Goal: Task Accomplishment & Management: Use online tool/utility

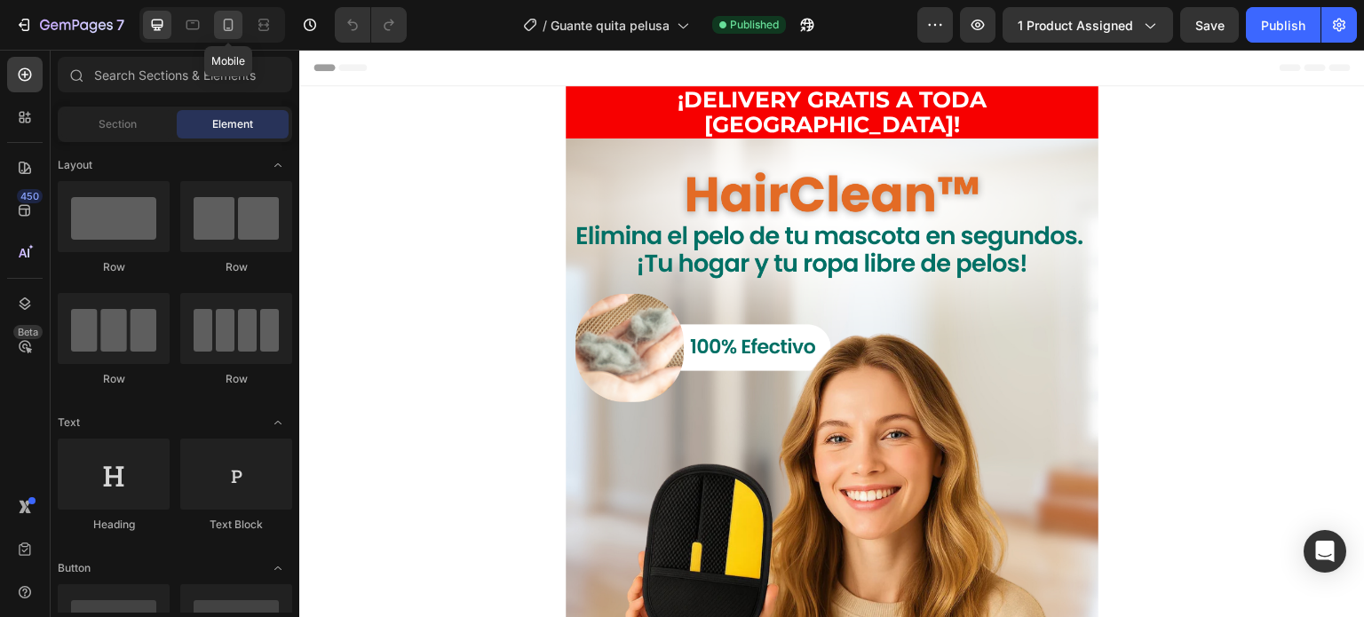
click at [226, 31] on icon at bounding box center [228, 25] width 18 height 18
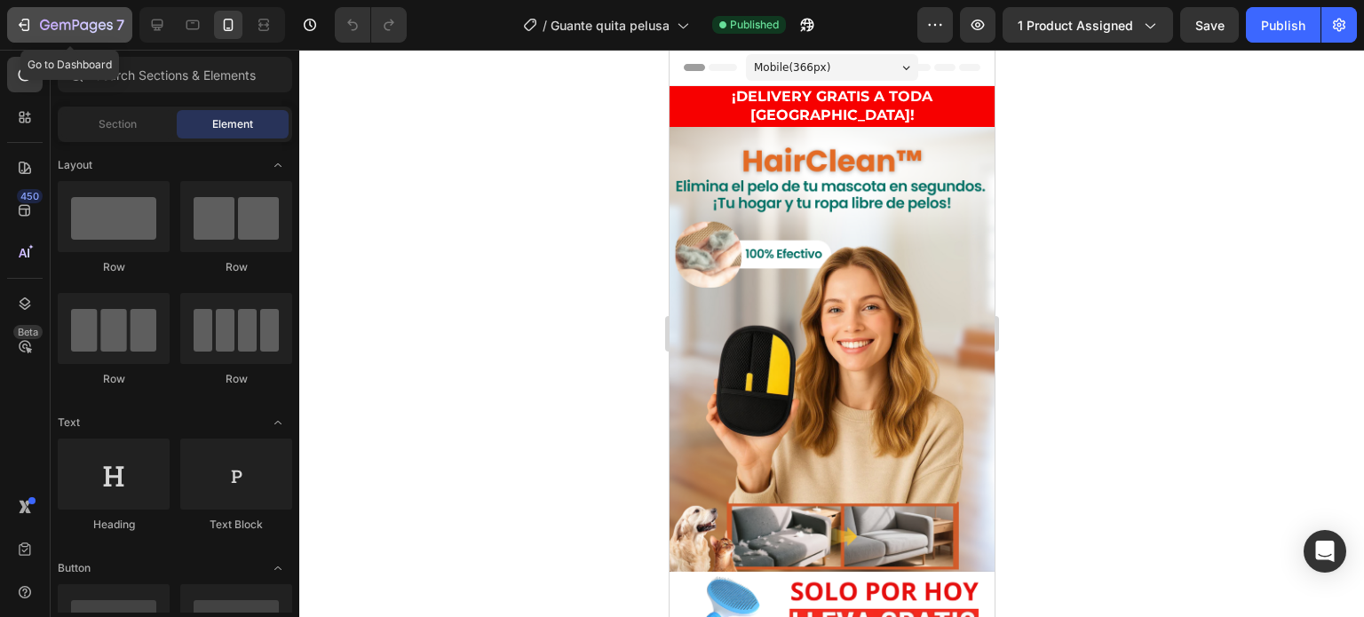
click at [57, 17] on div "7" at bounding box center [82, 24] width 84 height 21
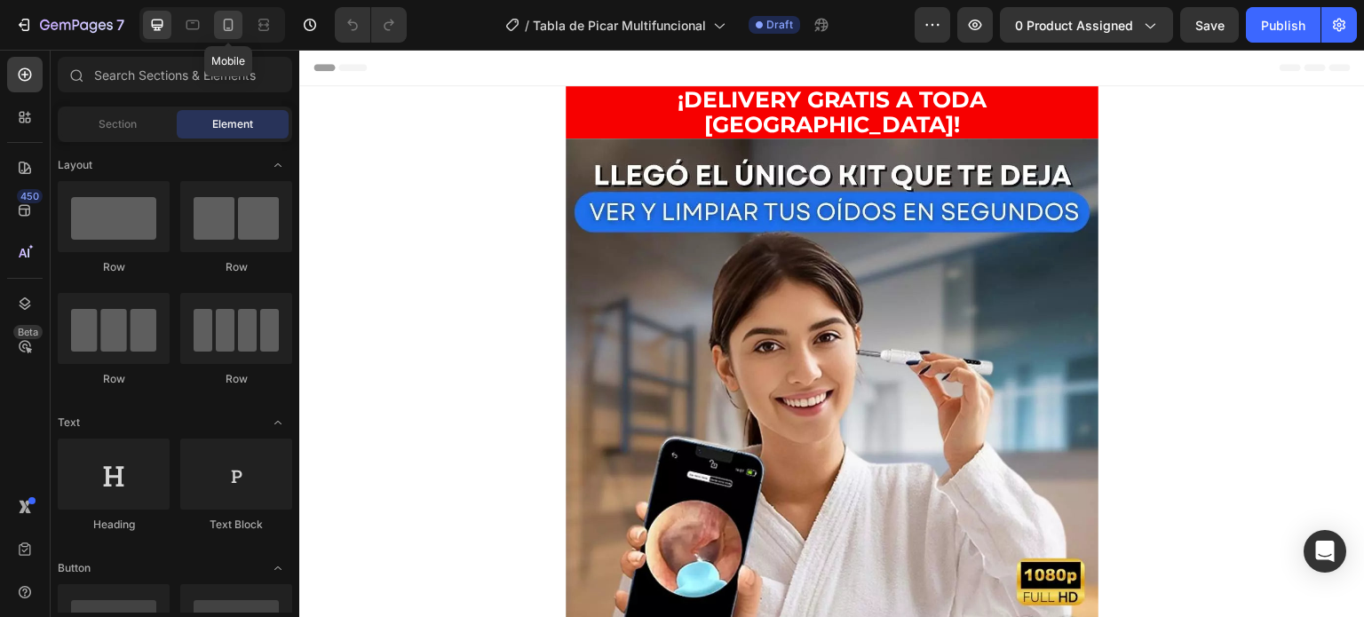
click at [230, 25] on icon at bounding box center [228, 25] width 18 height 18
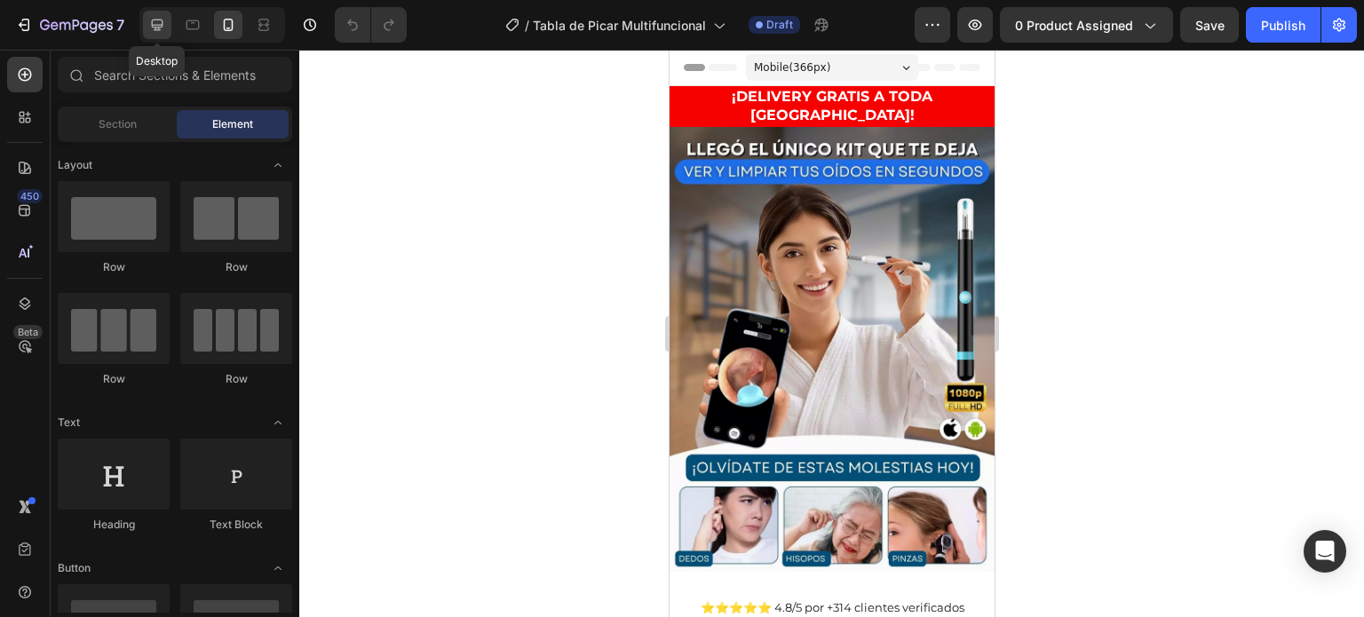
click at [142, 33] on div "Desktop" at bounding box center [212, 25] width 146 height 36
click at [167, 28] on div at bounding box center [157, 25] width 28 height 28
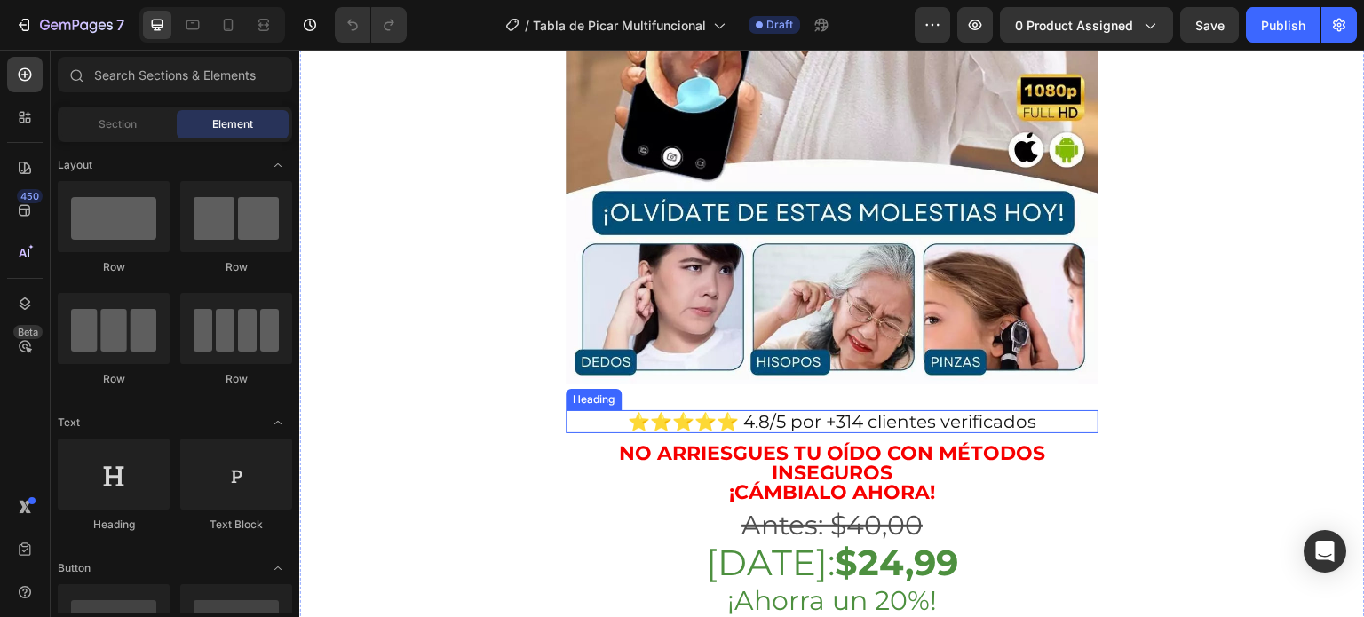
scroll to position [533, 0]
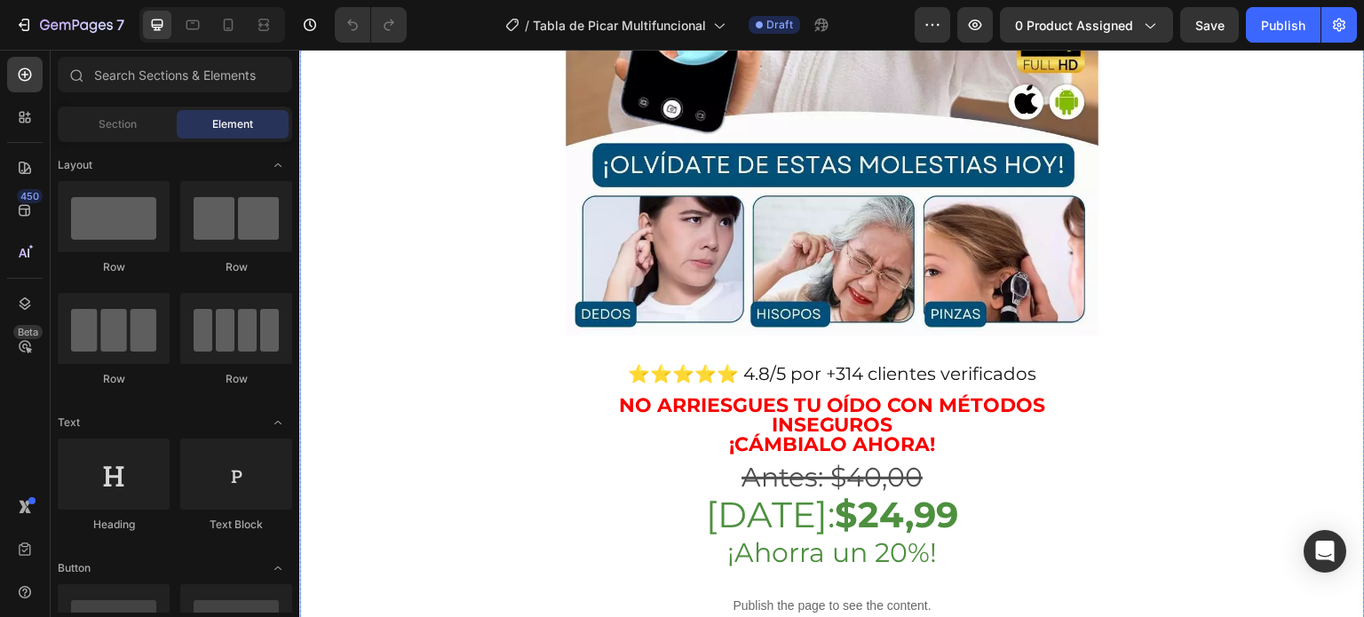
click at [919, 433] on strong "¡cámbialo ahora!" at bounding box center [832, 445] width 206 height 24
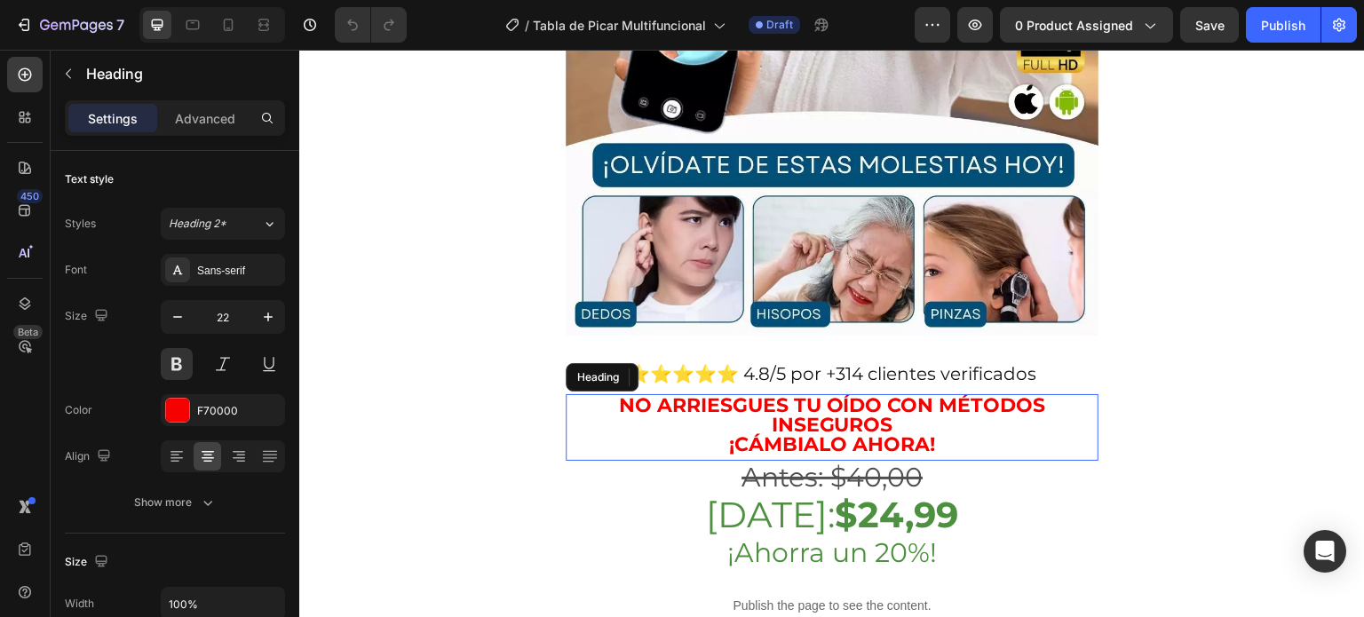
click at [959, 397] on p "No arriesgues tu oído con métodos inseguros ¡cámbialo ahora!" at bounding box center [832, 425] width 529 height 59
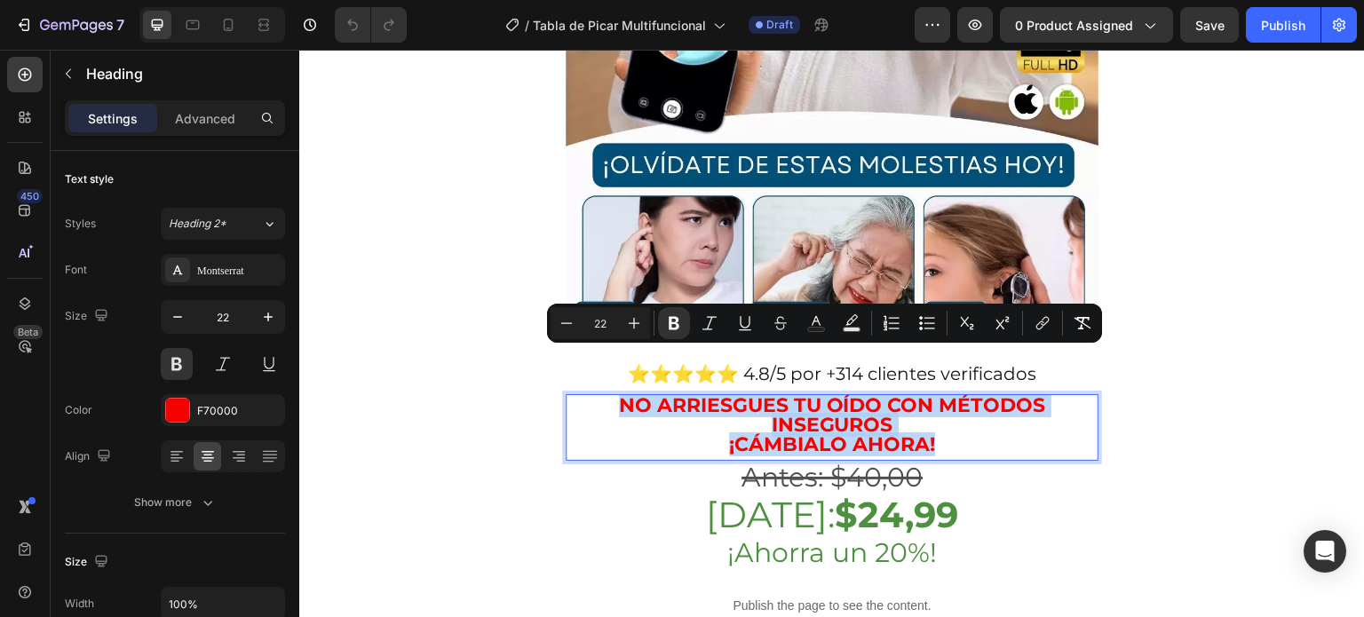
drag, startPoint x: 954, startPoint y: 401, endPoint x: 583, endPoint y: 370, distance: 372.6
click at [583, 396] on p "No arriesgues tu oído con métodos inseguros ¡cámbialo ahora!" at bounding box center [832, 425] width 529 height 59
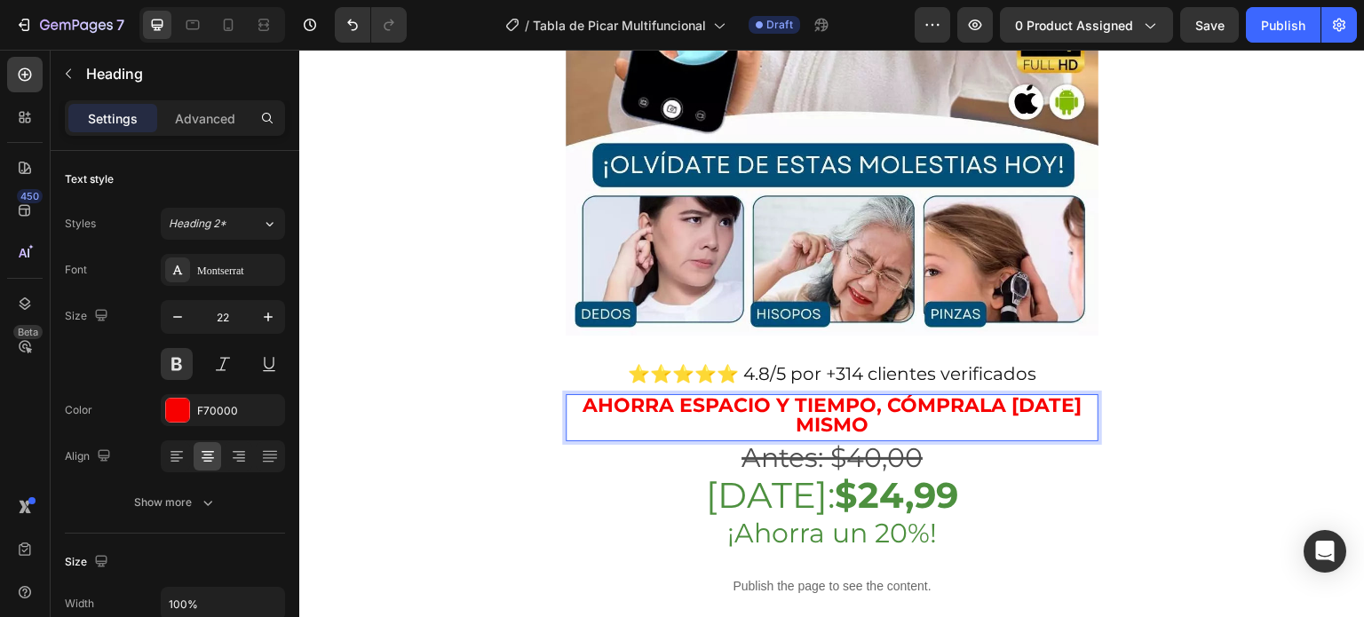
click at [587, 396] on p "Ahorra espacio y tiempo, cómprala [DATE] mismo" at bounding box center [832, 415] width 529 height 39
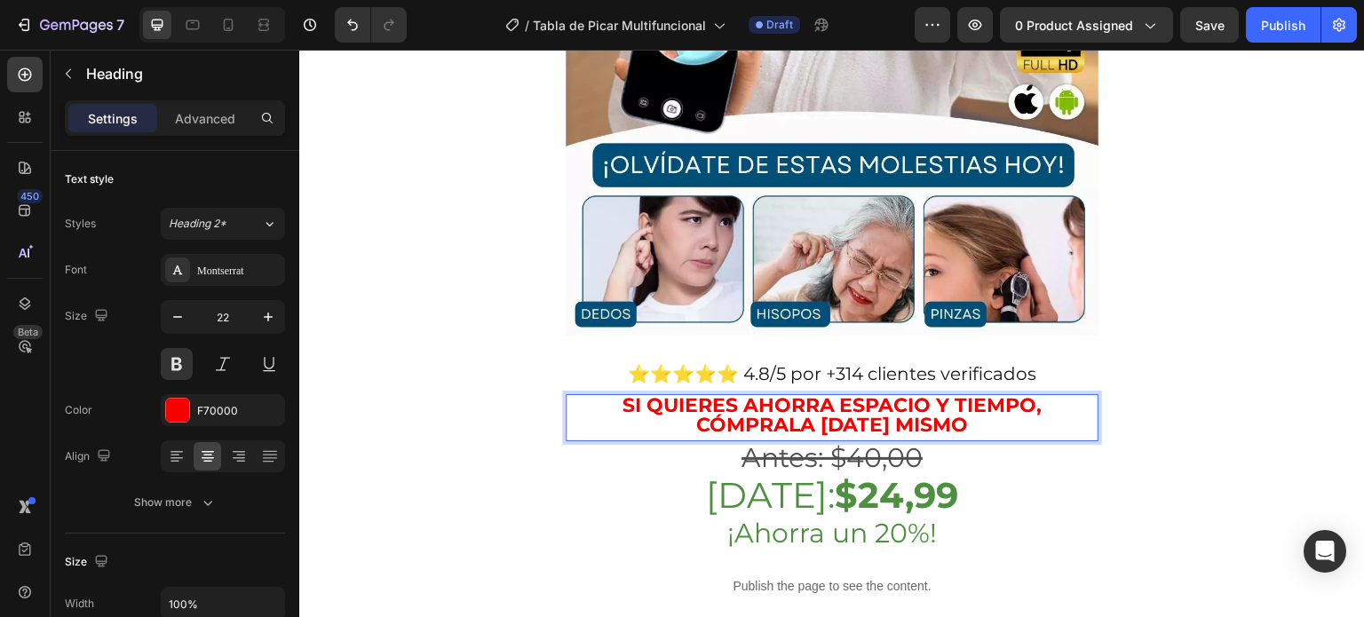
click at [826, 394] on strong "SI QUIERES Ahorra espacio y tiempo, cómprala [DATE] mismo" at bounding box center [833, 416] width 420 height 44
click at [696, 396] on p "SI QUIERES AhorraR espacio y tiempo, cómprala [DATE] mismo" at bounding box center [832, 415] width 529 height 39
click at [965, 396] on p "SI QUIERES AhorraR espacio y tiempo, ¡cómprala [DATE] mismo" at bounding box center [832, 415] width 529 height 39
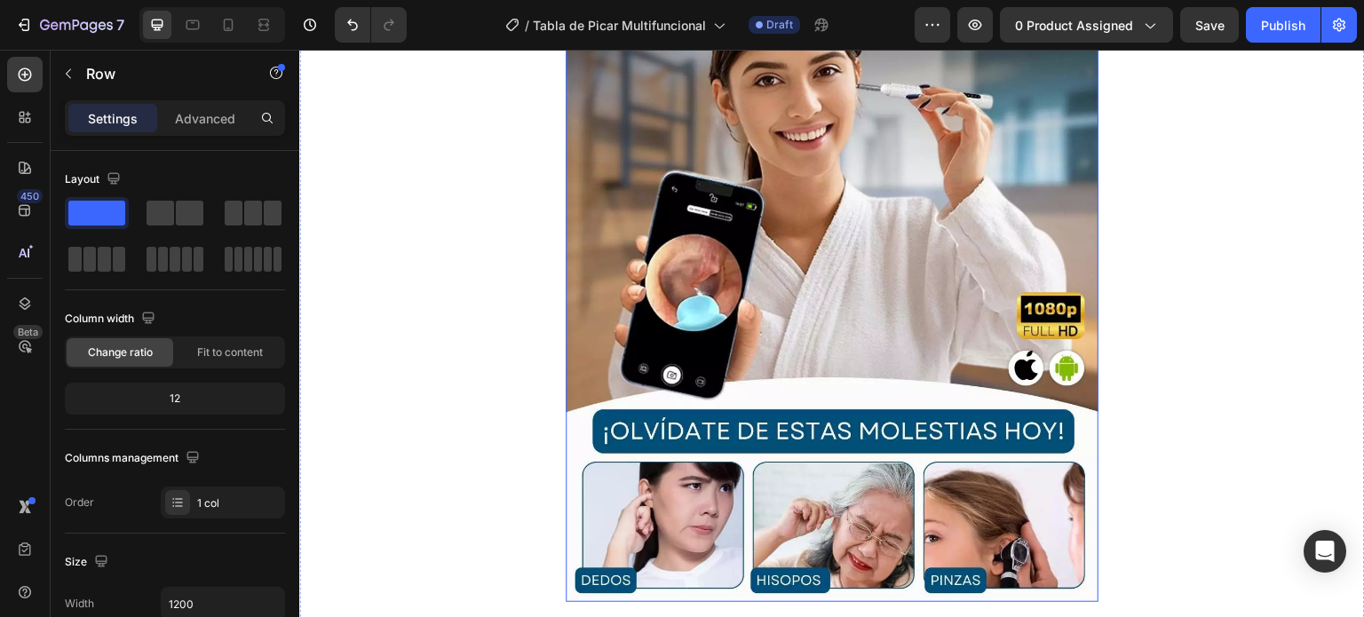
scroll to position [178, 0]
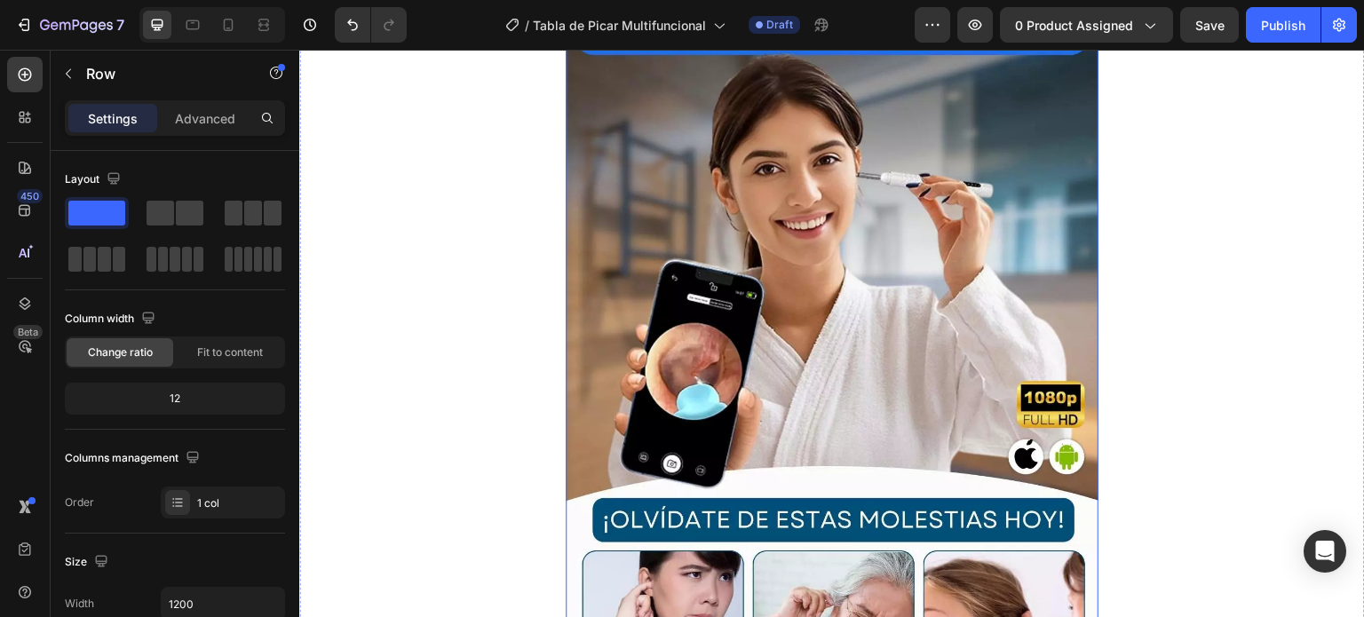
click at [970, 315] on img at bounding box center [832, 326] width 533 height 730
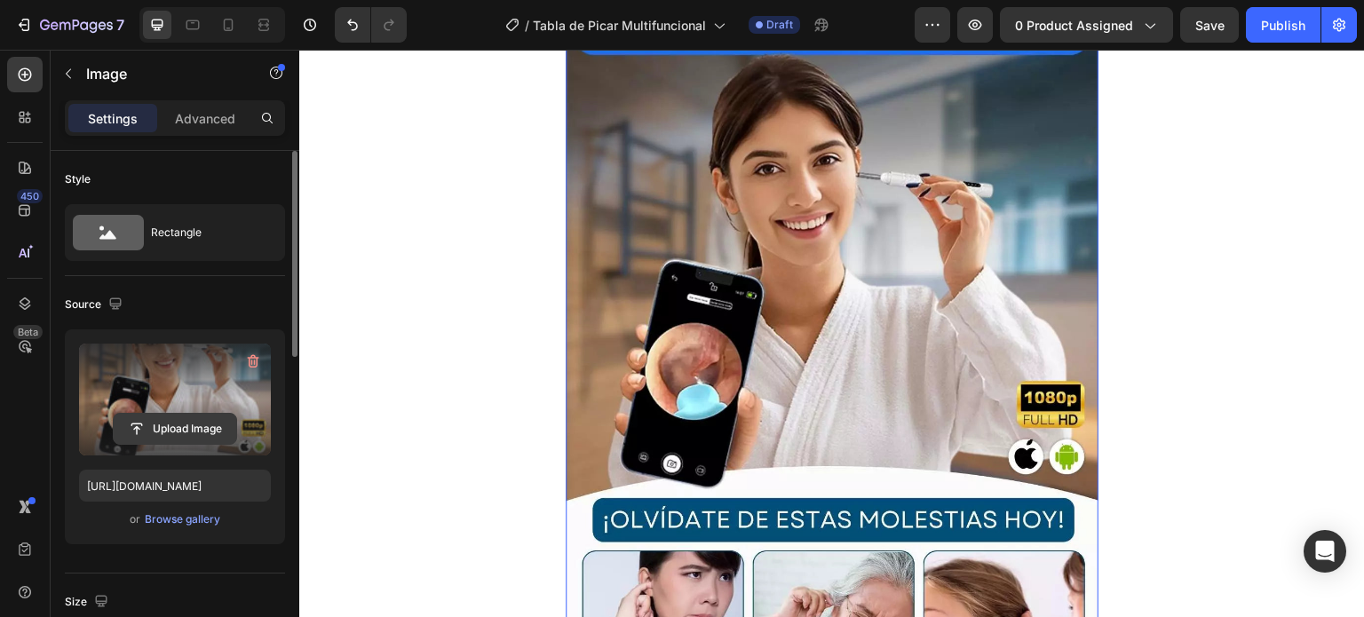
click at [174, 419] on input "file" at bounding box center [175, 429] width 123 height 30
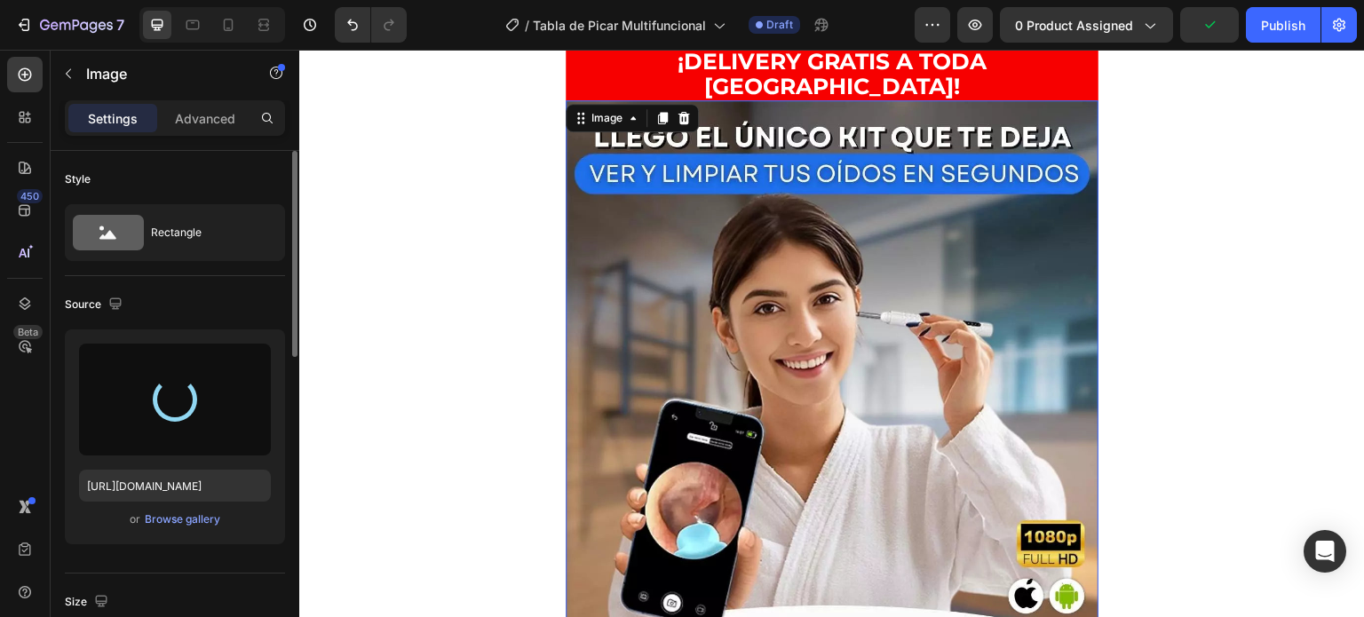
scroll to position [0, 0]
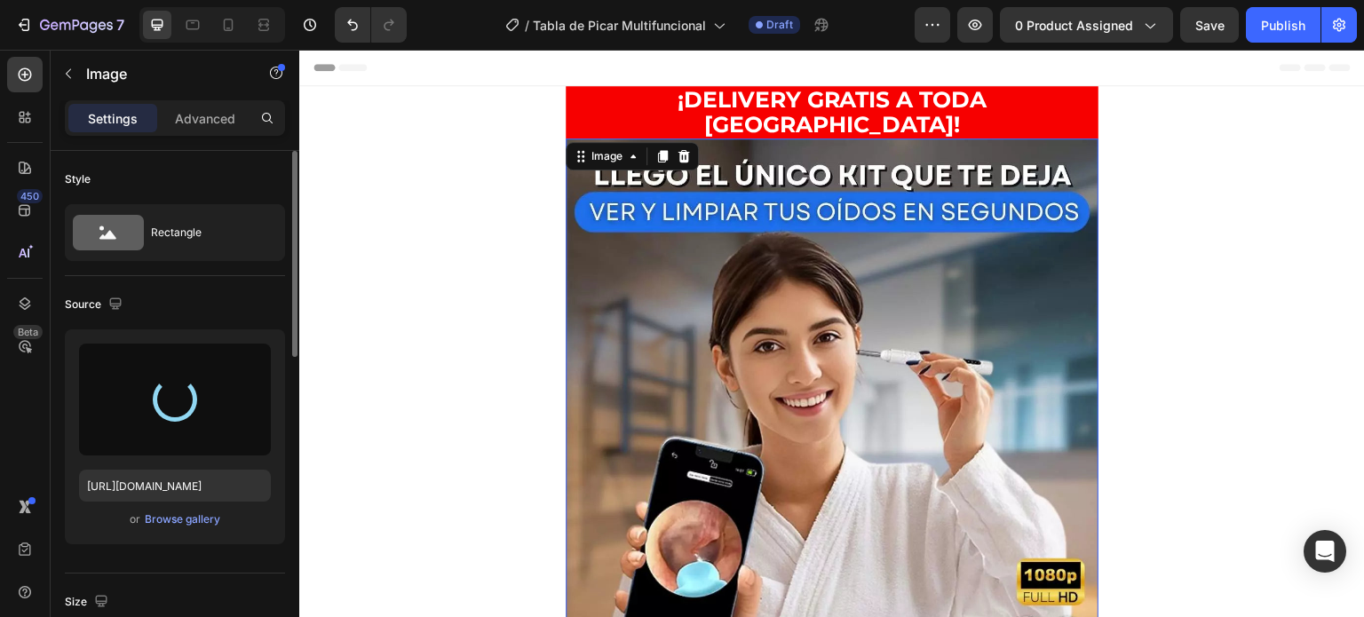
type input "[URL][DOMAIN_NAME]"
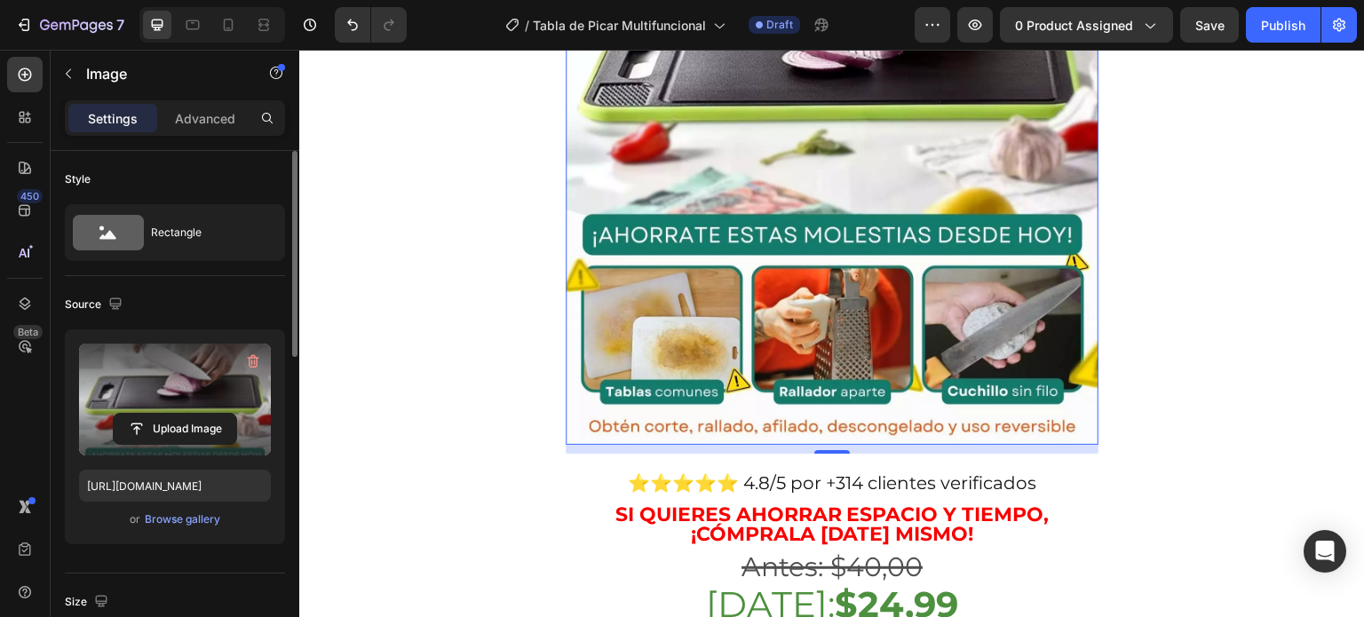
scroll to position [444, 0]
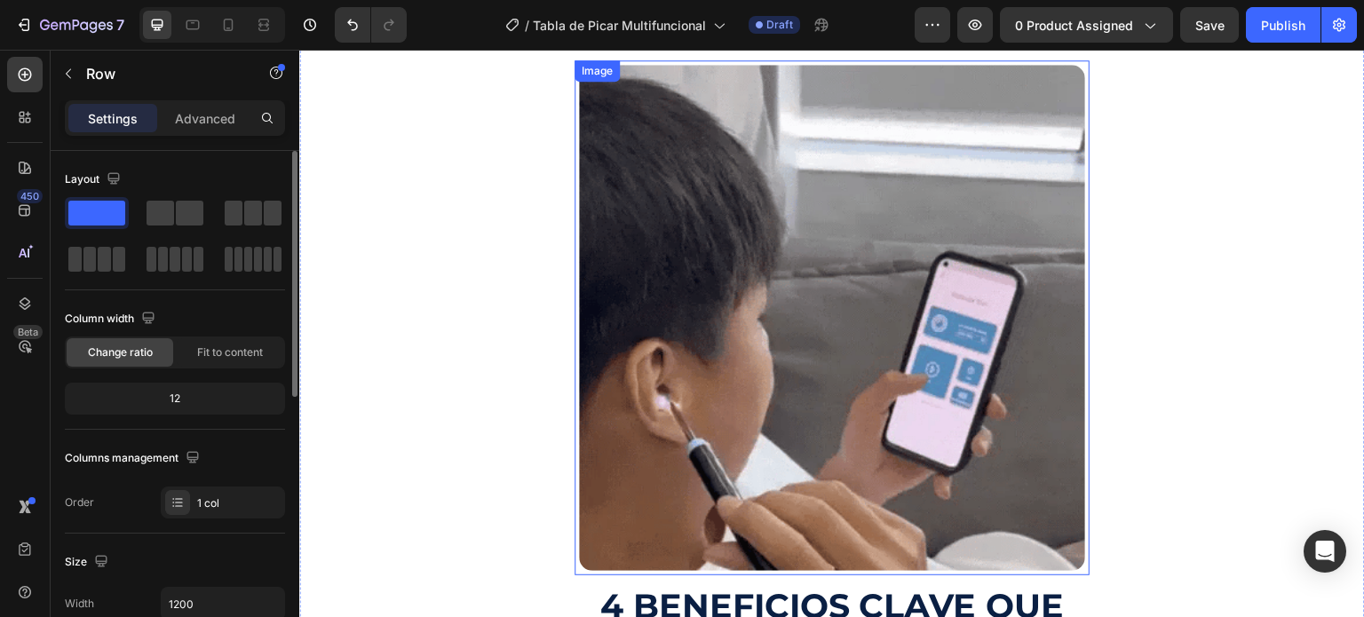
scroll to position [1066, 0]
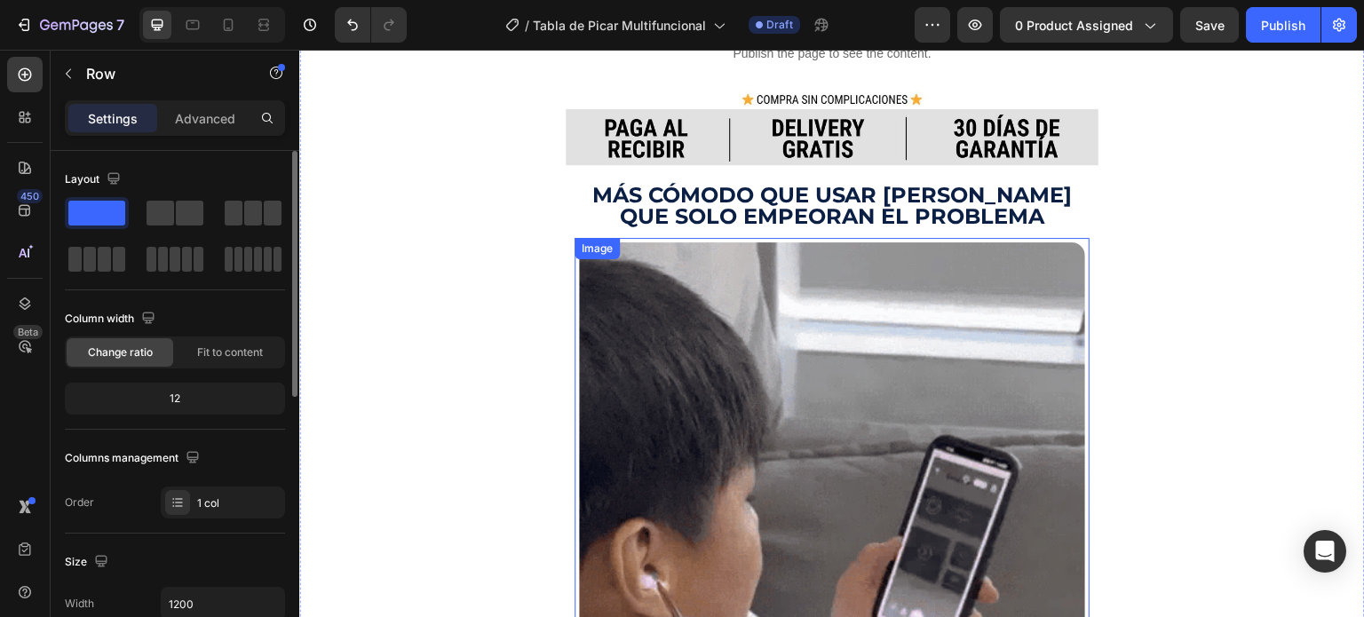
click at [782, 334] on img at bounding box center [832, 495] width 506 height 506
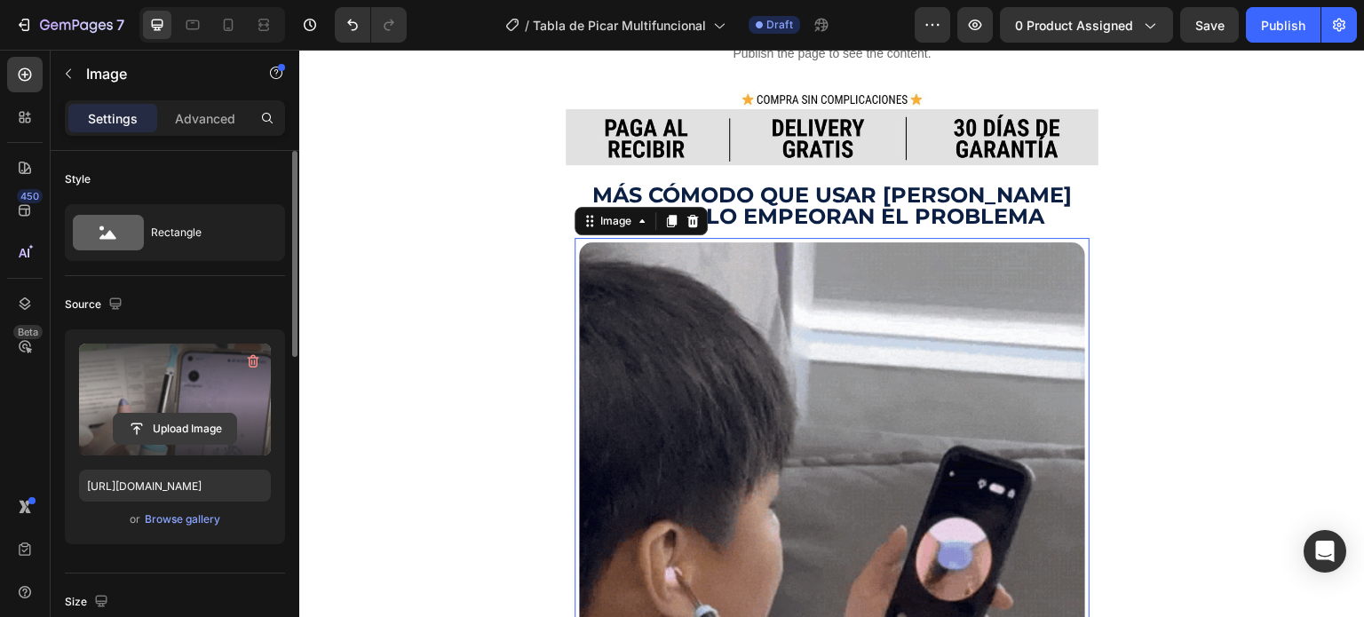
click at [211, 437] on input "file" at bounding box center [175, 429] width 123 height 30
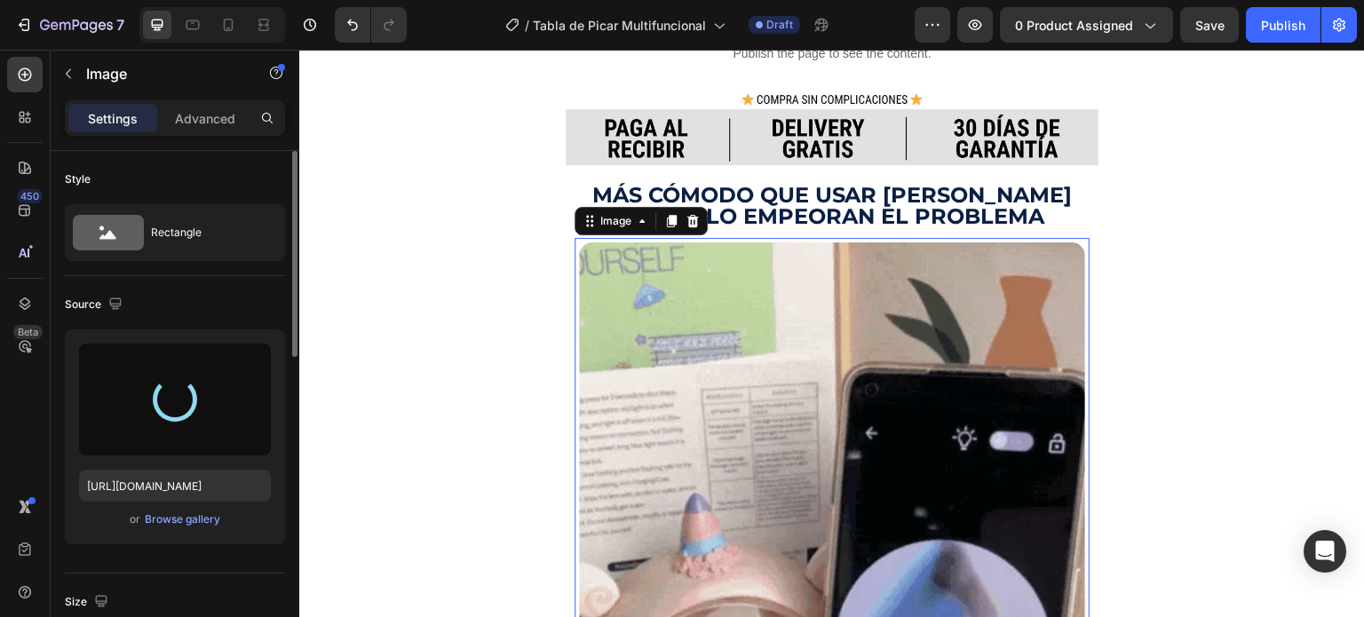
type input "[URL][DOMAIN_NAME]"
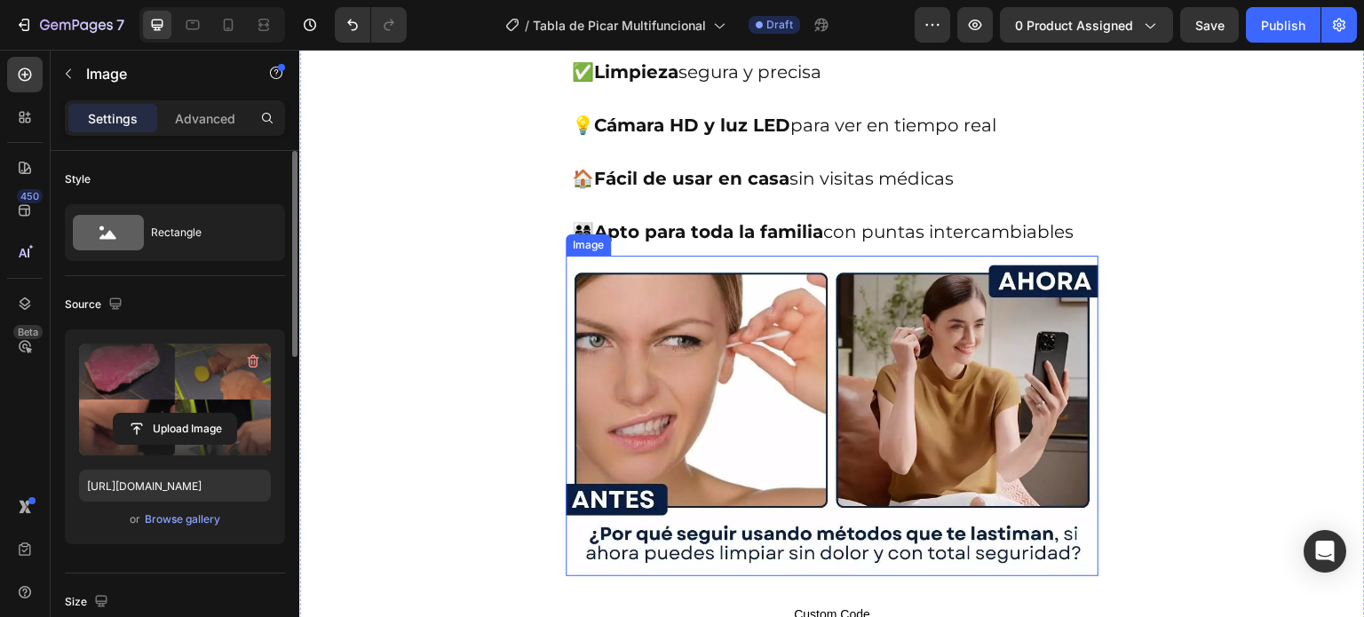
scroll to position [1954, 0]
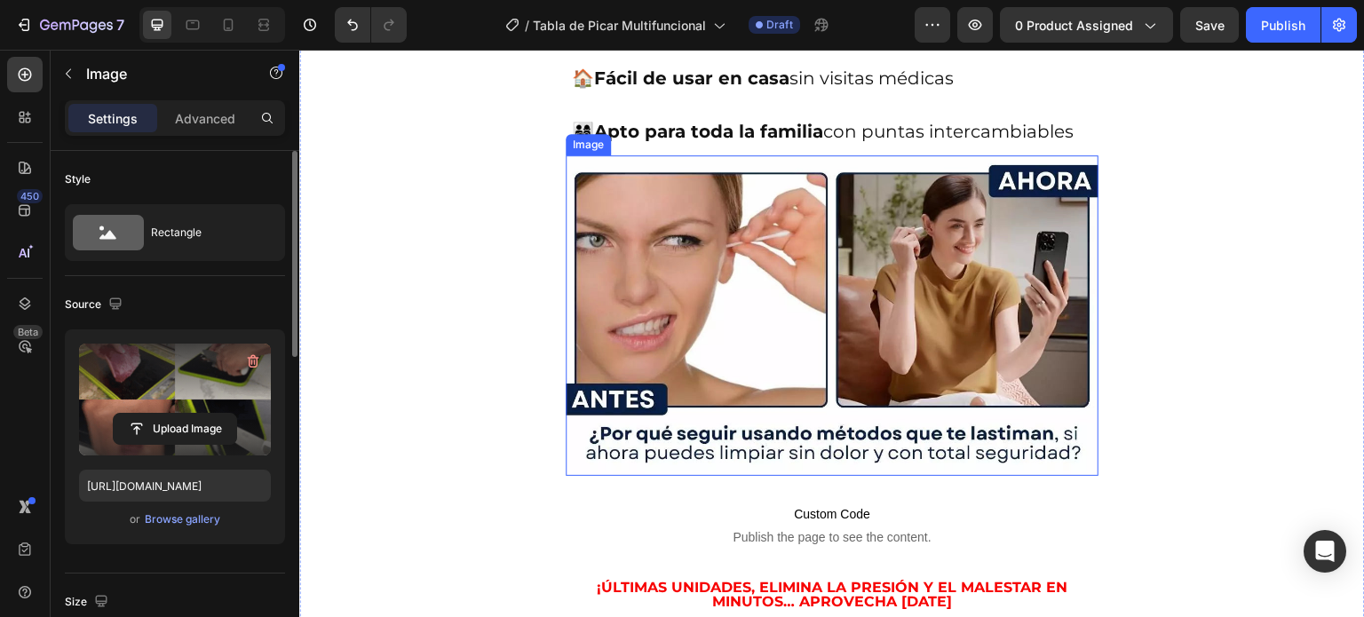
click at [771, 251] on img at bounding box center [832, 315] width 533 height 321
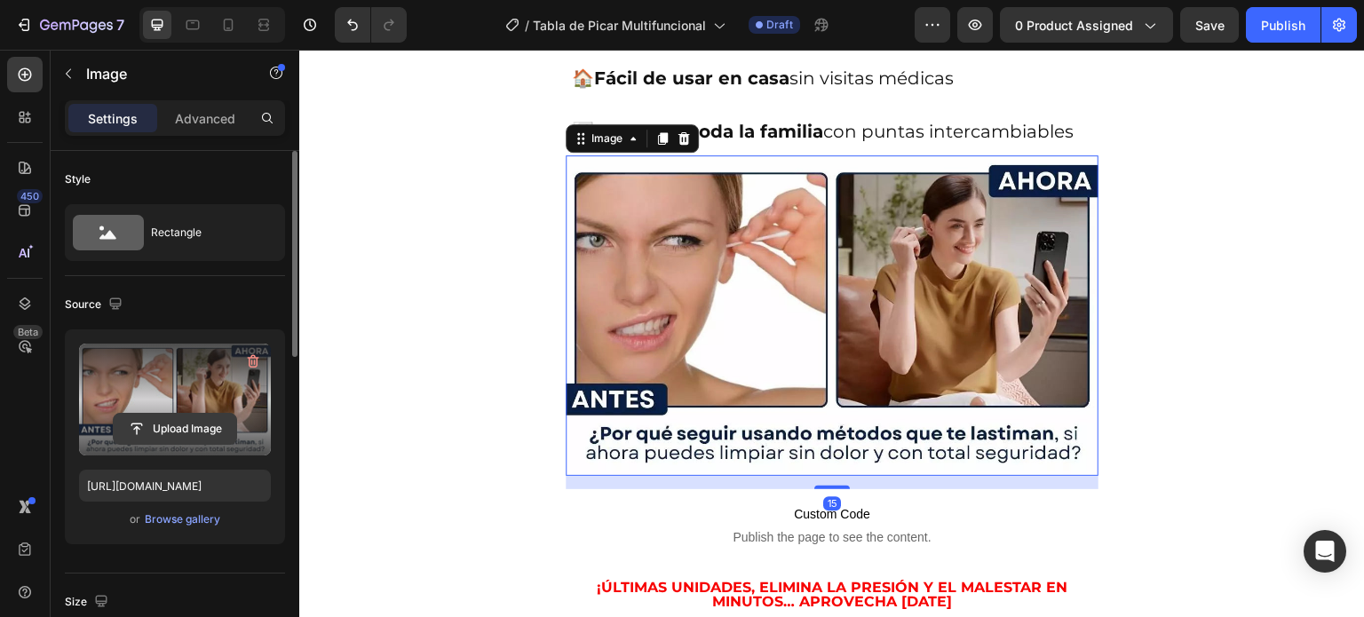
click at [187, 425] on input "file" at bounding box center [175, 429] width 123 height 30
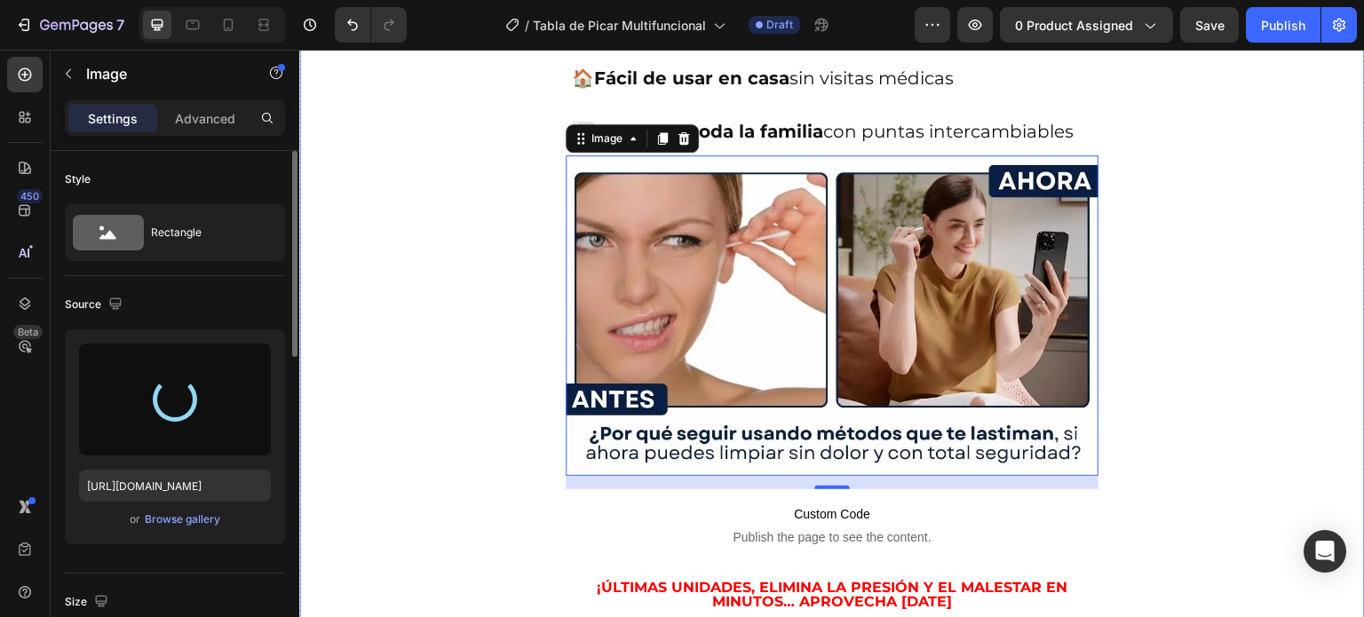
type input "[URL][DOMAIN_NAME]"
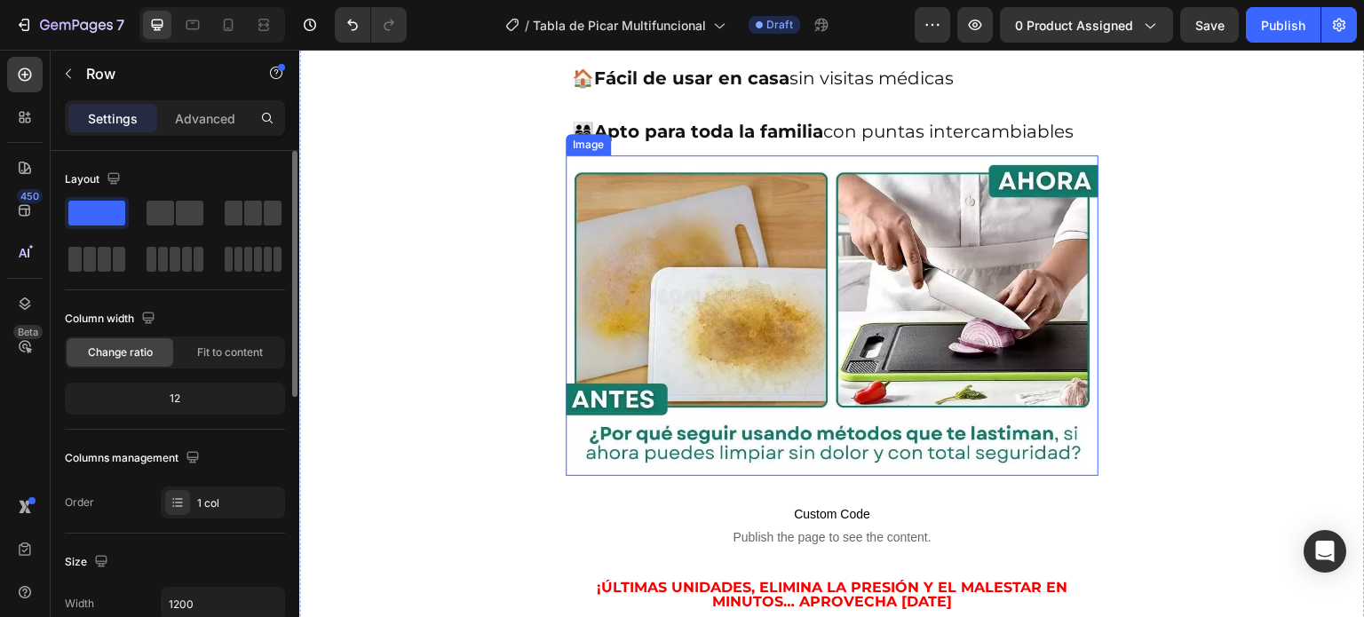
click at [1069, 394] on img at bounding box center [832, 315] width 533 height 321
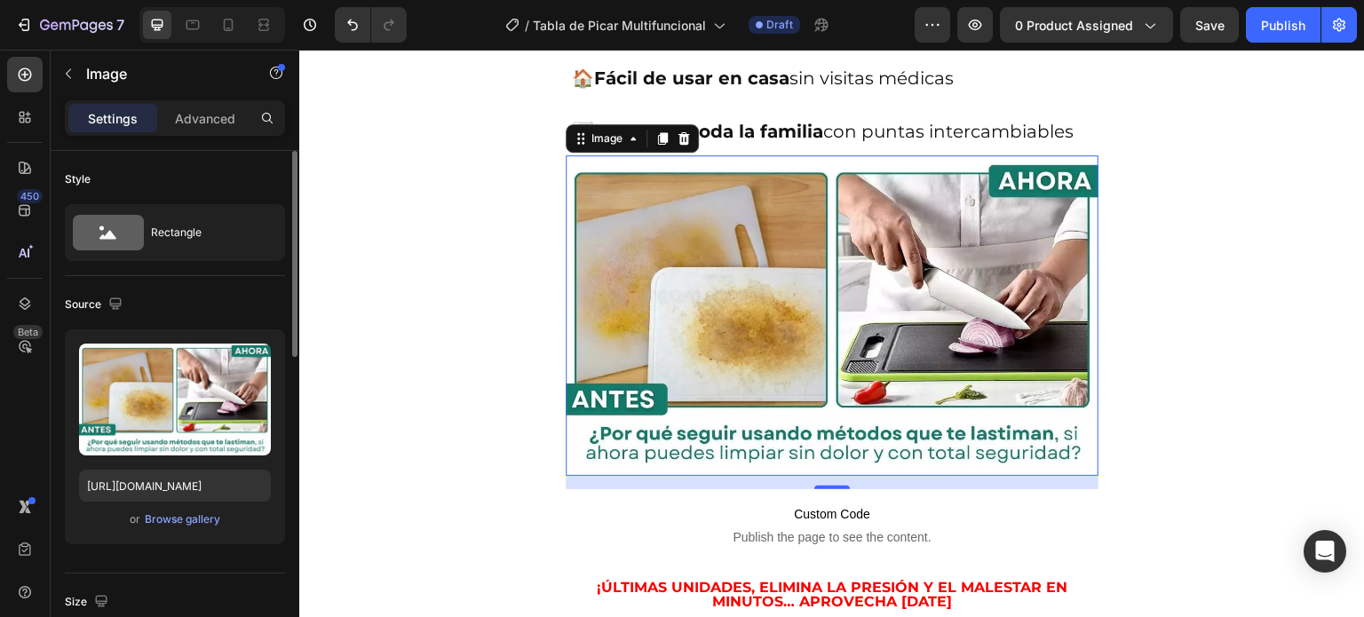
click at [886, 338] on img at bounding box center [832, 315] width 533 height 321
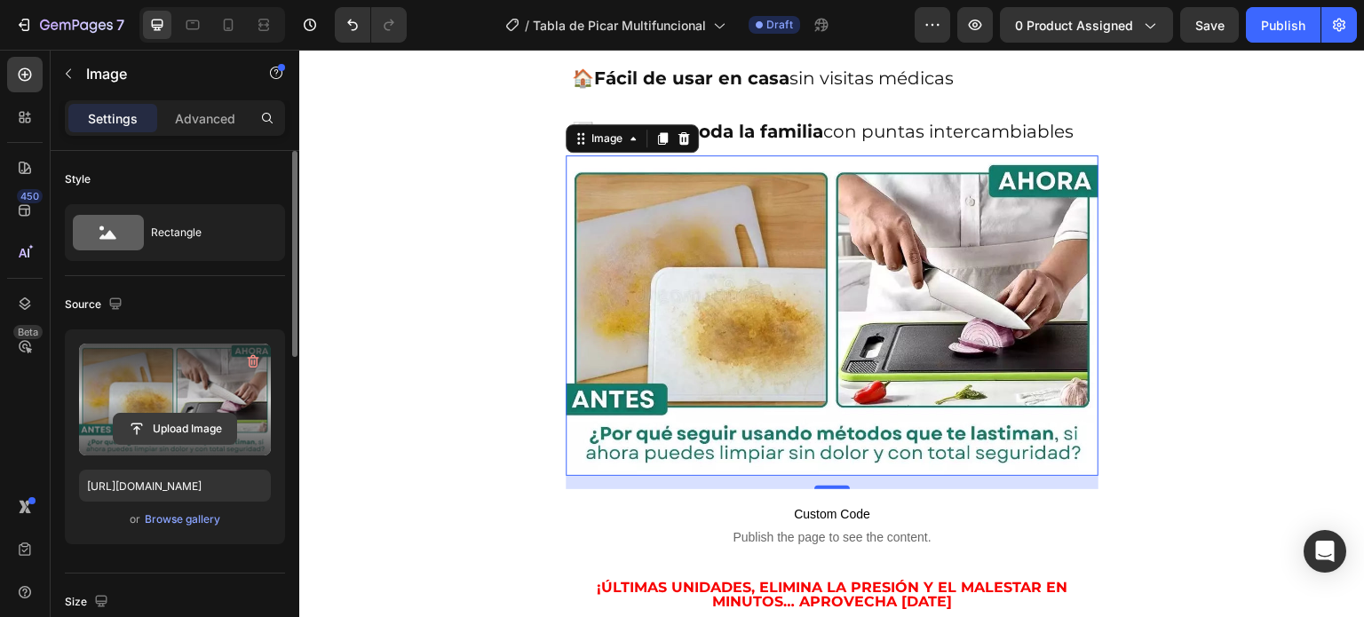
click at [185, 433] on input "file" at bounding box center [175, 429] width 123 height 30
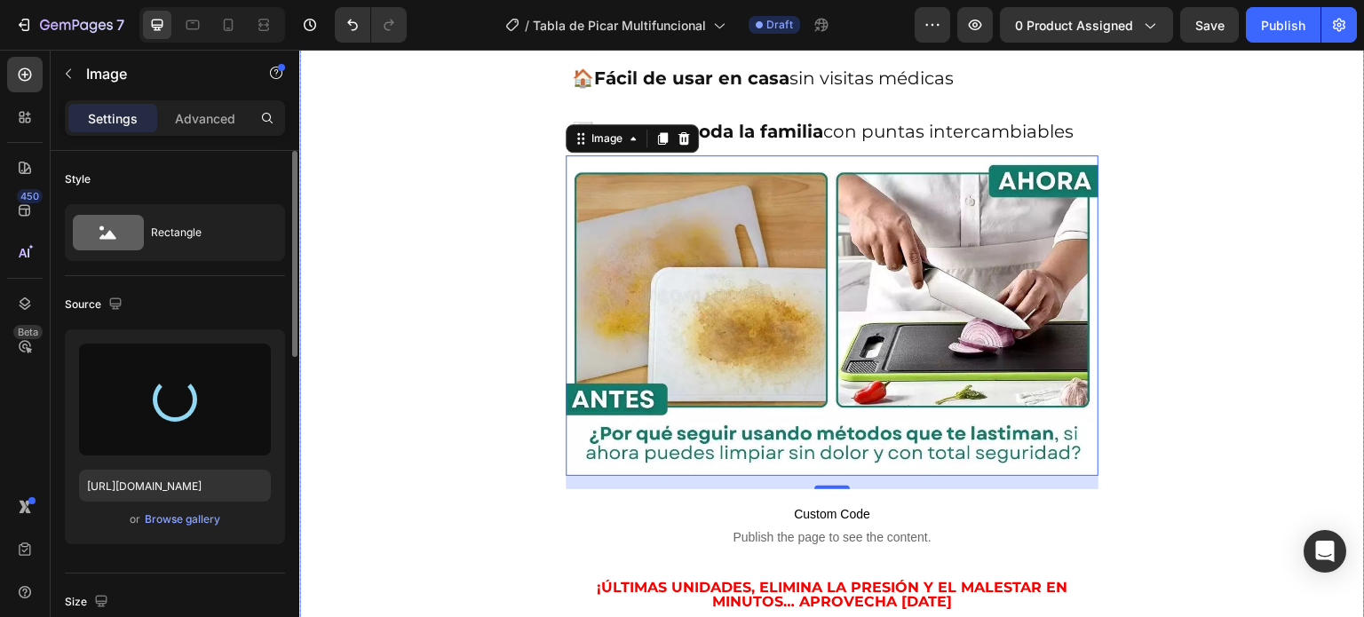
type input "[URL][DOMAIN_NAME]"
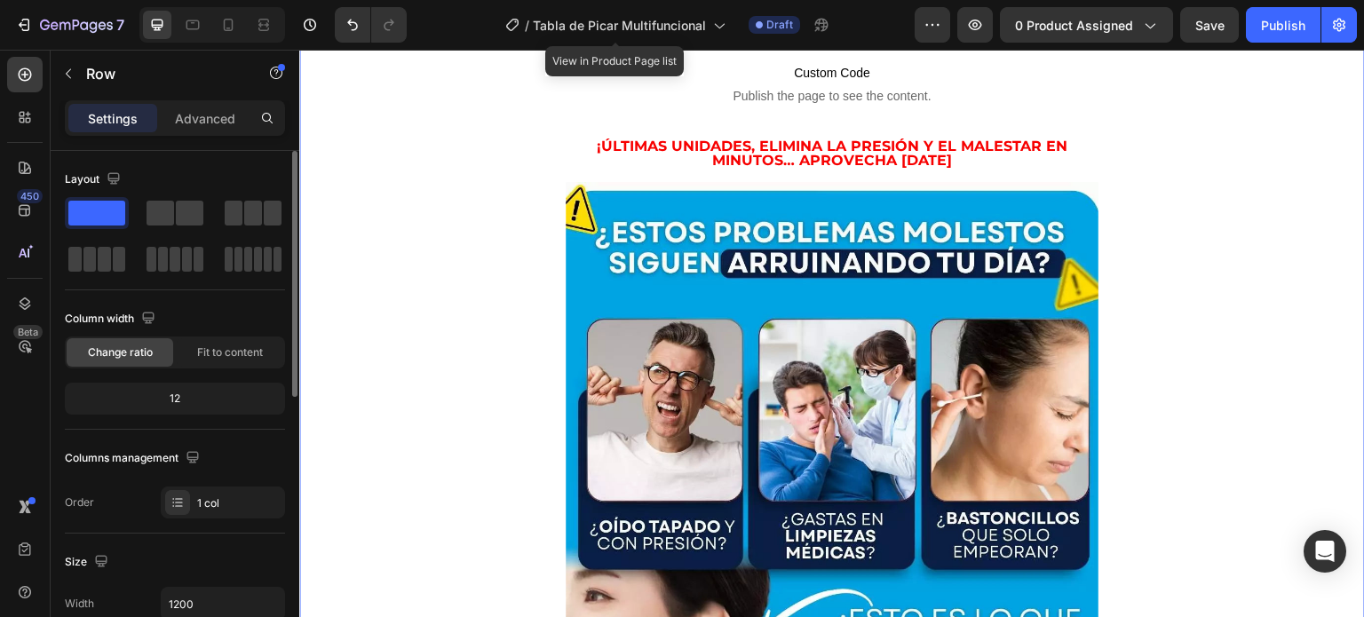
scroll to position [2576, 0]
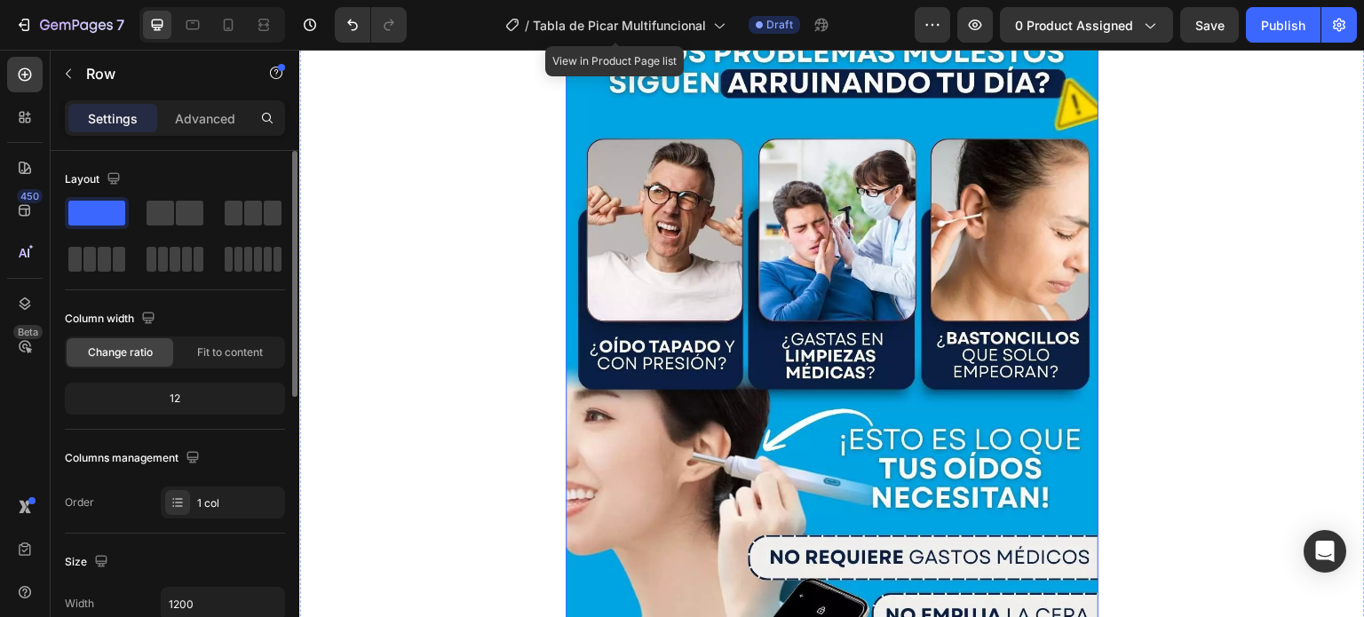
click at [994, 304] on img at bounding box center [832, 367] width 533 height 730
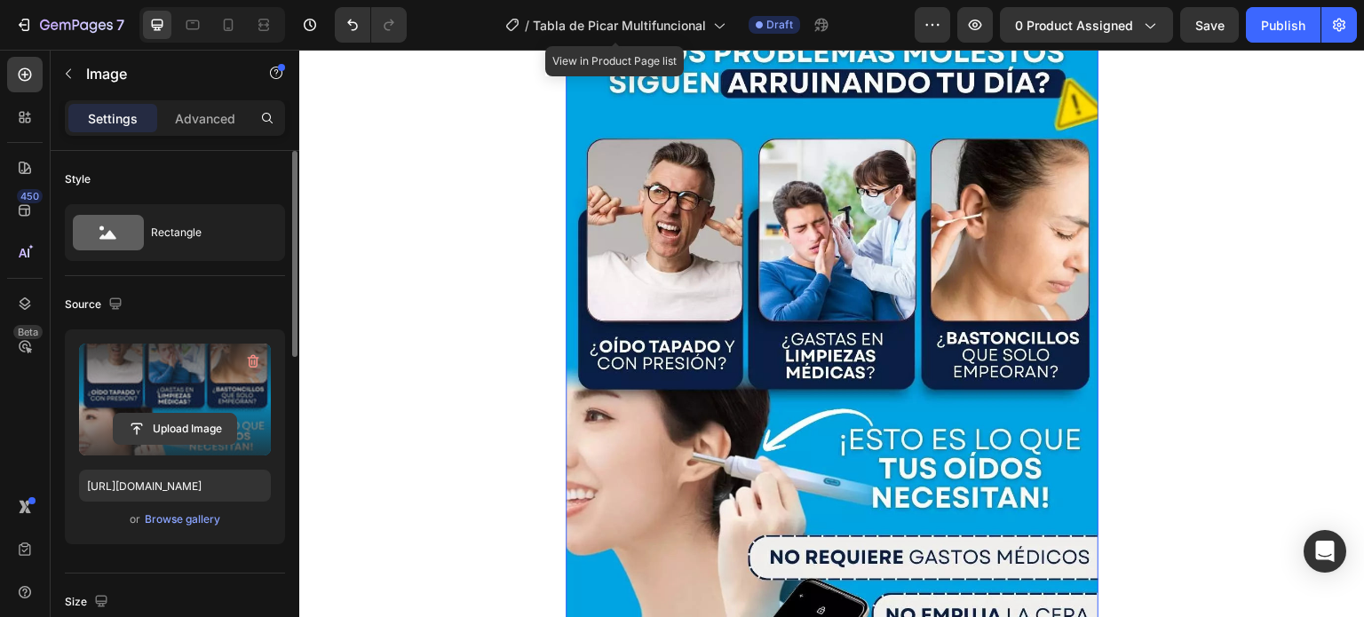
click at [161, 425] on input "file" at bounding box center [175, 429] width 123 height 30
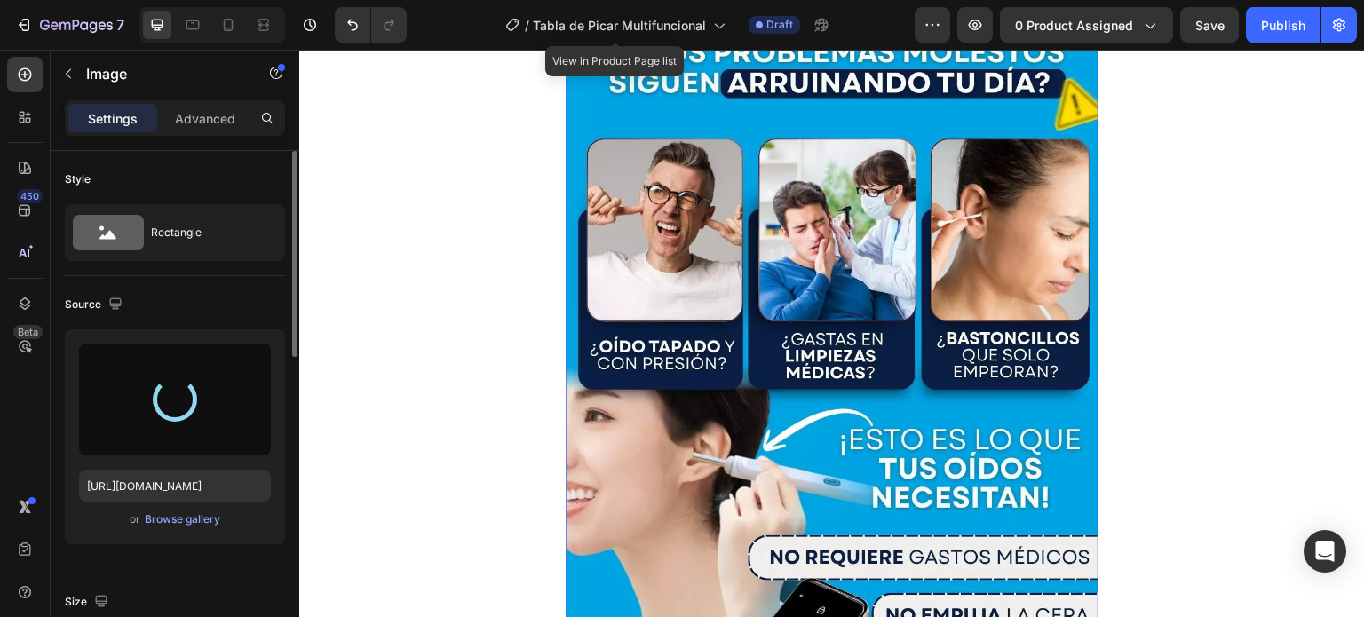
type input "[URL][DOMAIN_NAME]"
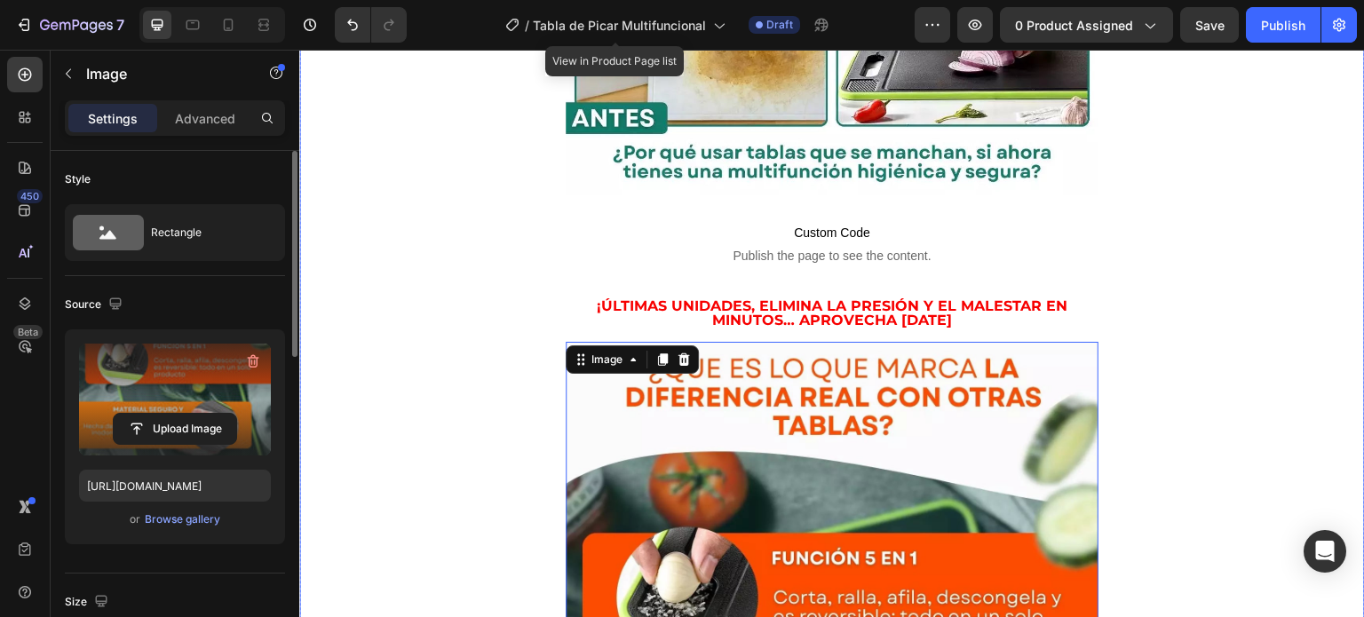
scroll to position [2221, 0]
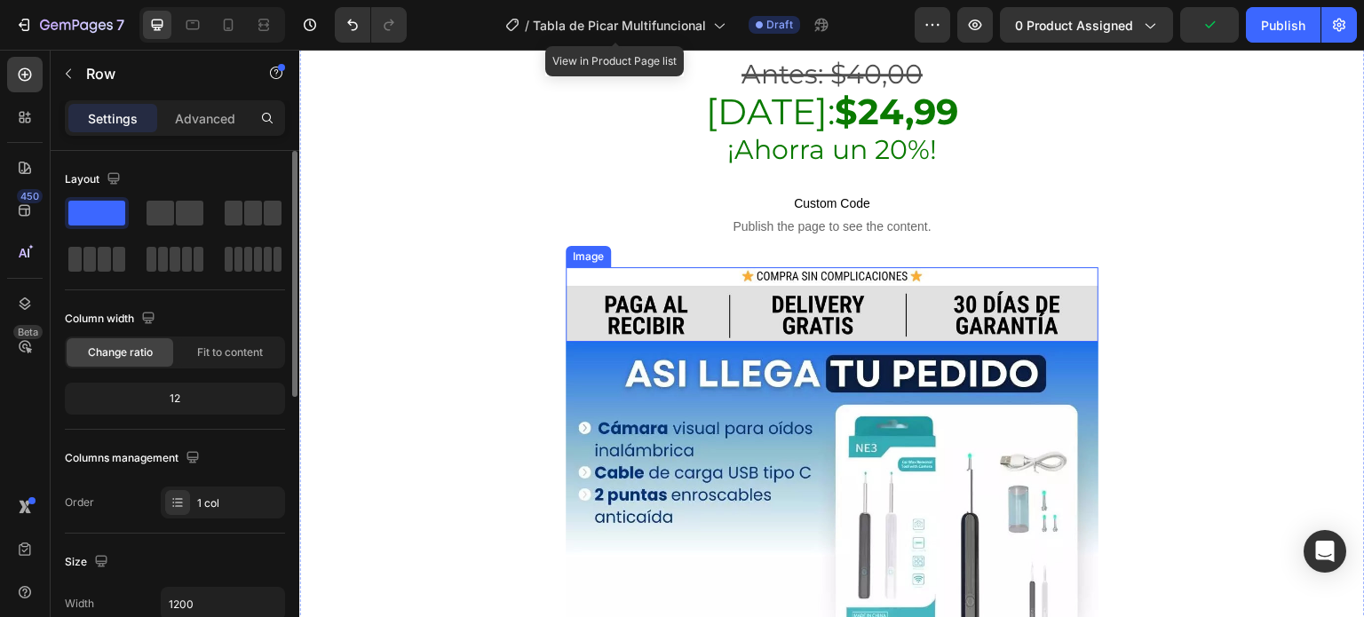
scroll to position [3464, 0]
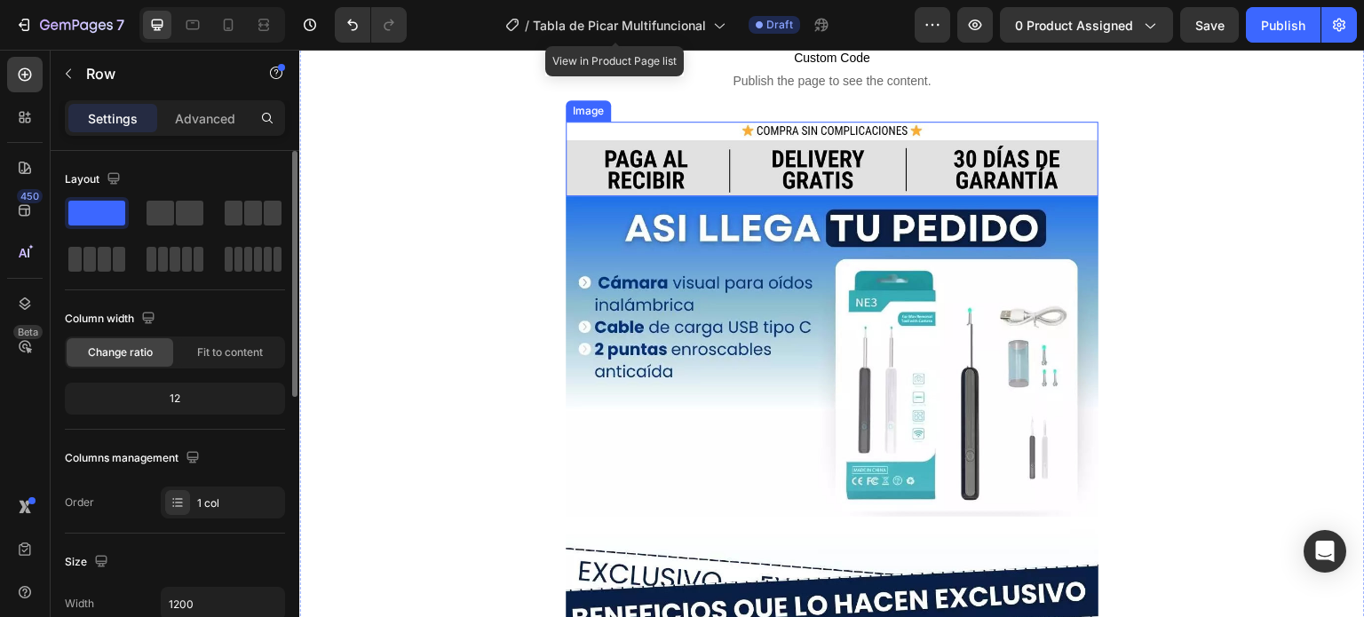
click at [985, 348] on img at bounding box center [832, 356] width 533 height 321
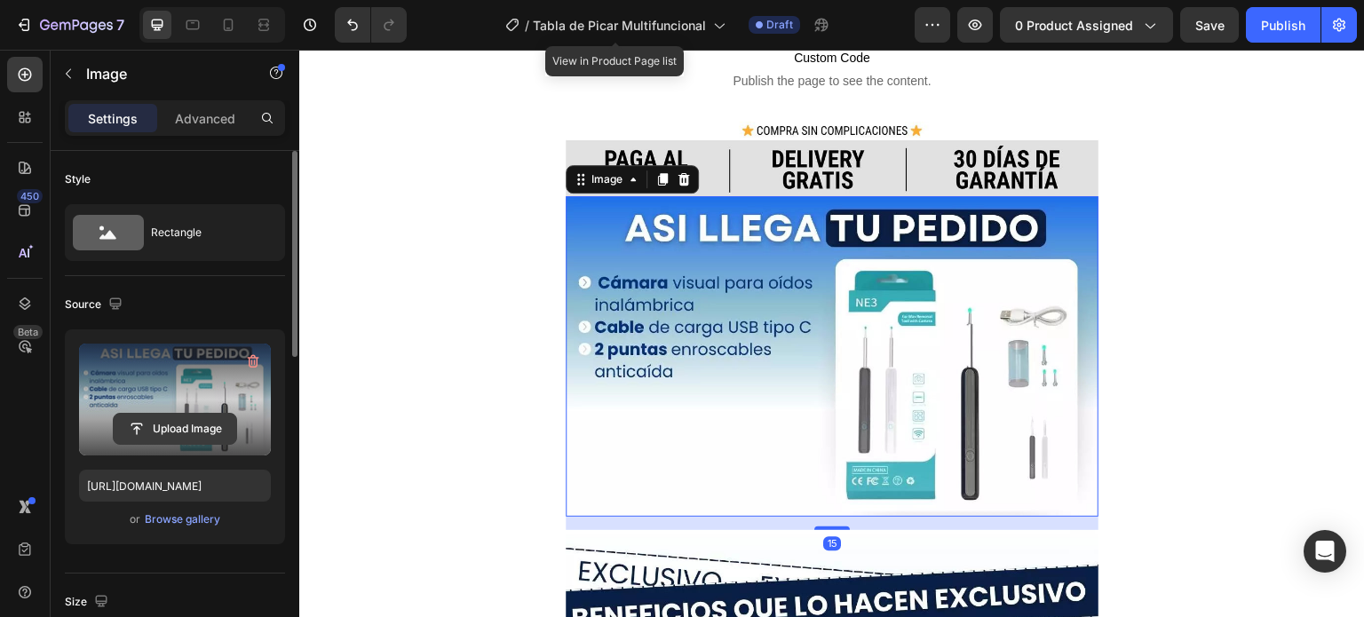
click at [206, 437] on input "file" at bounding box center [175, 429] width 123 height 30
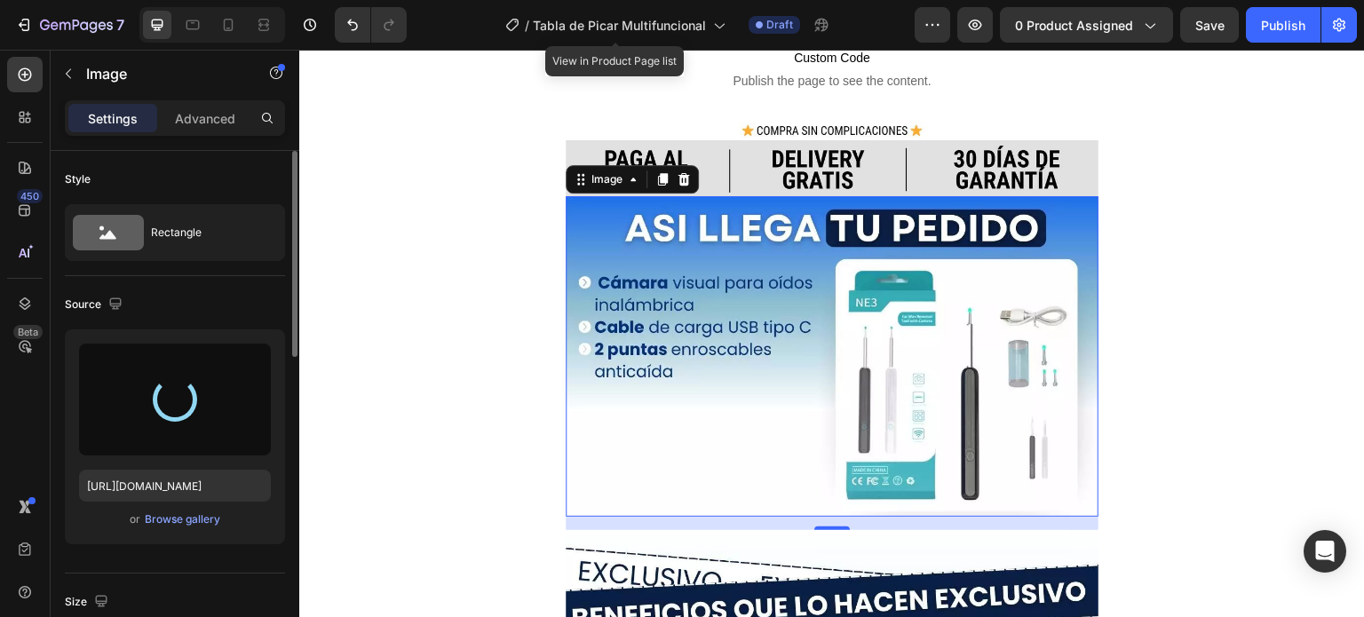
type input "[URL][DOMAIN_NAME]"
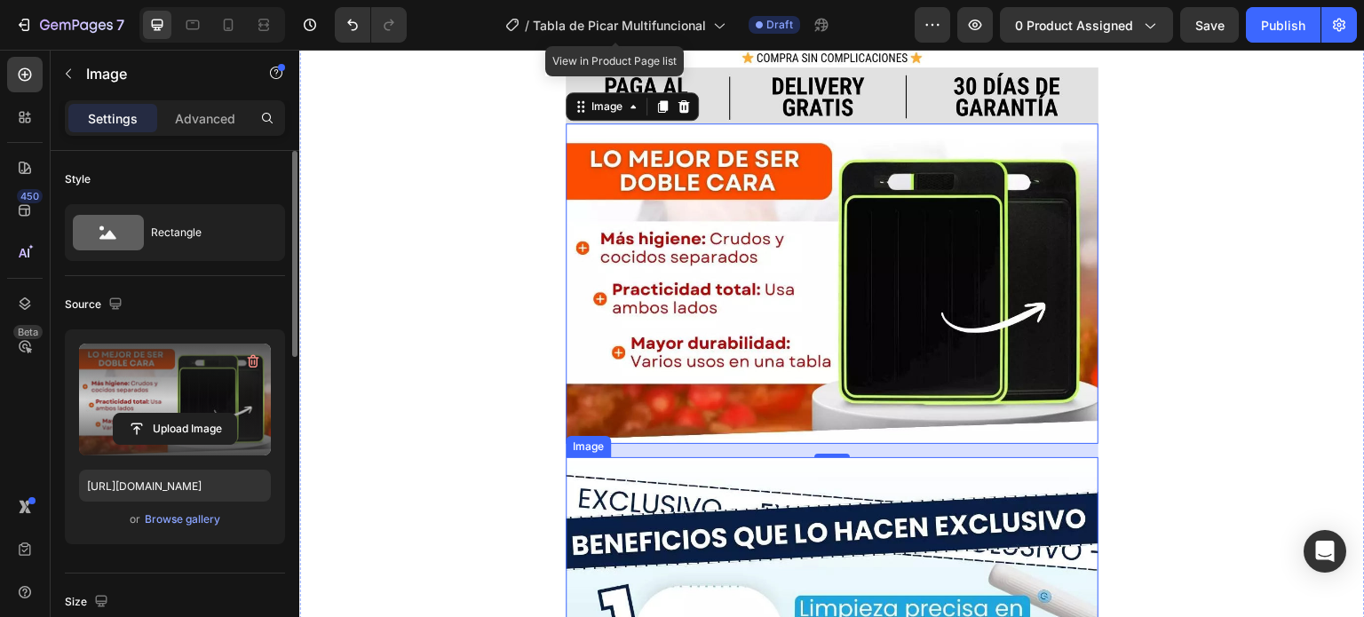
scroll to position [3642, 0]
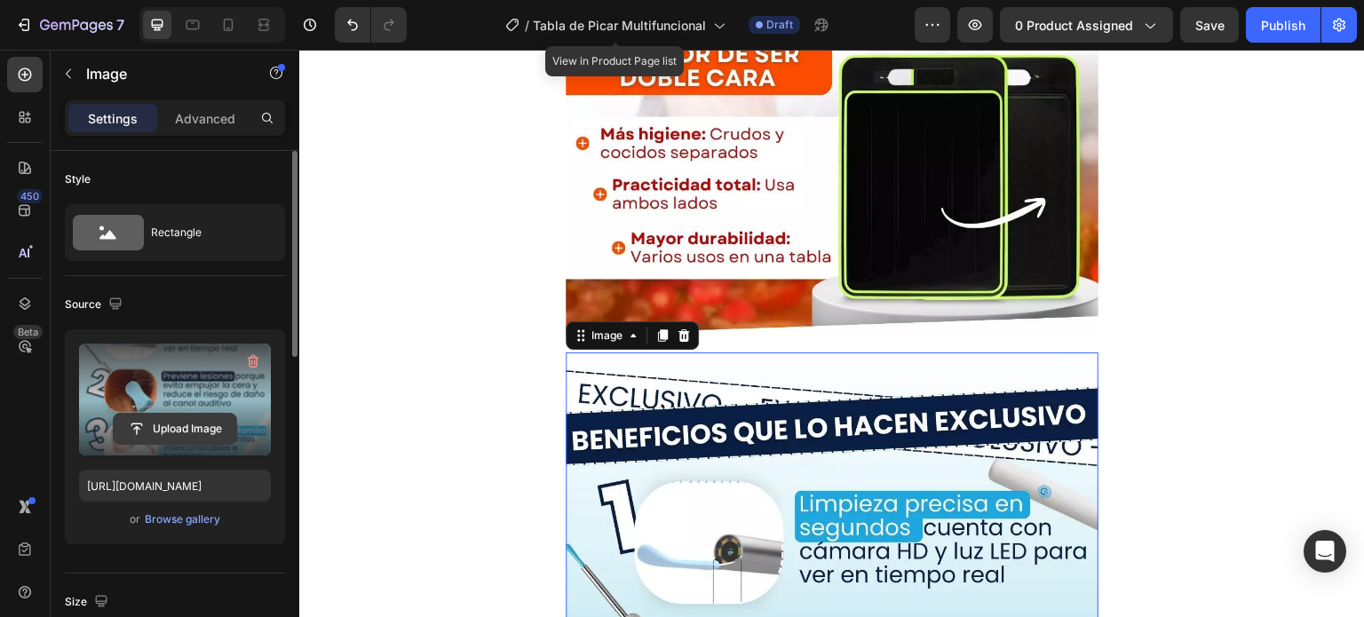
click at [187, 428] on input "file" at bounding box center [175, 429] width 123 height 30
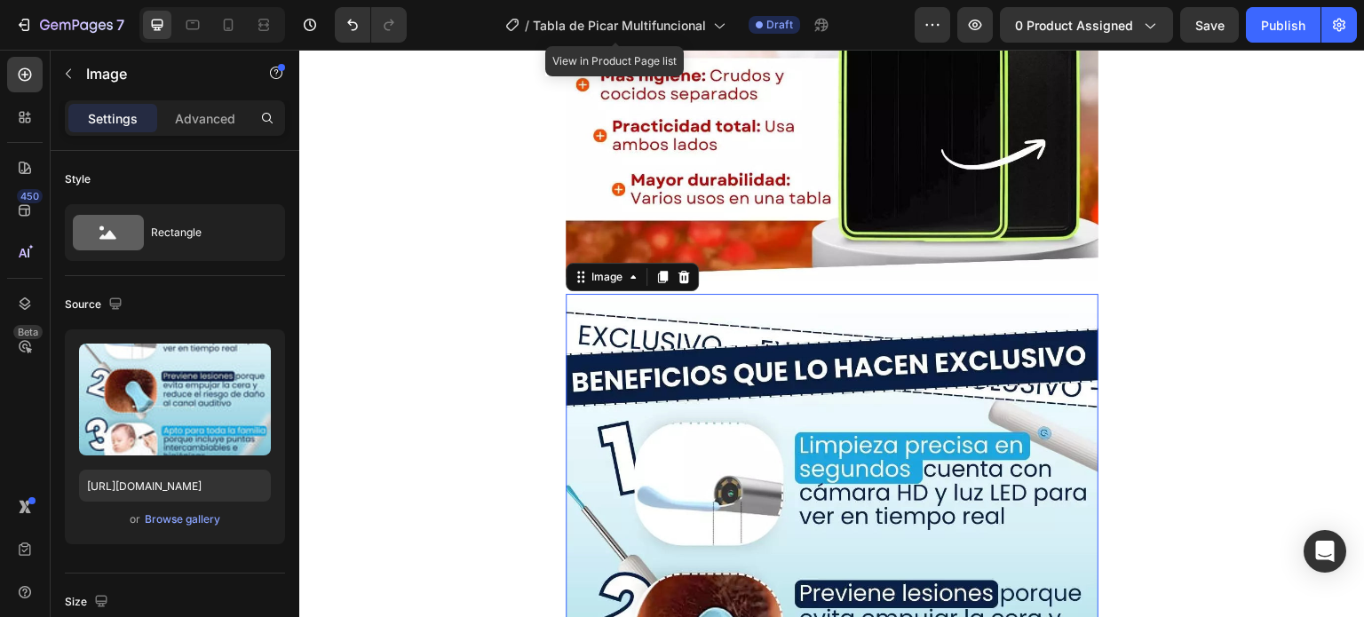
scroll to position [3820, 0]
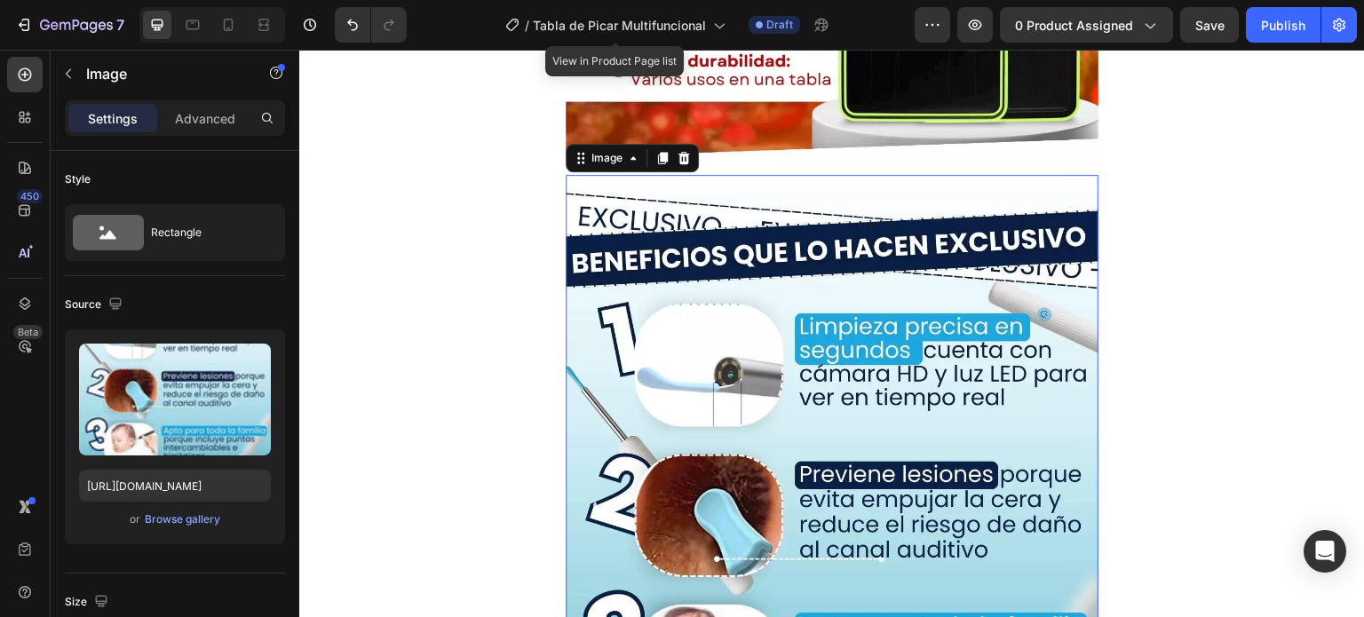
click at [862, 394] on img at bounding box center [832, 540] width 533 height 730
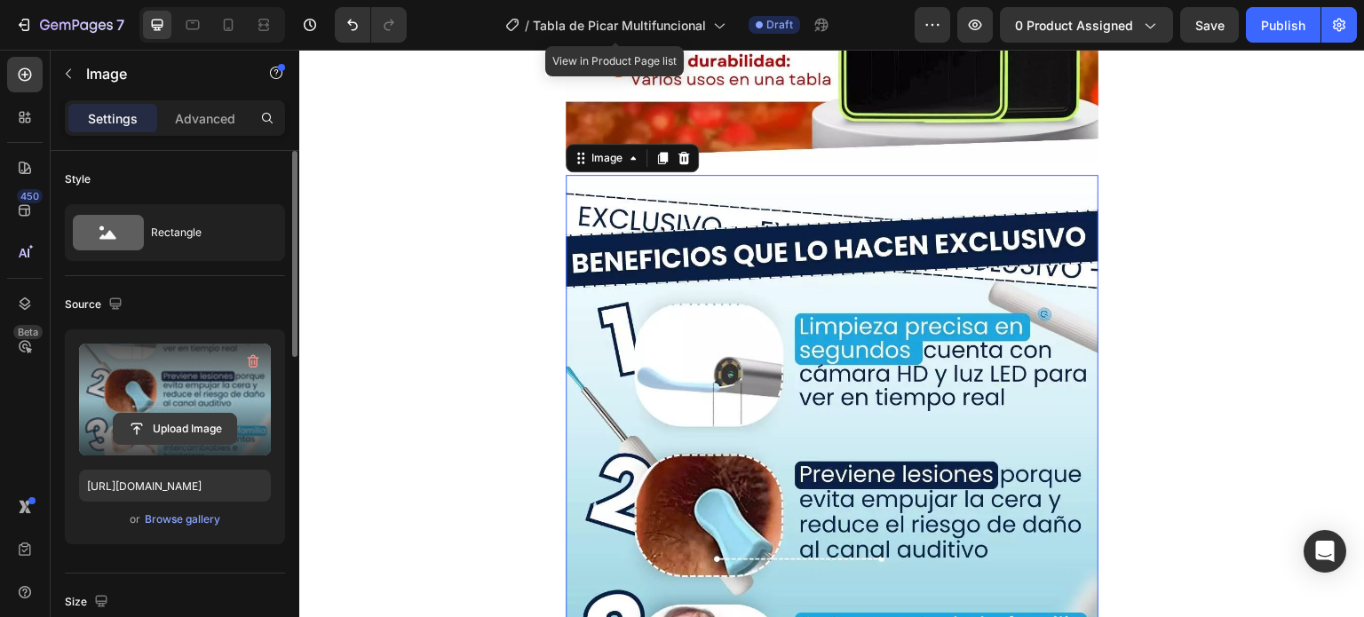
click at [216, 415] on input "file" at bounding box center [175, 429] width 123 height 30
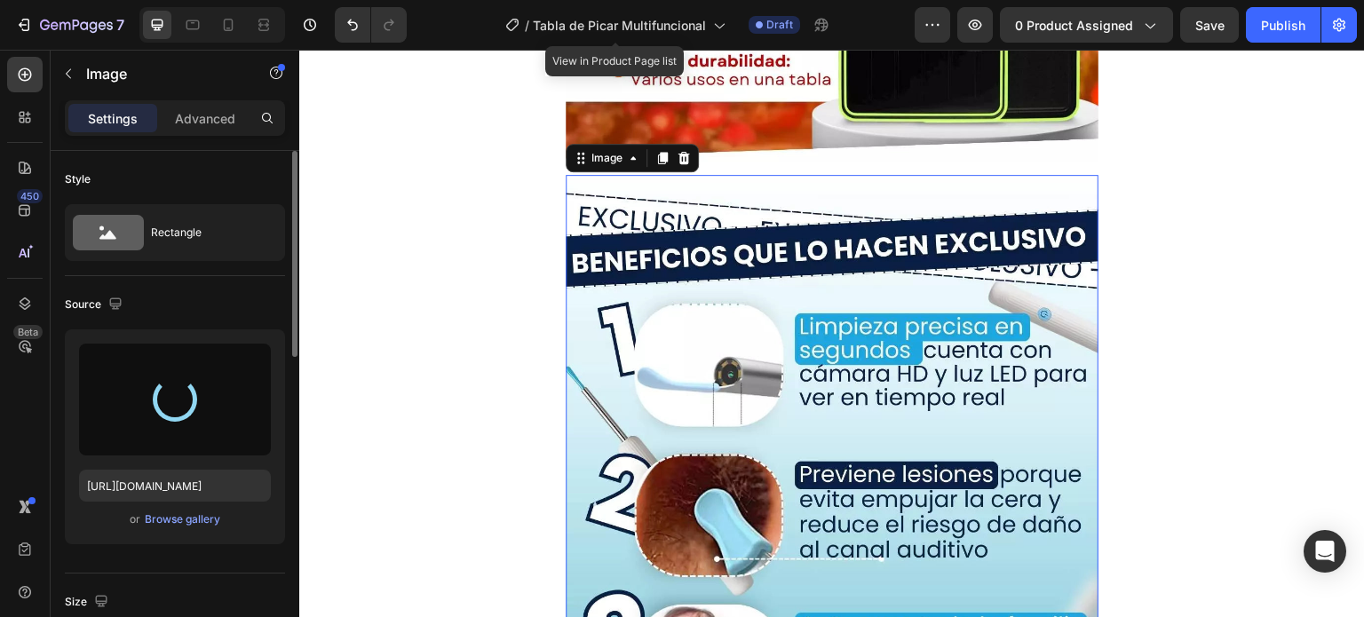
type input "[URL][DOMAIN_NAME]"
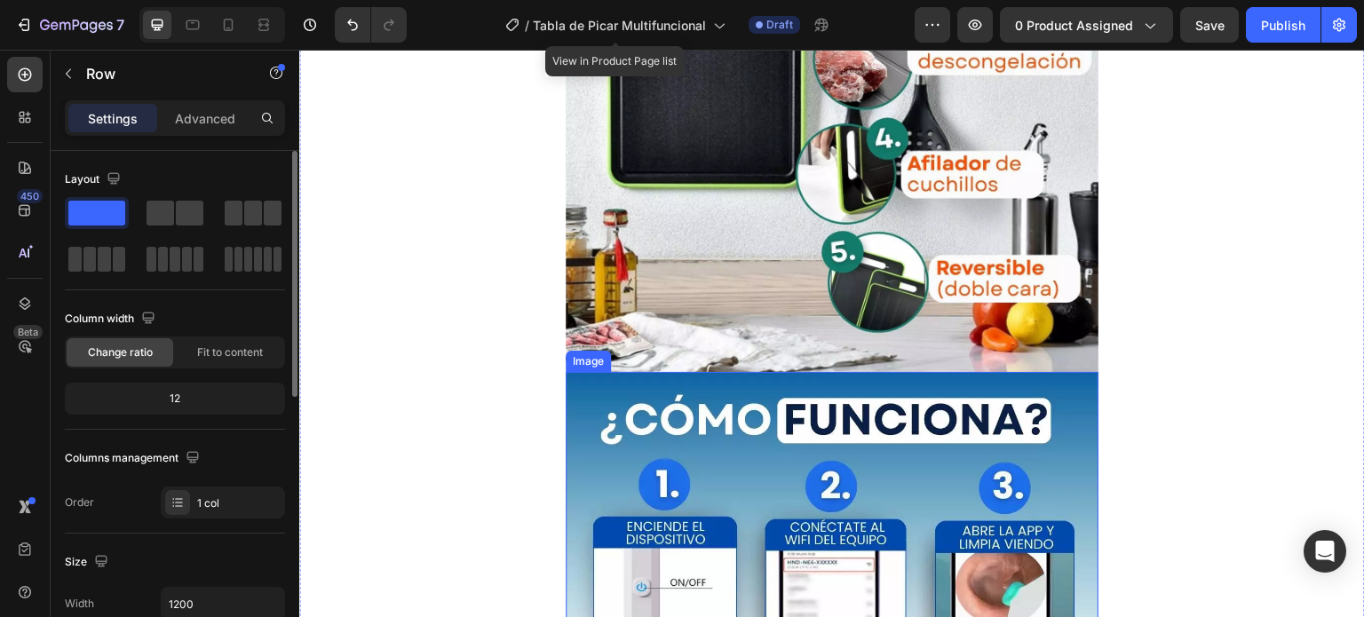
scroll to position [4530, 0]
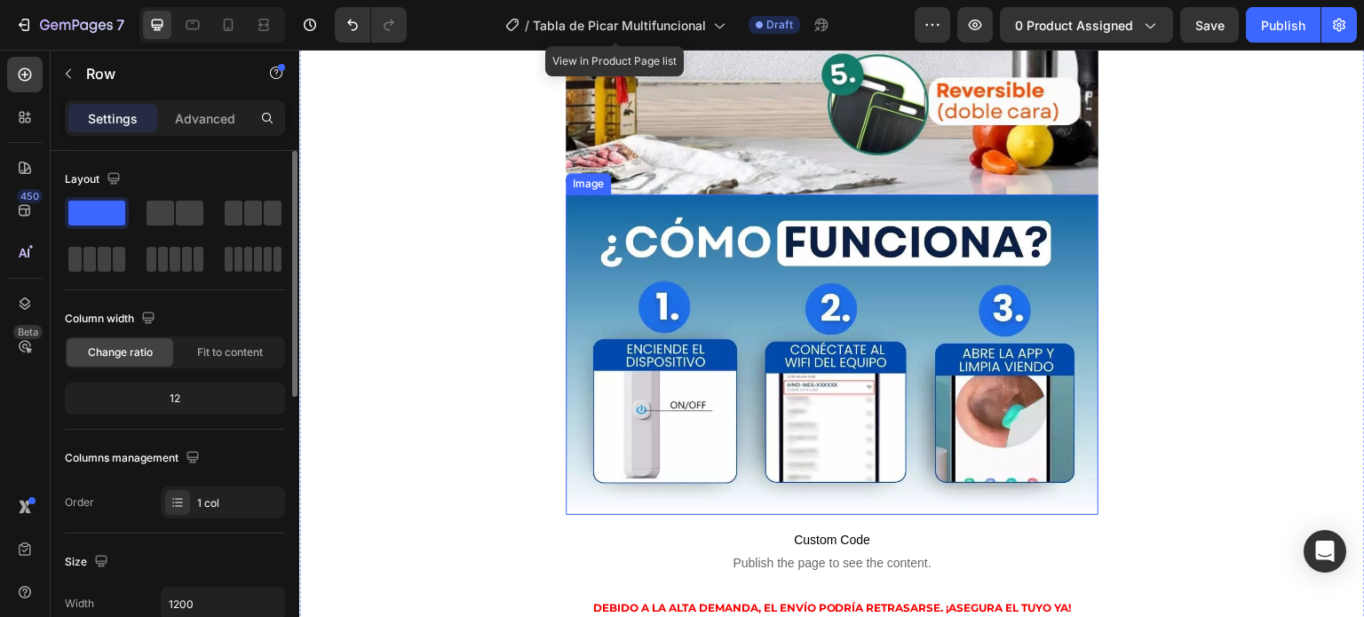
click at [965, 278] on img at bounding box center [832, 355] width 533 height 321
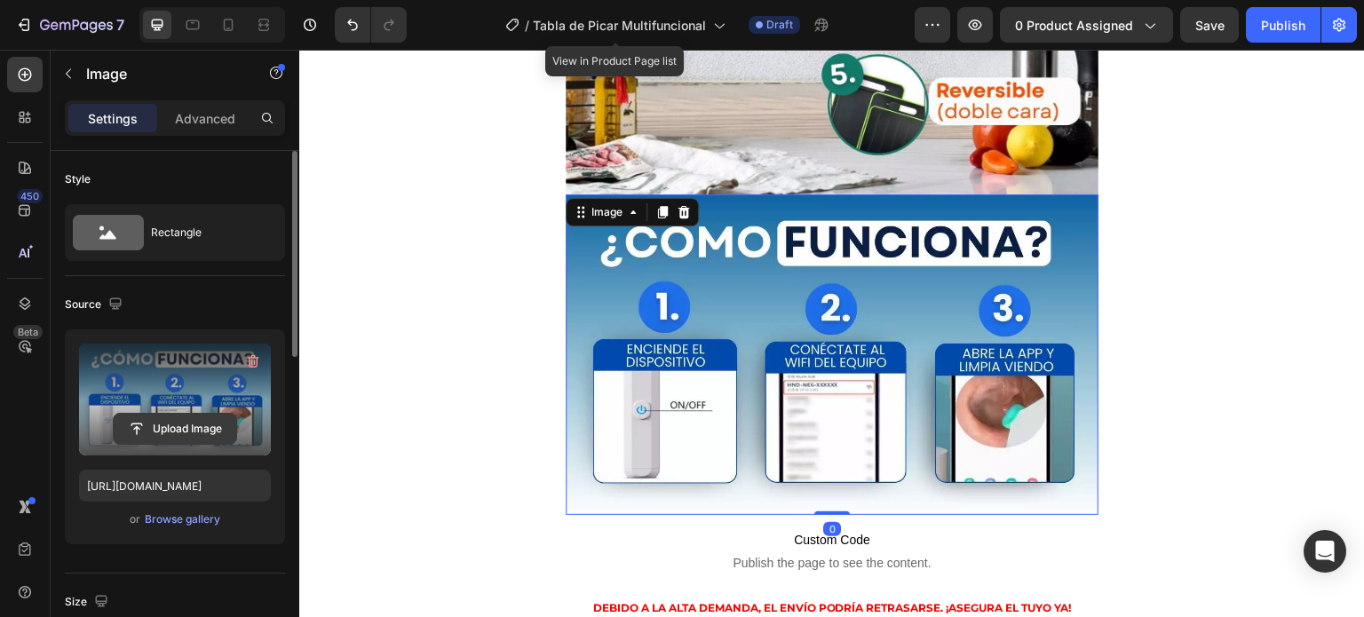
click at [189, 443] on button "Upload Image" at bounding box center [175, 429] width 124 height 32
click at [187, 436] on input "file" at bounding box center [175, 429] width 123 height 30
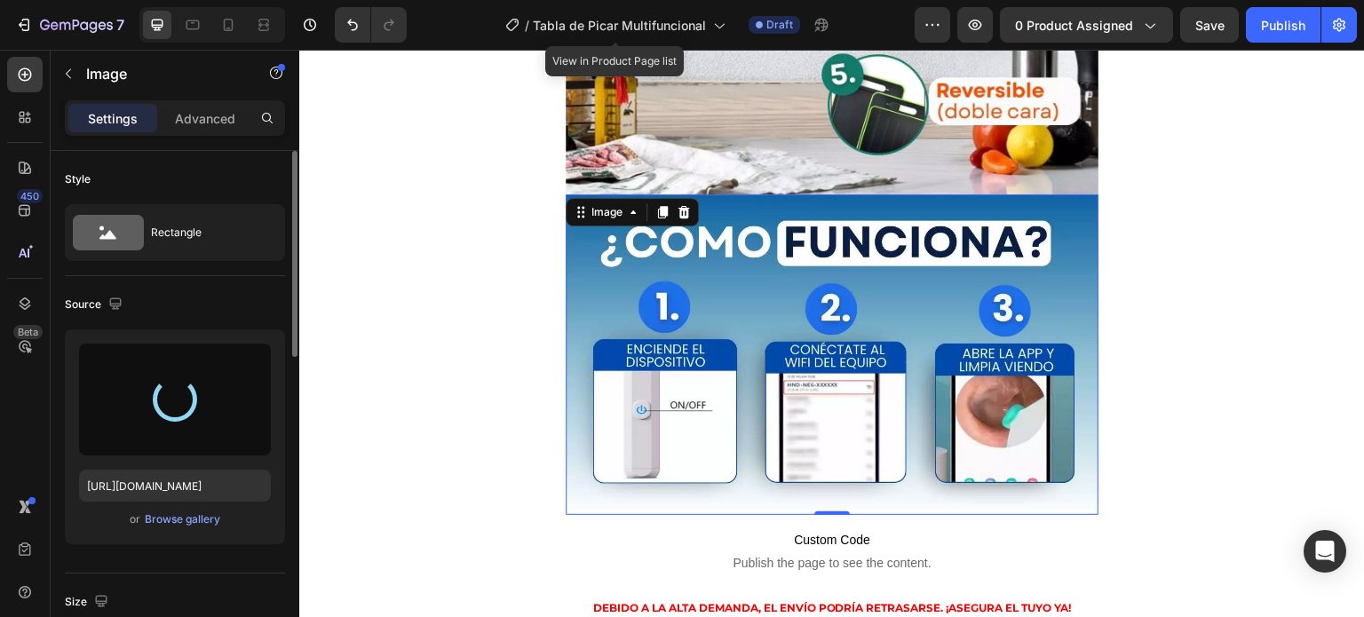
type input "[URL][DOMAIN_NAME]"
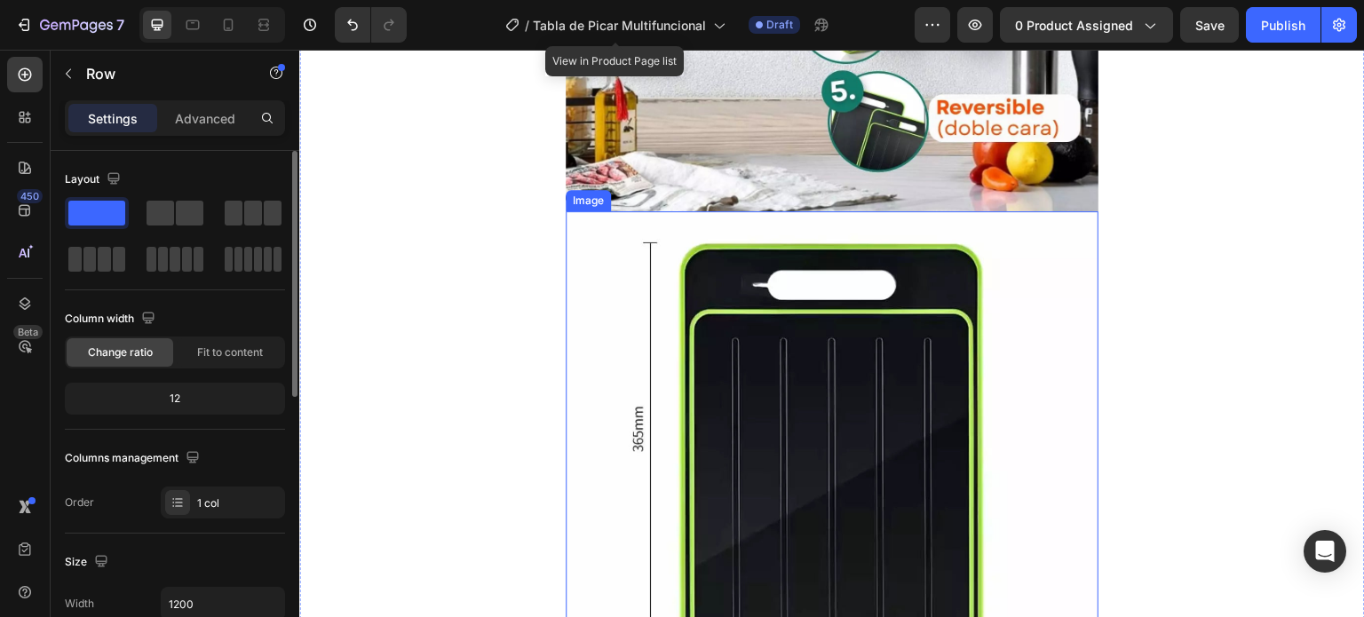
scroll to position [4619, 0]
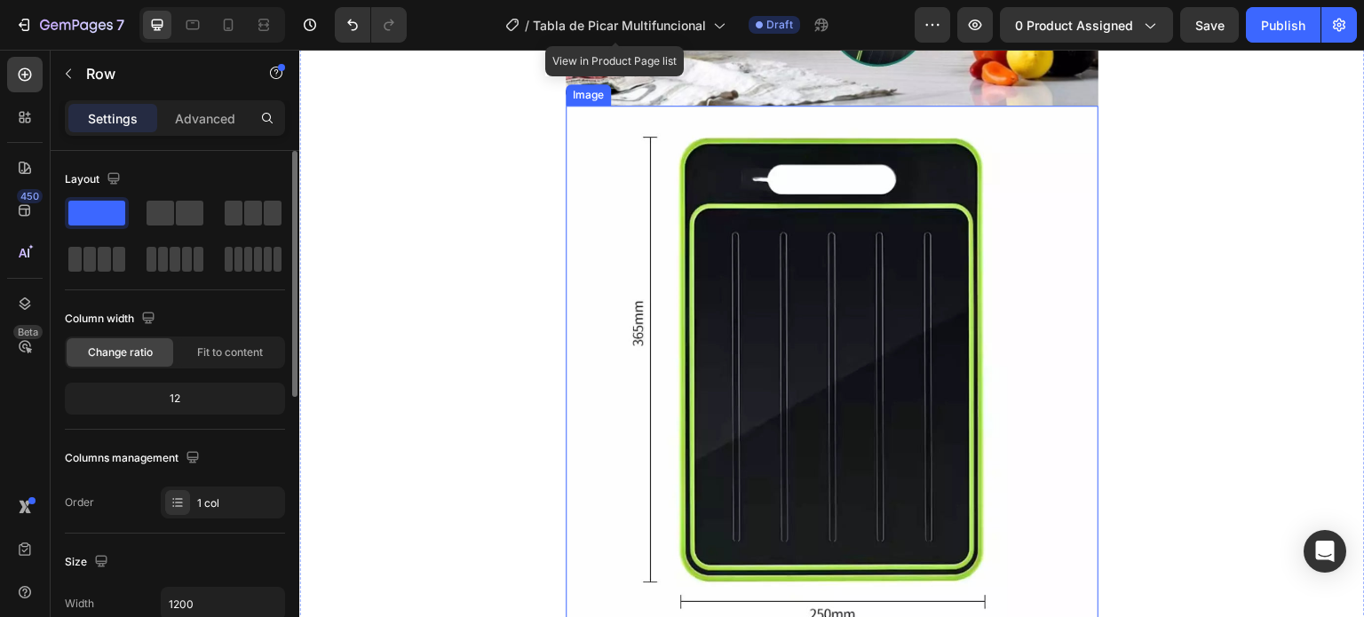
click at [944, 320] on img at bounding box center [832, 372] width 533 height 533
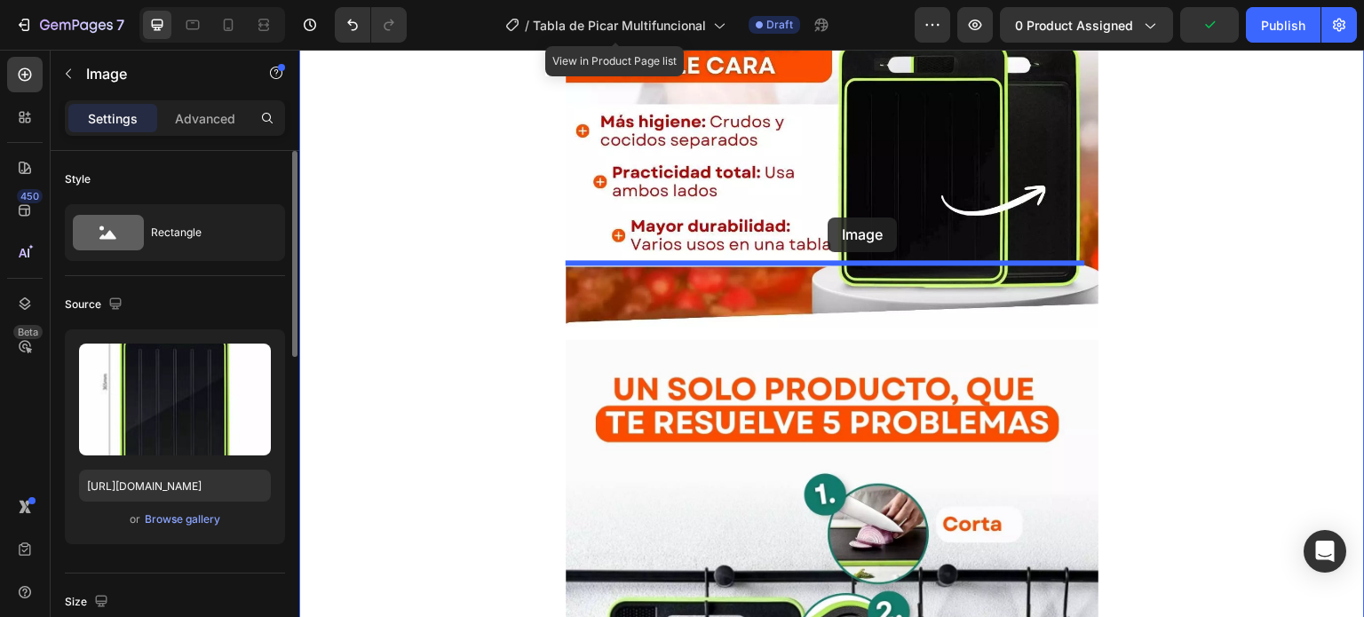
scroll to position [3553, 0]
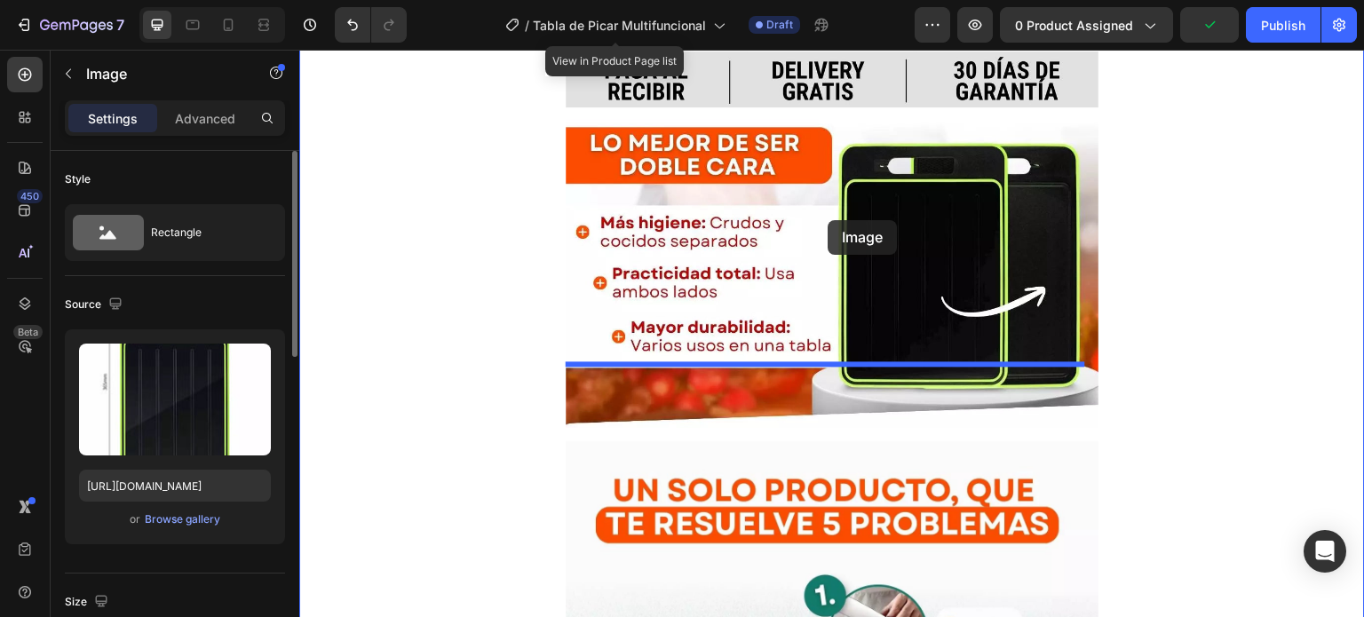
drag, startPoint x: 598, startPoint y: 388, endPoint x: 828, endPoint y: 221, distance: 284.3
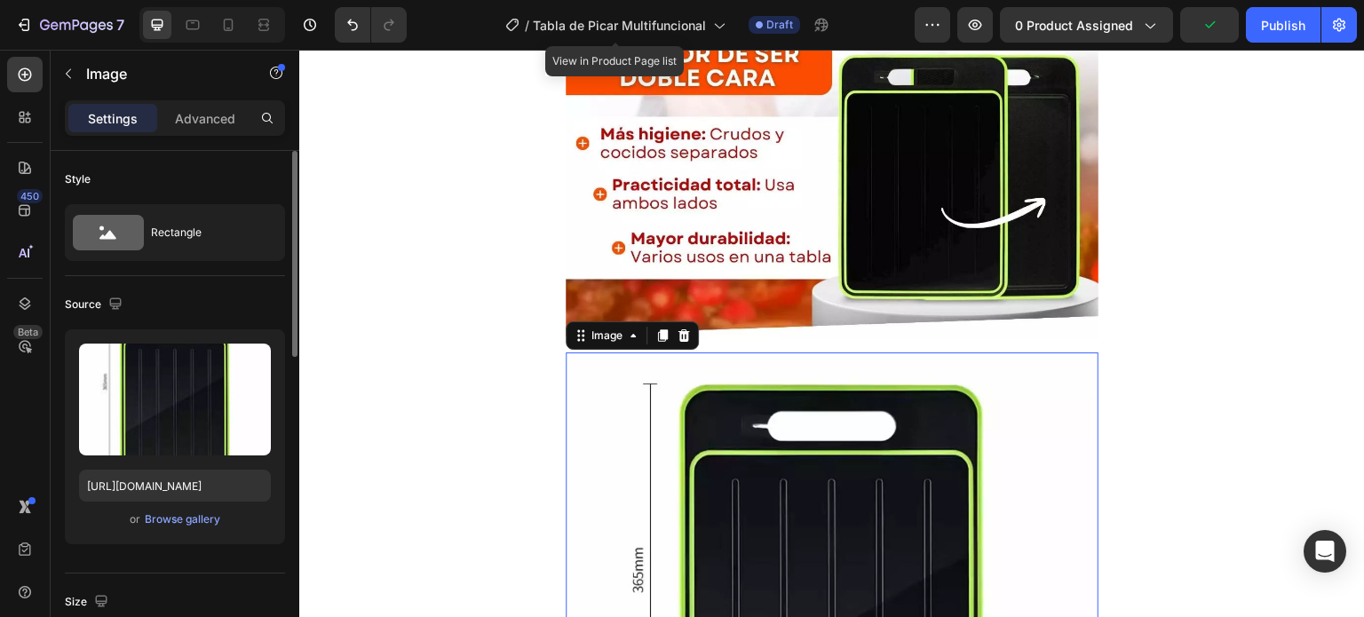
scroll to position [3731, 0]
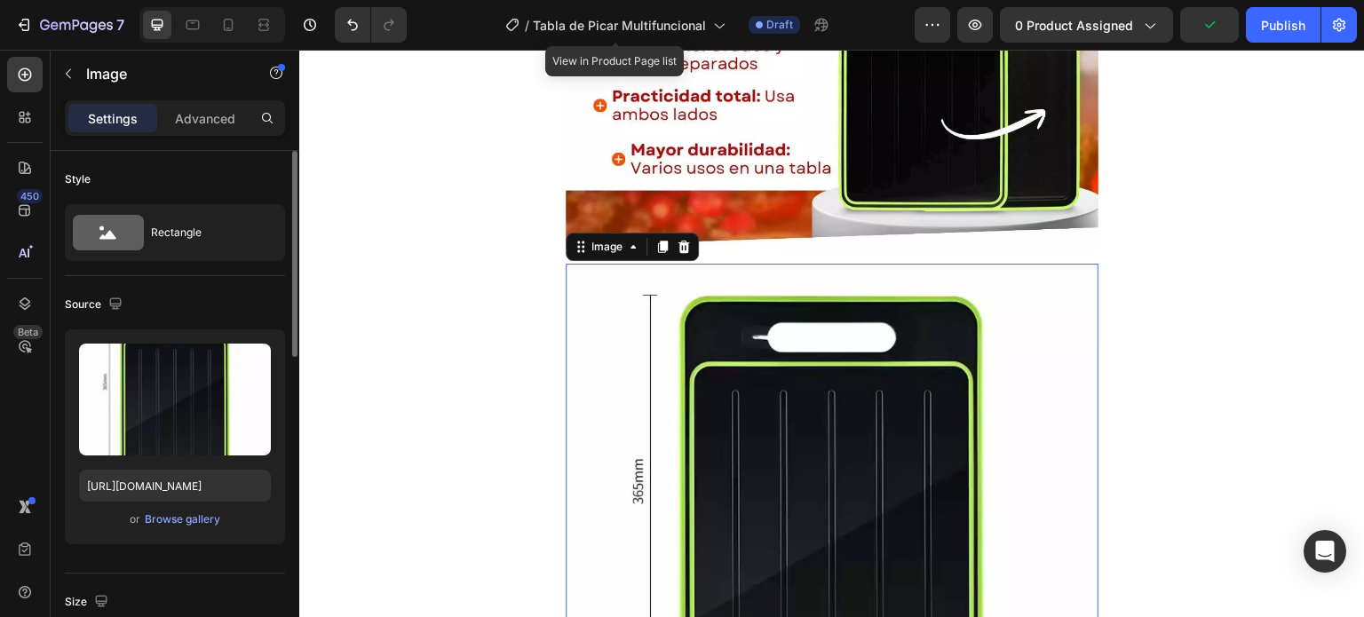
click at [1081, 286] on img at bounding box center [832, 530] width 533 height 533
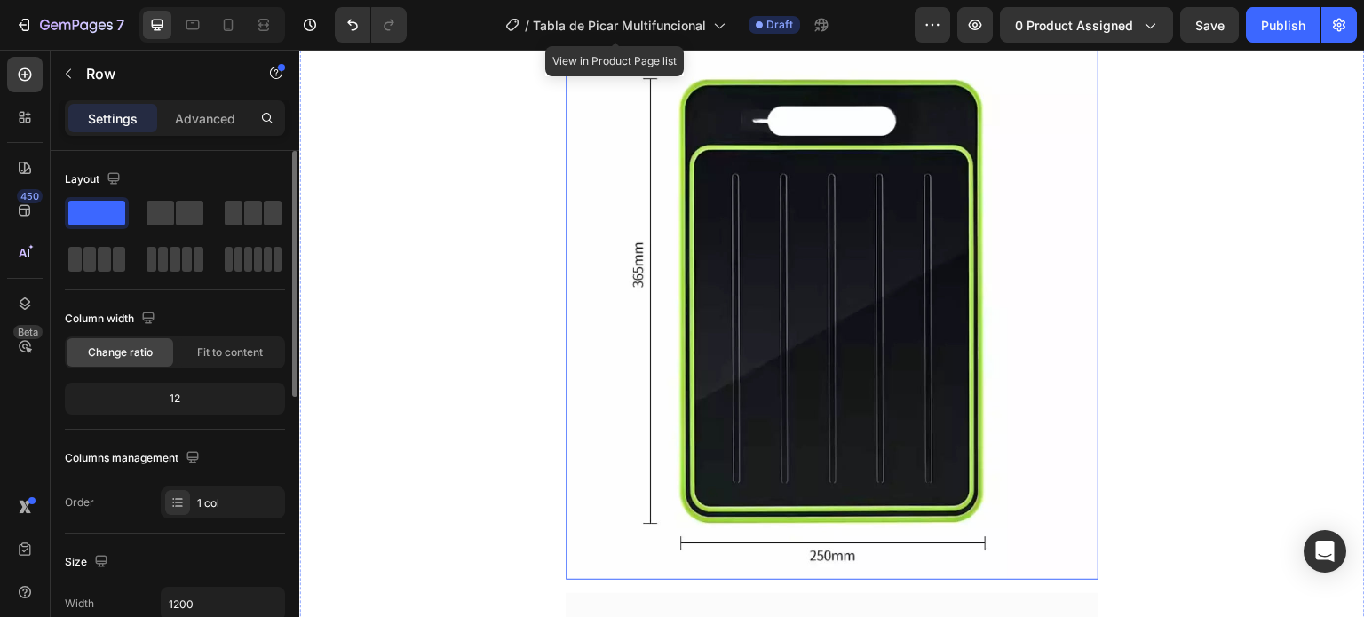
scroll to position [3997, 0]
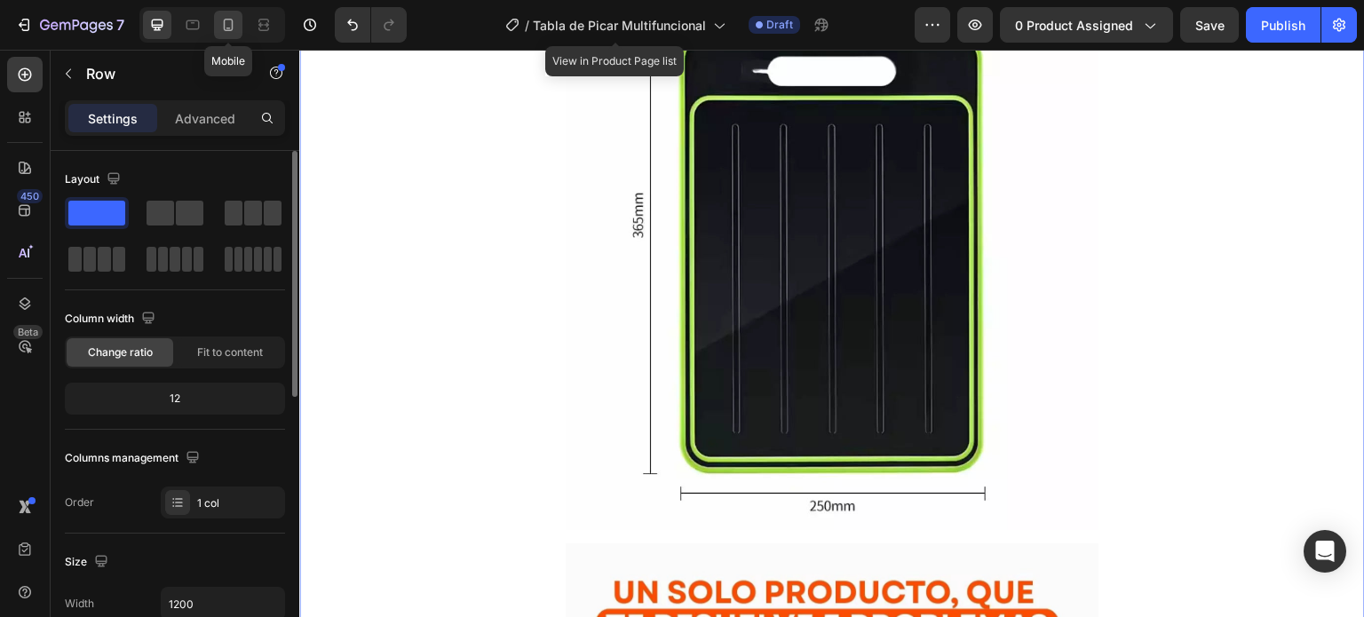
click at [217, 30] on div at bounding box center [228, 25] width 28 height 28
type input "100%"
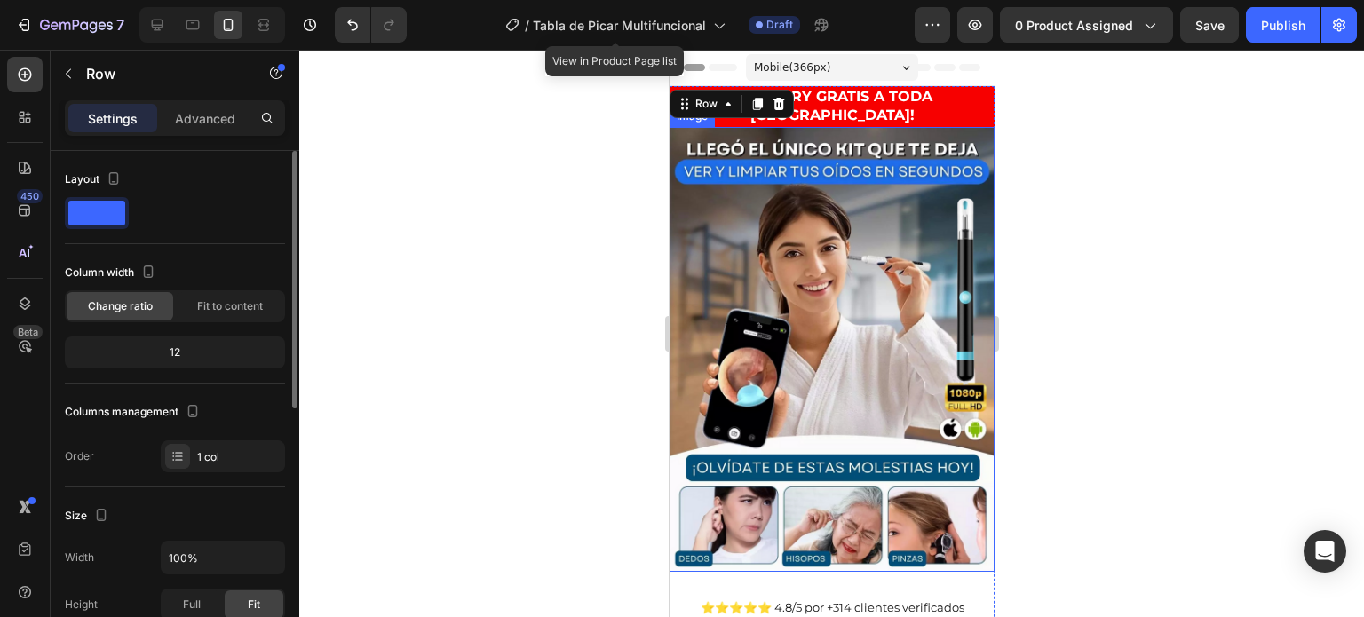
click at [889, 309] on img at bounding box center [831, 349] width 325 height 445
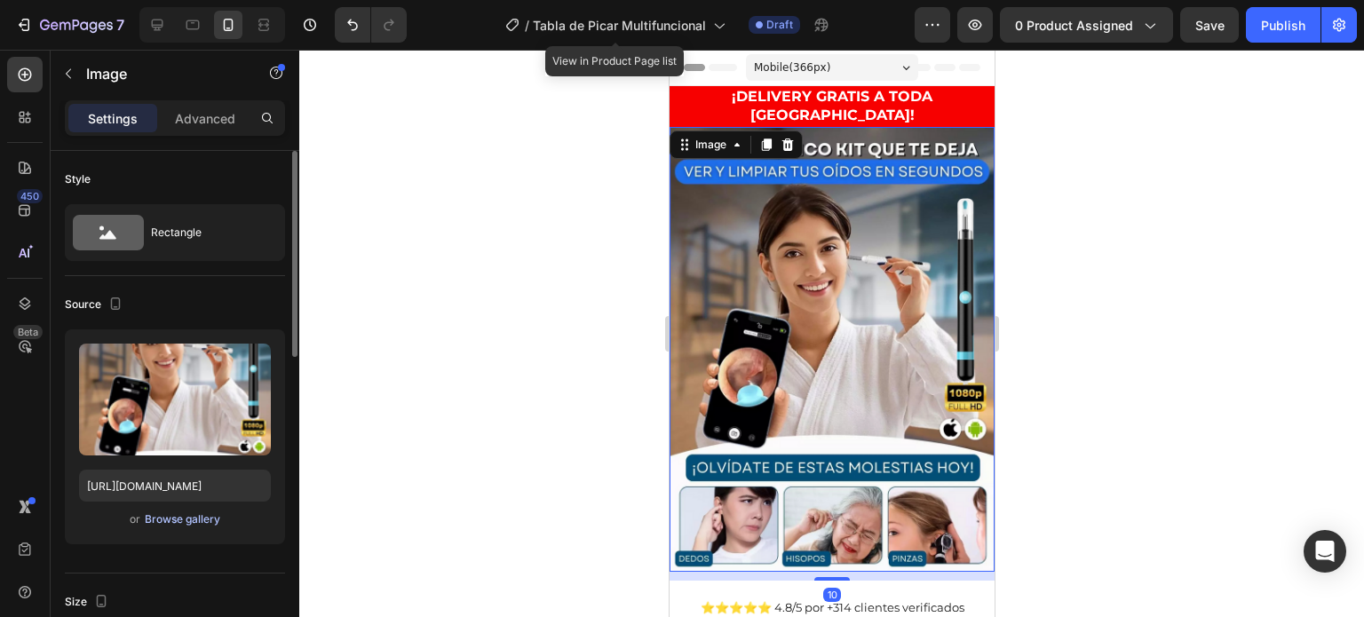
click at [195, 520] on div "Browse gallery" at bounding box center [183, 520] width 76 height 16
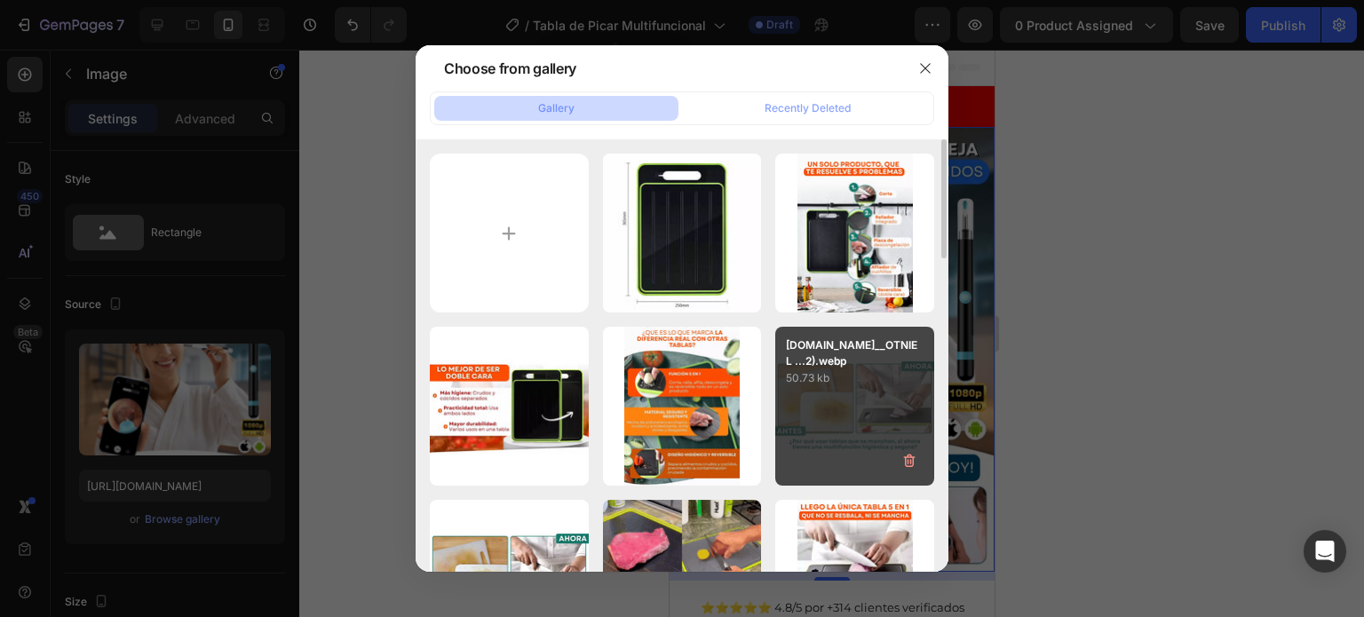
scroll to position [178, 0]
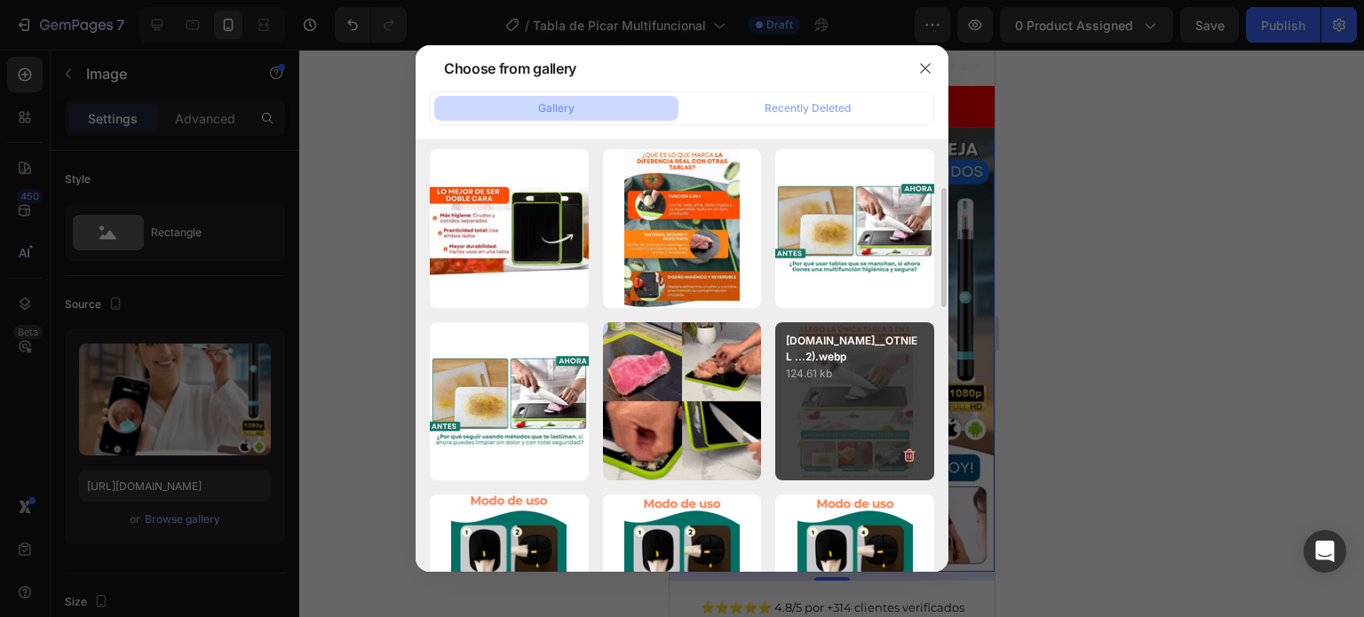
click at [871, 397] on div "[DOMAIN_NAME]__OTNIEL ...2).webp 124.61 kb" at bounding box center [854, 401] width 159 height 159
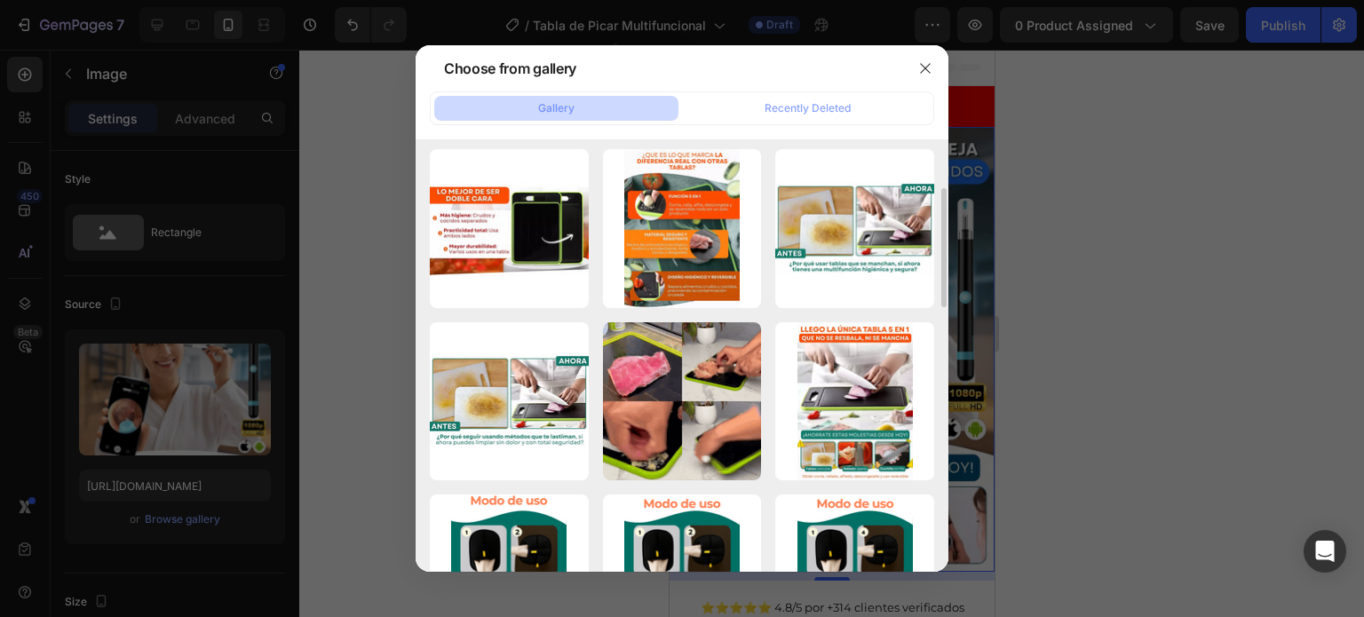
type input "[URL][DOMAIN_NAME]"
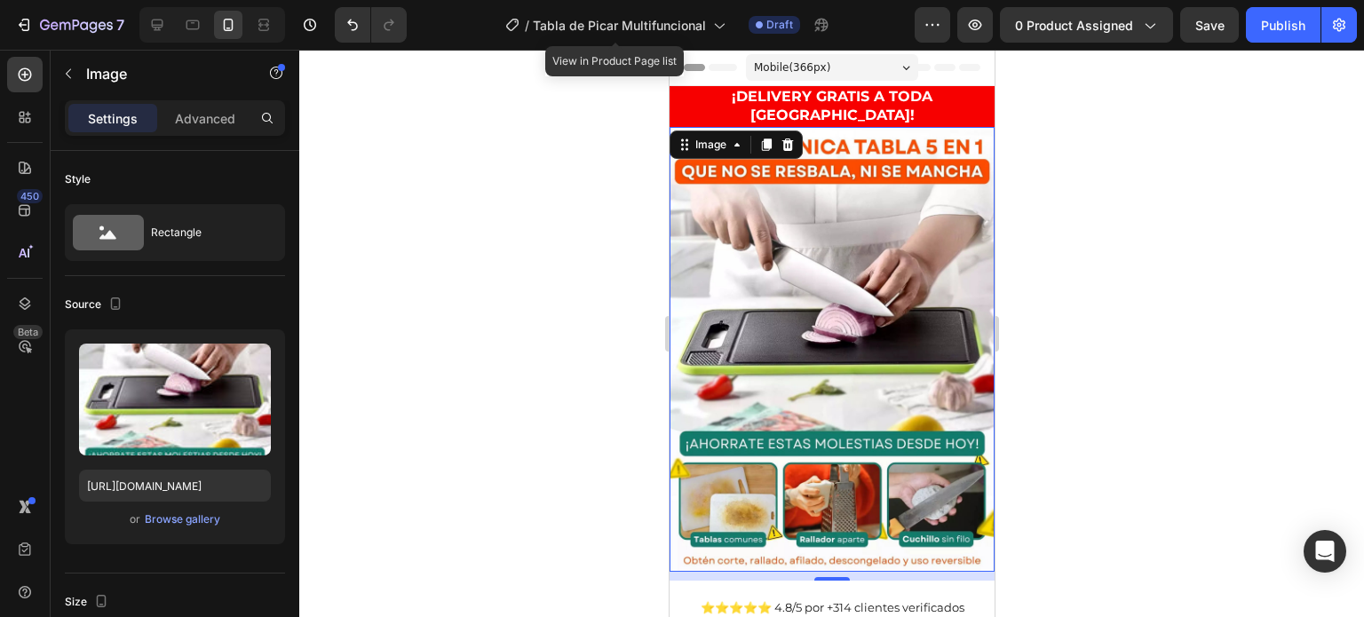
click at [1103, 216] on div at bounding box center [831, 334] width 1065 height 568
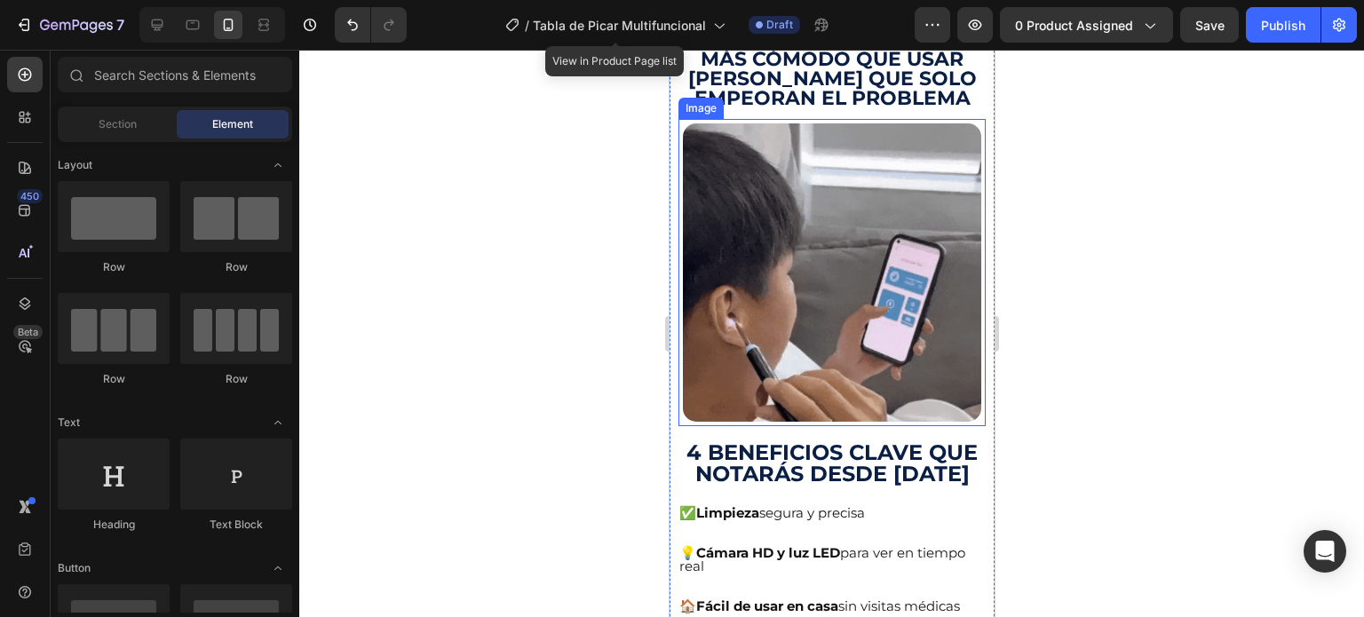
scroll to position [888, 0]
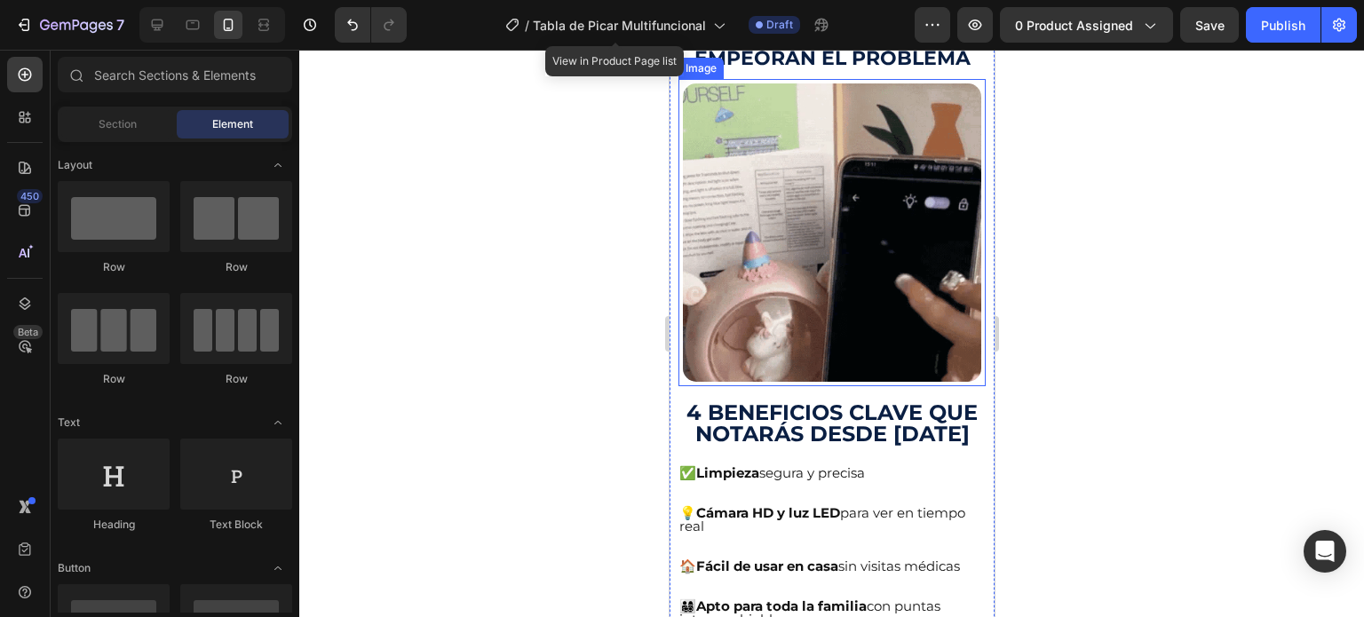
click at [892, 252] on img at bounding box center [831, 232] width 298 height 298
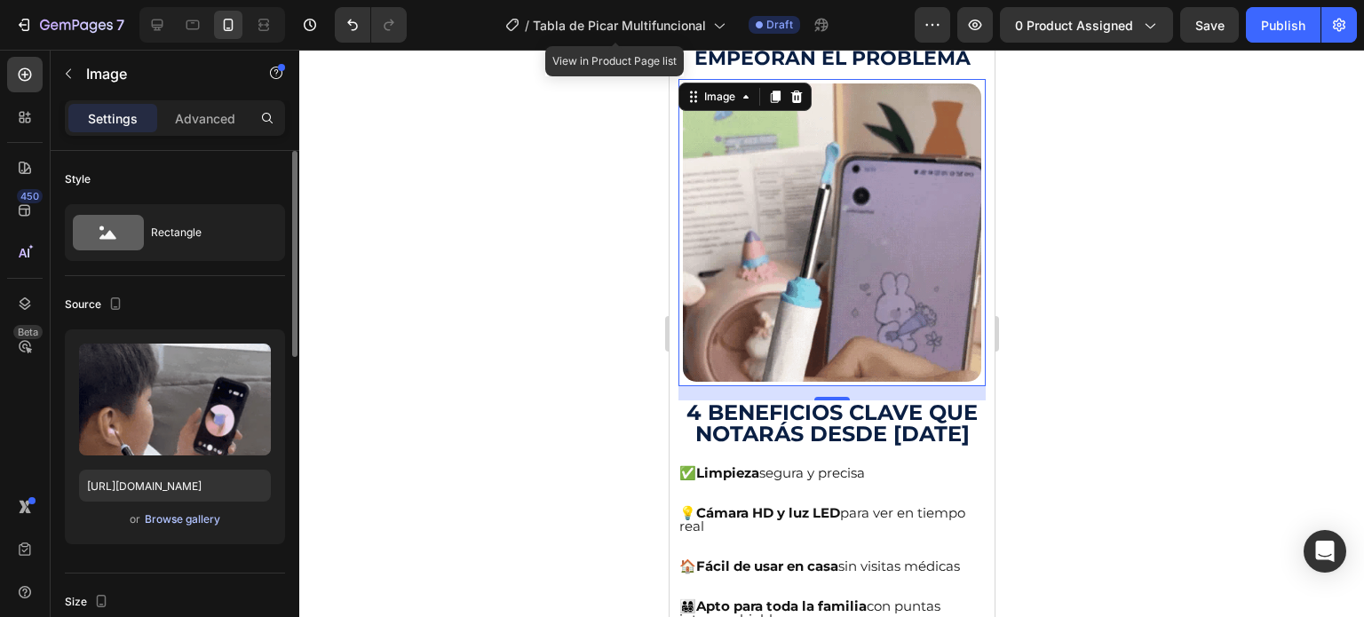
click at [171, 518] on div "Browse gallery" at bounding box center [183, 520] width 76 height 16
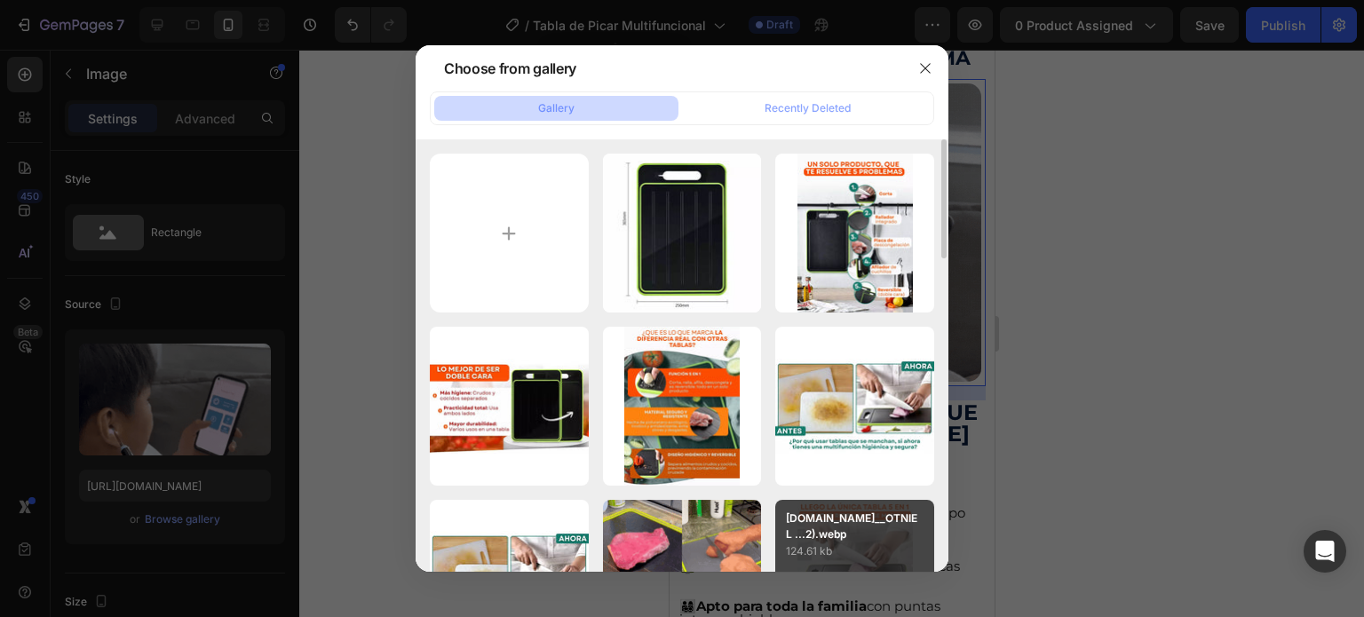
scroll to position [178, 0]
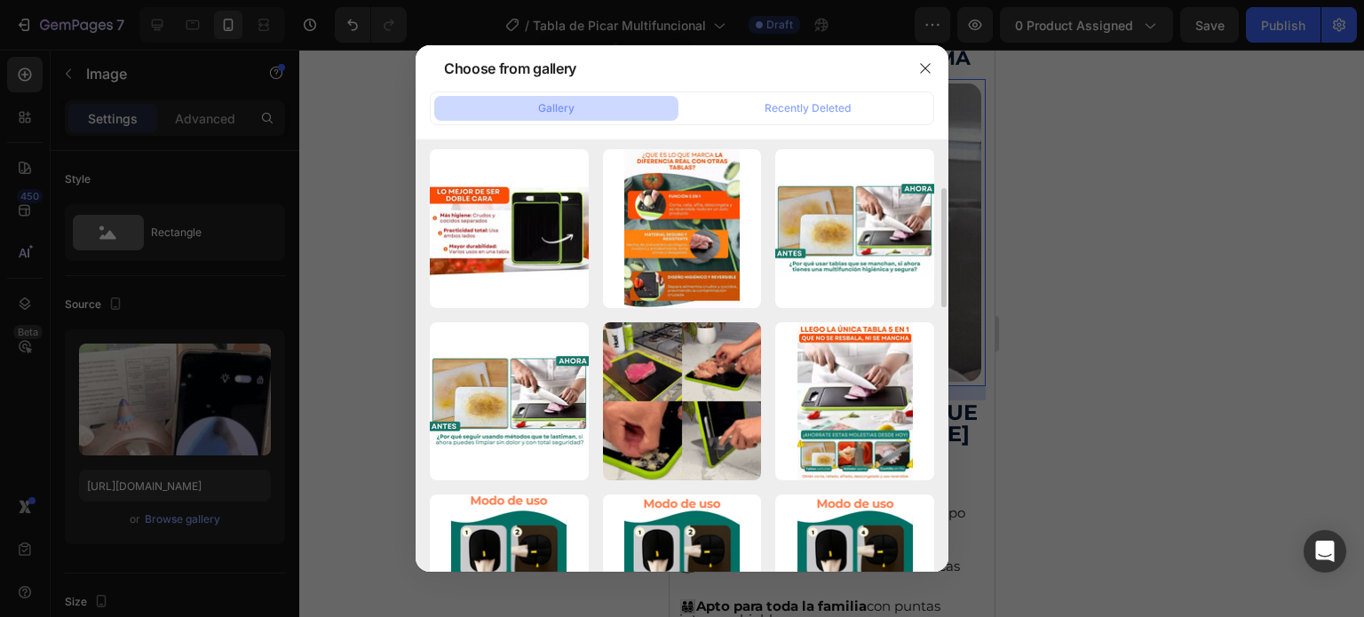
click at [0, 0] on p "588.14 kb" at bounding box center [0, 0] width 0 height 0
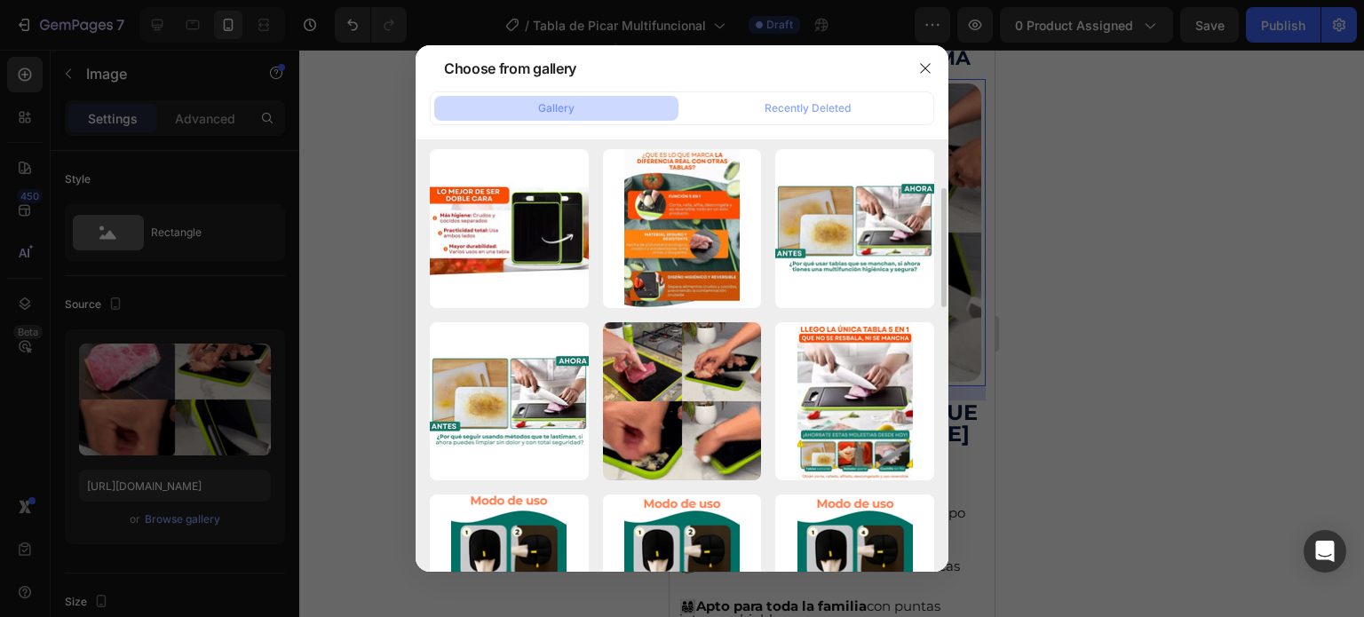
type input "[URL][DOMAIN_NAME]"
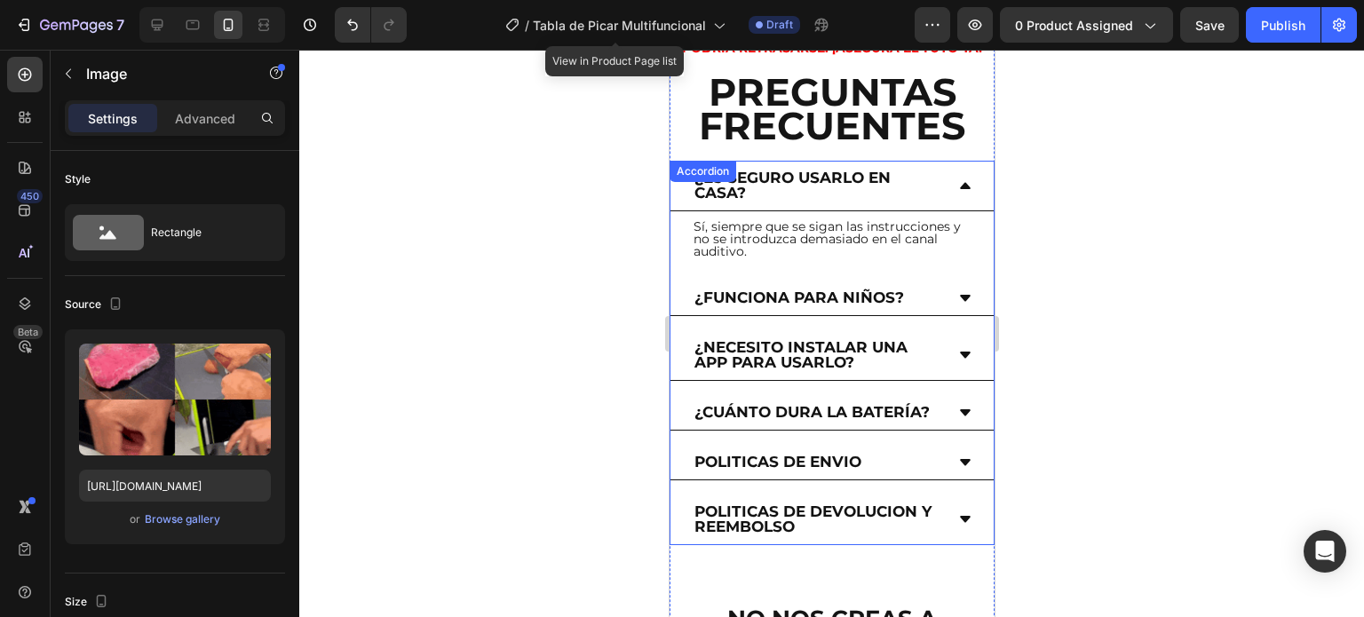
scroll to position [3198, 0]
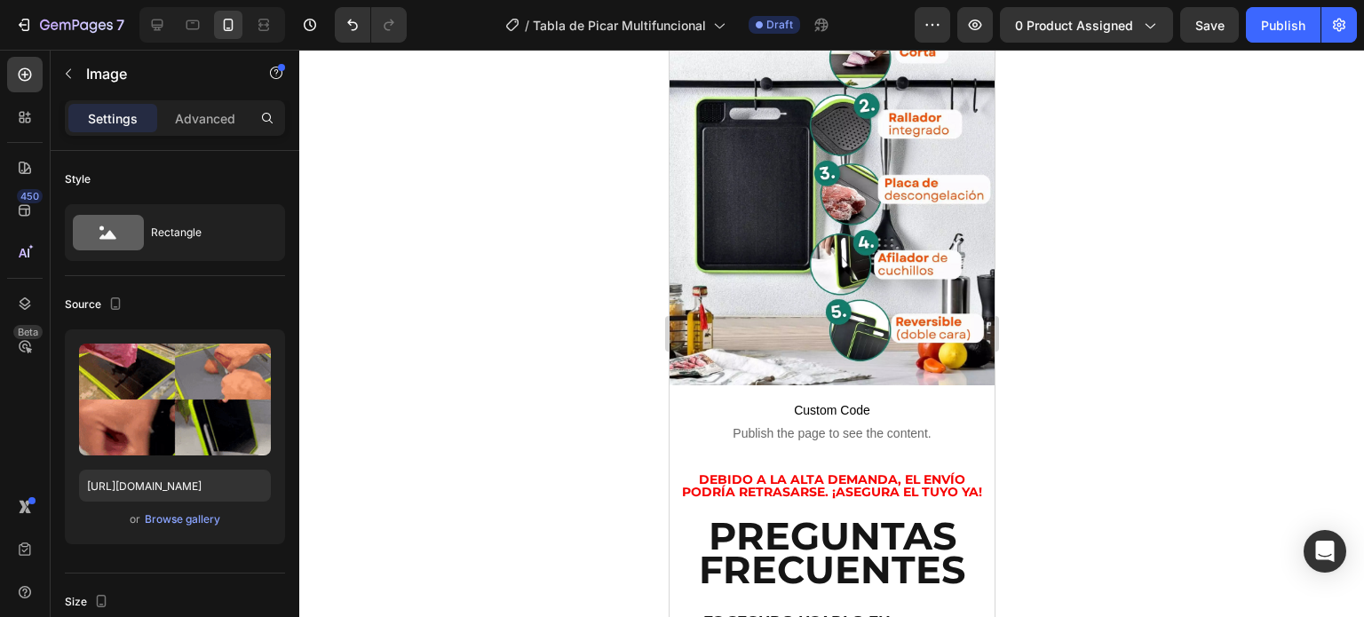
click at [172, 26] on div at bounding box center [212, 25] width 146 height 36
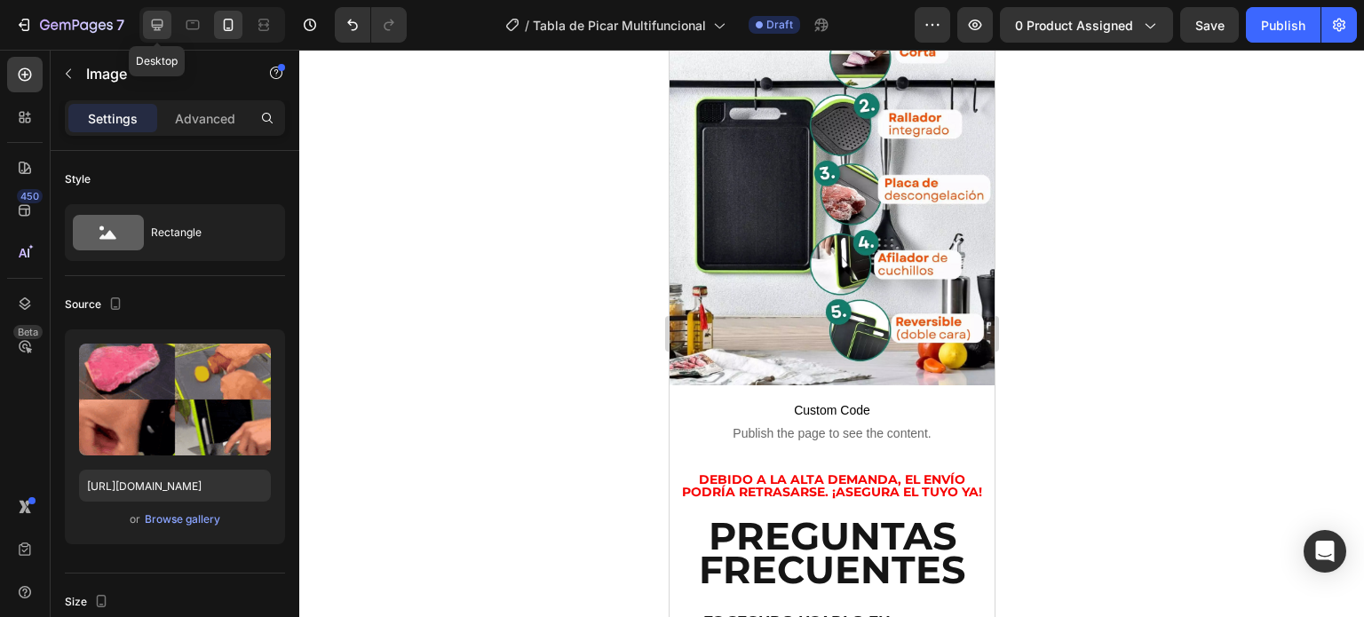
click at [159, 27] on icon at bounding box center [158, 26] width 12 height 12
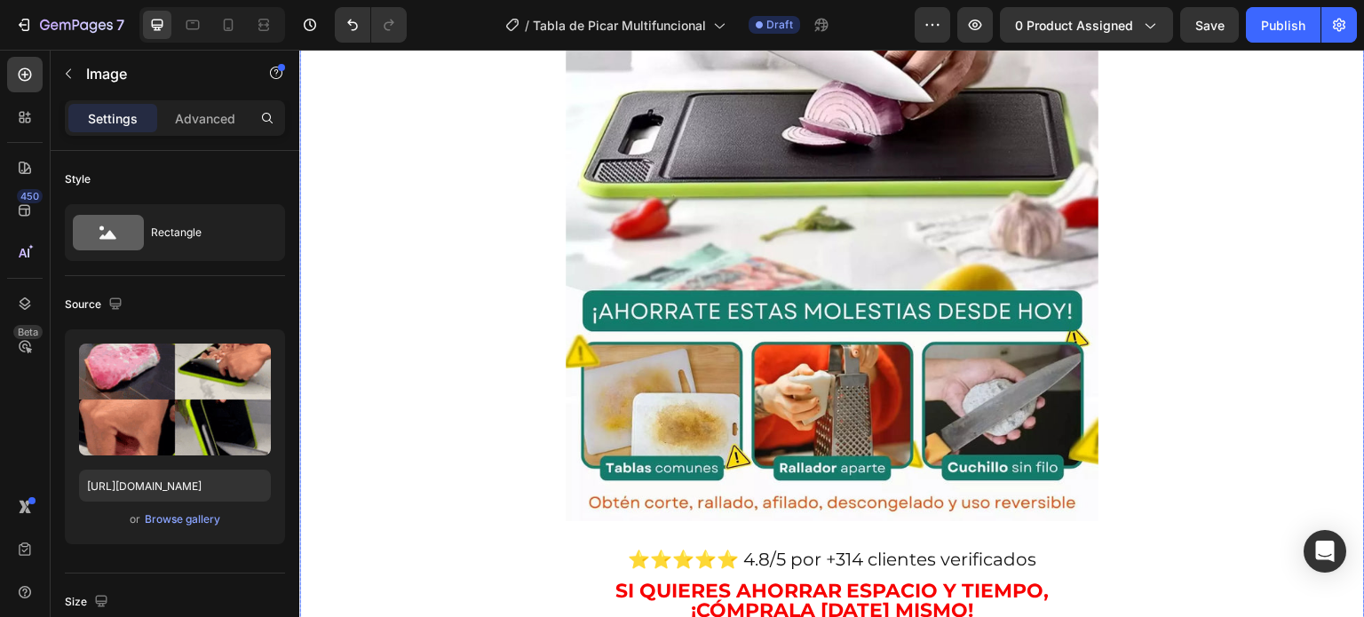
scroll to position [614, 0]
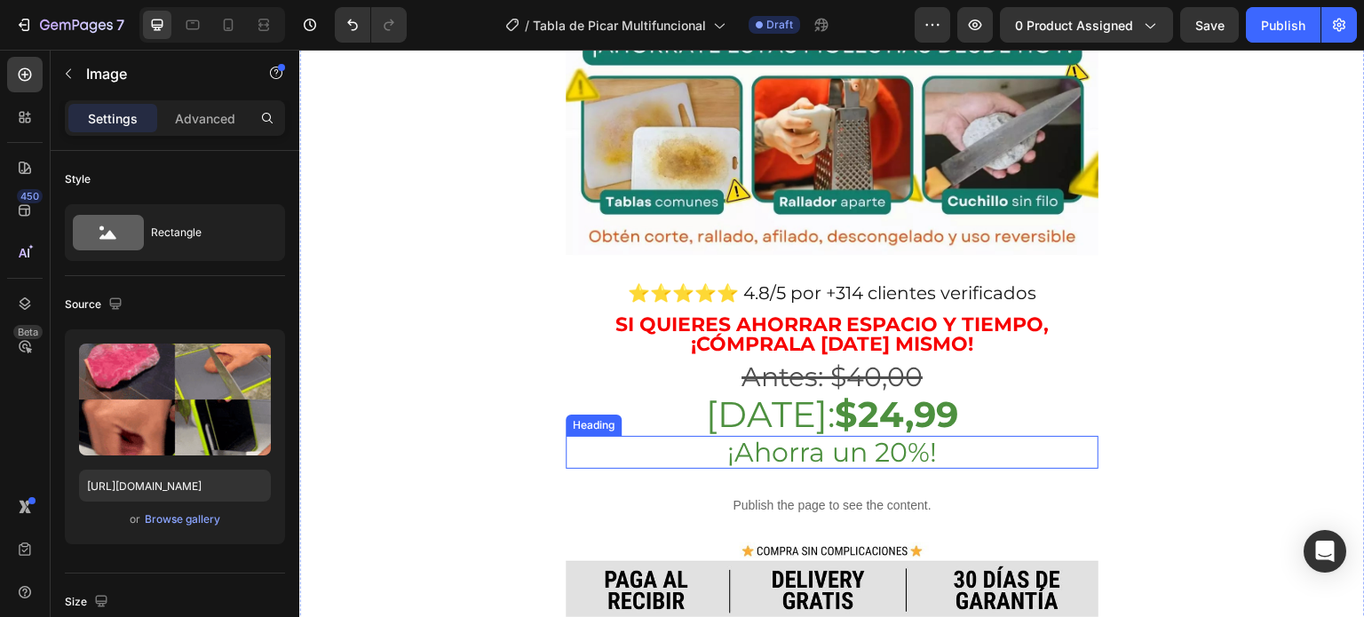
click at [856, 393] on strong "$24,99" at bounding box center [896, 415] width 123 height 44
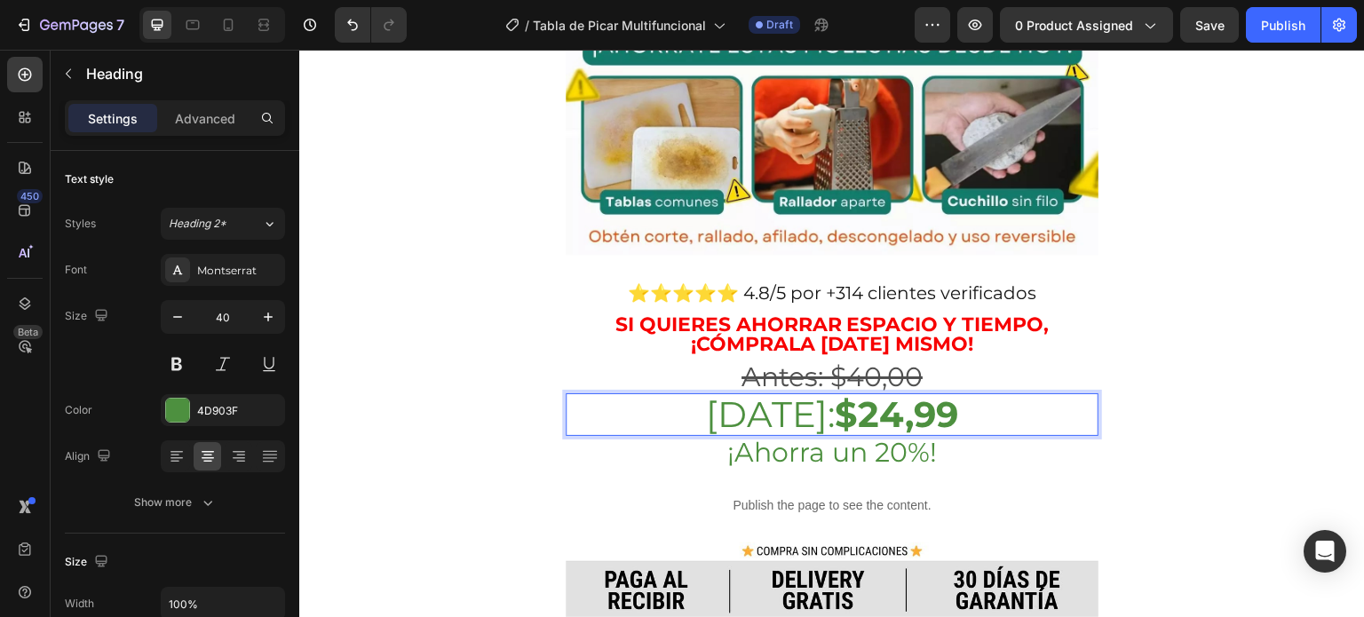
click at [858, 393] on strong "$24,99" at bounding box center [896, 415] width 123 height 44
click at [879, 393] on strong "$24,99" at bounding box center [896, 415] width 123 height 44
click at [871, 361] on s "Antes: $40,00" at bounding box center [832, 377] width 181 height 33
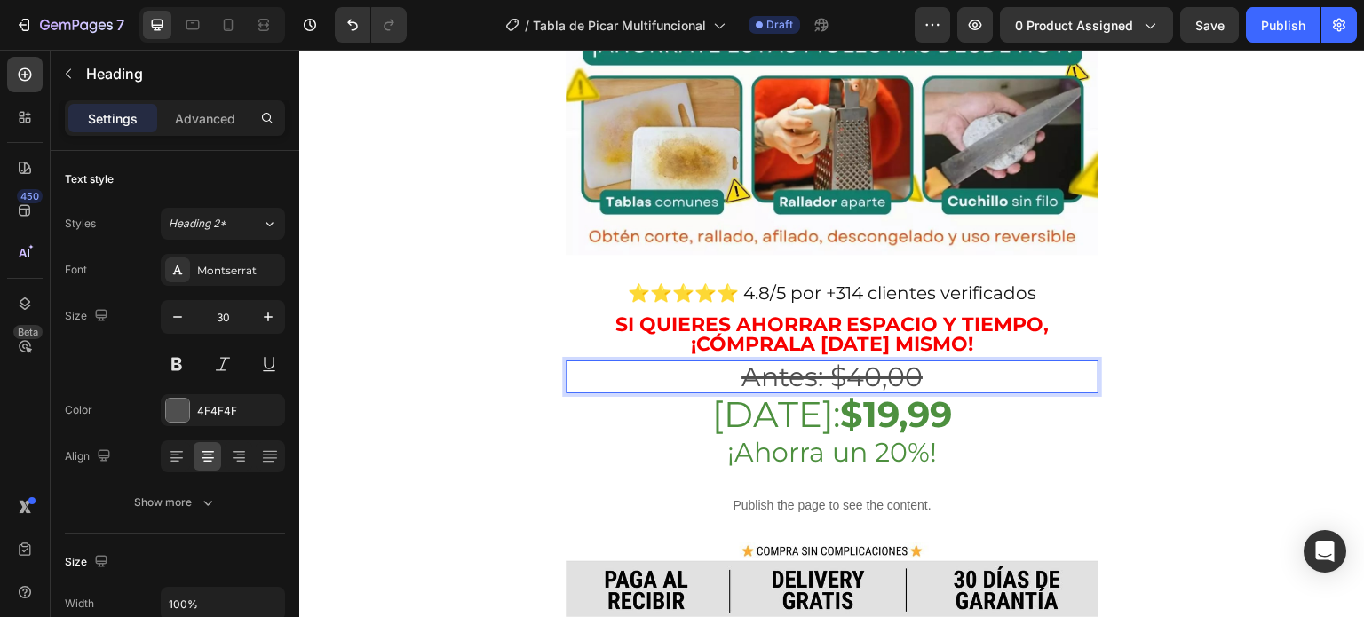
click at [873, 361] on s "Antes: $40,00" at bounding box center [832, 377] width 181 height 33
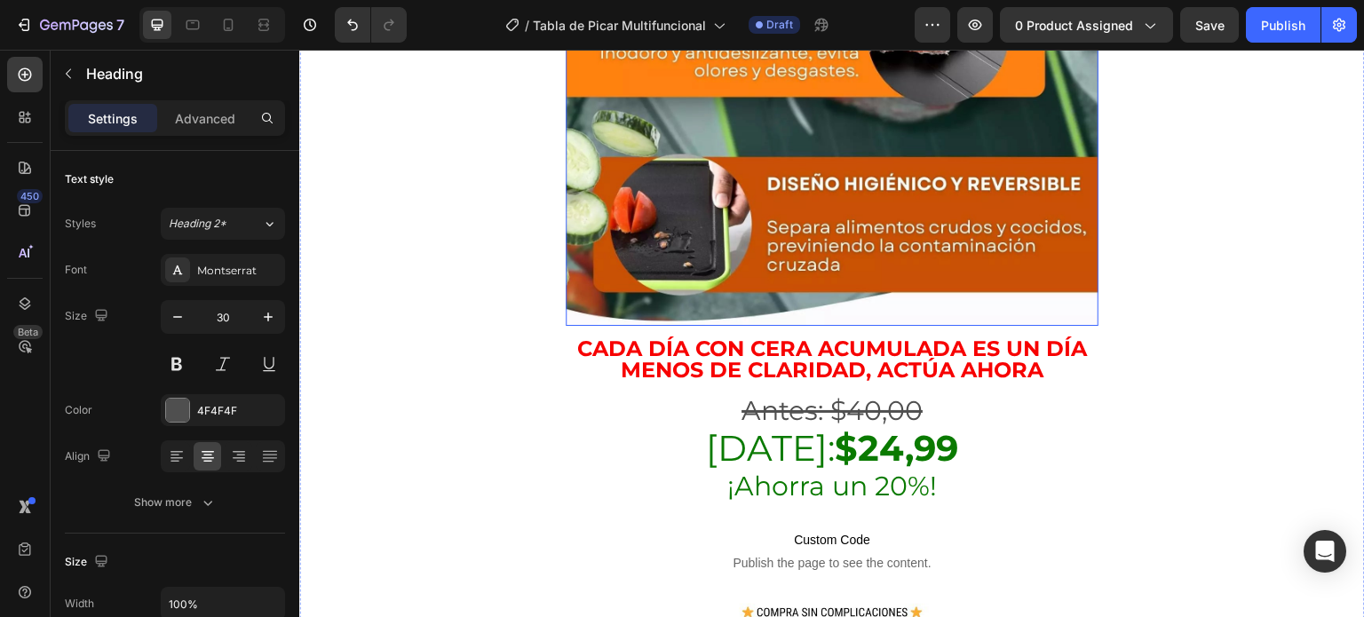
scroll to position [3190, 0]
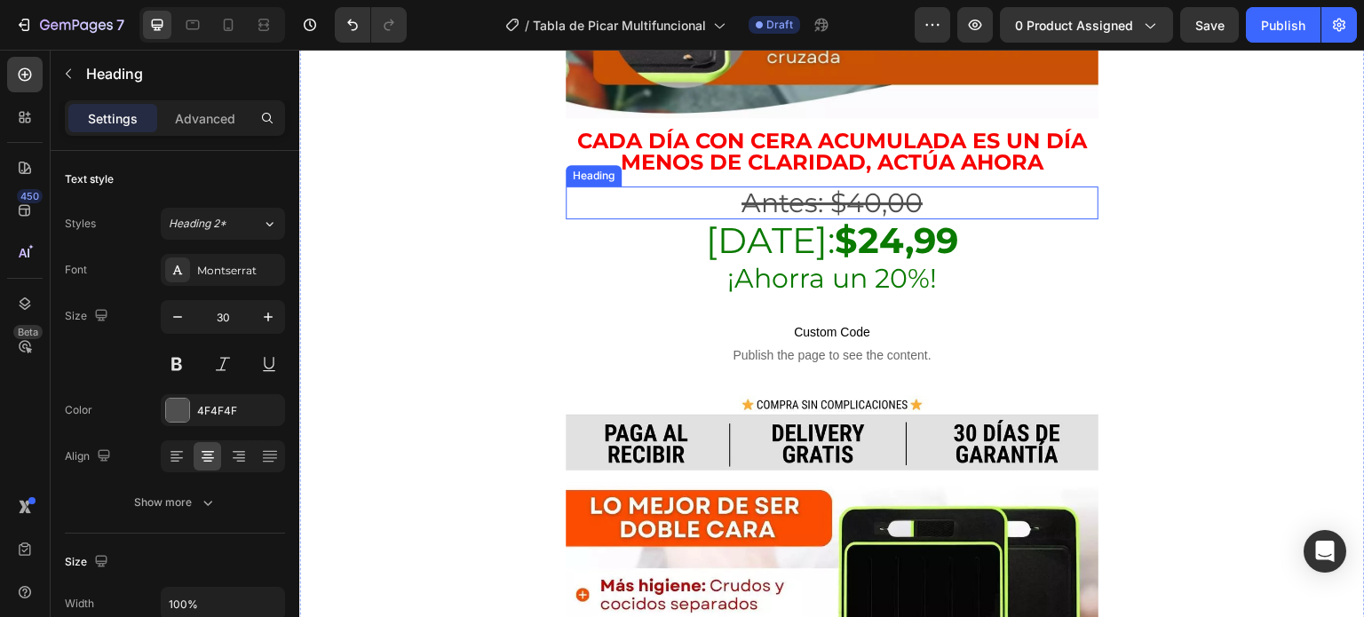
click at [846, 187] on s "Antes: $40,00" at bounding box center [832, 203] width 181 height 33
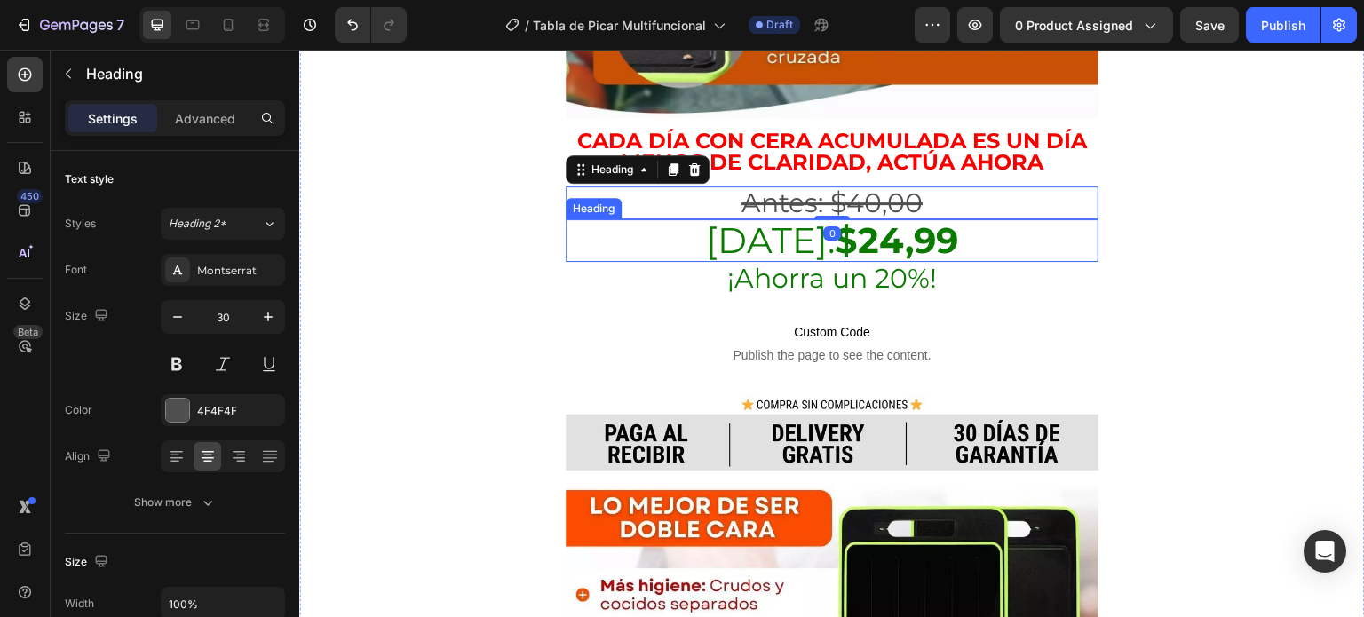
drag, startPoint x: 862, startPoint y: 170, endPoint x: 874, endPoint y: 171, distance: 12.5
click at [863, 219] on strong "$24,99" at bounding box center [896, 241] width 123 height 44
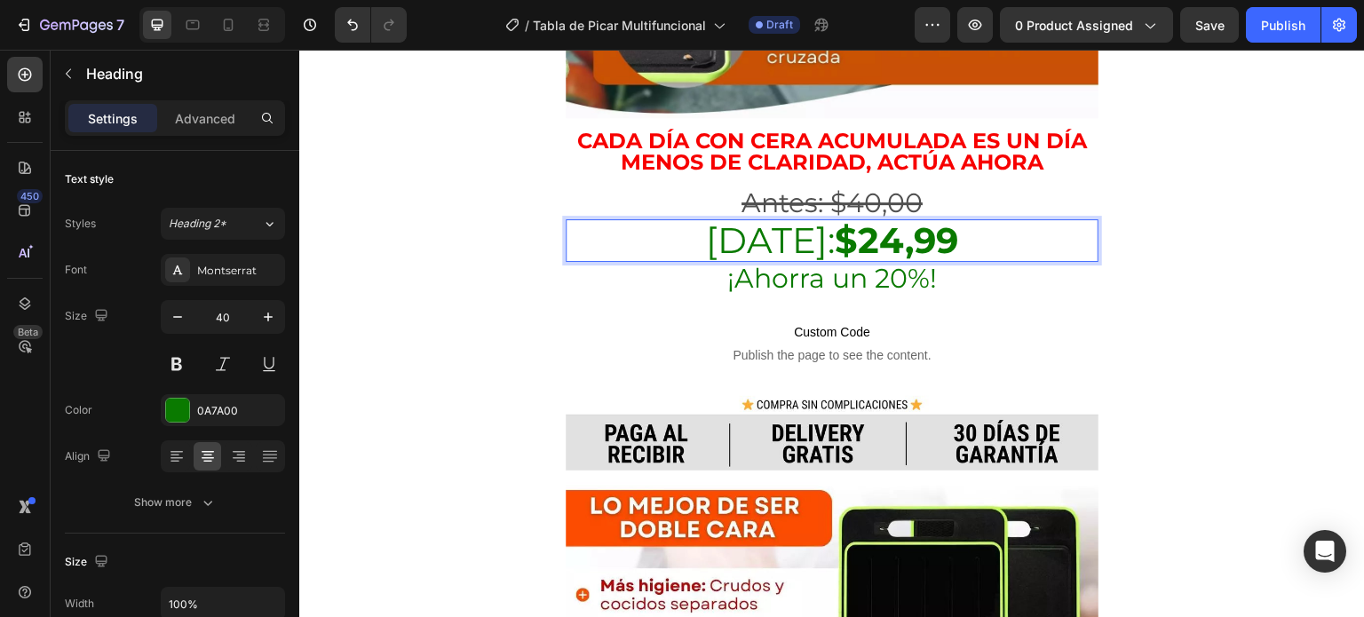
click at [874, 219] on strong "$24,99" at bounding box center [896, 241] width 123 height 44
click at [873, 219] on strong "$24,99" at bounding box center [896, 241] width 123 height 44
click at [870, 187] on s "Antes: $40,00" at bounding box center [832, 203] width 181 height 33
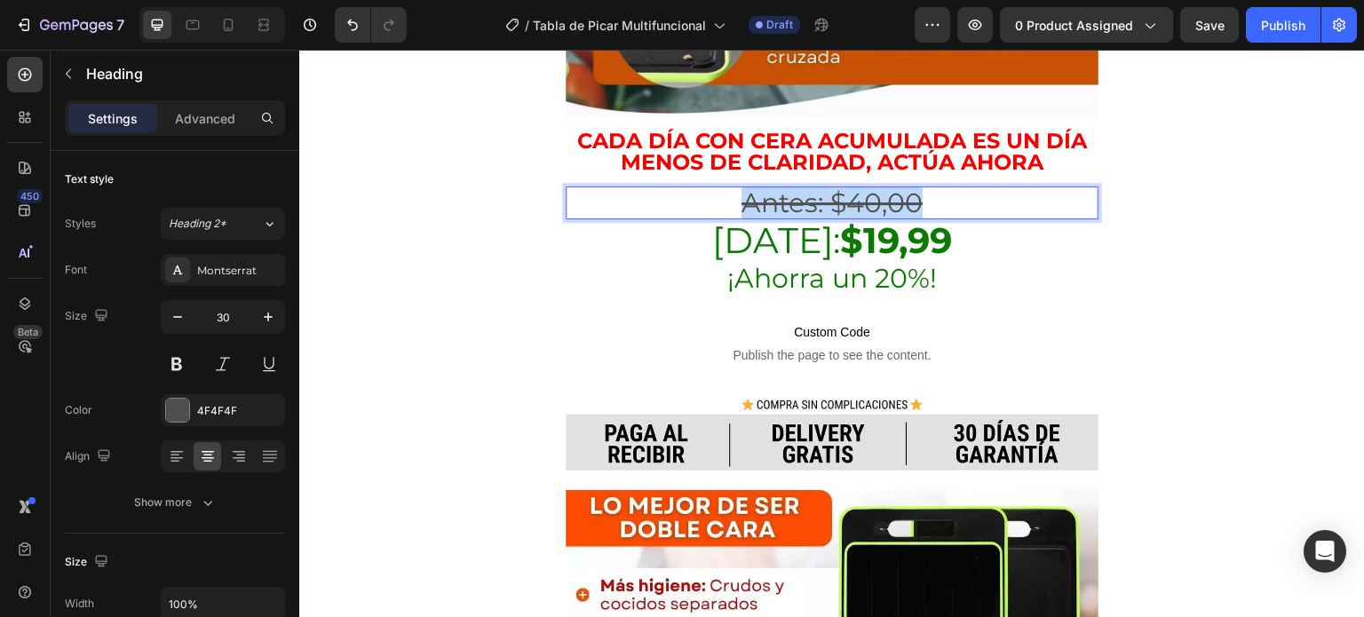
click at [871, 187] on s "Antes: $40,00" at bounding box center [832, 203] width 181 height 33
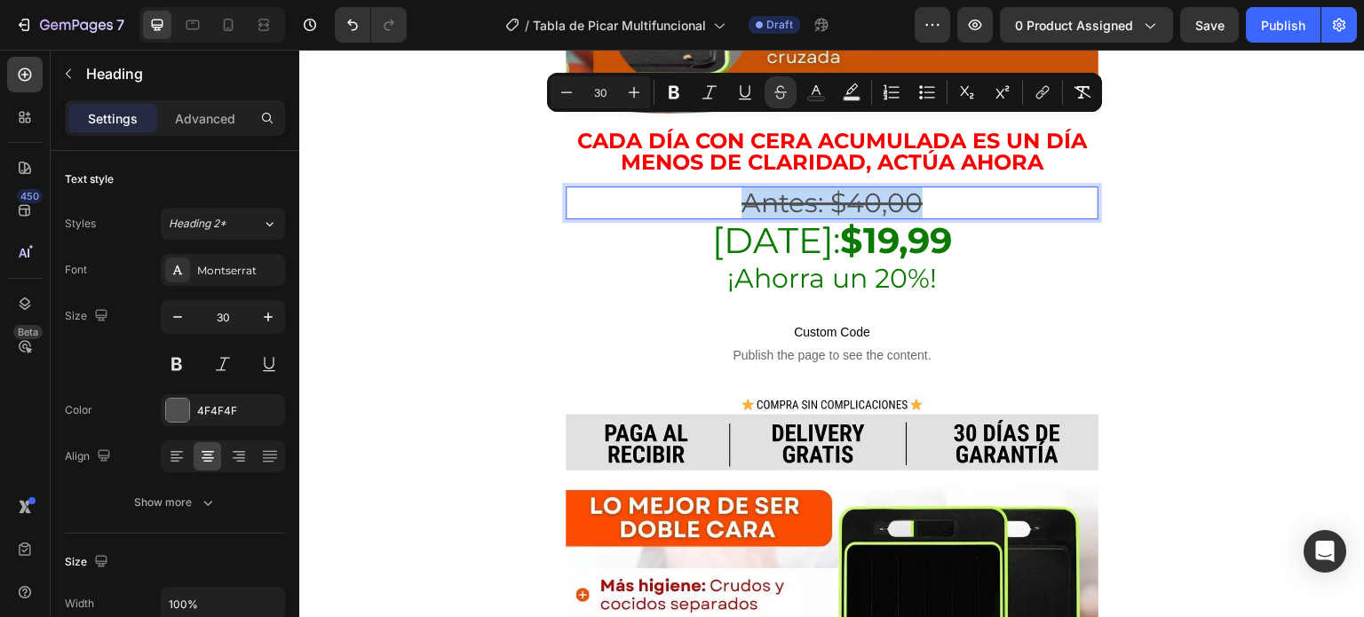
click at [878, 187] on s "Antes: $40,00" at bounding box center [832, 203] width 181 height 33
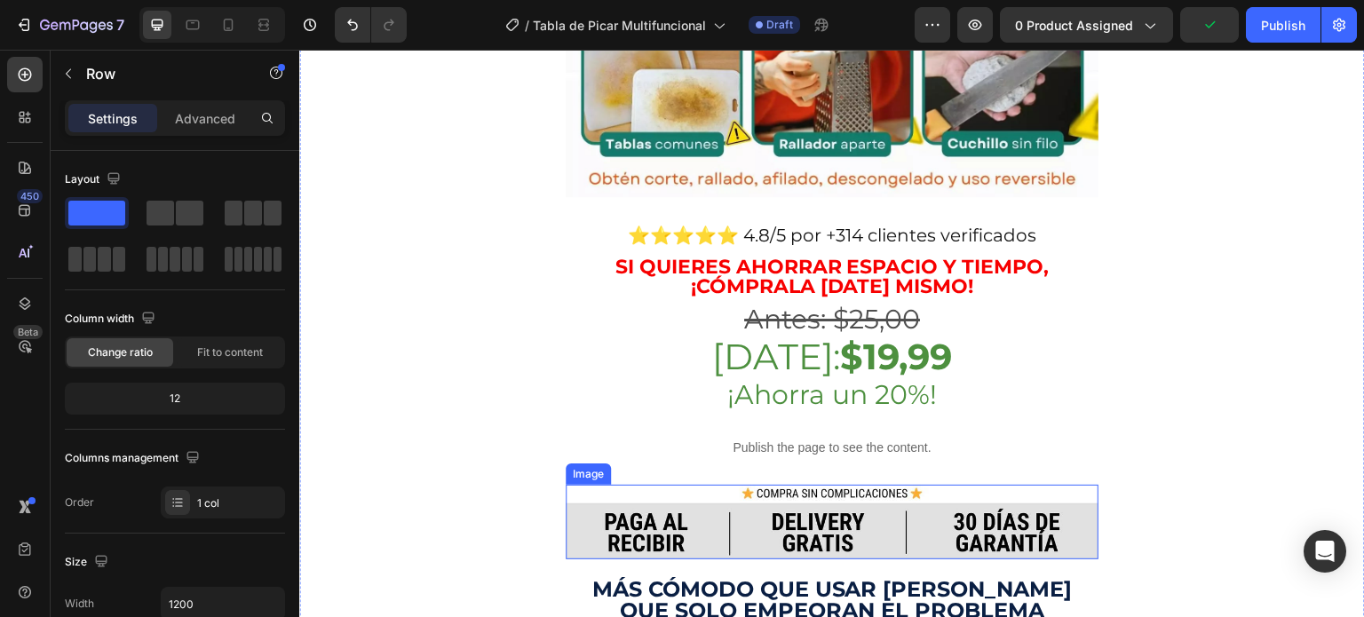
scroll to position [791, 0]
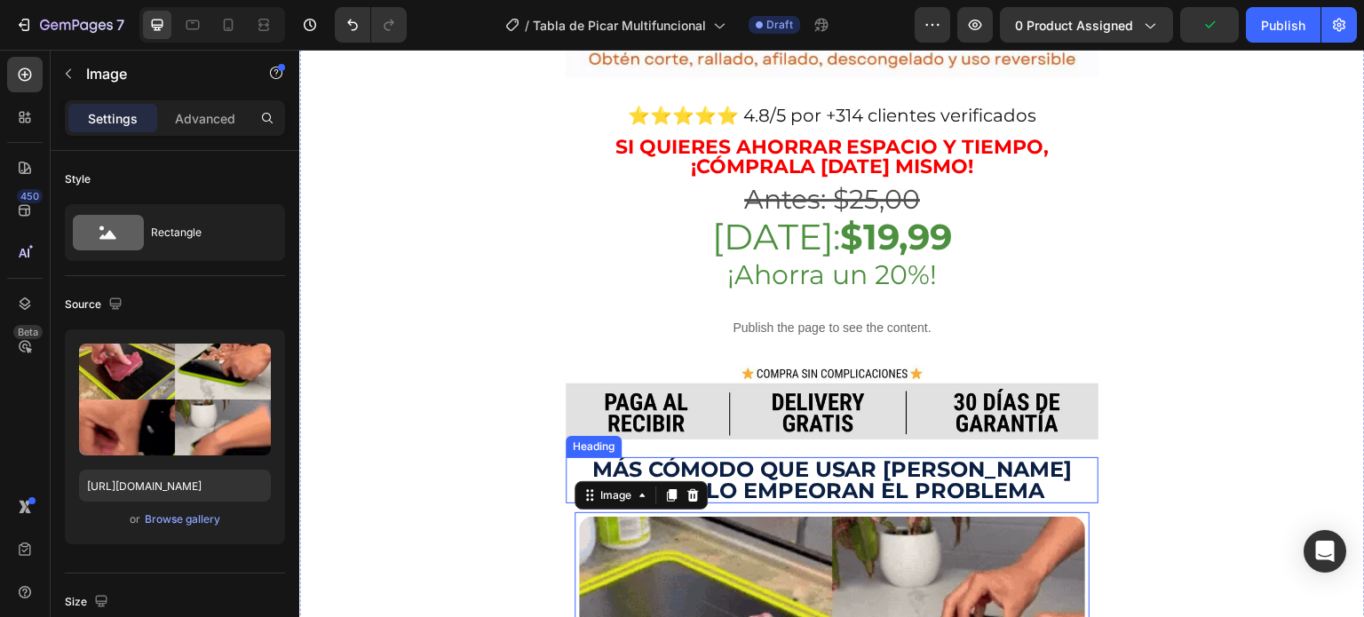
click at [844, 457] on h2 "Más cómodo que usar [PERSON_NAME] que solo empeoran el problema" at bounding box center [832, 480] width 533 height 46
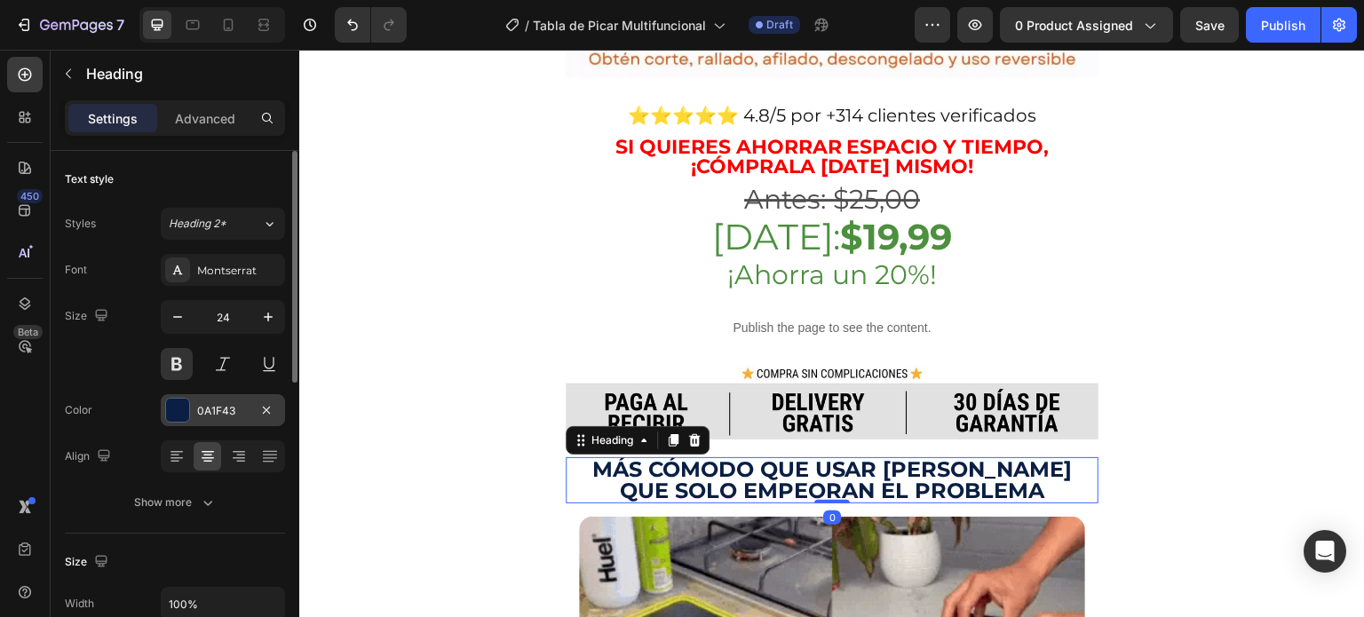
click at [197, 416] on div "0A1F43" at bounding box center [223, 411] width 52 height 16
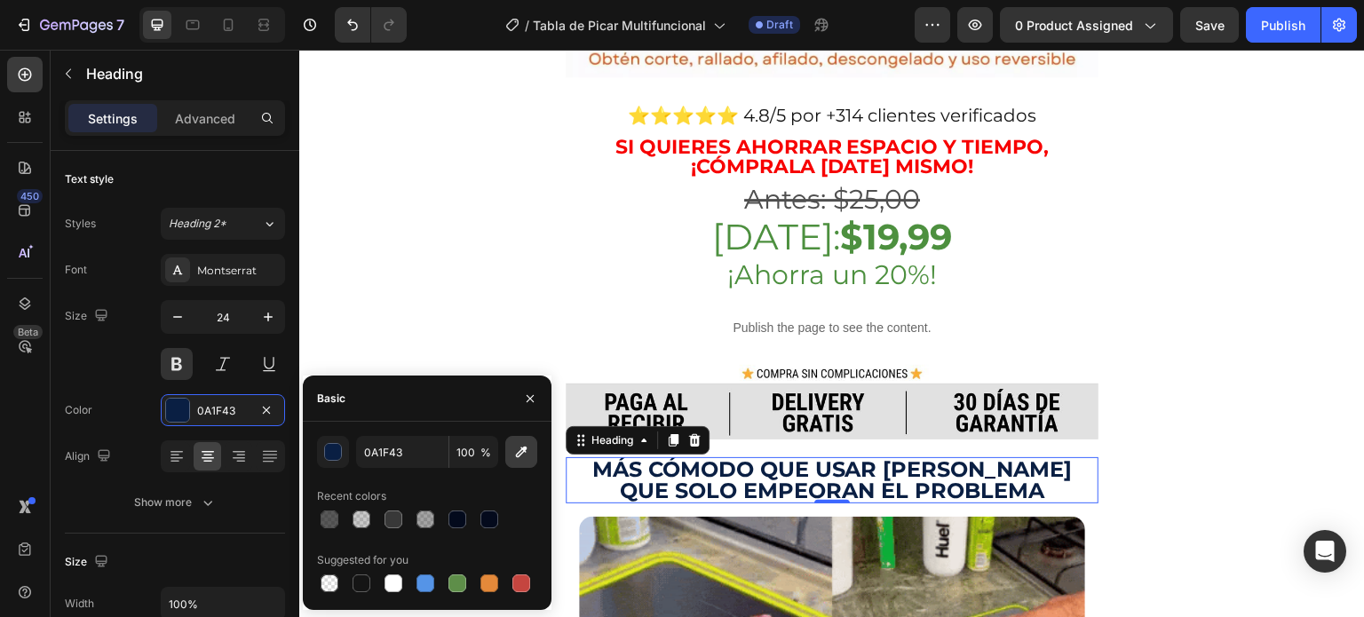
click at [529, 454] on icon "button" at bounding box center [522, 452] width 18 height 18
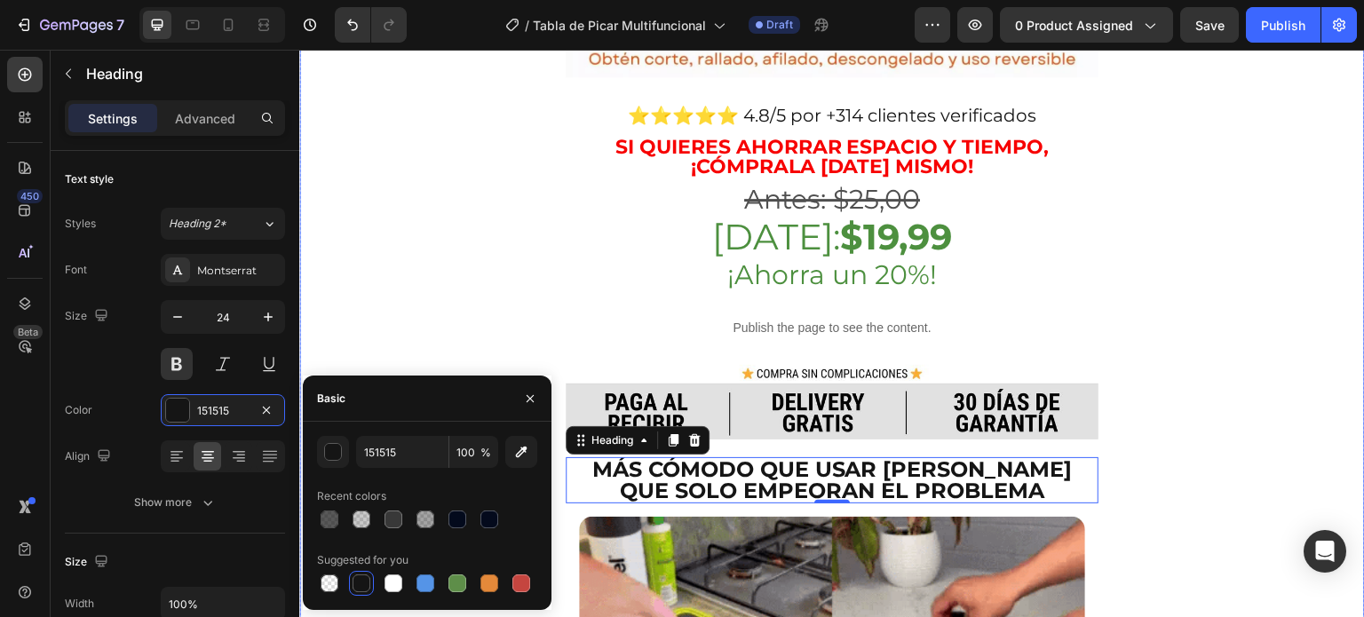
scroll to position [525, 0]
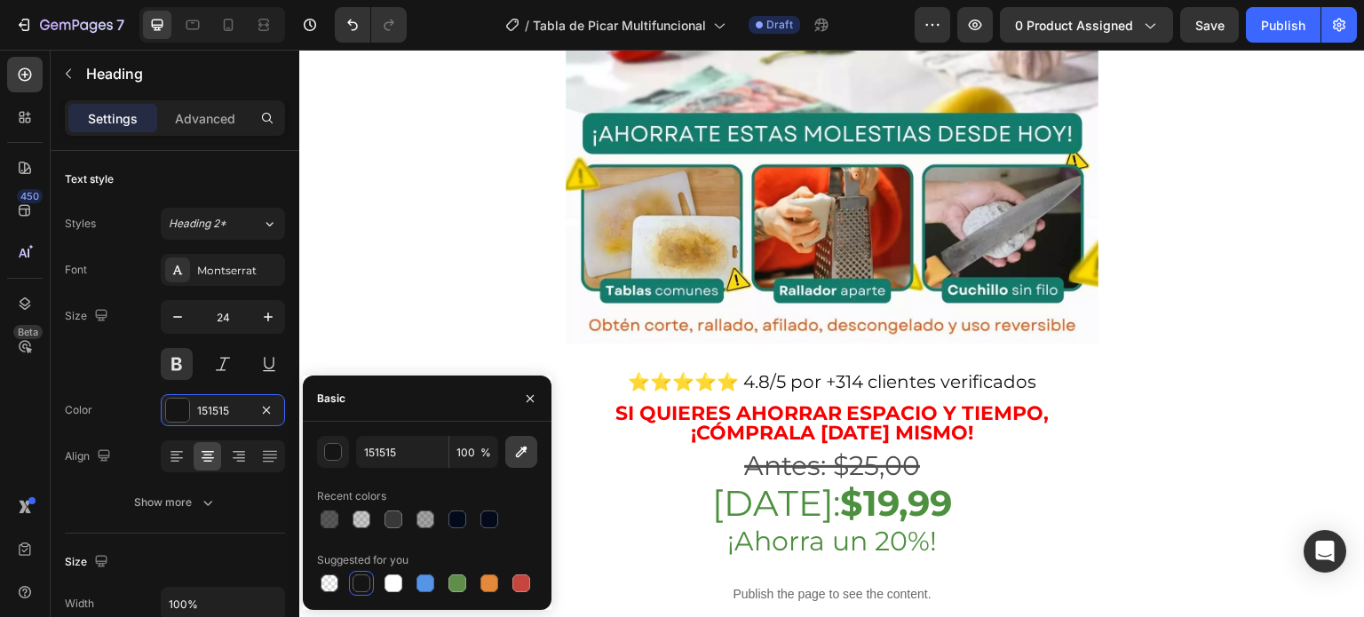
click at [522, 450] on icon "button" at bounding box center [522, 453] width 12 height 12
type input "137A6C"
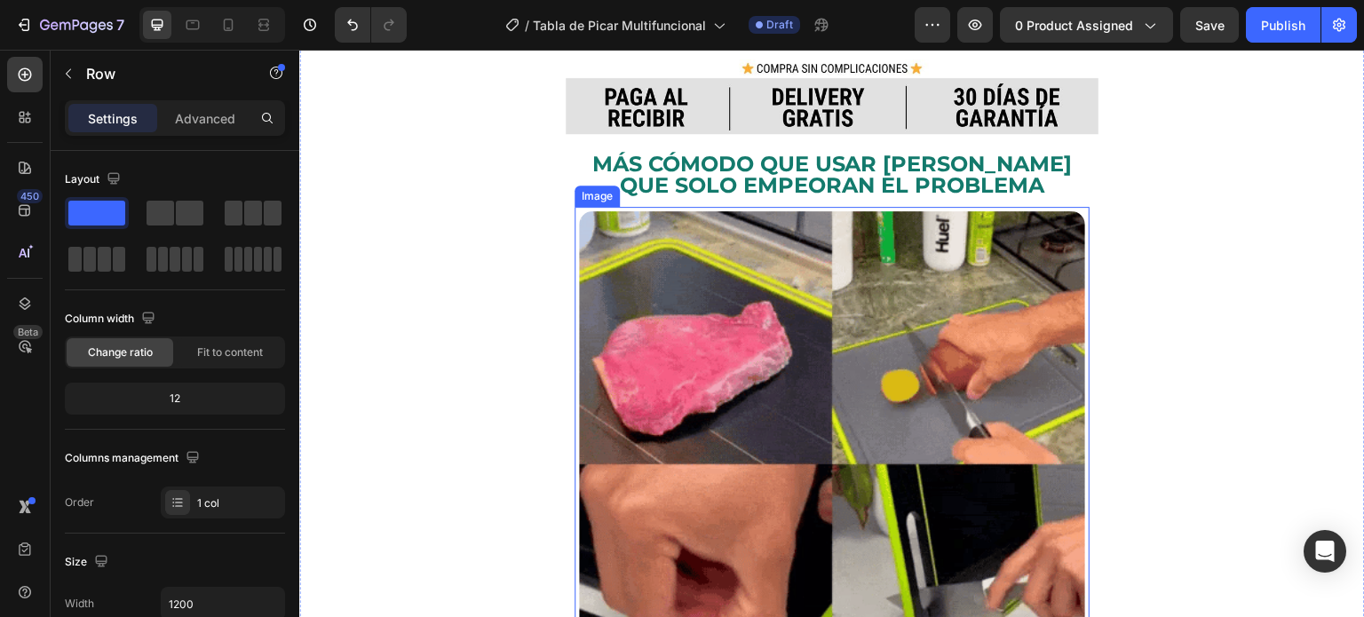
scroll to position [1502, 0]
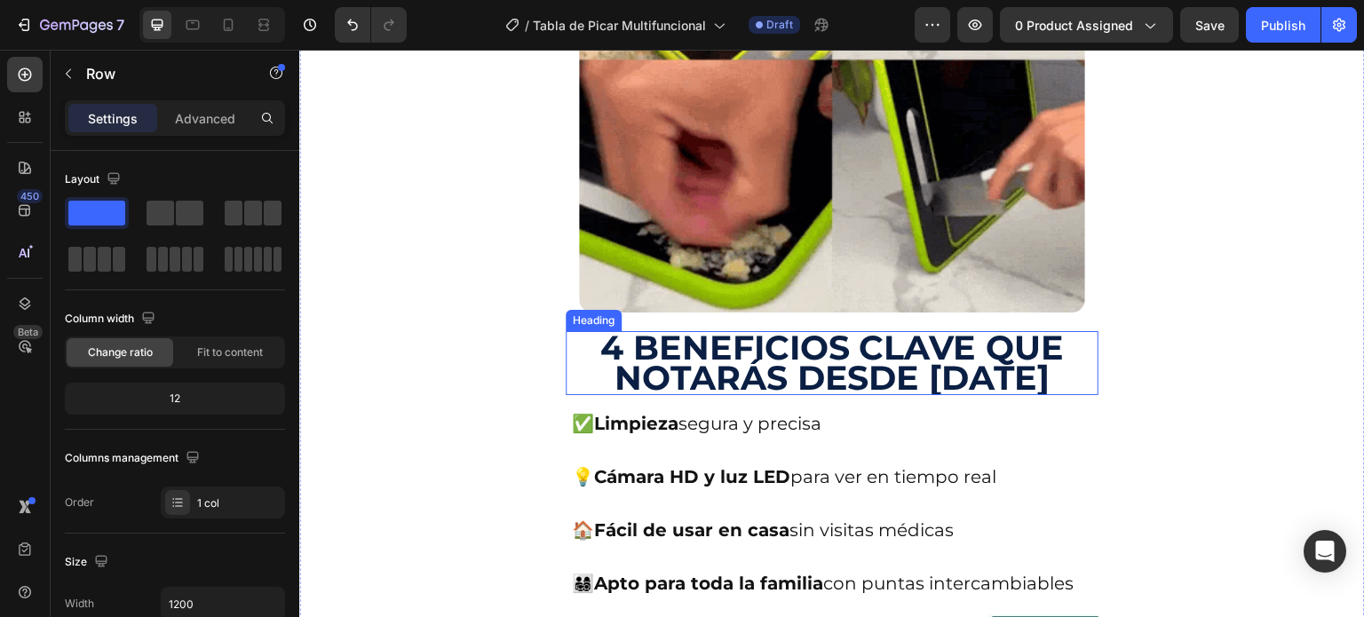
click at [936, 331] on h2 "4 BENEFICIOS CLAVE QUE NOTARÁS DESDE [DATE]" at bounding box center [832, 363] width 533 height 64
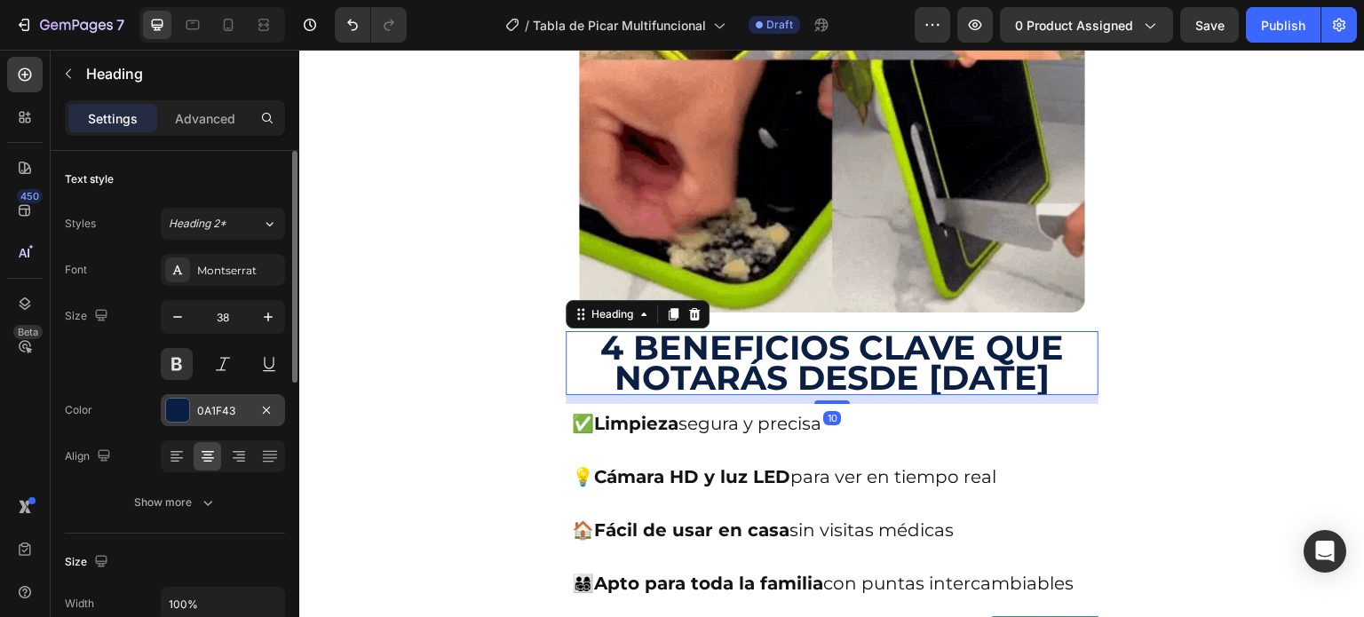
click at [231, 413] on div "0A1F43" at bounding box center [223, 411] width 52 height 16
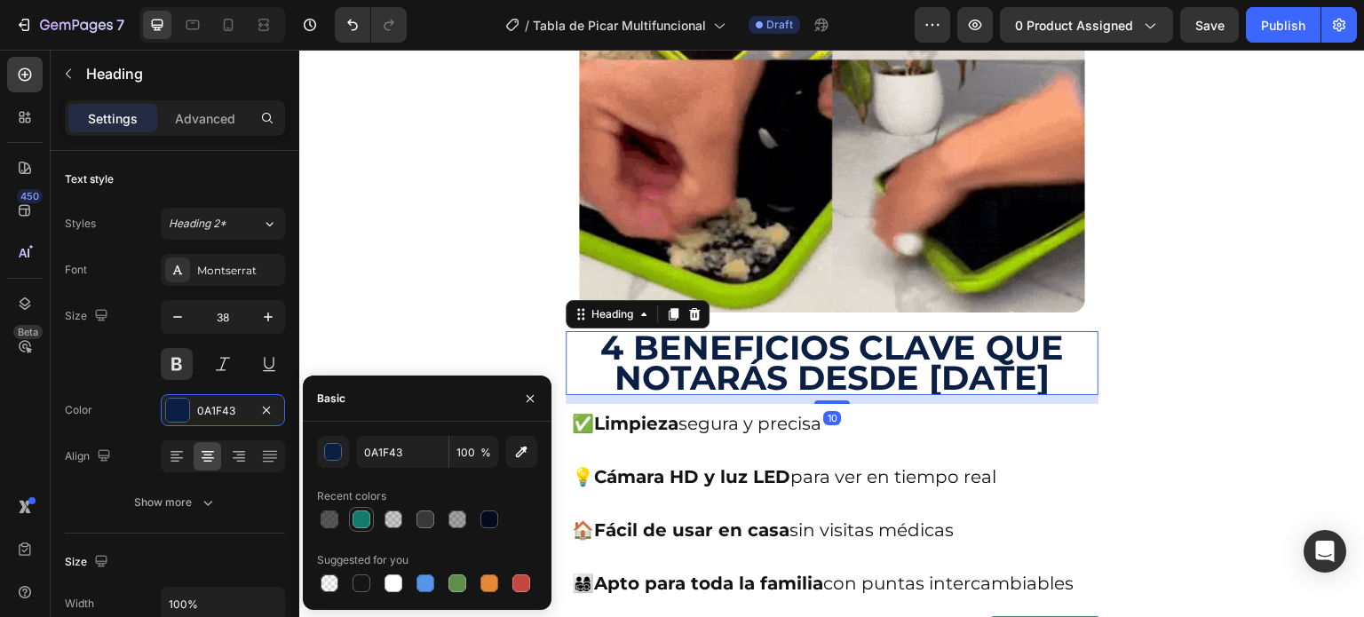
click at [362, 508] on div at bounding box center [361, 519] width 25 height 25
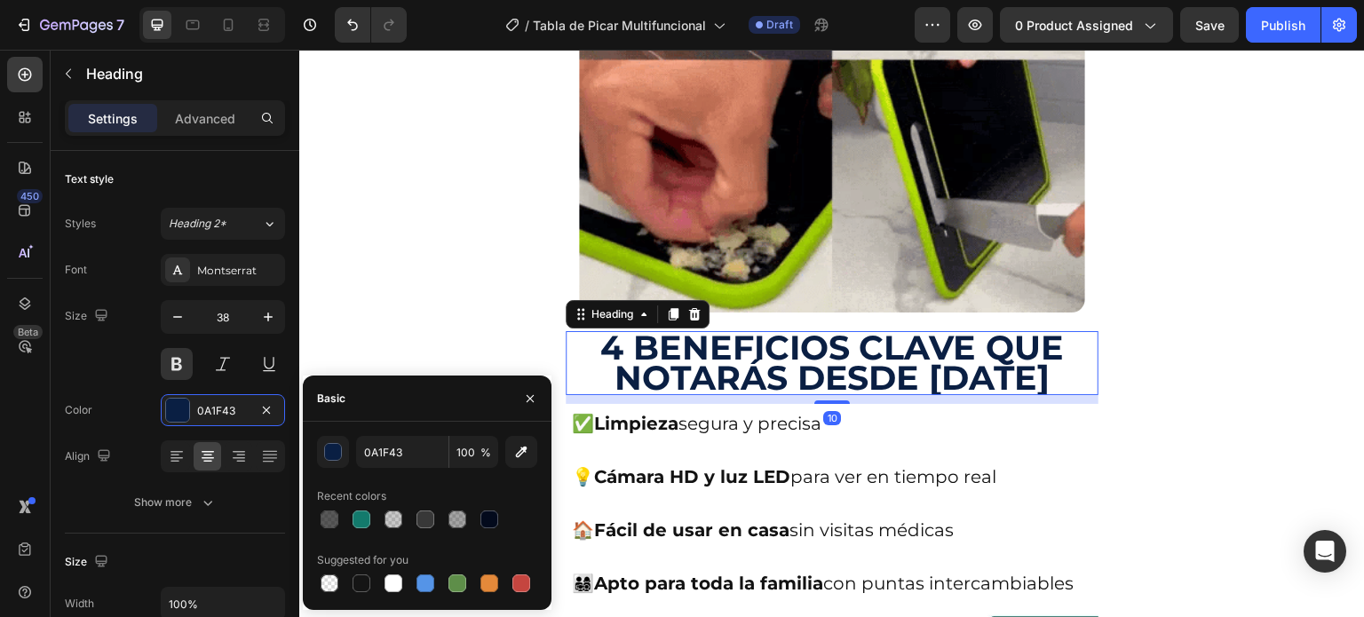
type input "137A6C"
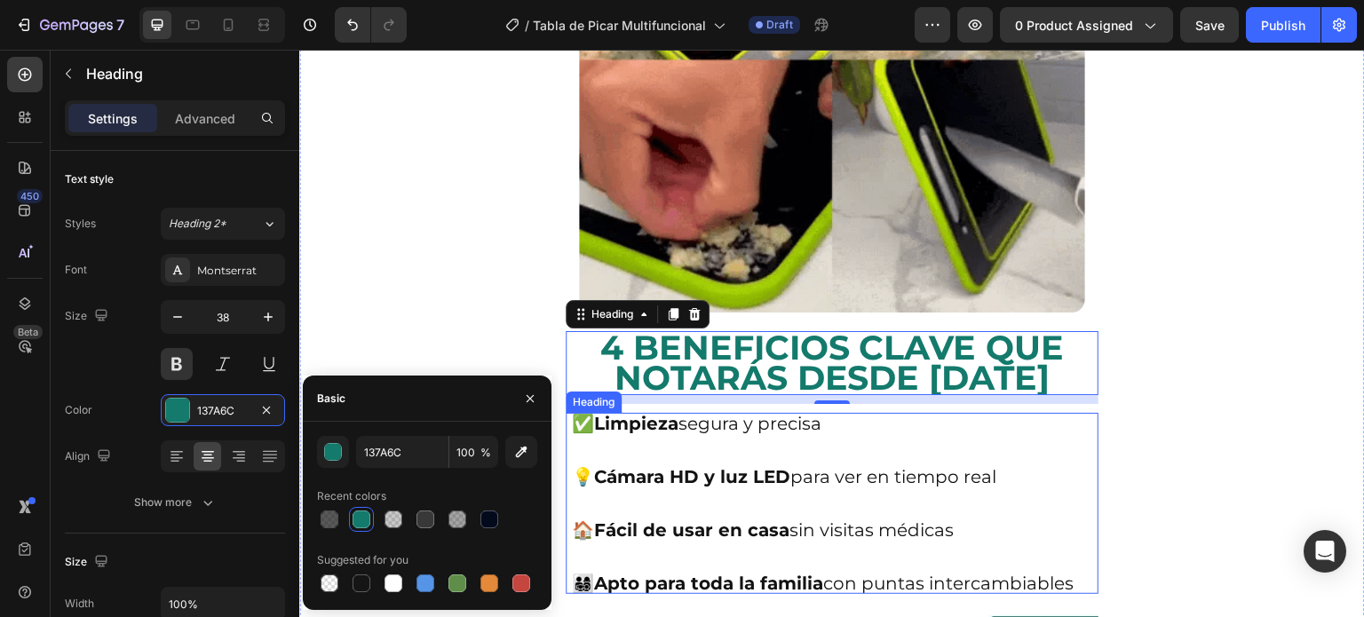
click at [1068, 413] on h2 "✅ Limpieza segura y precisa 💡 Cámara HD y luz LED para ver en tiempo real 🏠 Fác…" at bounding box center [832, 503] width 524 height 181
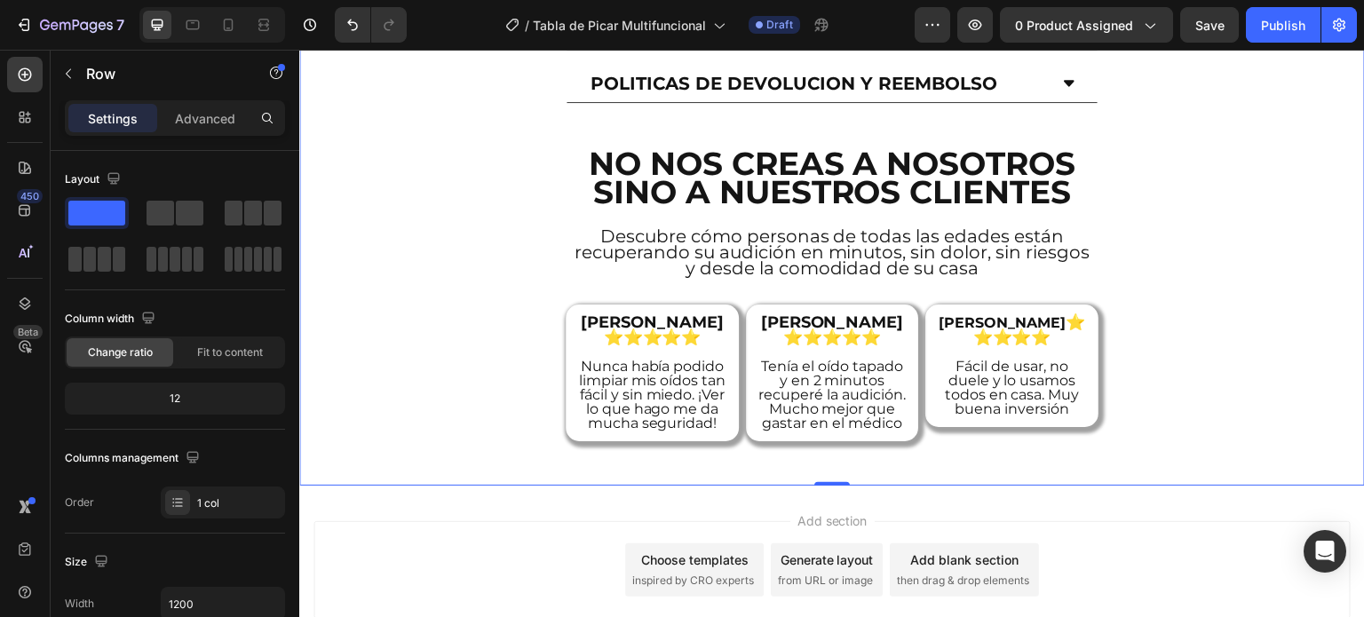
scroll to position [5646, 0]
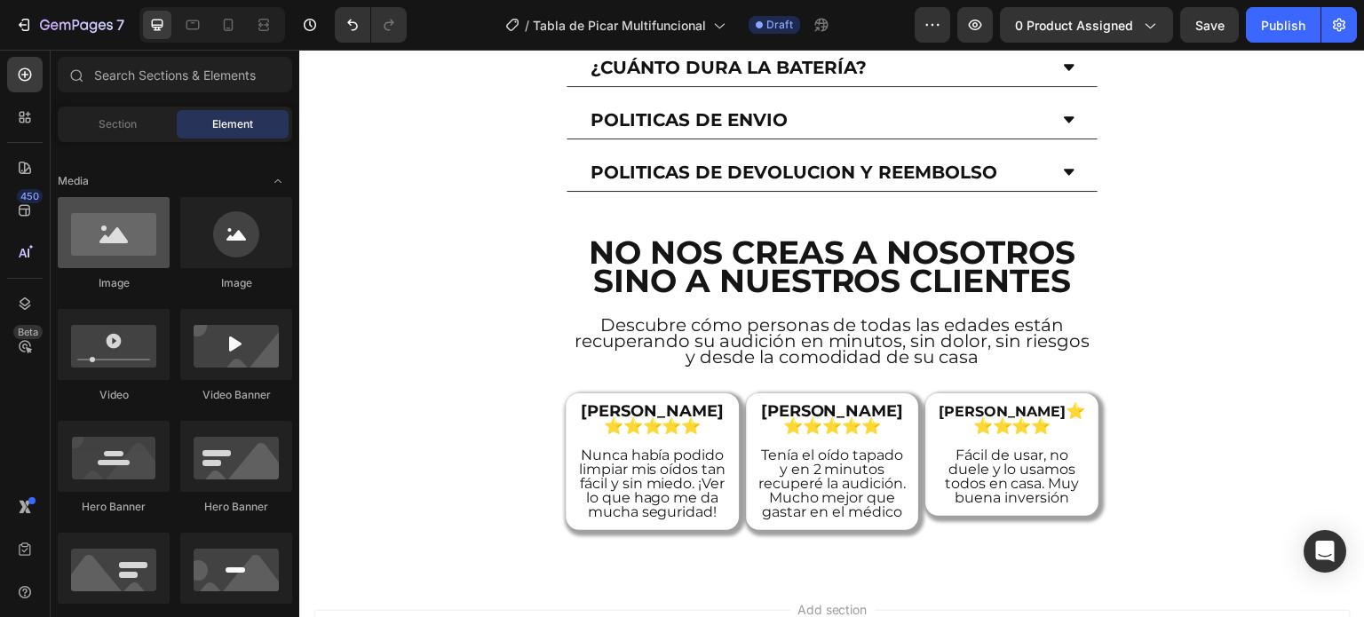
scroll to position [355, 0]
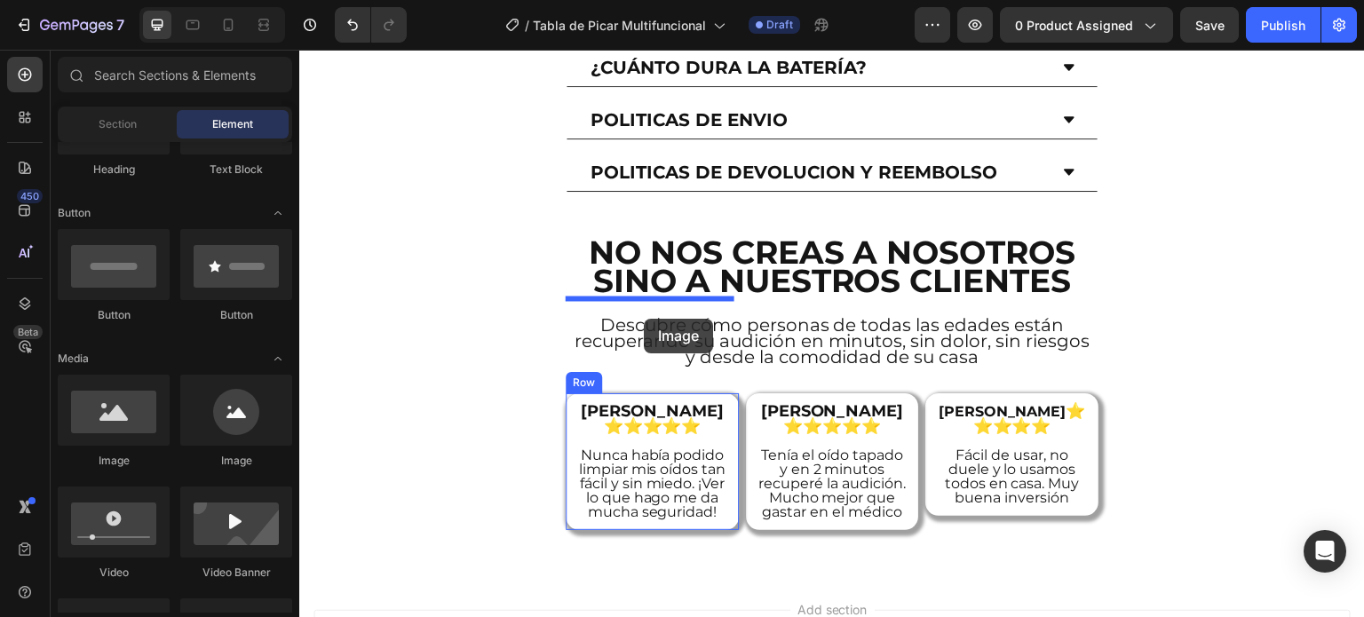
drag, startPoint x: 406, startPoint y: 452, endPoint x: 644, endPoint y: 319, distance: 272.8
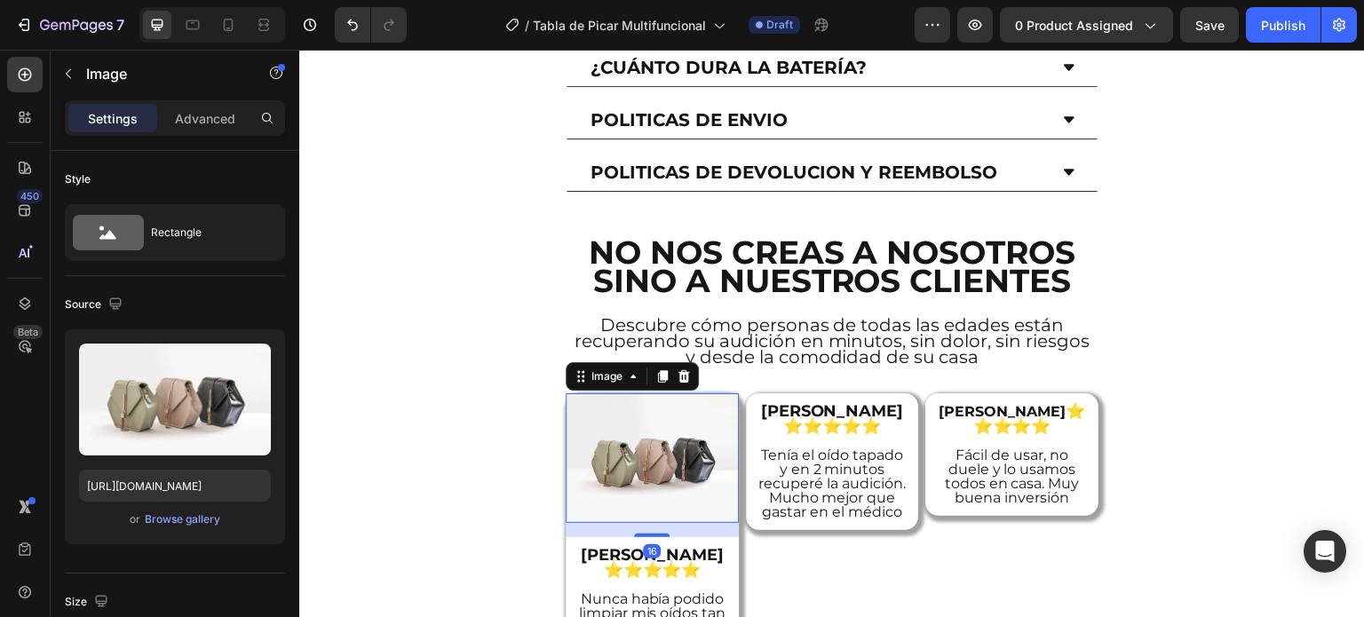
click at [688, 394] on img at bounding box center [652, 459] width 173 height 130
click at [170, 119] on div "Advanced" at bounding box center [205, 118] width 89 height 28
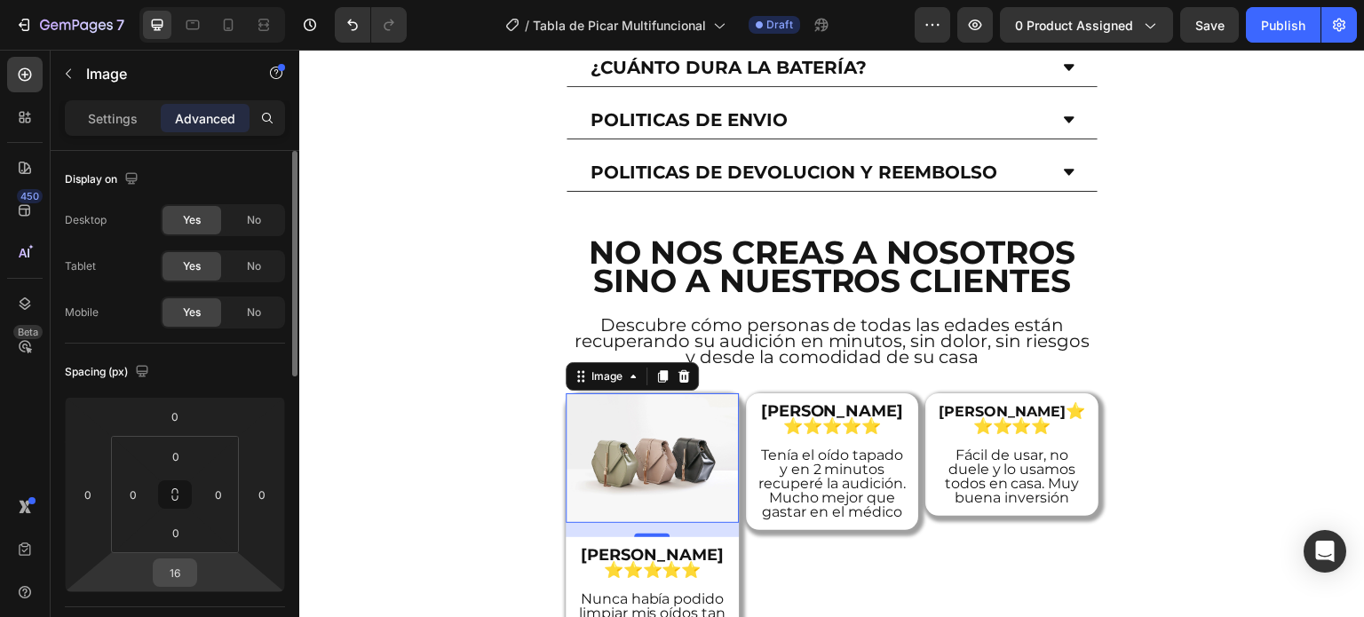
click at [178, 568] on input "16" at bounding box center [175, 573] width 36 height 27
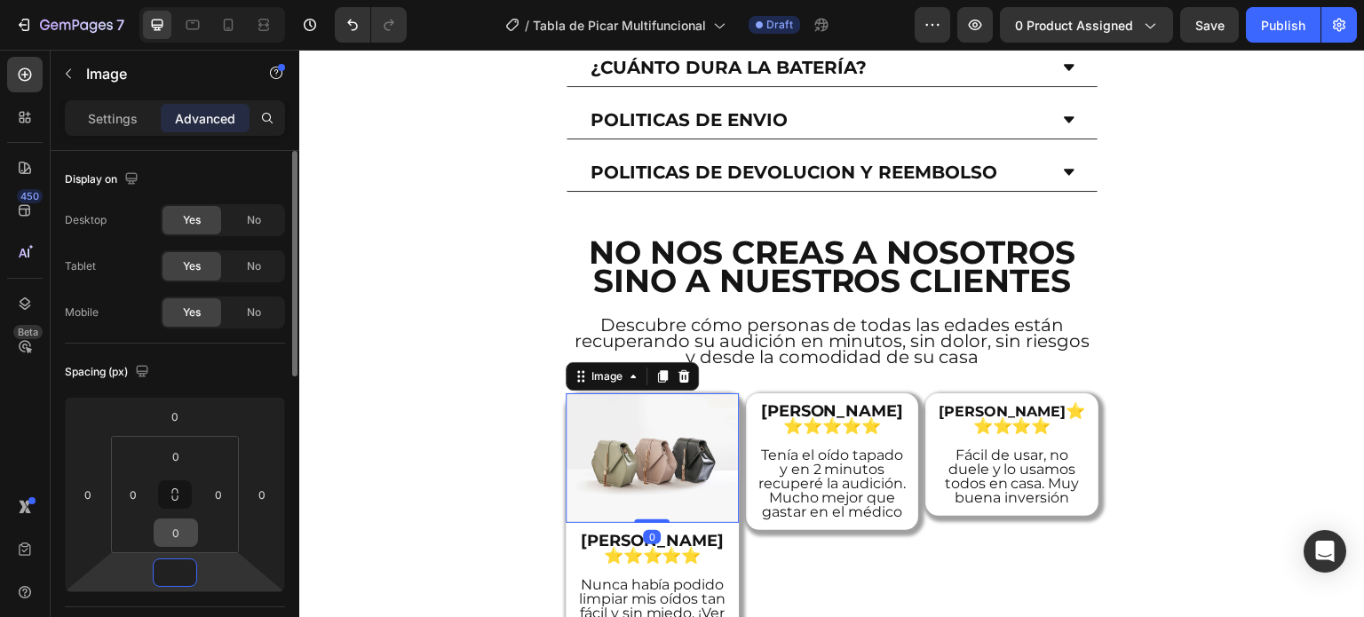
type input "0"
click at [179, 503] on button at bounding box center [175, 495] width 34 height 28
click at [181, 532] on input "0" at bounding box center [176, 533] width 36 height 27
type input "1"
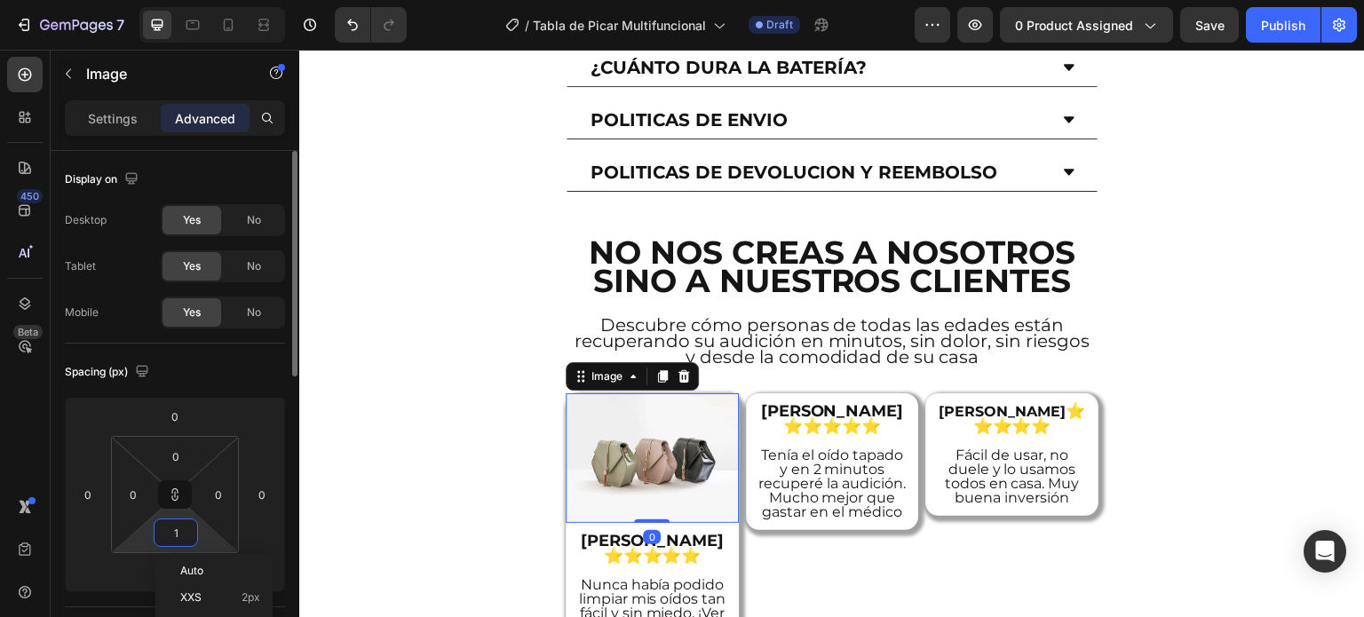
type input "1"
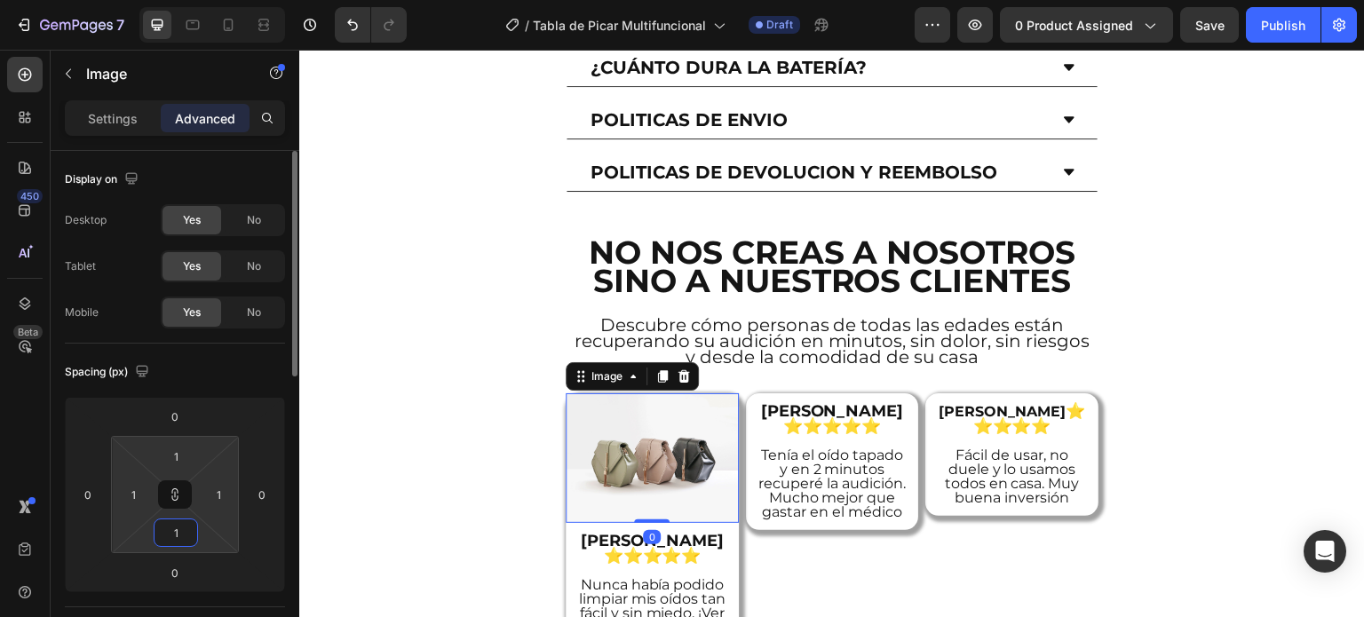
type input "10"
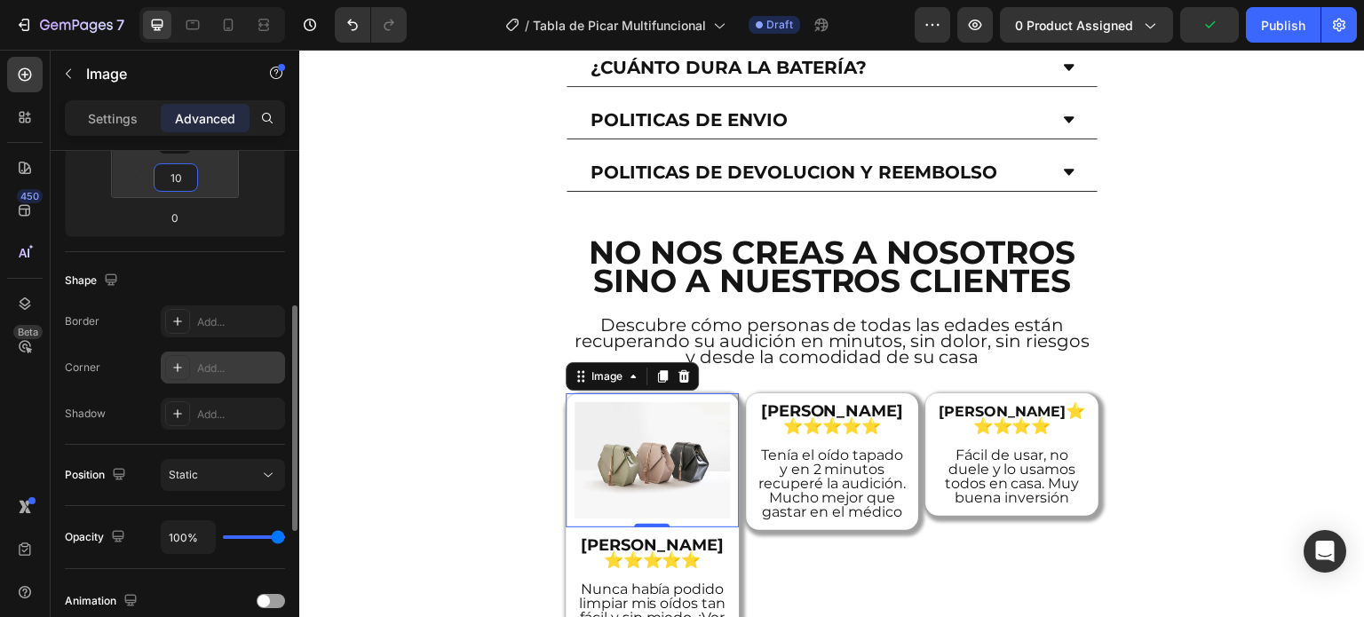
type input "10"
click at [231, 366] on div "Add..." at bounding box center [238, 369] width 83 height 16
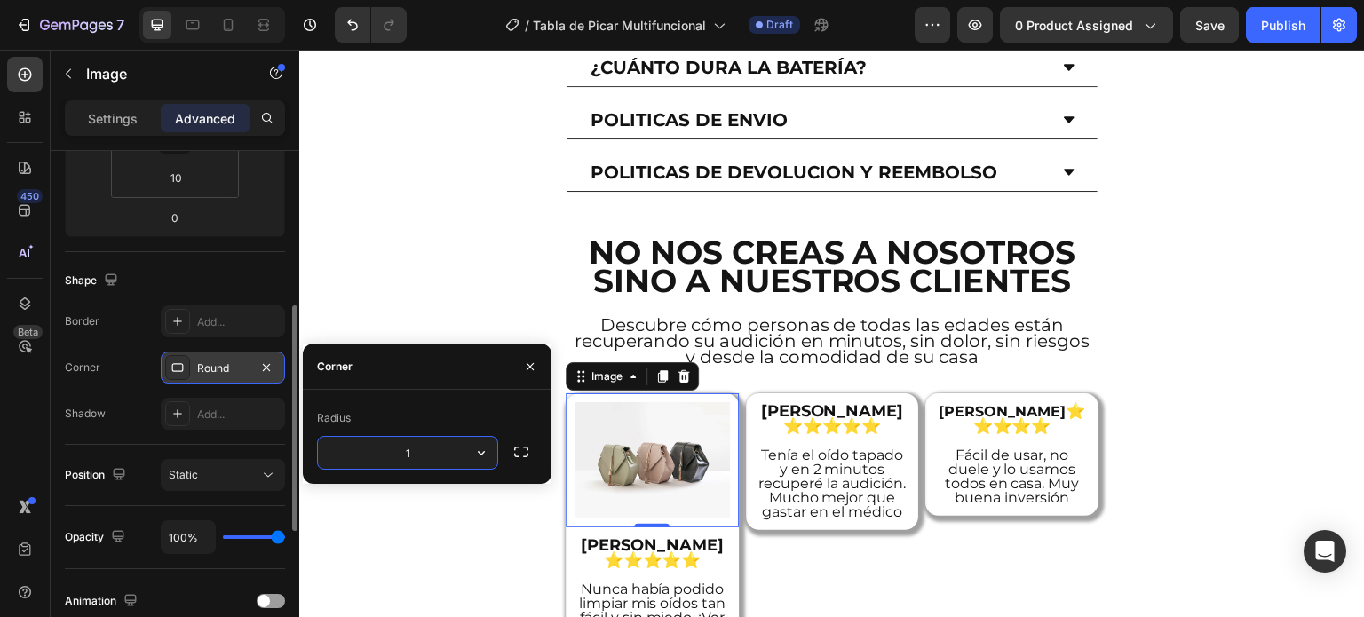
type input "10"
click at [121, 125] on p "Settings" at bounding box center [113, 118] width 50 height 19
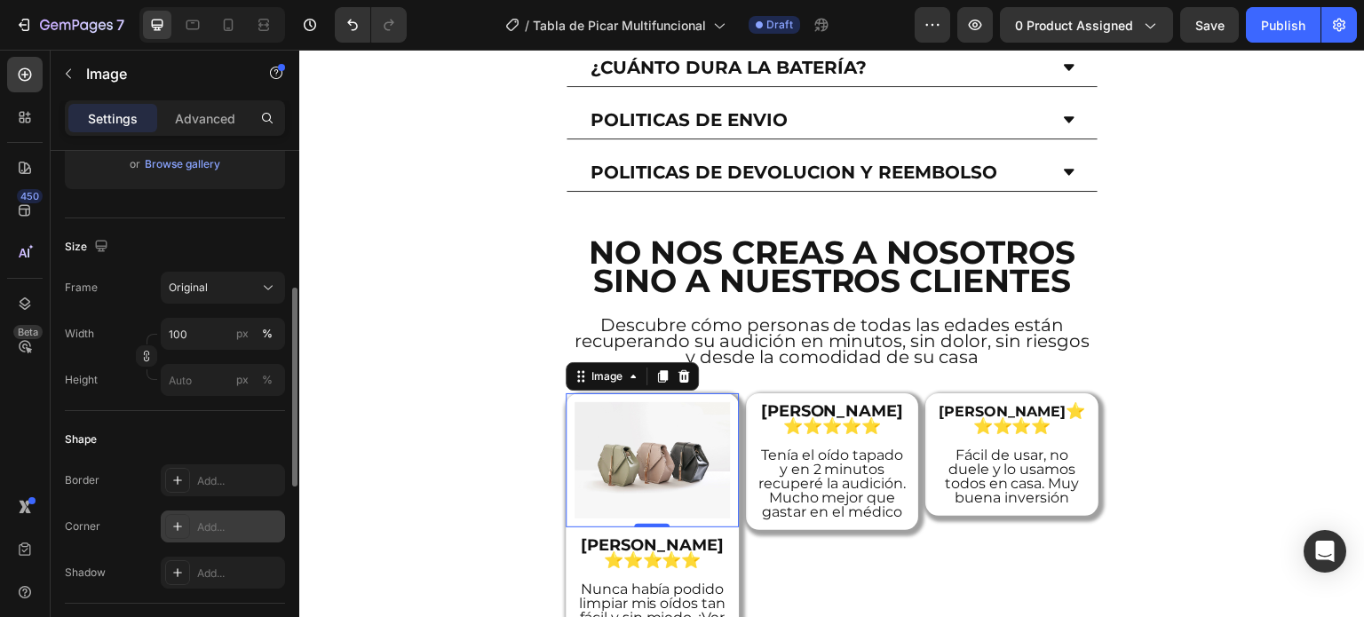
click at [211, 522] on div "Add..." at bounding box center [238, 528] width 83 height 16
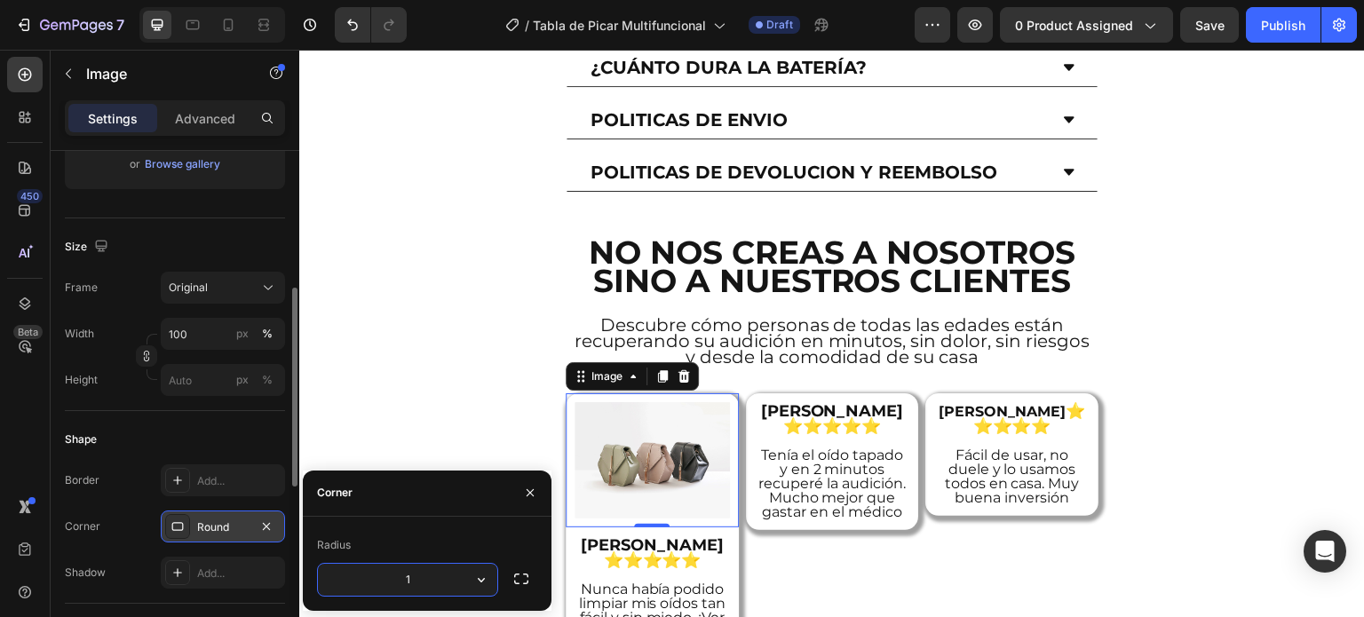
type input "10"
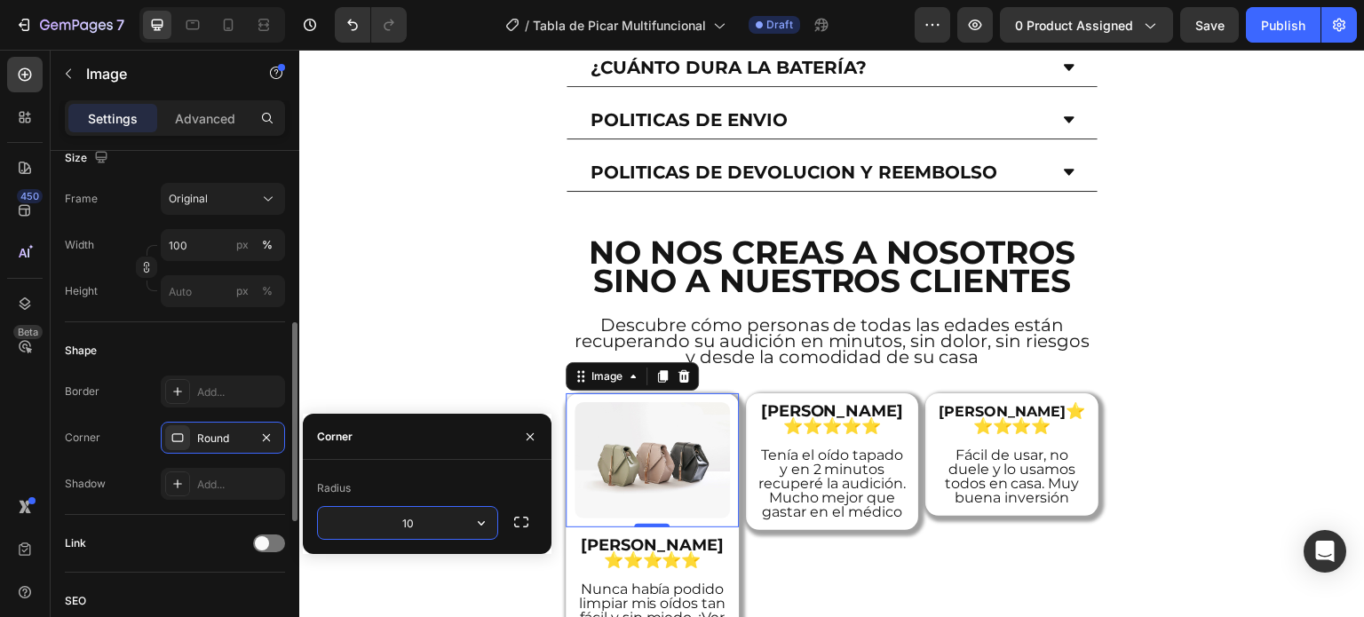
scroll to position [823, 0]
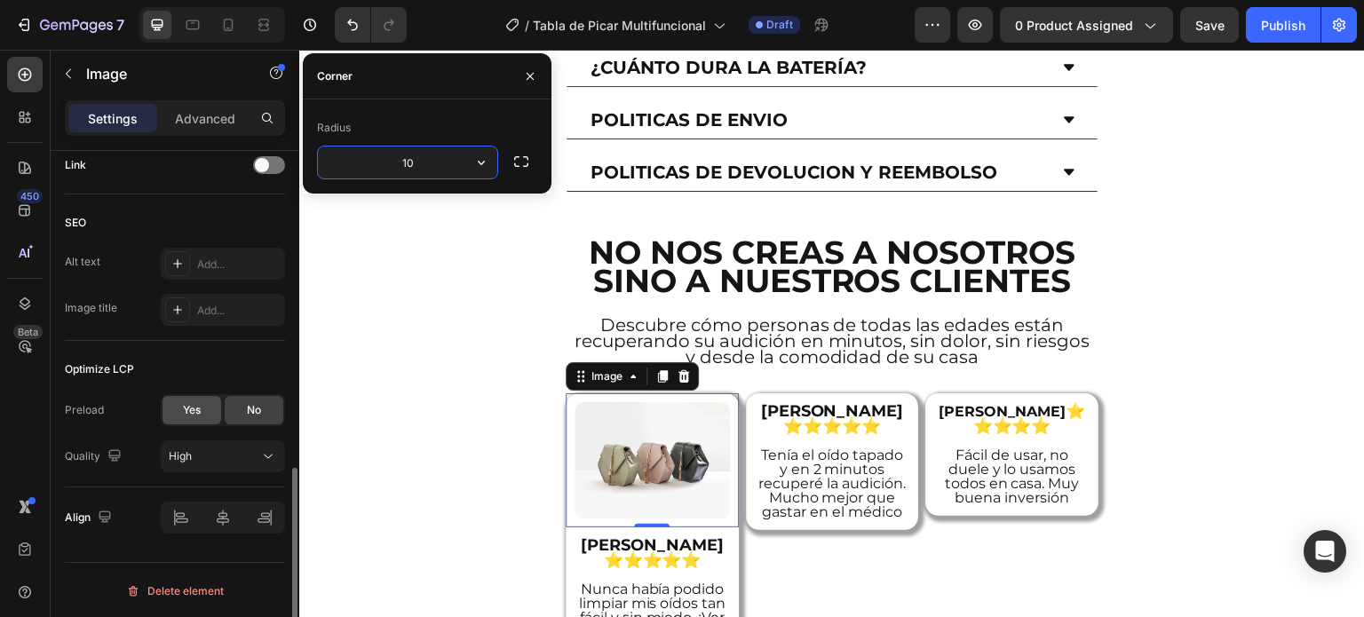
click at [194, 404] on span "Yes" at bounding box center [192, 410] width 18 height 16
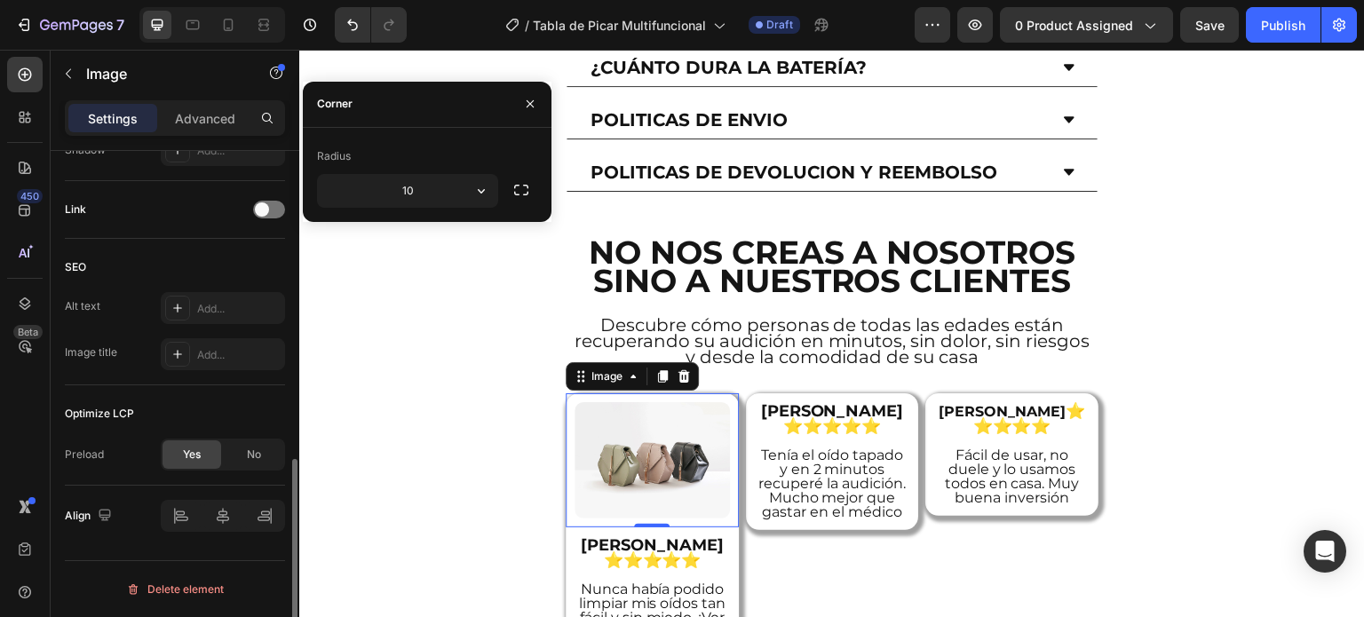
scroll to position [776, 0]
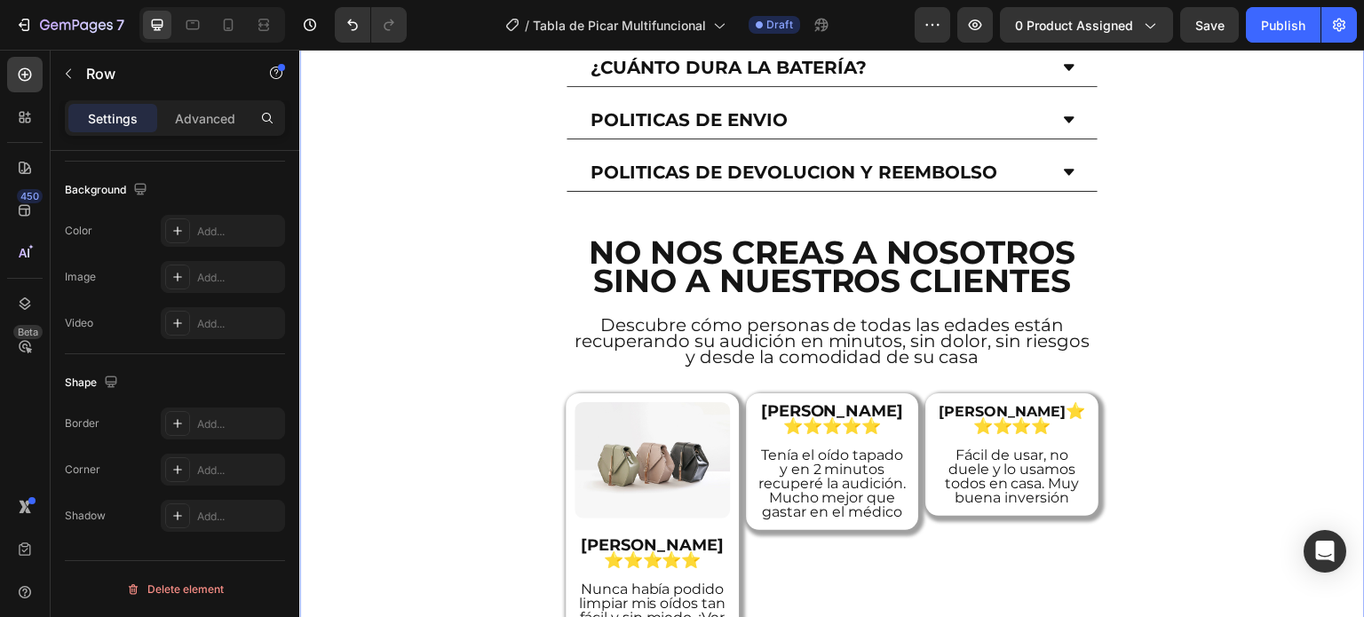
scroll to position [0, 0]
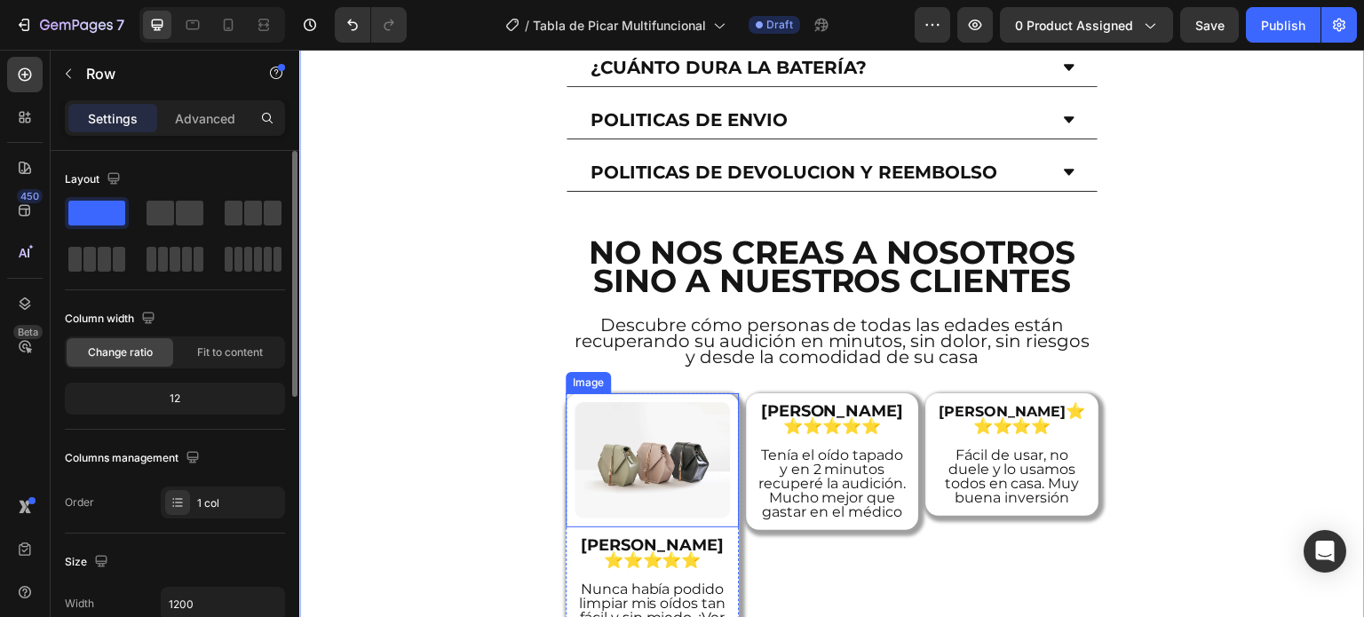
click at [687, 402] on img at bounding box center [652, 460] width 155 height 116
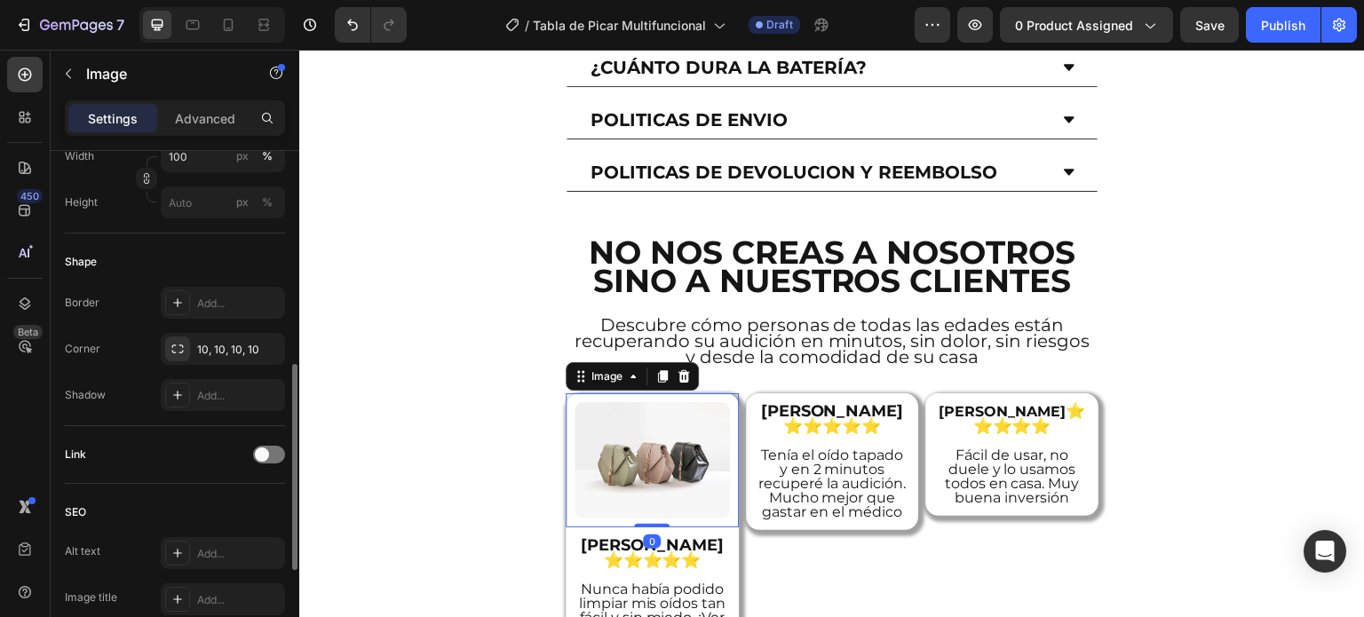
scroll to position [776, 0]
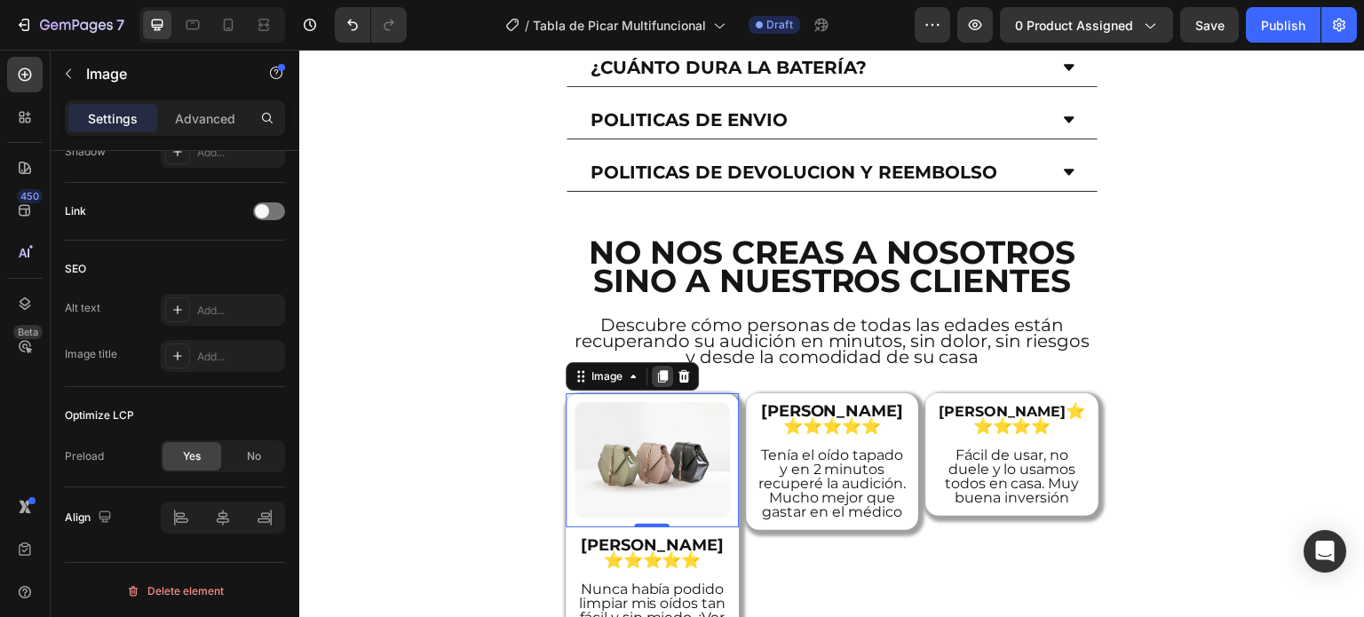
click at [661, 370] on icon at bounding box center [663, 377] width 14 height 14
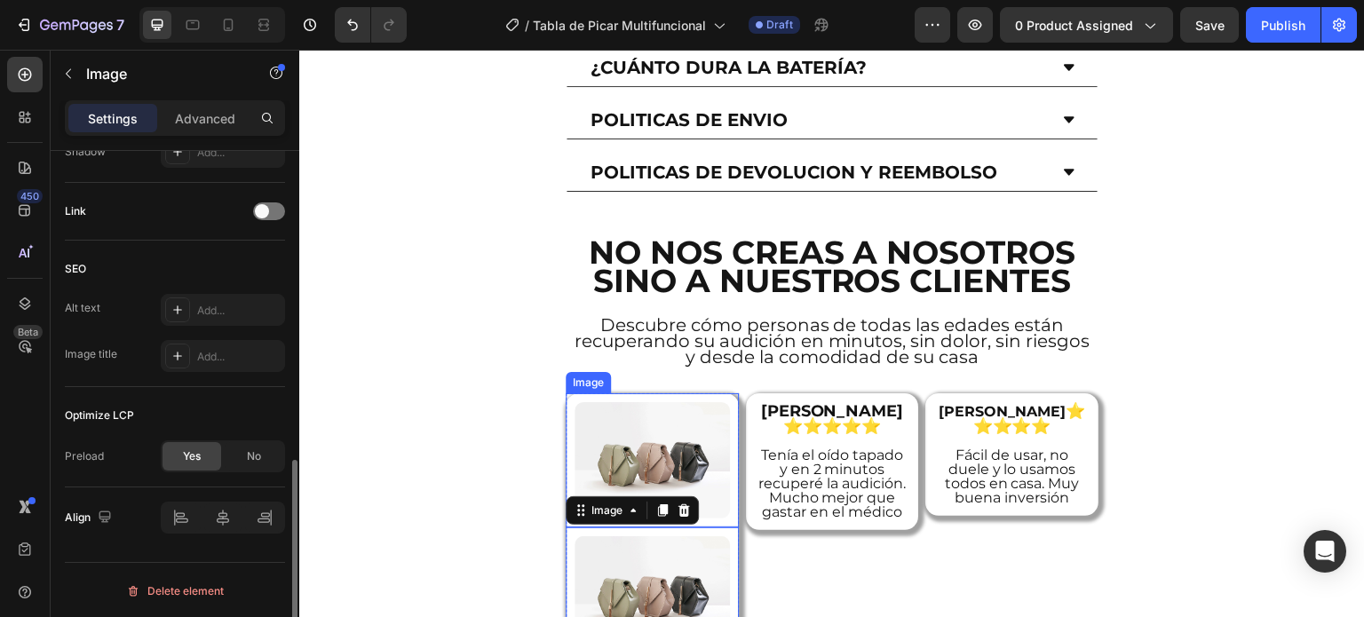
scroll to position [775, 0]
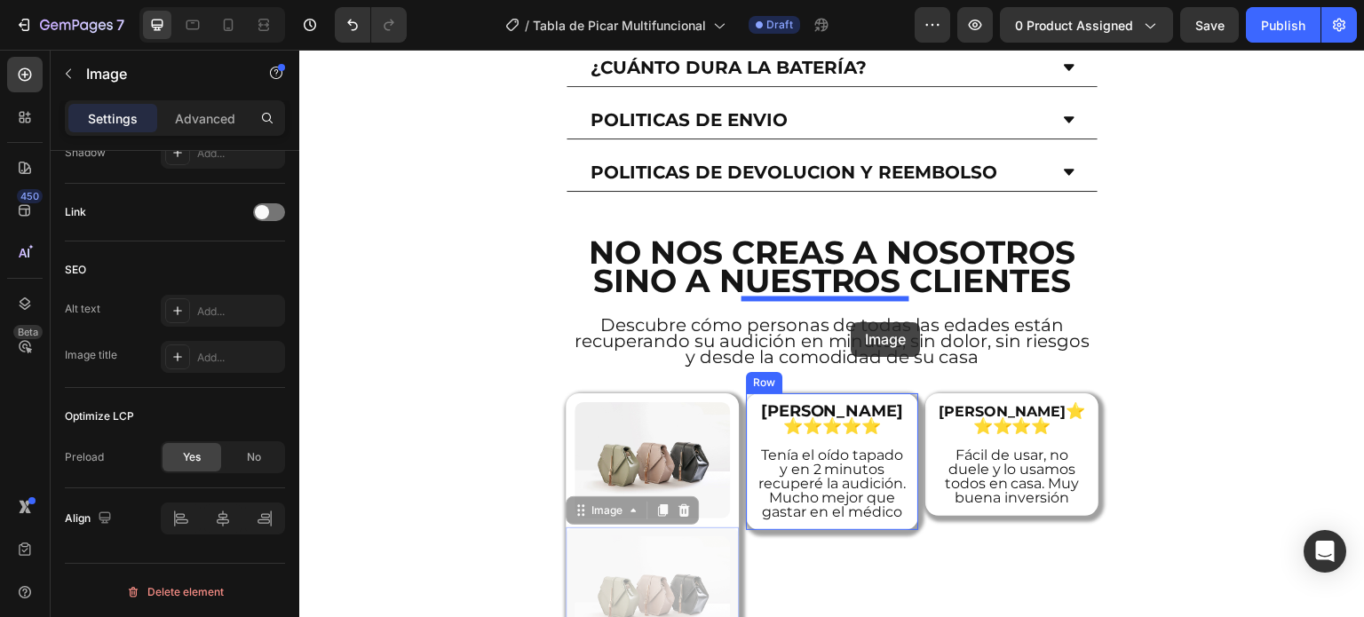
drag, startPoint x: 634, startPoint y: 450, endPoint x: 852, endPoint y: 322, distance: 252.4
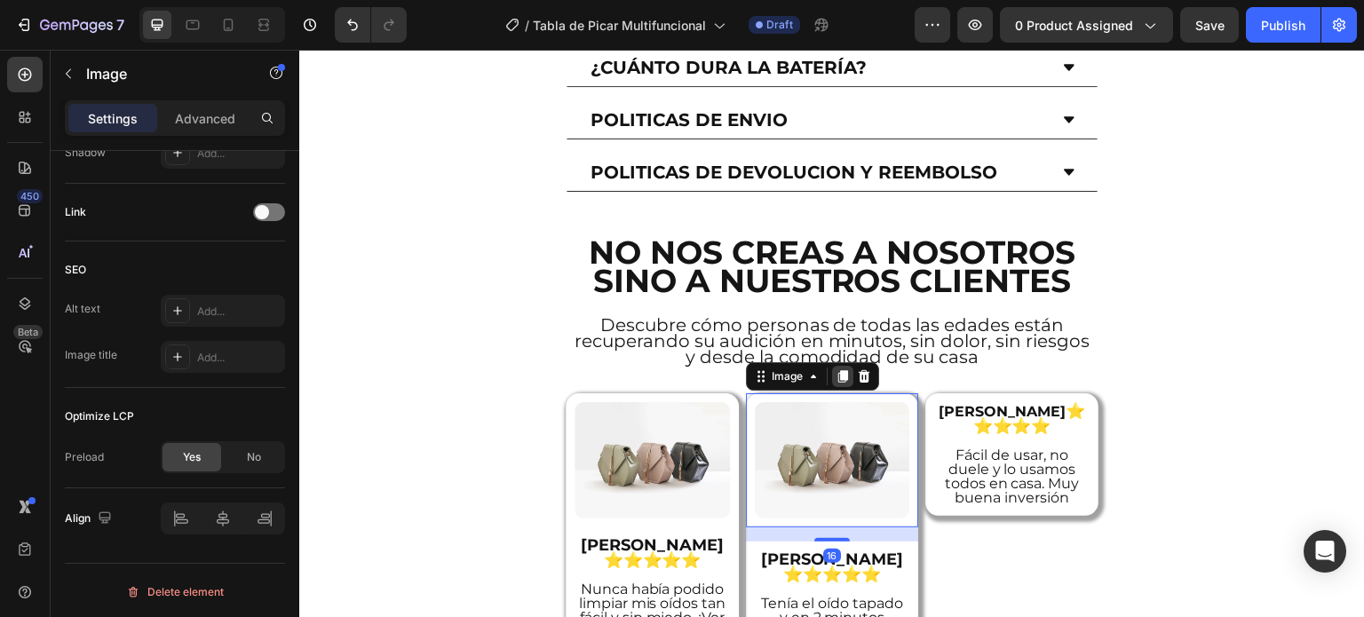
click at [840, 370] on icon at bounding box center [843, 376] width 10 height 12
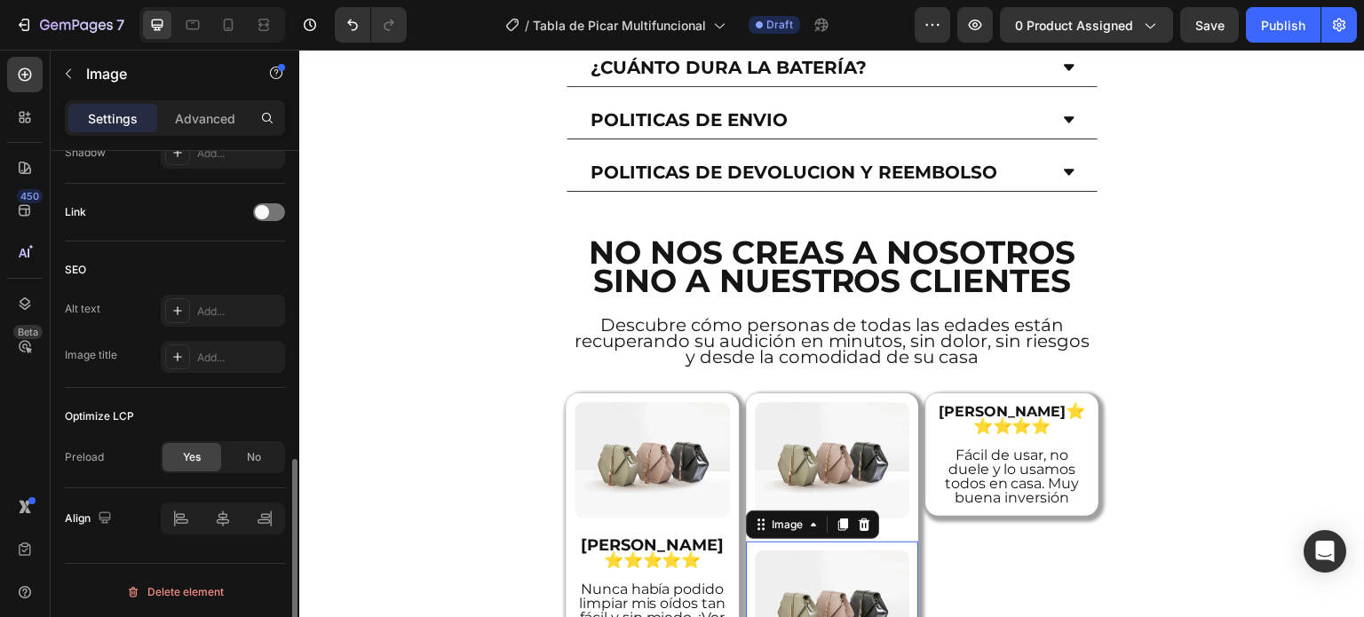
scroll to position [775, 0]
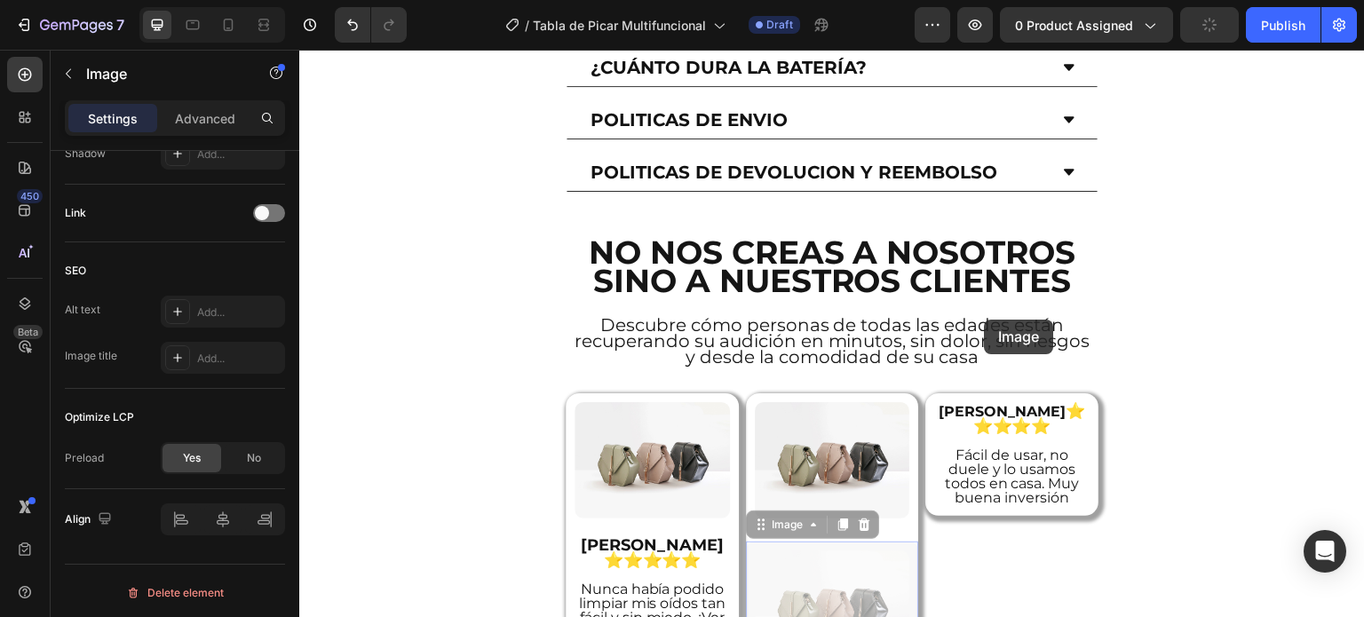
drag, startPoint x: 882, startPoint y: 452, endPoint x: 985, endPoint y: 320, distance: 167.7
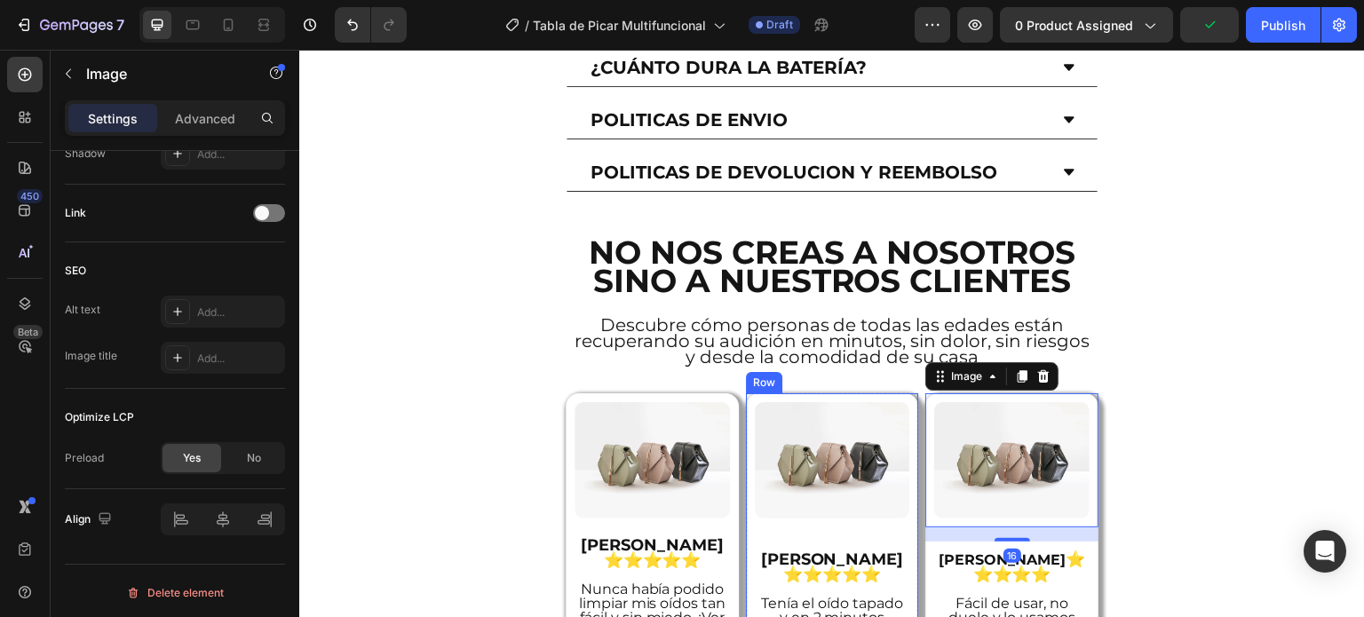
click at [804, 424] on div "Image" at bounding box center [832, 461] width 173 height 134
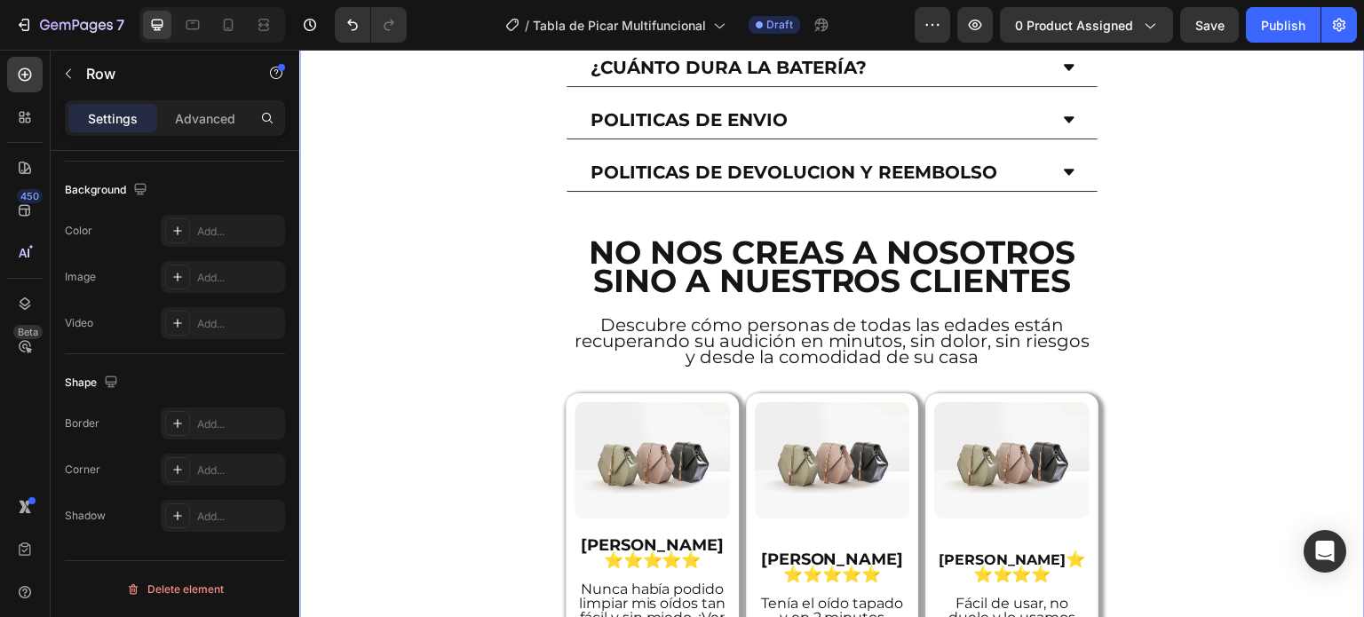
scroll to position [0, 0]
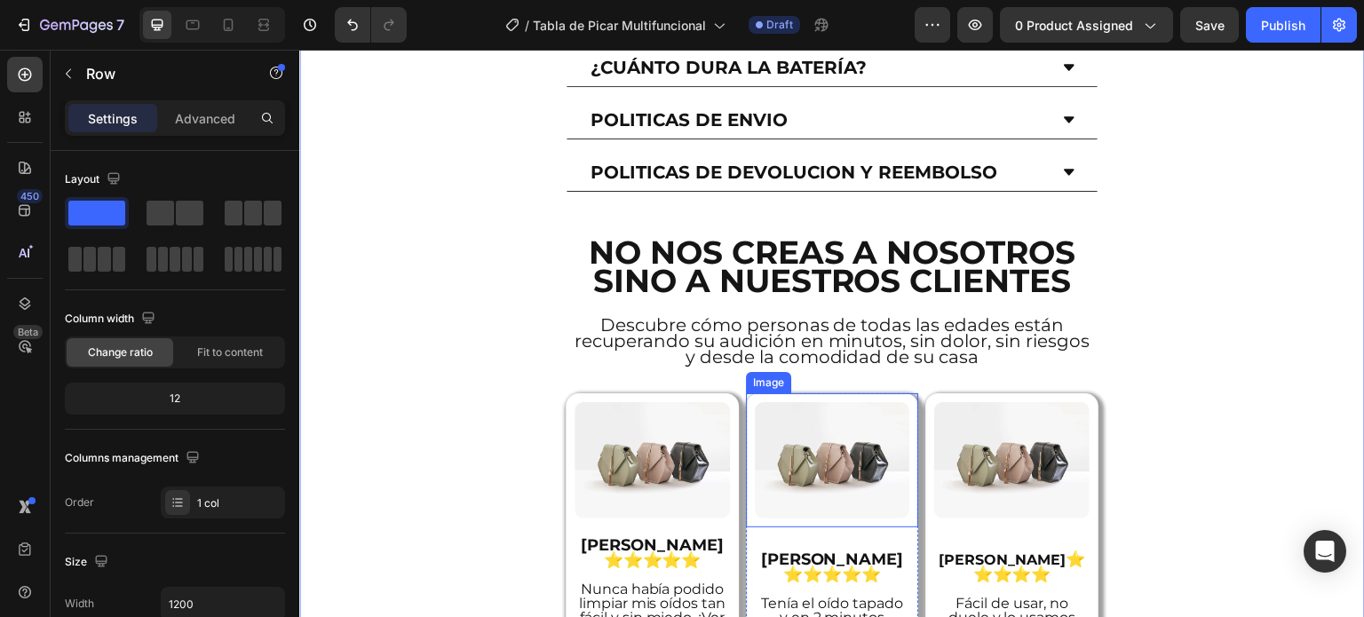
click at [847, 402] on img at bounding box center [832, 460] width 155 height 116
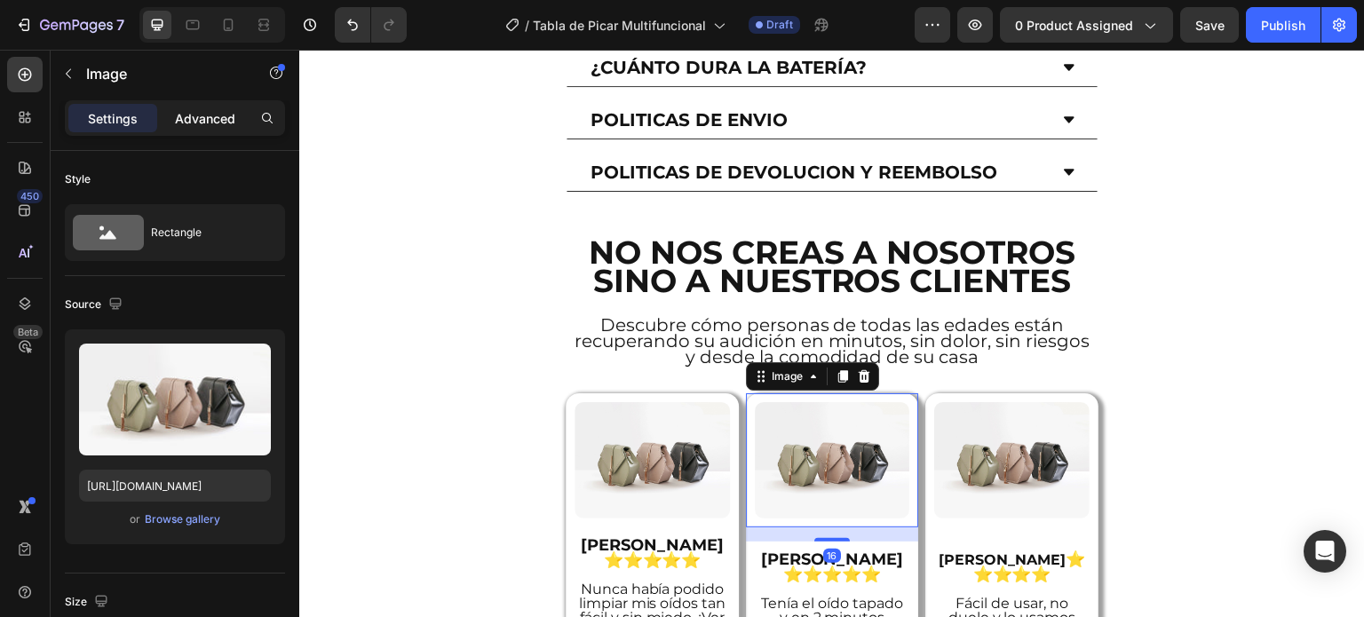
click at [219, 116] on p "Advanced" at bounding box center [205, 118] width 60 height 19
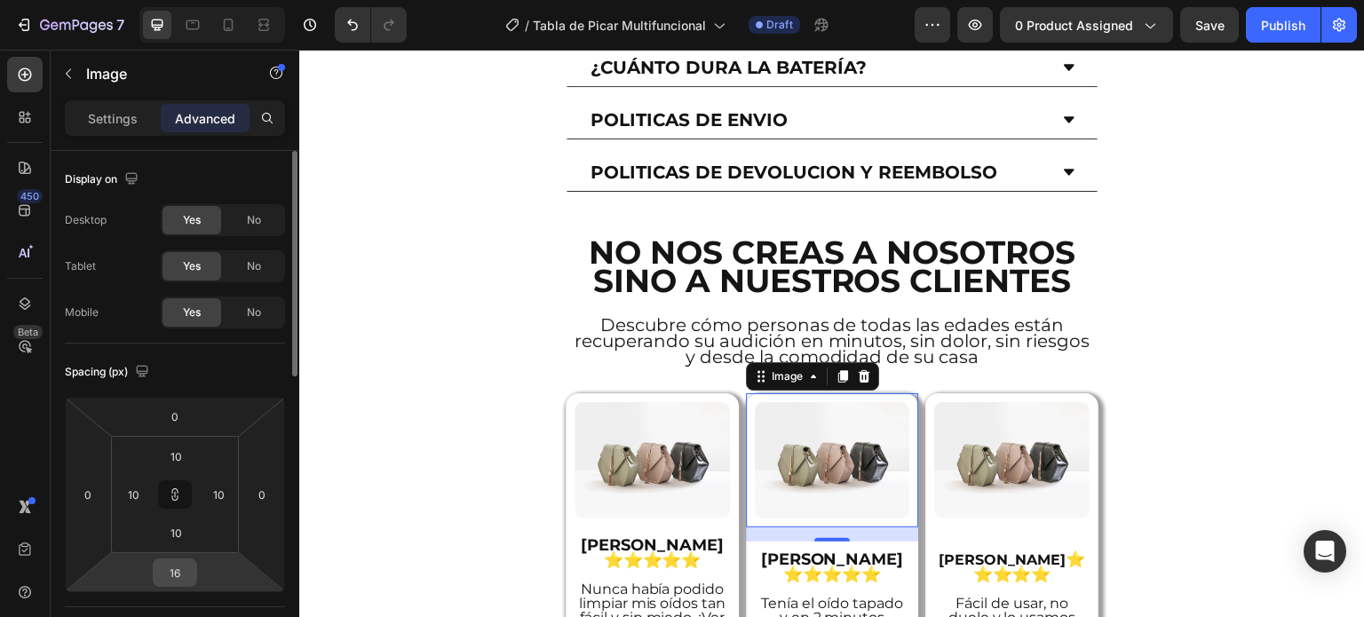
click at [174, 568] on input "16" at bounding box center [175, 573] width 36 height 27
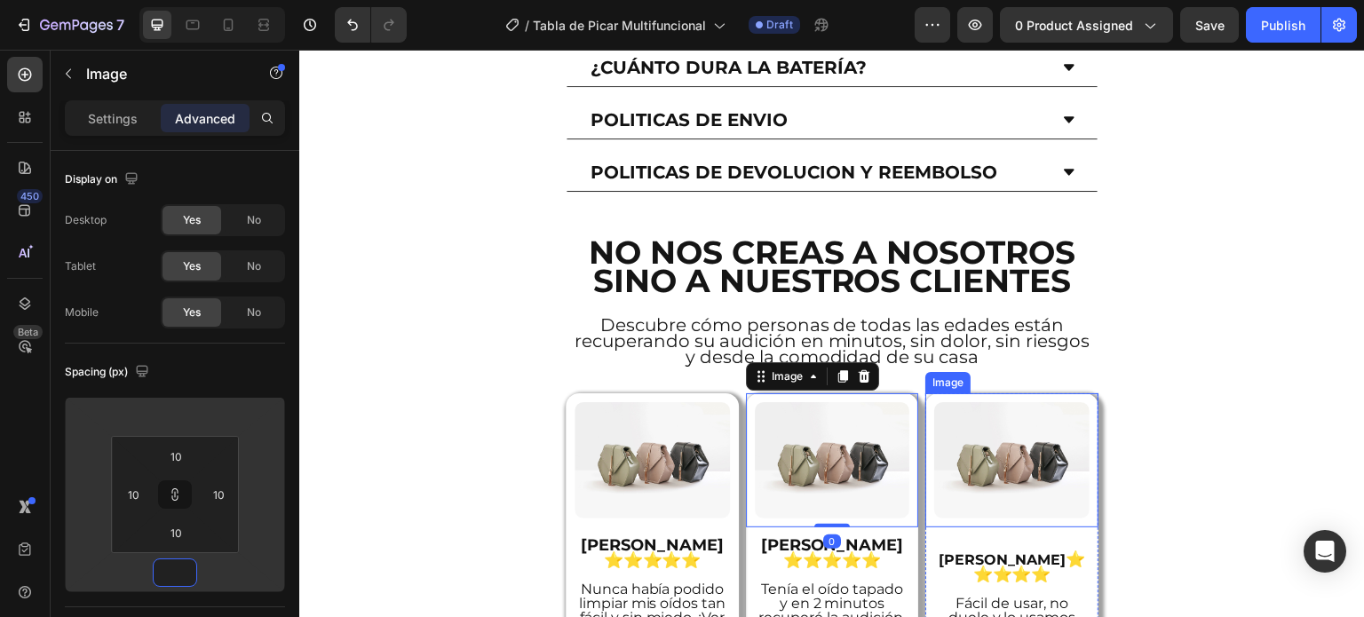
click at [1007, 402] on img at bounding box center [1011, 460] width 155 height 116
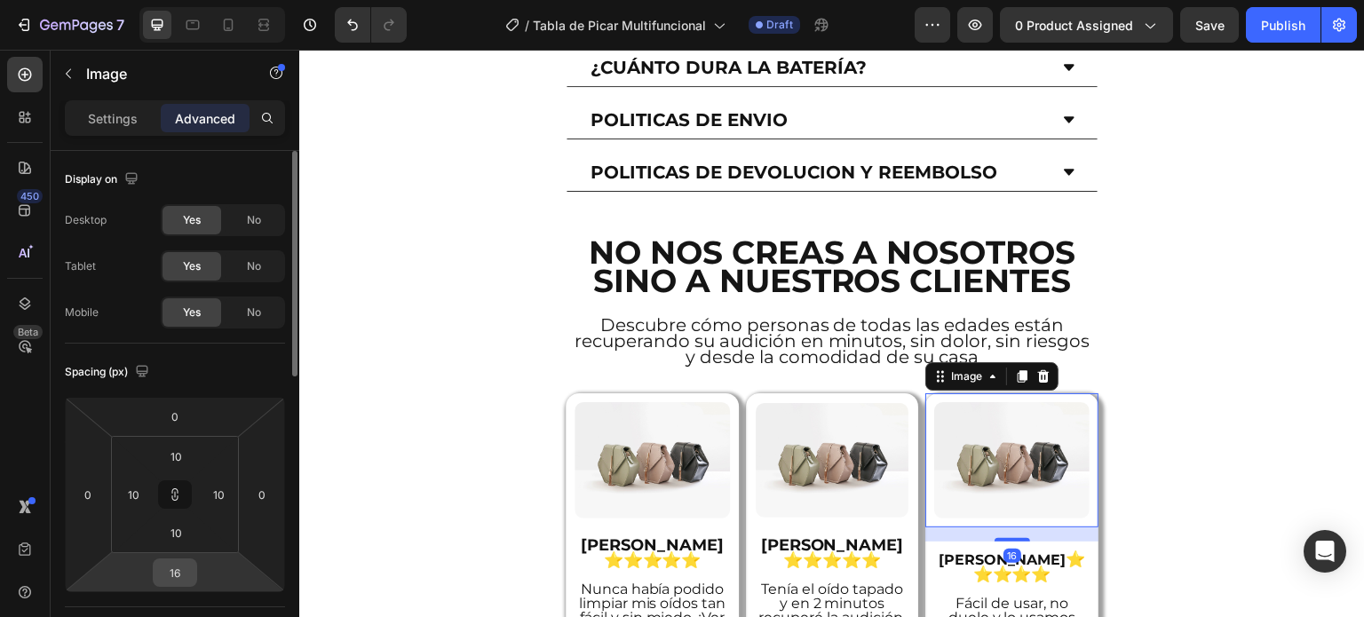
click at [180, 577] on input "16" at bounding box center [175, 573] width 36 height 27
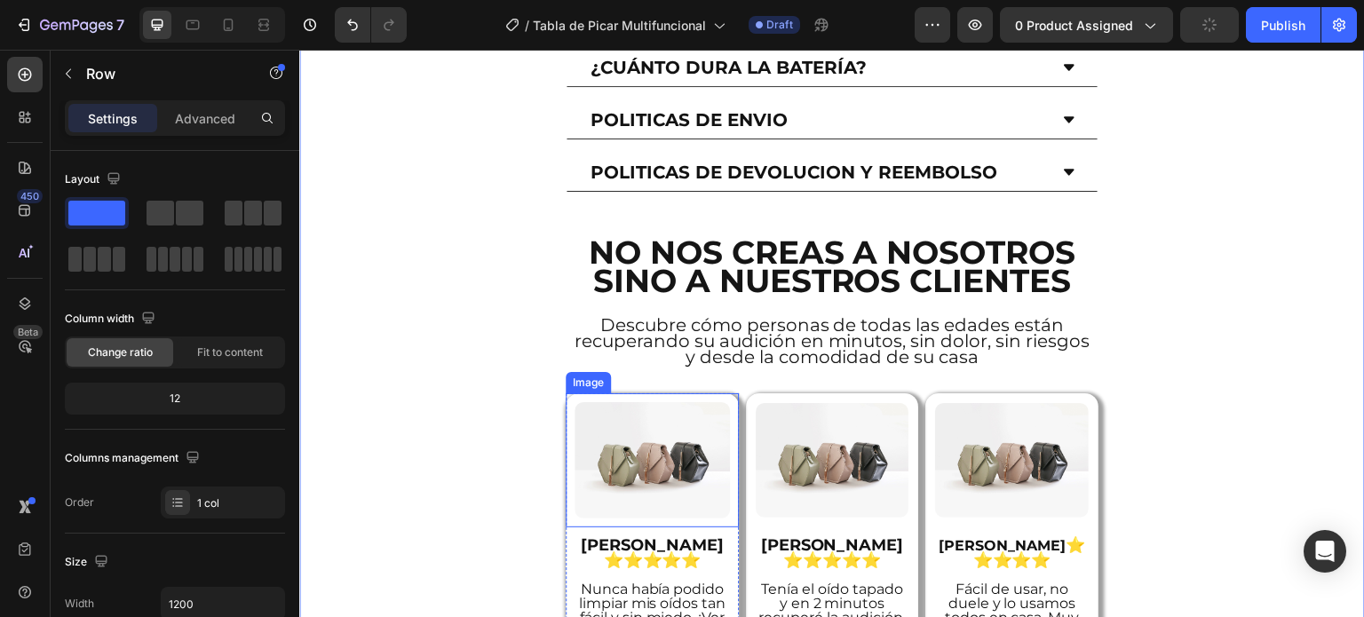
click at [658, 402] on img at bounding box center [652, 460] width 155 height 116
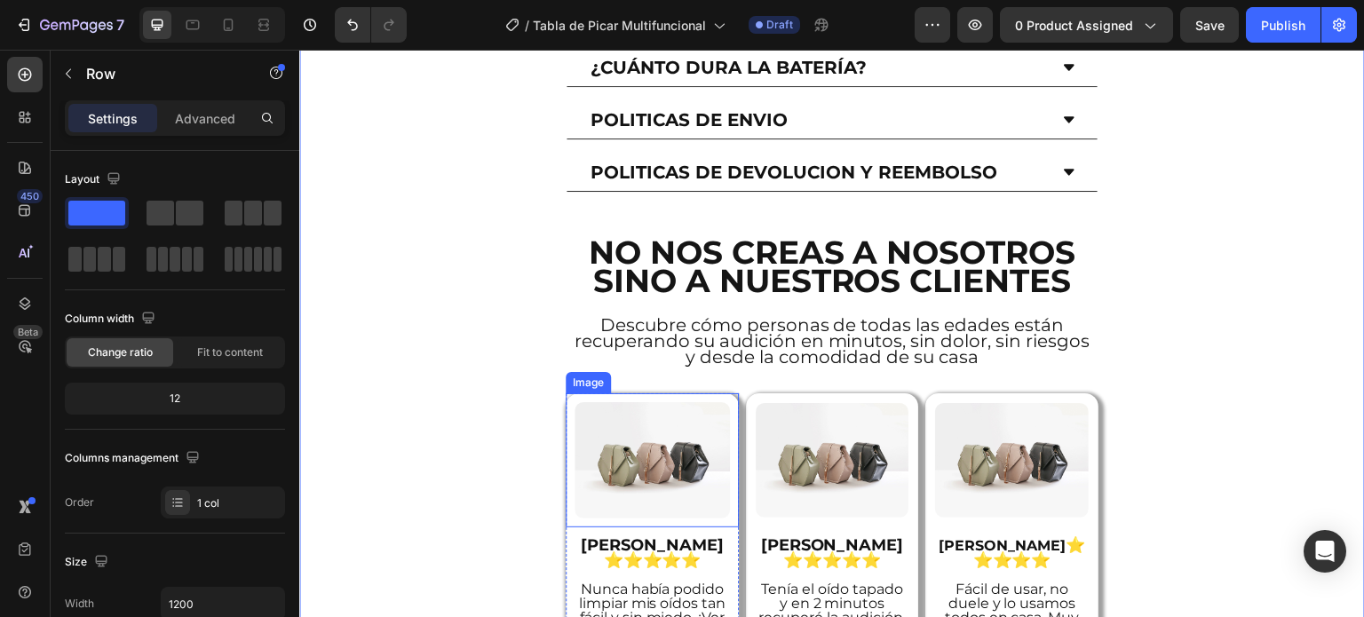
click at [669, 402] on img at bounding box center [652, 460] width 155 height 116
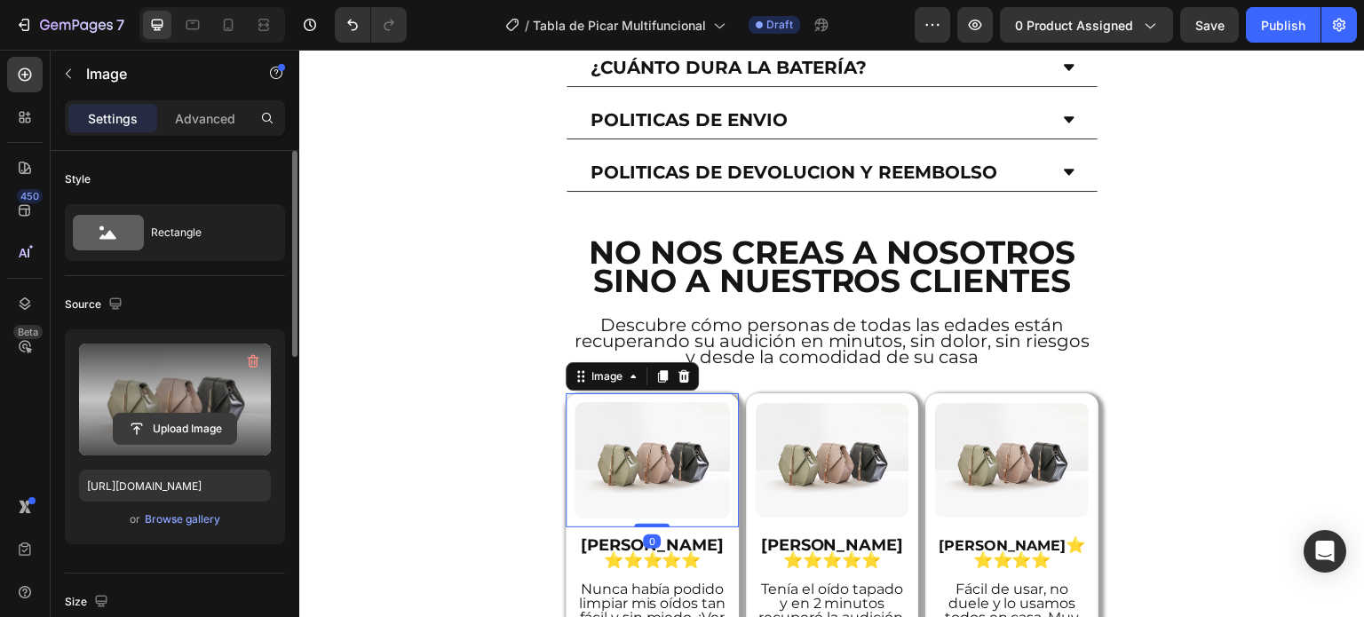
click at [168, 424] on input "file" at bounding box center [175, 429] width 123 height 30
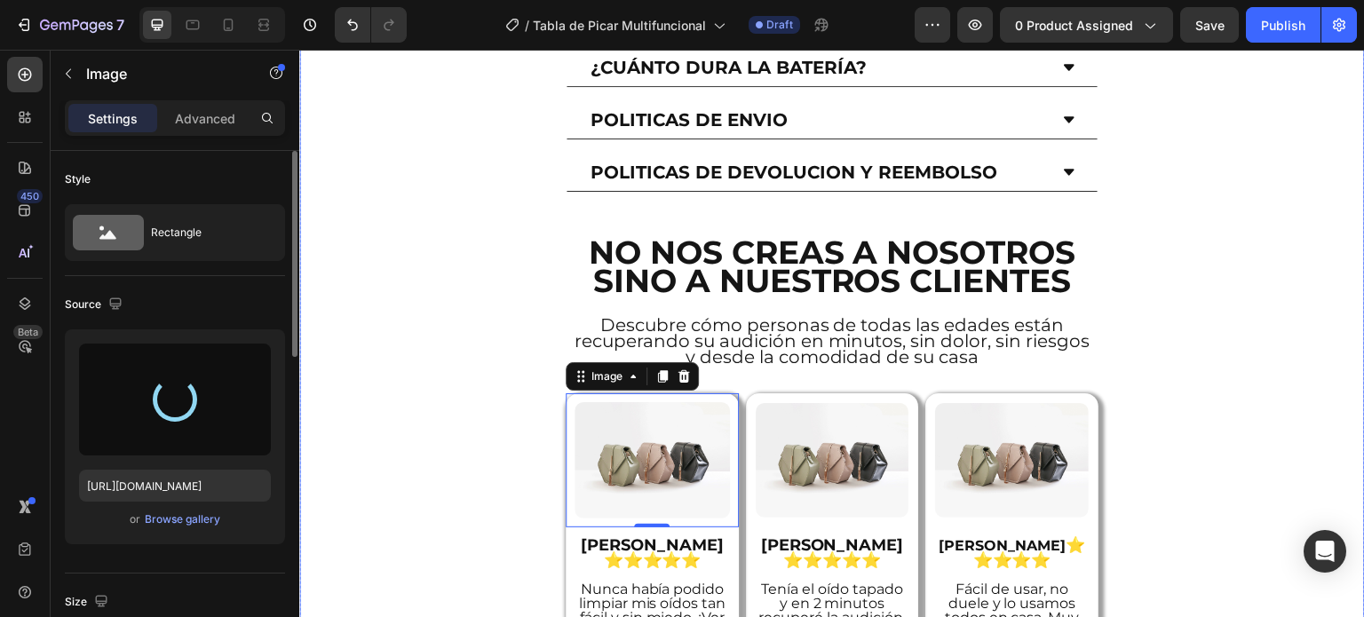
type input "[URL][DOMAIN_NAME]"
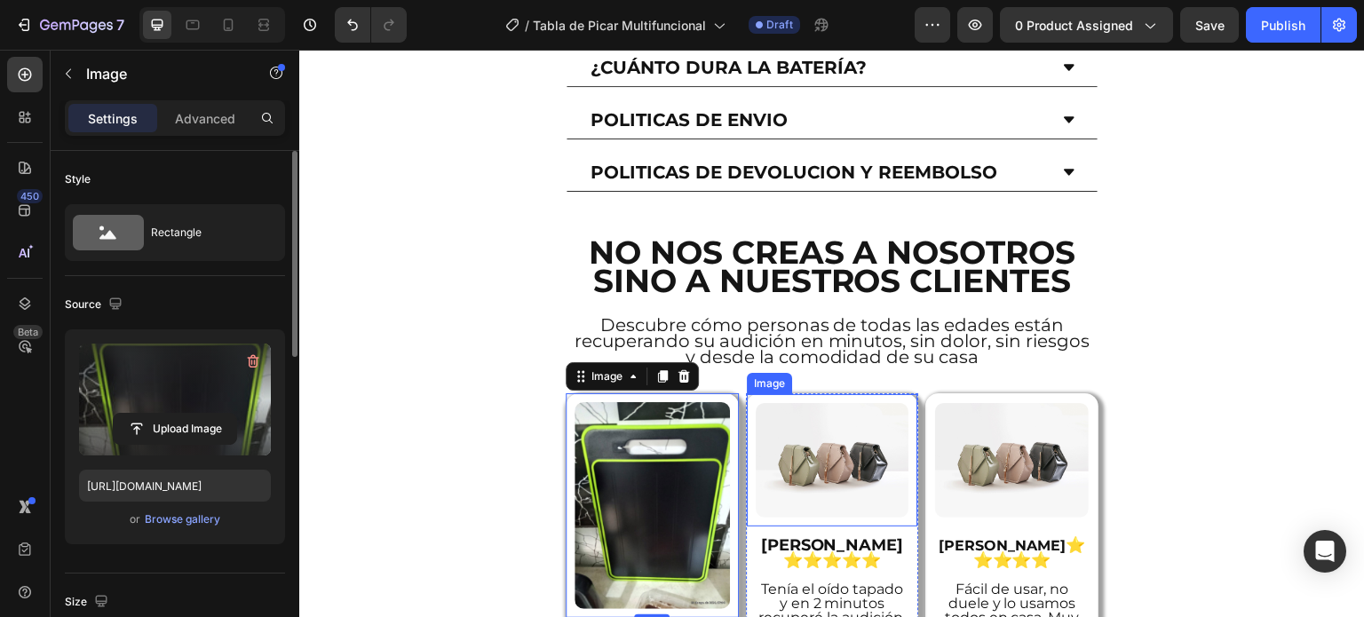
click at [860, 403] on img at bounding box center [833, 460] width 154 height 115
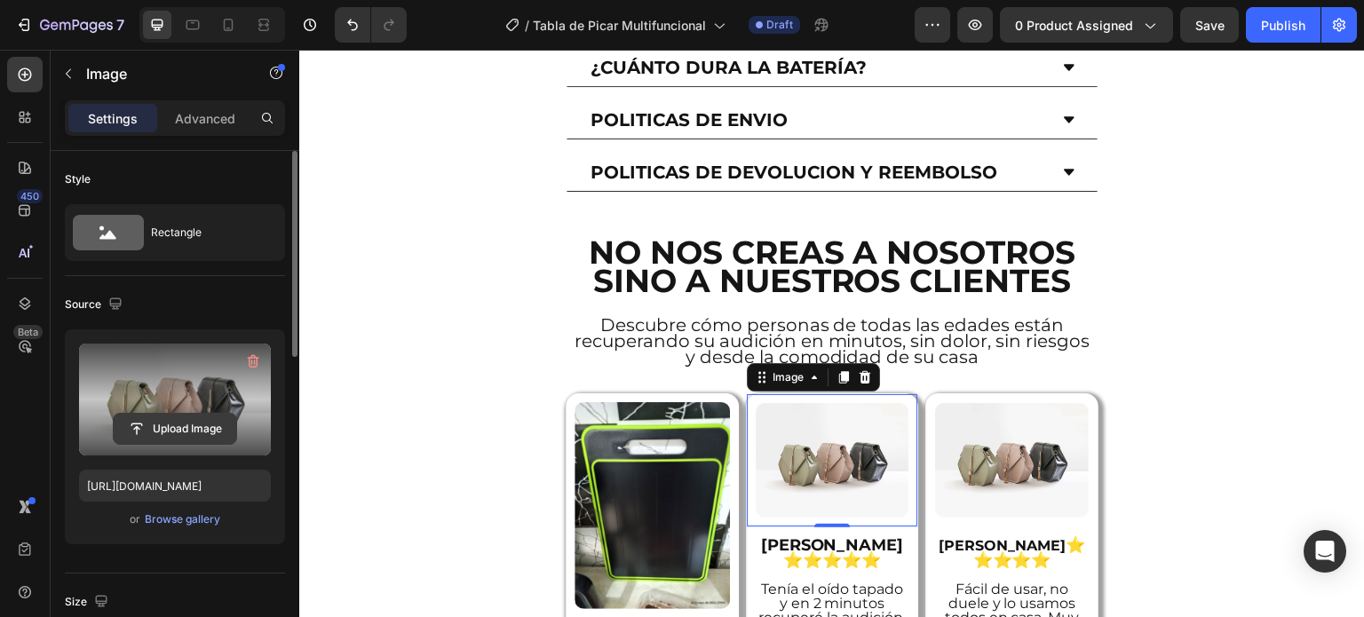
click at [170, 431] on input "file" at bounding box center [175, 429] width 123 height 30
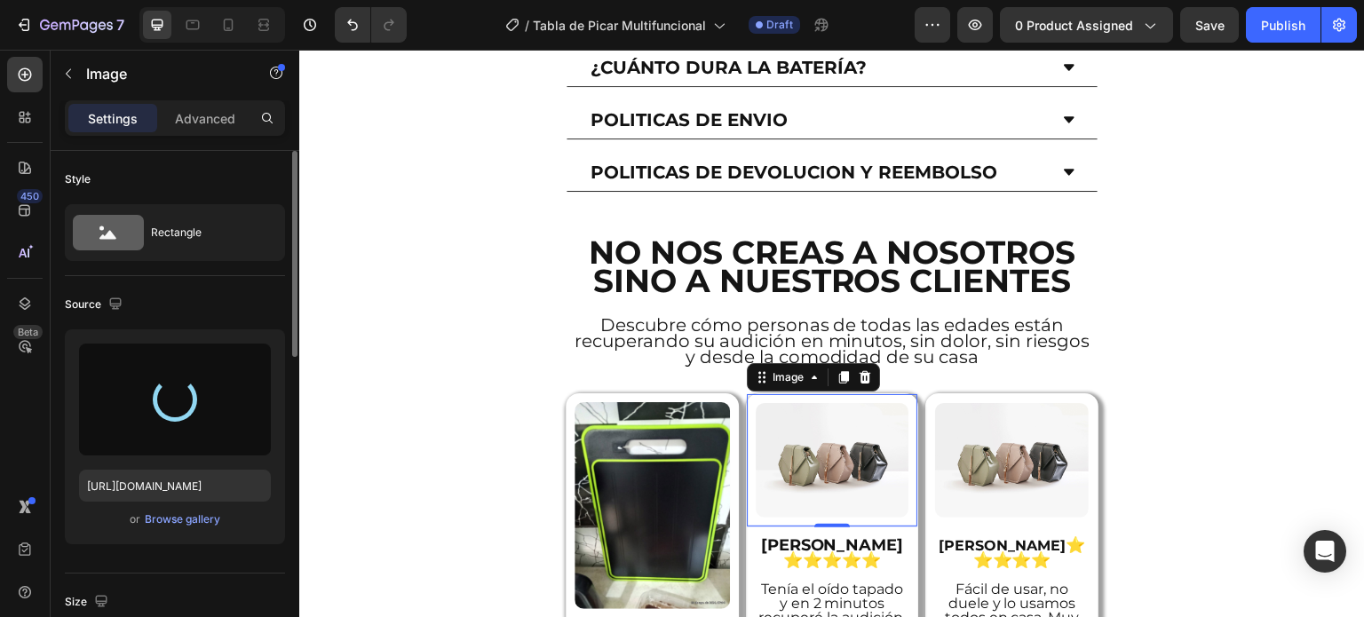
type input "[URL][DOMAIN_NAME]"
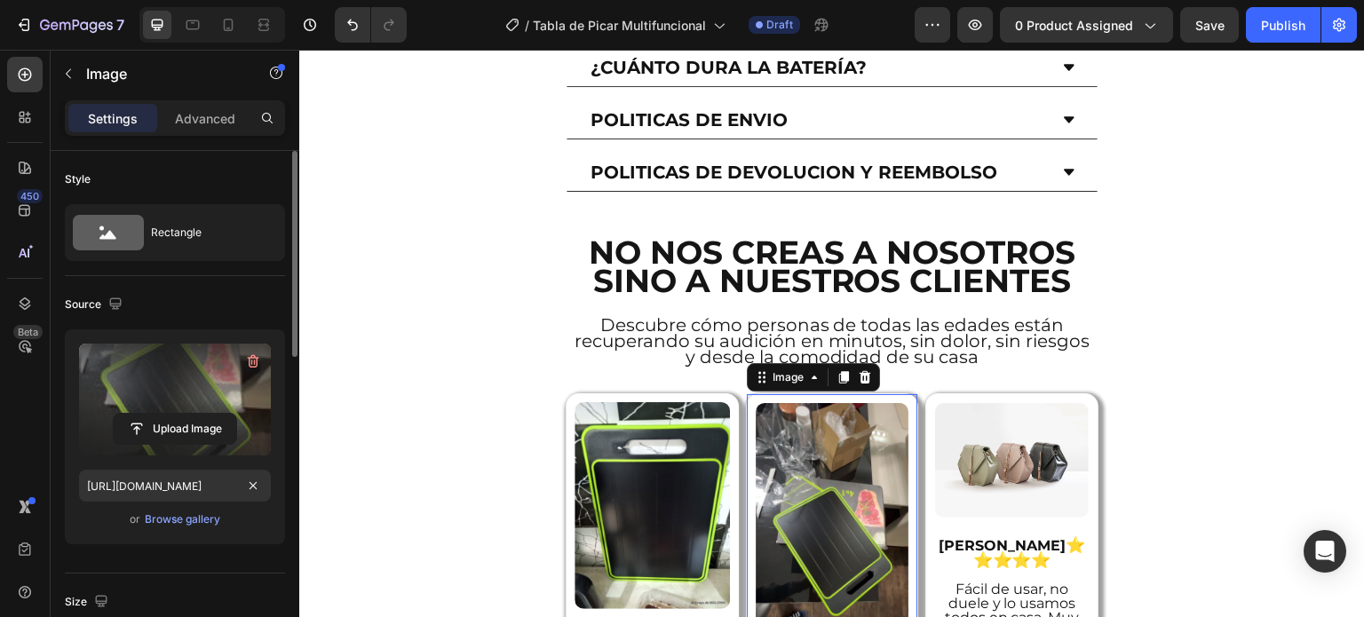
scroll to position [355, 0]
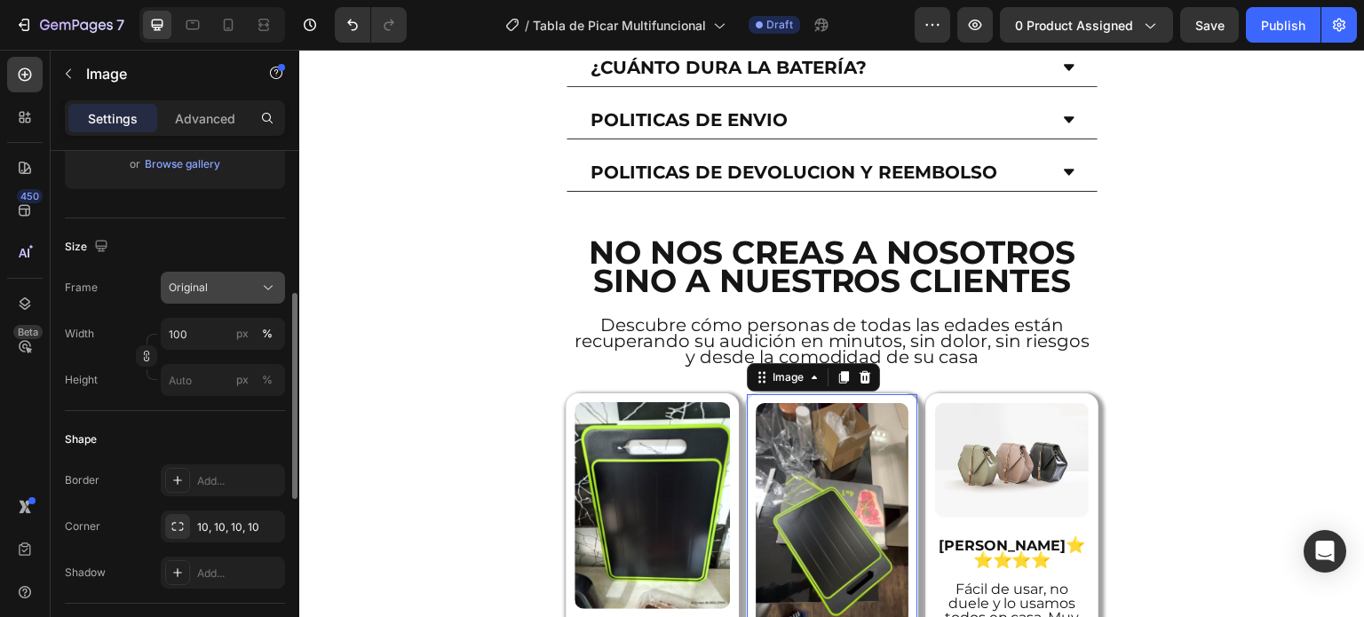
click at [219, 289] on div "Original" at bounding box center [212, 288] width 87 height 16
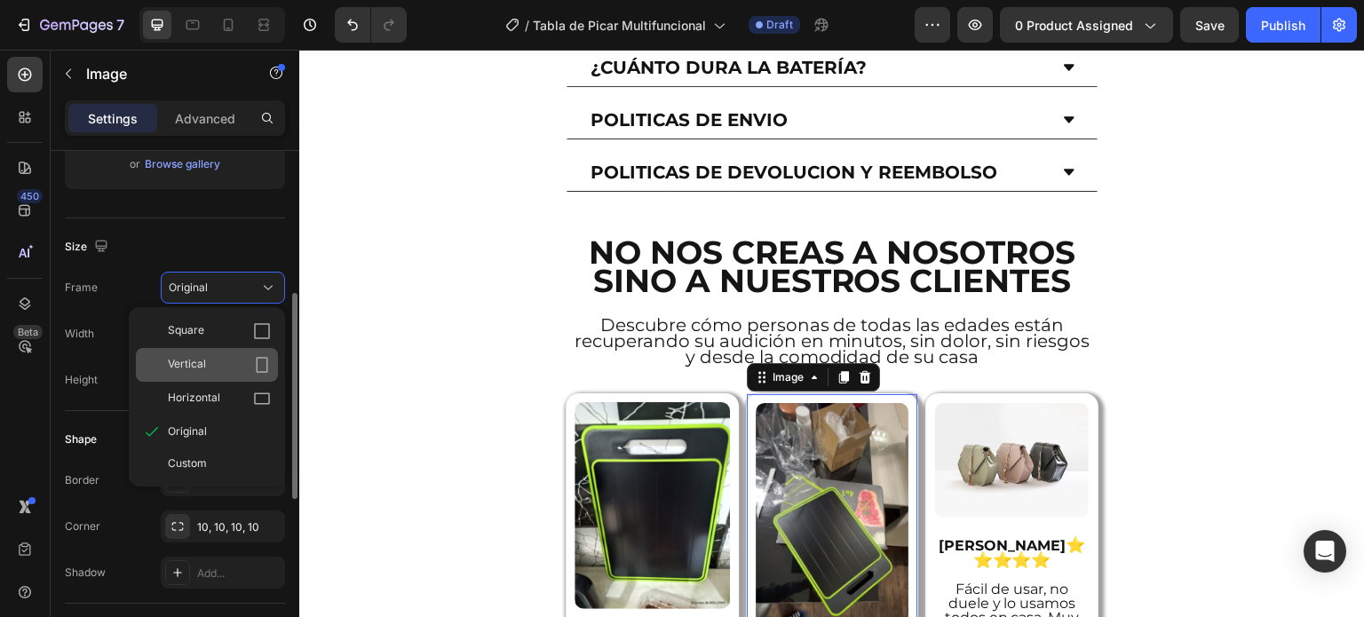
click at [213, 361] on div "Vertical" at bounding box center [219, 365] width 103 height 18
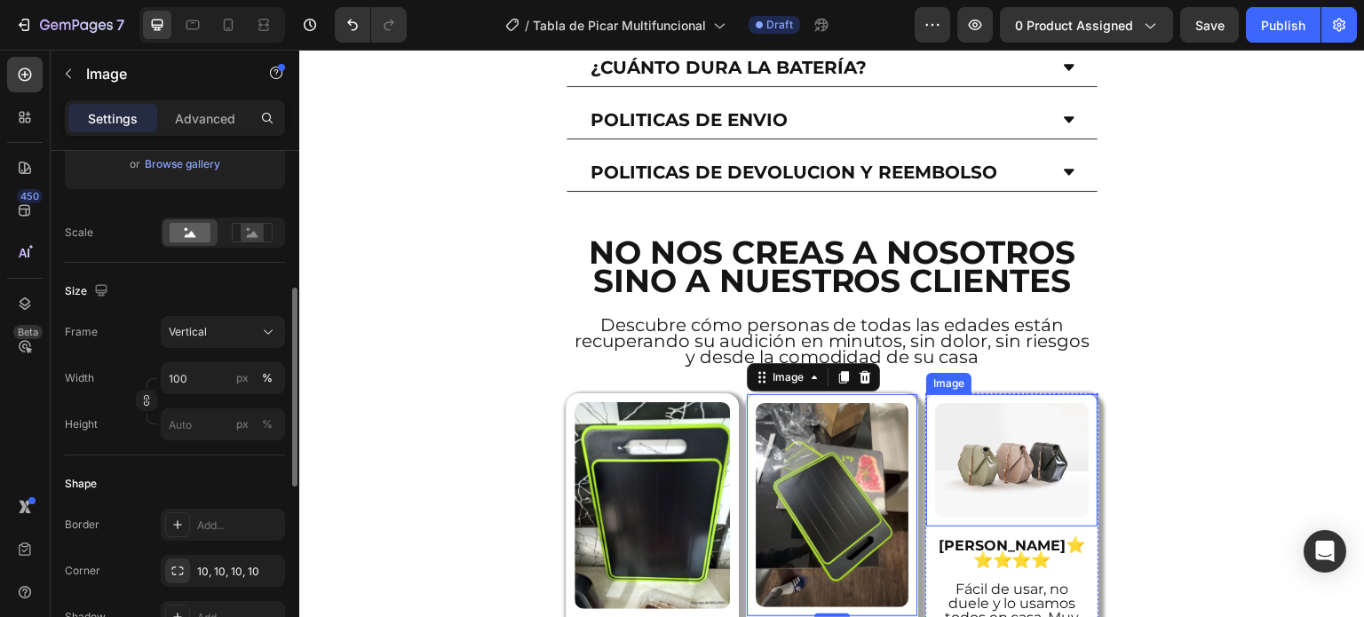
click at [1005, 403] on img at bounding box center [1012, 460] width 154 height 115
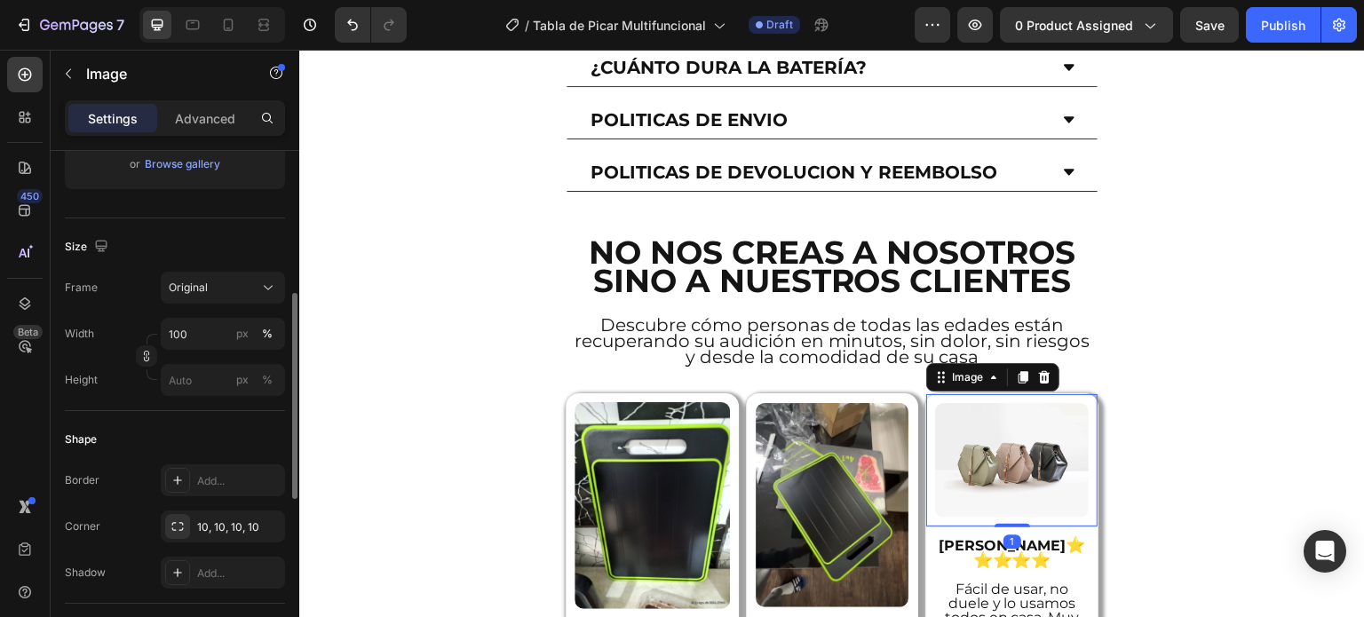
scroll to position [89, 0]
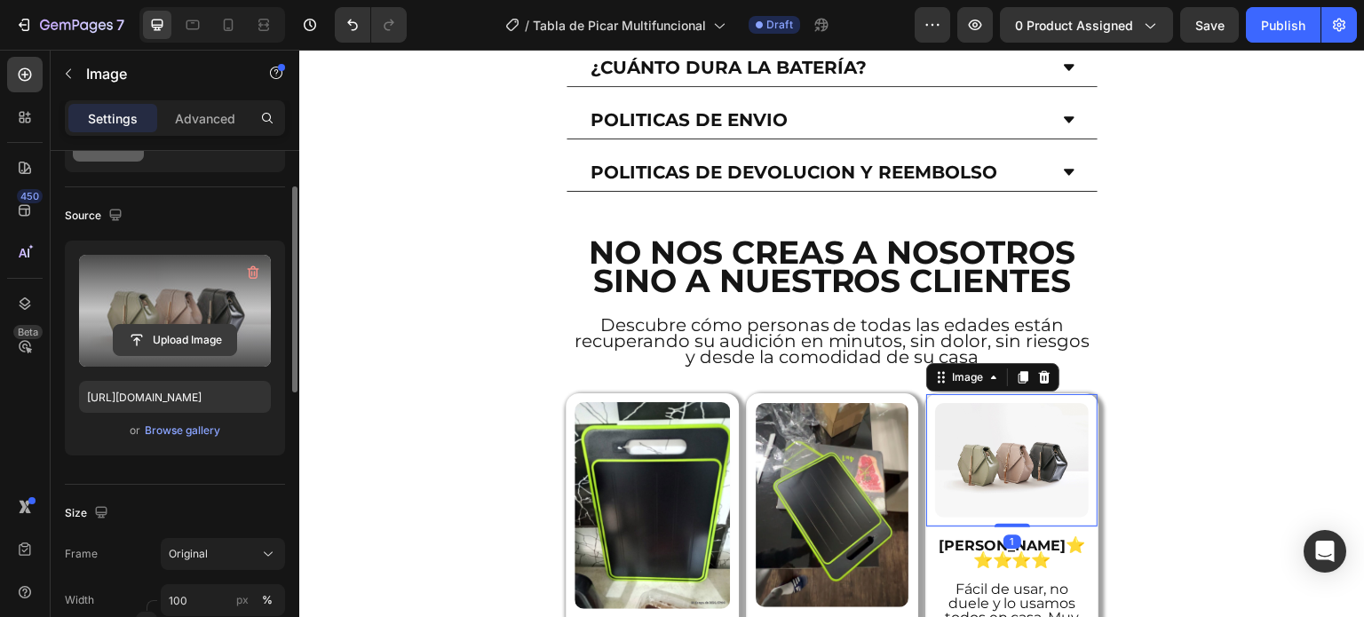
click at [204, 337] on input "file" at bounding box center [175, 340] width 123 height 30
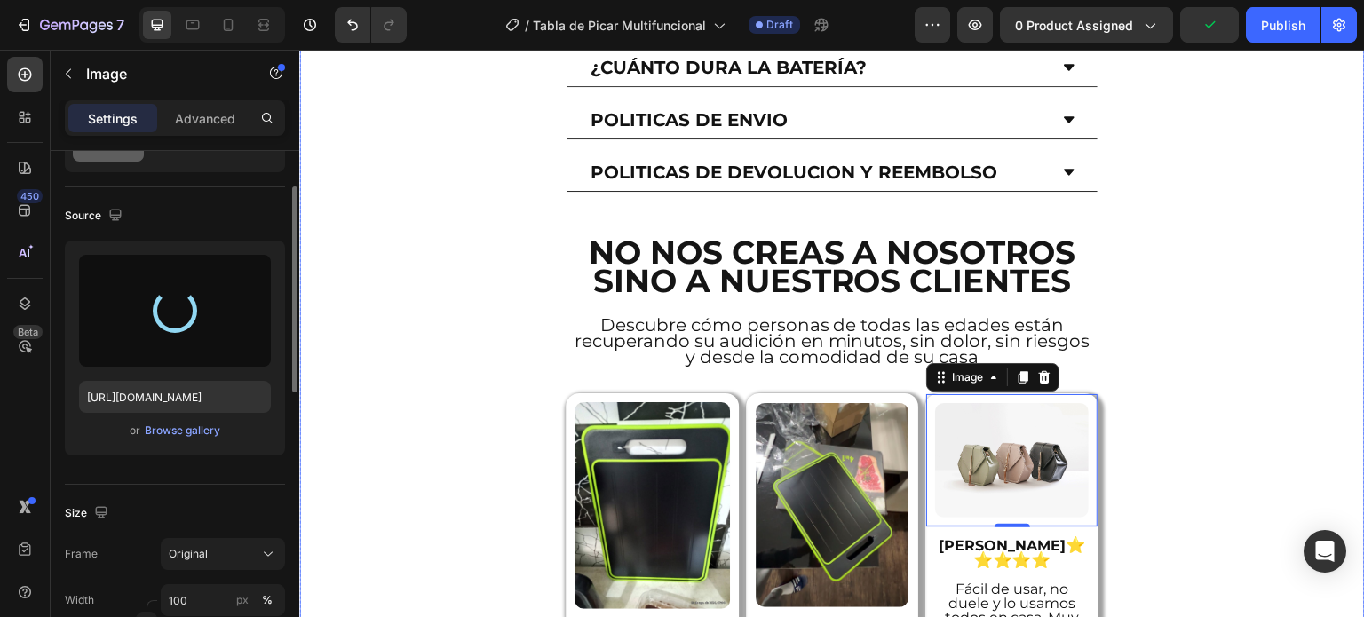
type input "[URL][DOMAIN_NAME]"
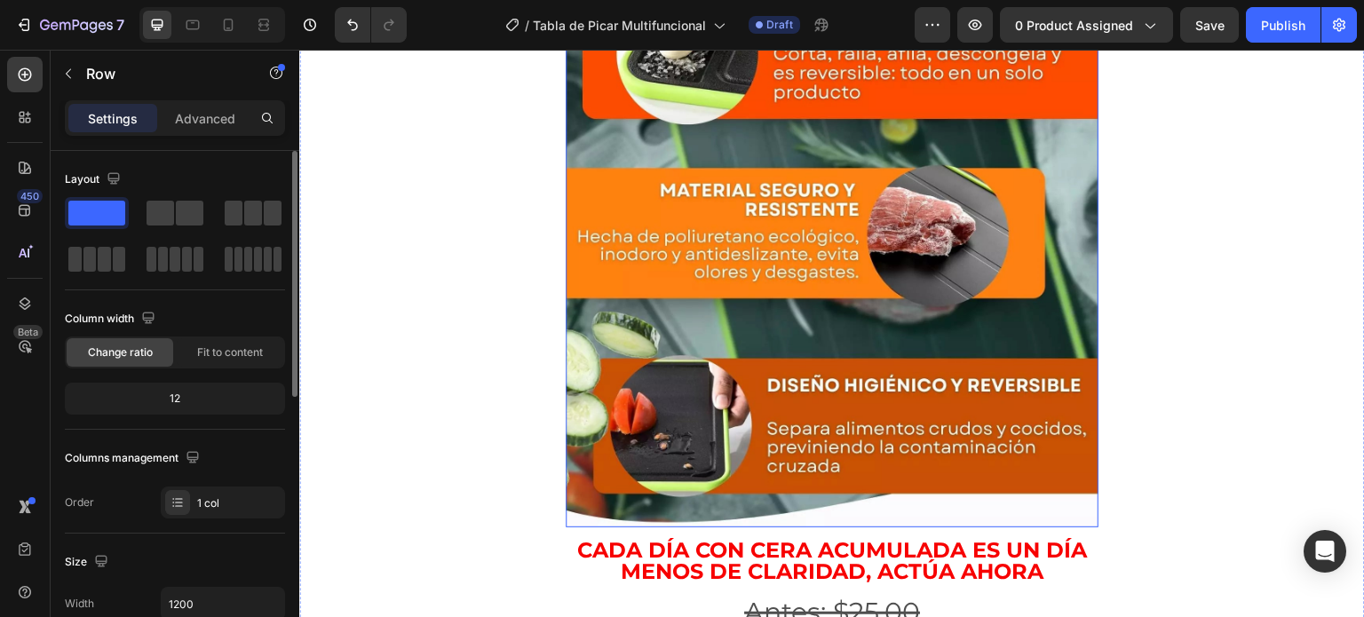
scroll to position [2981, 0]
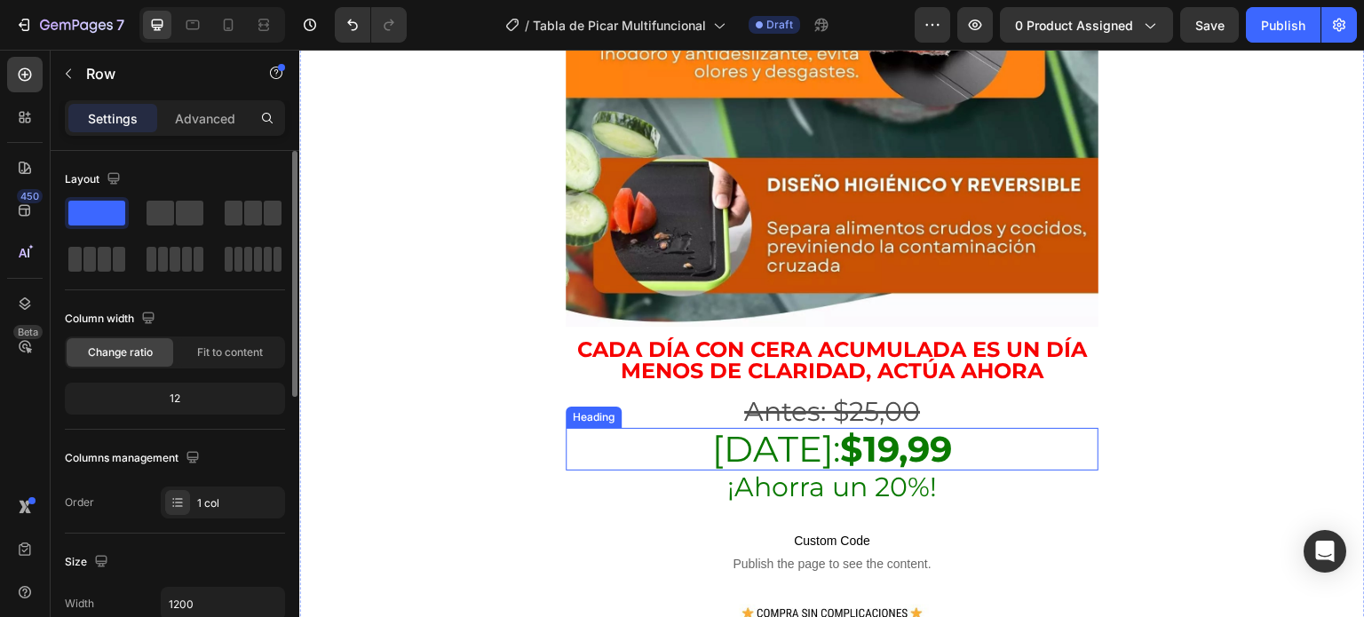
click at [923, 338] on h2 "Cada día con cera acumulada es un día menos de claridad, actúa ahora" at bounding box center [832, 361] width 533 height 46
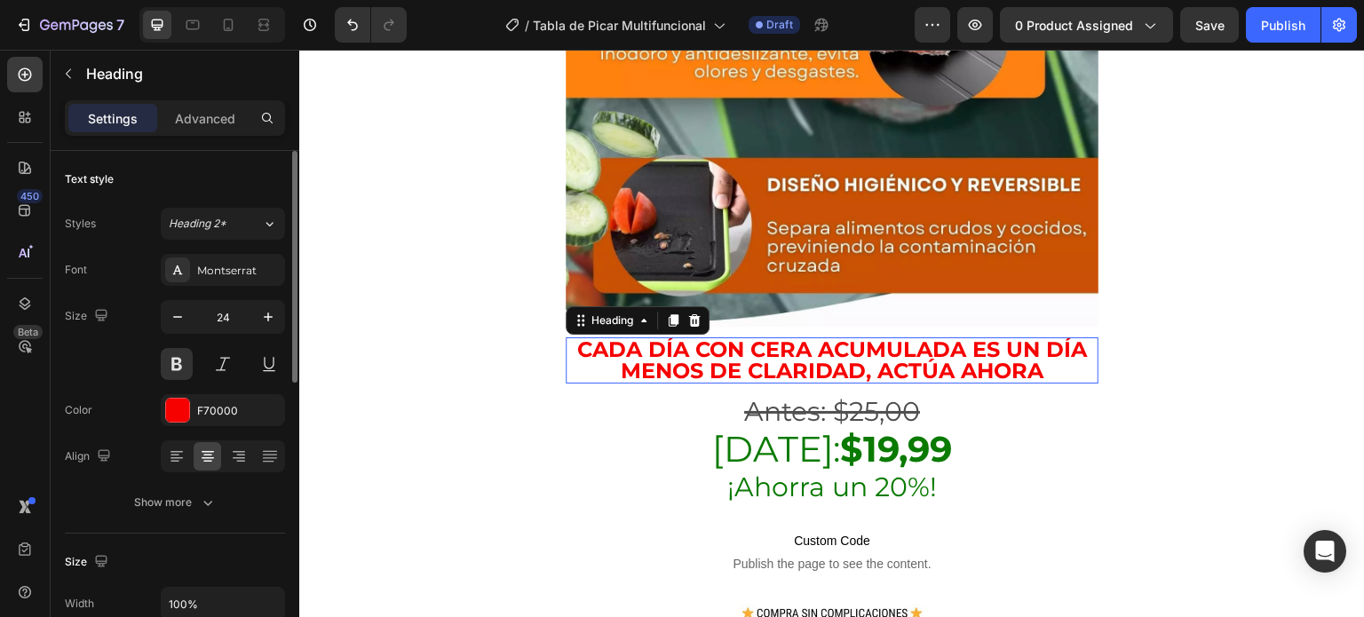
click at [923, 339] on p "Cada día con cera acumulada es un día menos de claridad, actúa ahora" at bounding box center [832, 360] width 529 height 43
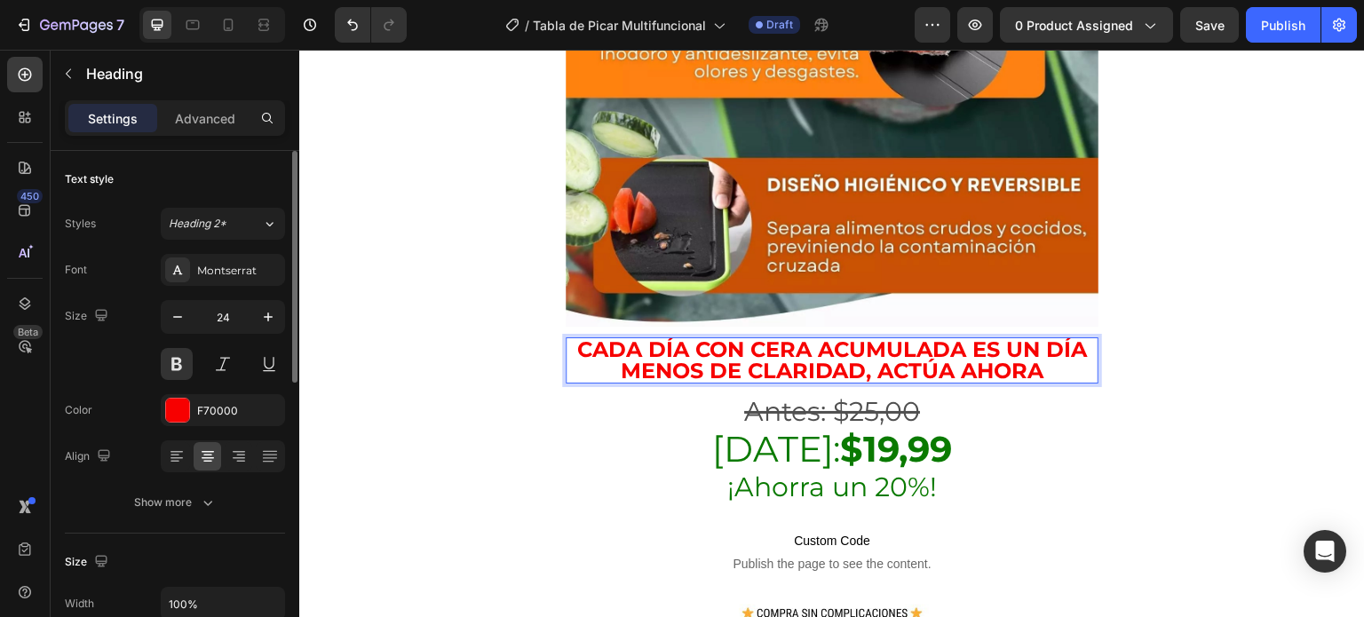
scroll to position [0, 0]
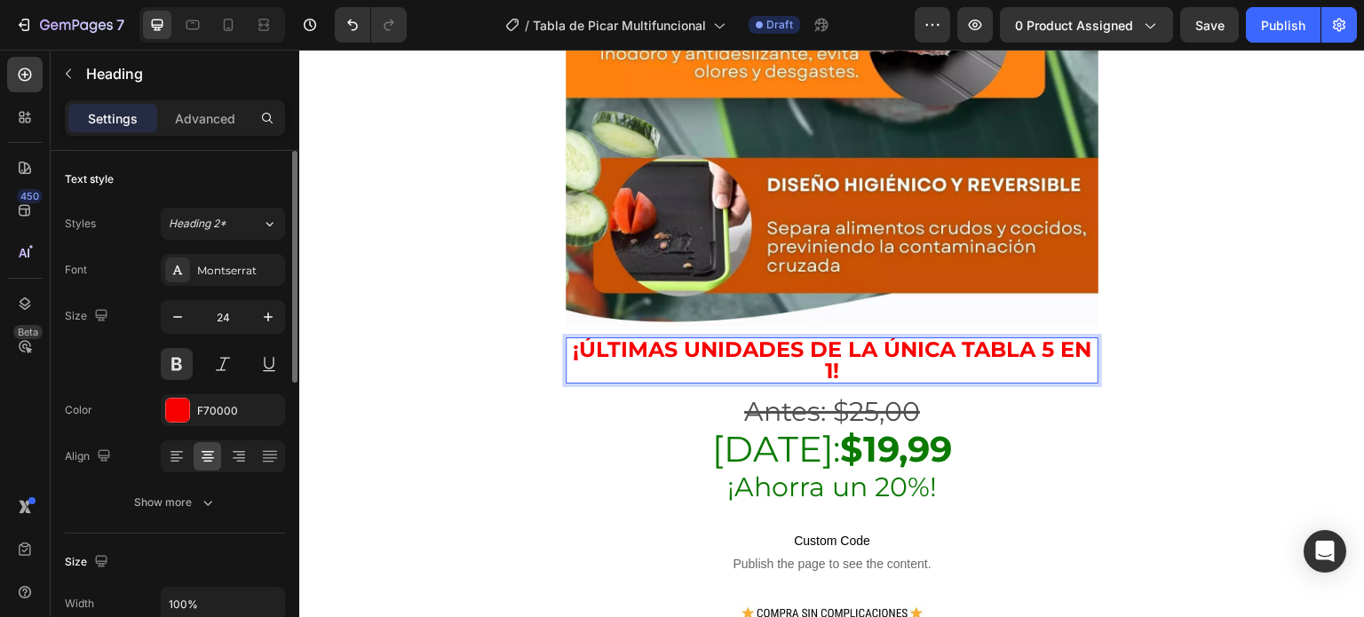
click at [976, 339] on p "¡Últimas unidades de la única tabla 5 en 1!" at bounding box center [832, 360] width 529 height 43
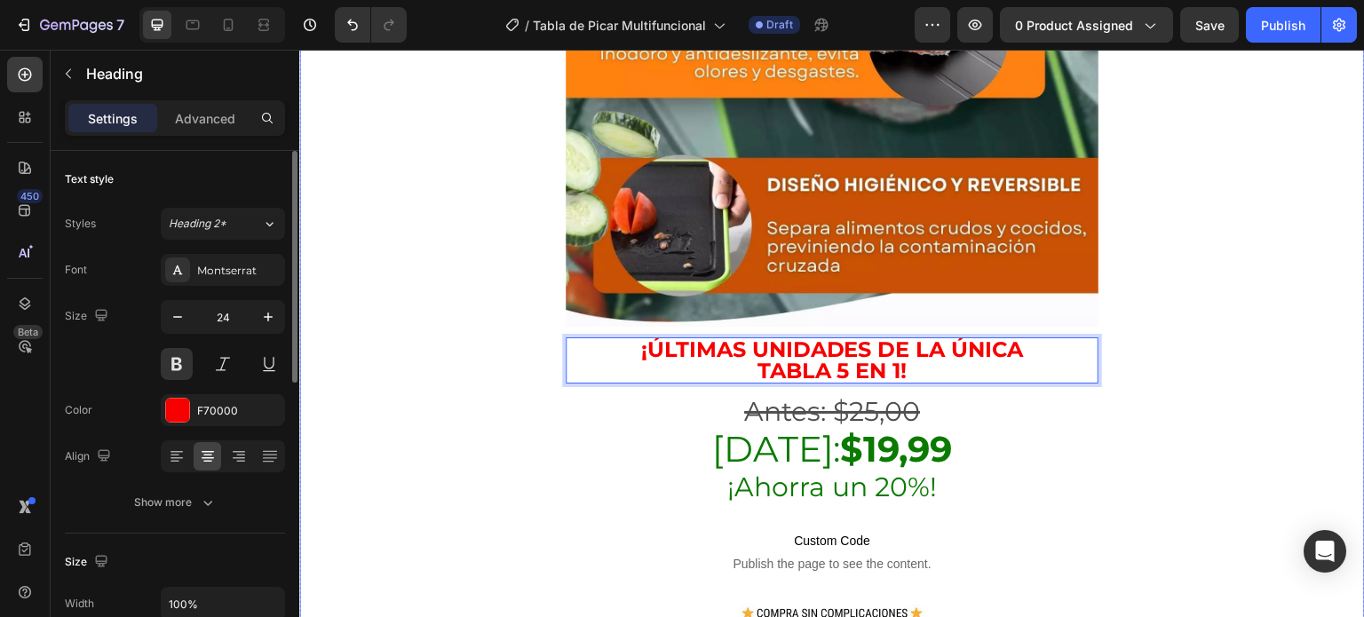
click at [1222, 282] on div "¡DELIVERY GRATIS A TODA [GEOGRAPHIC_DATA]! Heading Image ⭐⭐⭐⭐⭐ 4.8/5 POR +314 C…" at bounding box center [832, 284] width 1066 height 6359
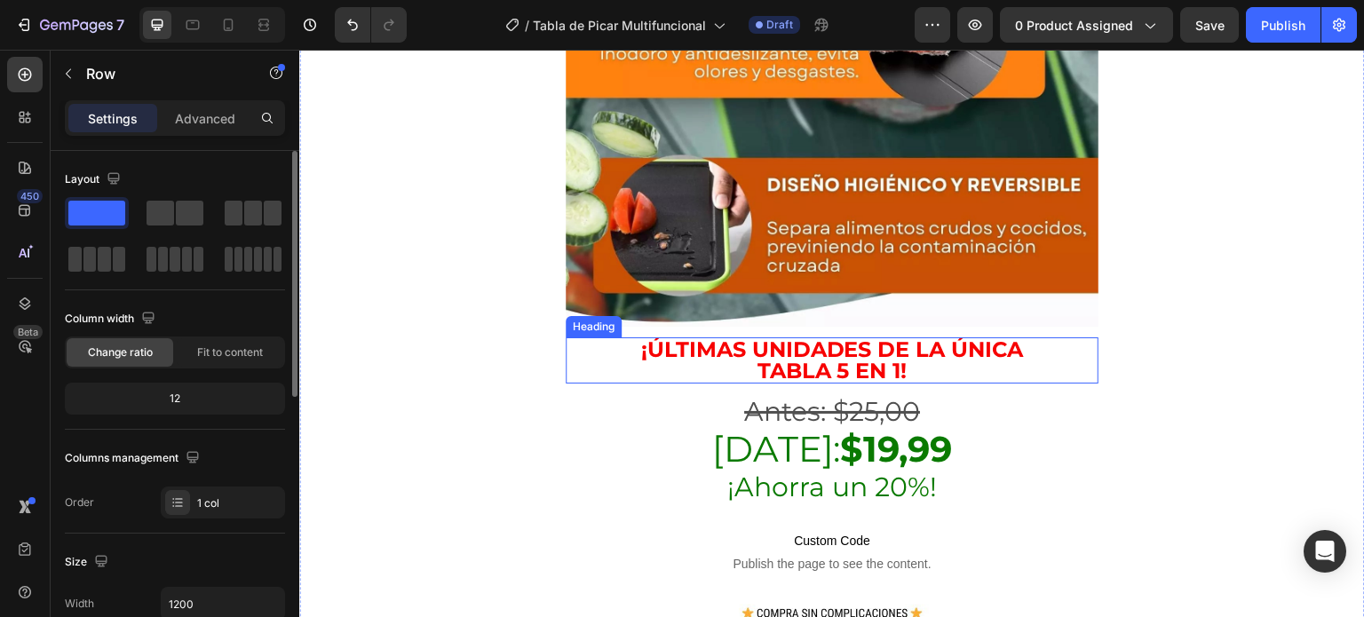
click at [973, 339] on p "¡Últimas unidades de la única tabla 5 en 1!" at bounding box center [832, 360] width 529 height 43
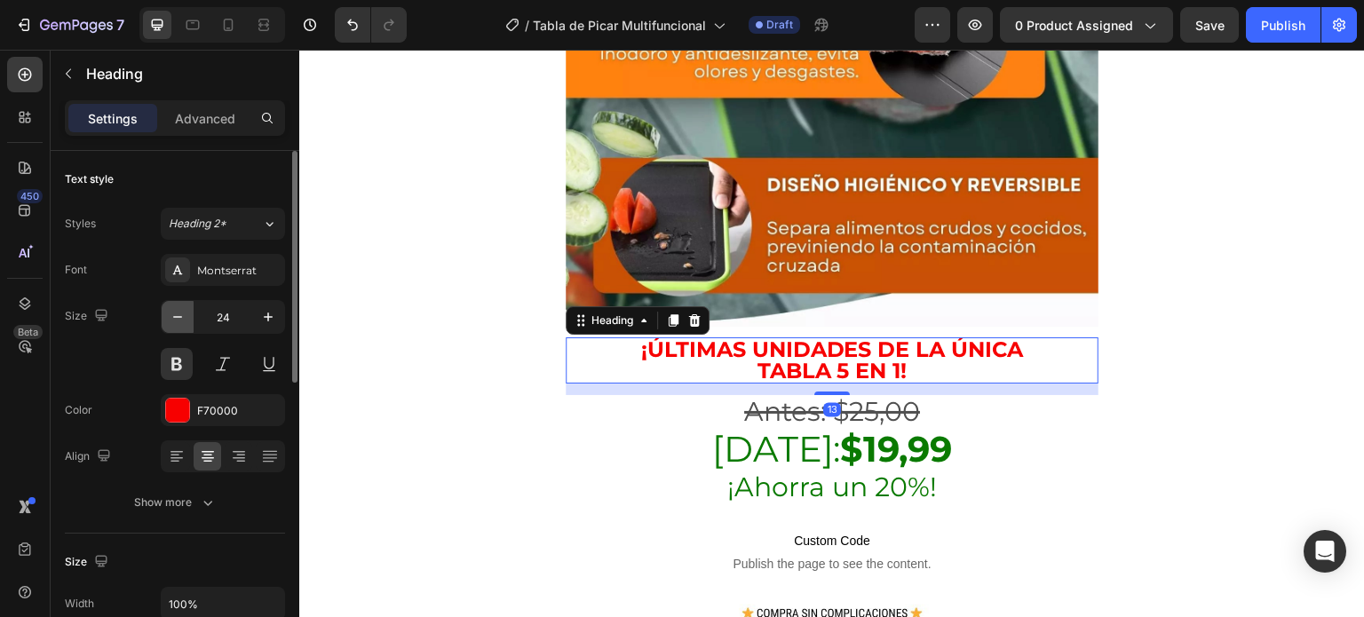
click at [176, 322] on icon "button" at bounding box center [178, 317] width 18 height 18
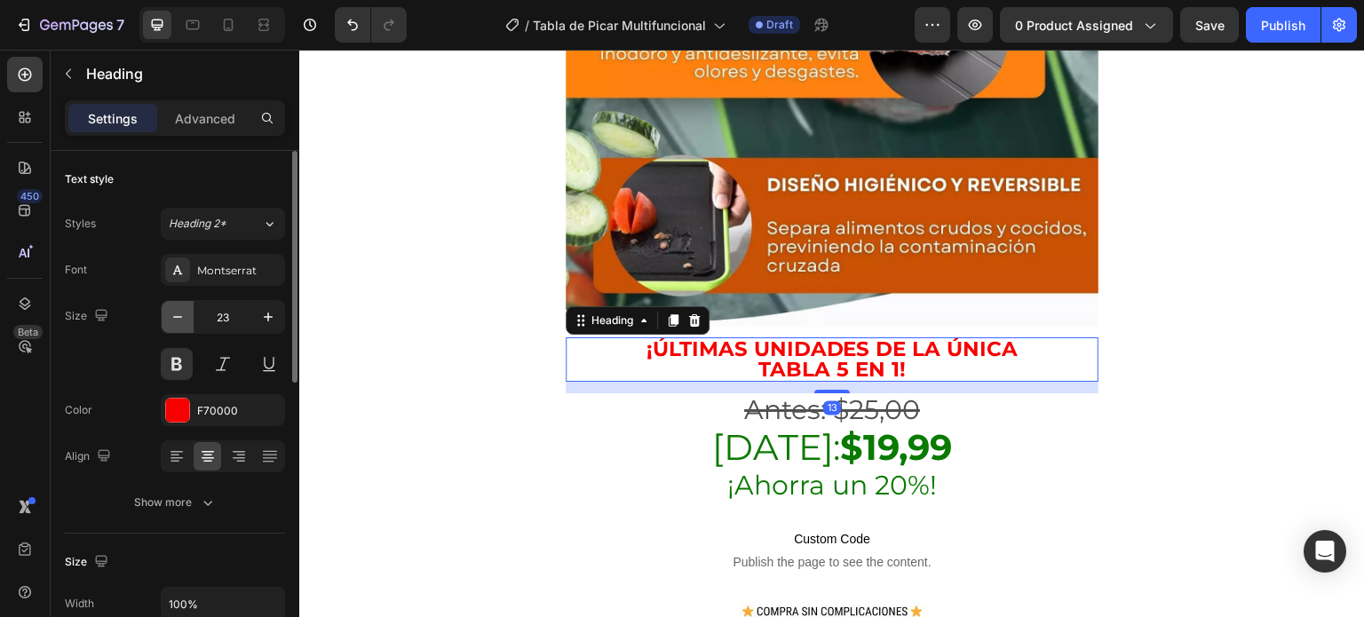
click at [174, 322] on icon "button" at bounding box center [178, 317] width 18 height 18
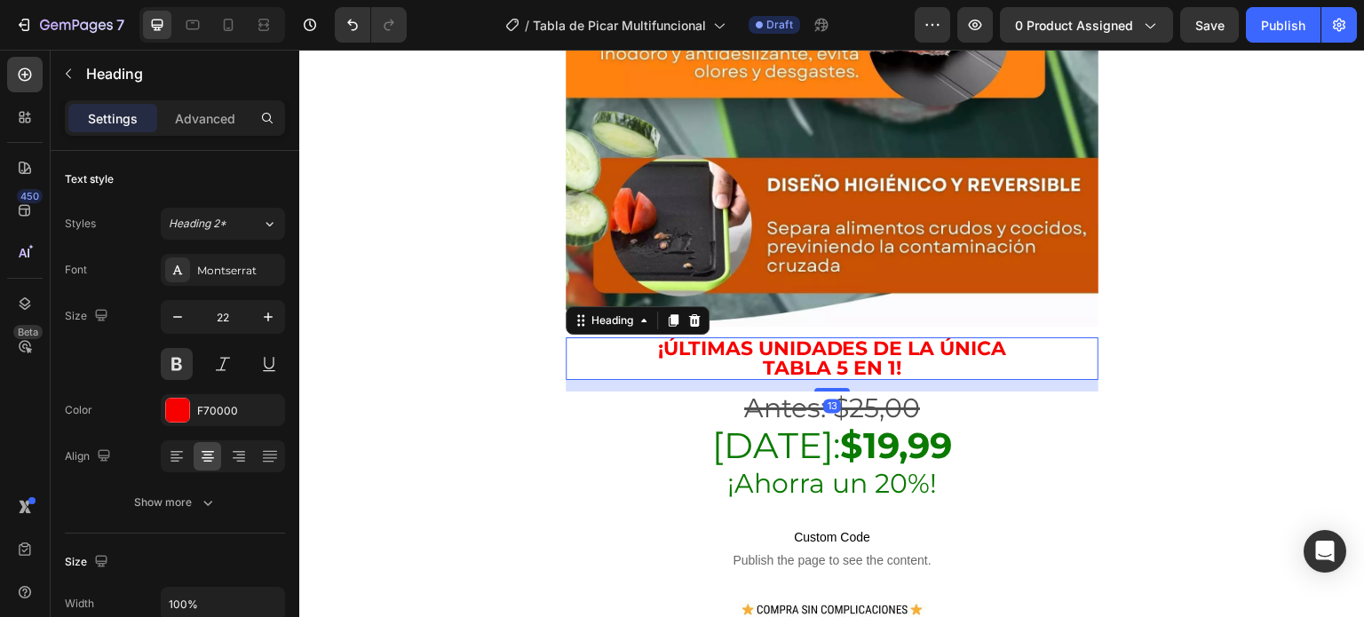
type input "21"
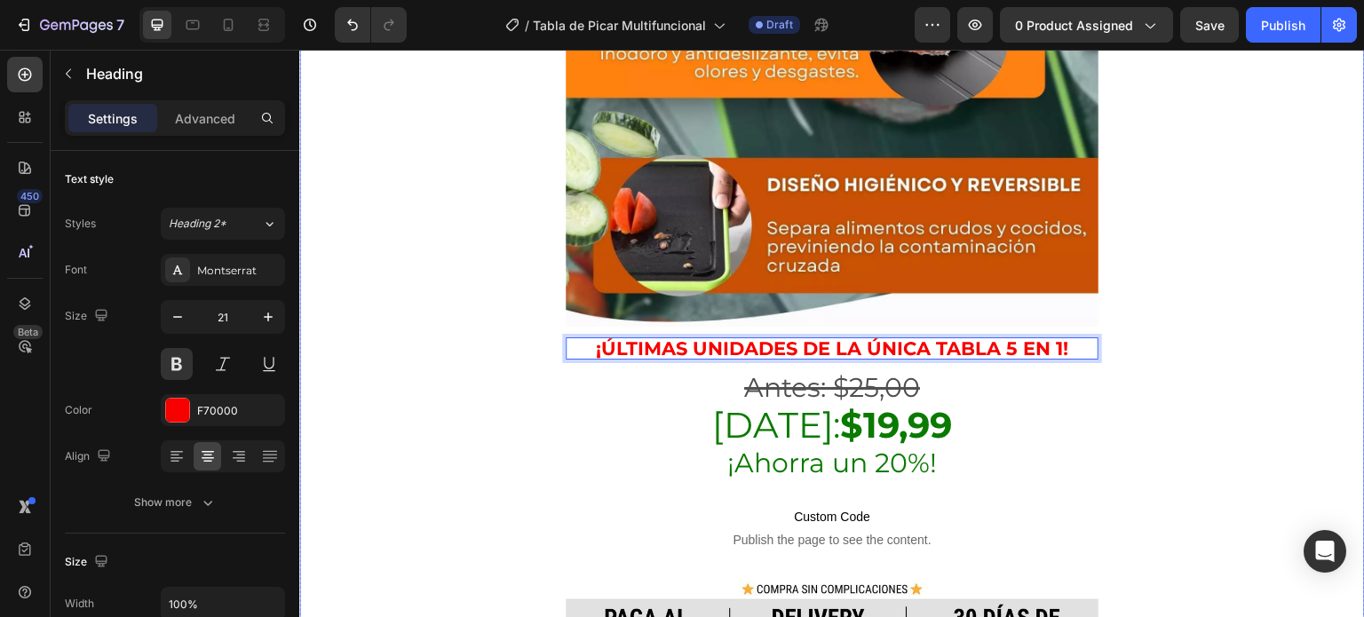
click at [1165, 352] on div "¡DELIVERY GRATIS A TODA [GEOGRAPHIC_DATA]! Heading Image ⭐⭐⭐⭐⭐ 4.8/5 POR +314 C…" at bounding box center [832, 272] width 1066 height 6335
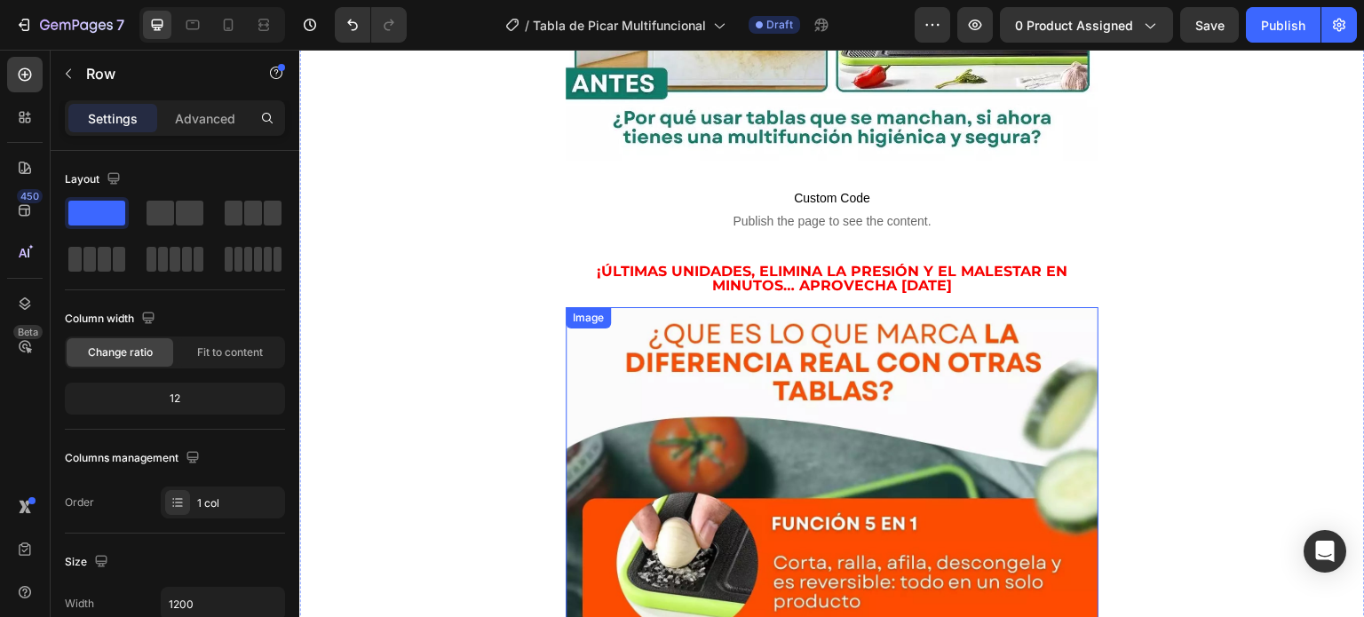
scroll to position [2182, 0]
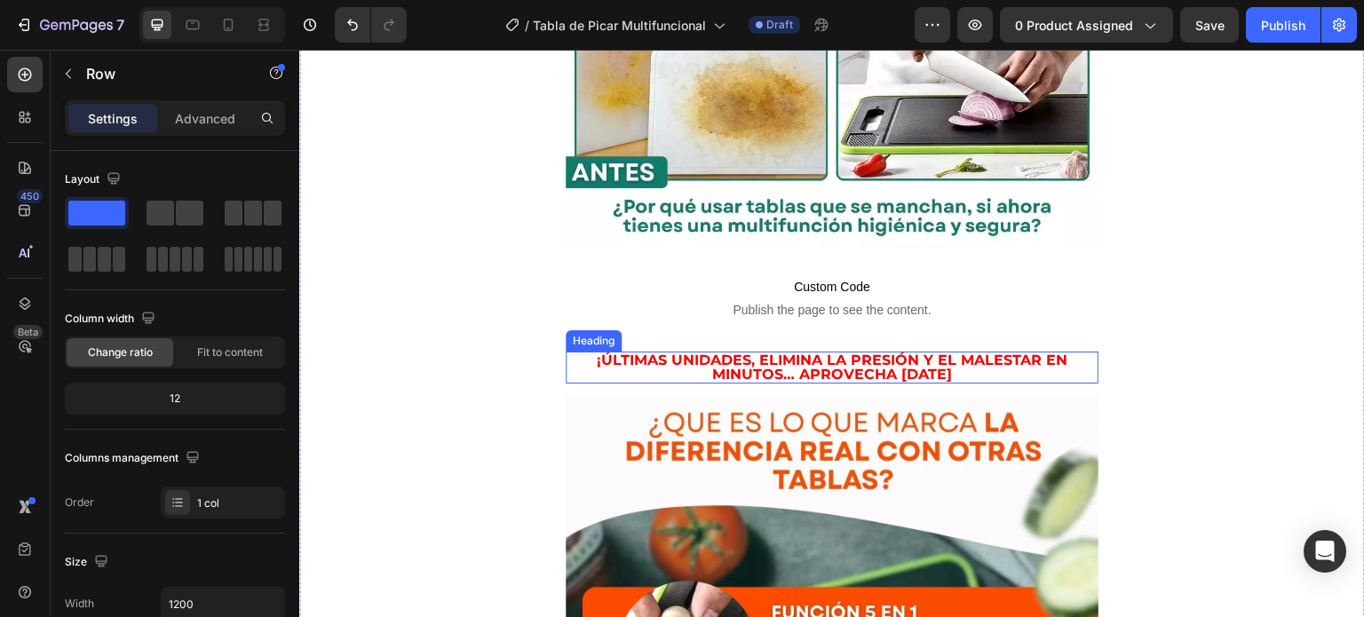
click at [941, 352] on h2 "¡Últimas unidades, Elimina la presión y el malestar en minutos… aprovecha [DATE]" at bounding box center [832, 368] width 533 height 32
click at [944, 352] on h2 "¡Últimas unidades, Elimina la presión y el malestar en minutos… aprovecha [DATE]" at bounding box center [832, 368] width 533 height 32
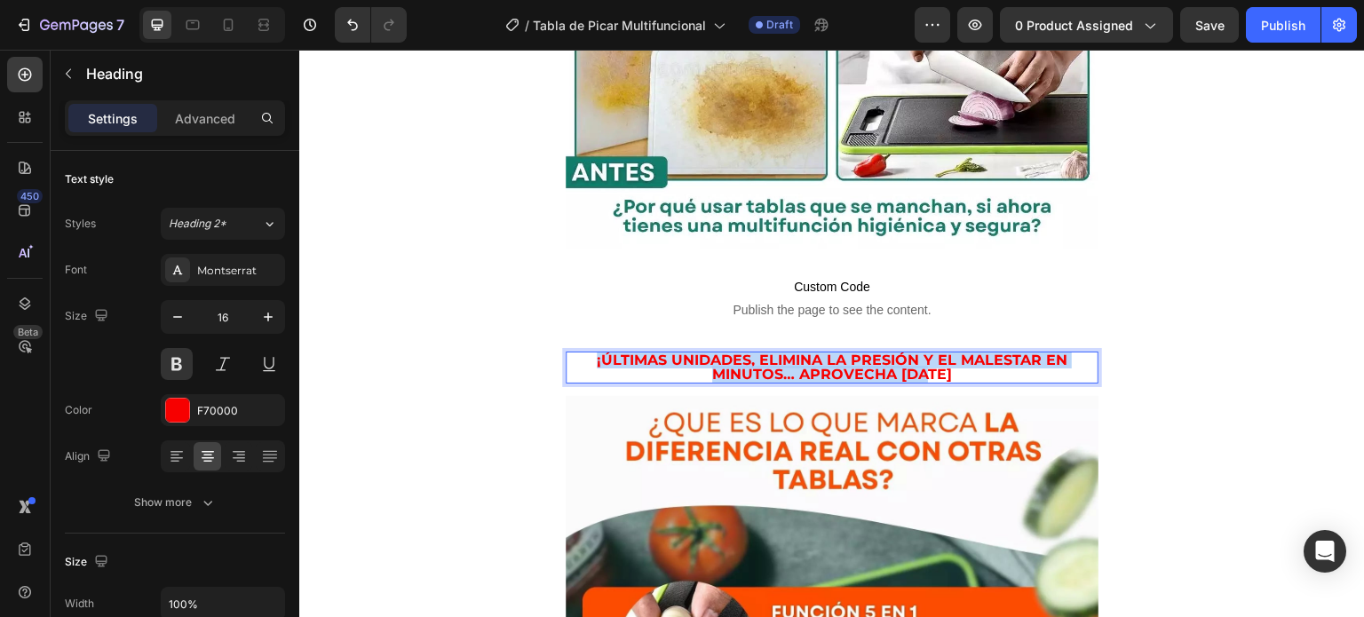
drag, startPoint x: 918, startPoint y: 326, endPoint x: 573, endPoint y: 306, distance: 345.3
click at [573, 354] on p "¡Últimas unidades, Elimina la presión y el malestar en minutos… aprovecha [DATE]" at bounding box center [832, 368] width 529 height 28
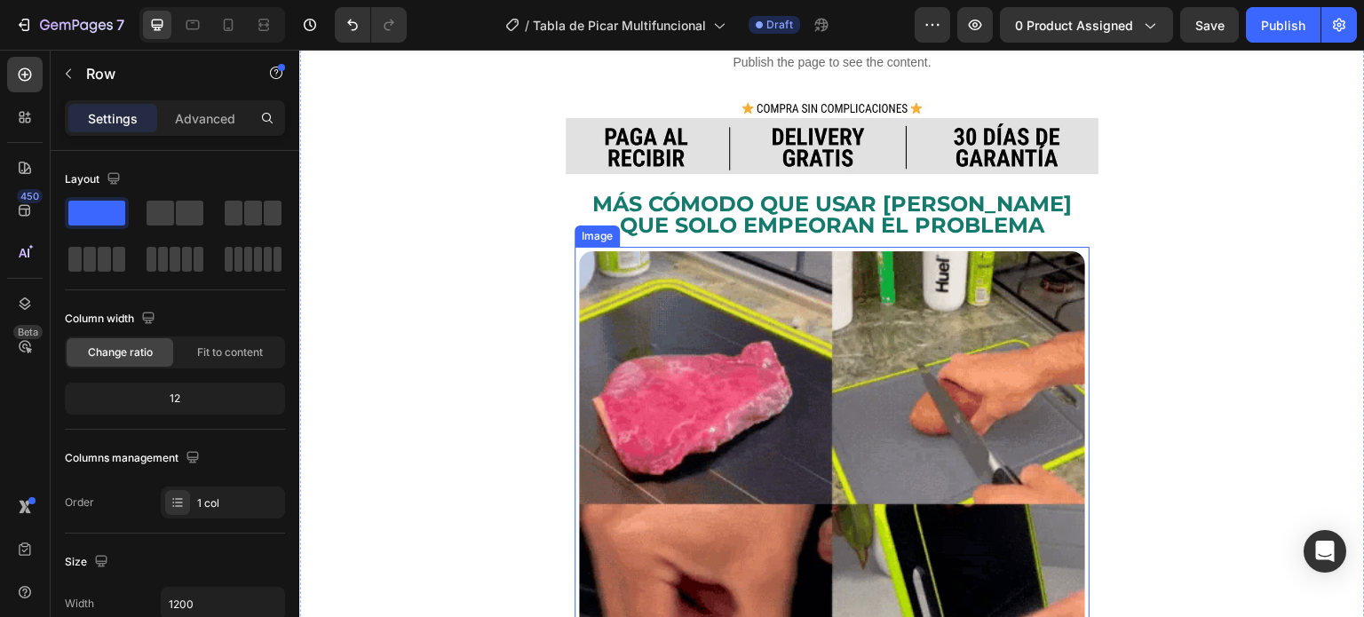
scroll to position [1027, 0]
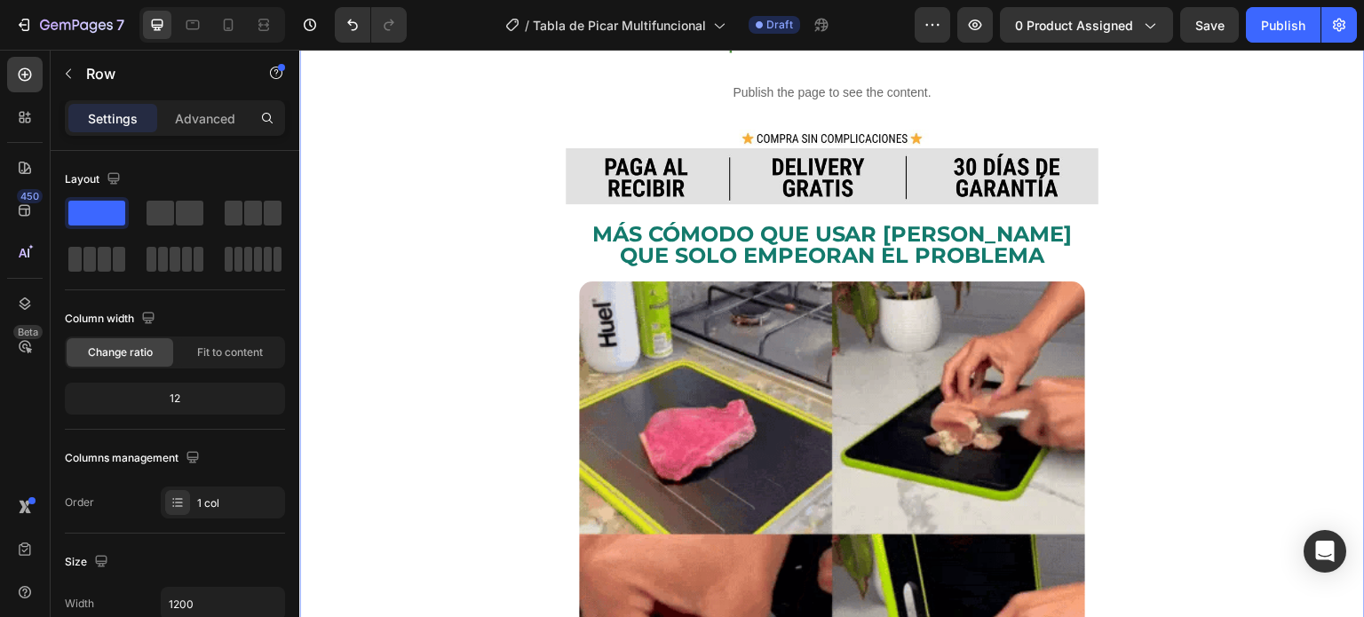
click at [1012, 222] on h2 "Más cómodo que usar [PERSON_NAME] que solo empeoran el problema" at bounding box center [832, 245] width 533 height 46
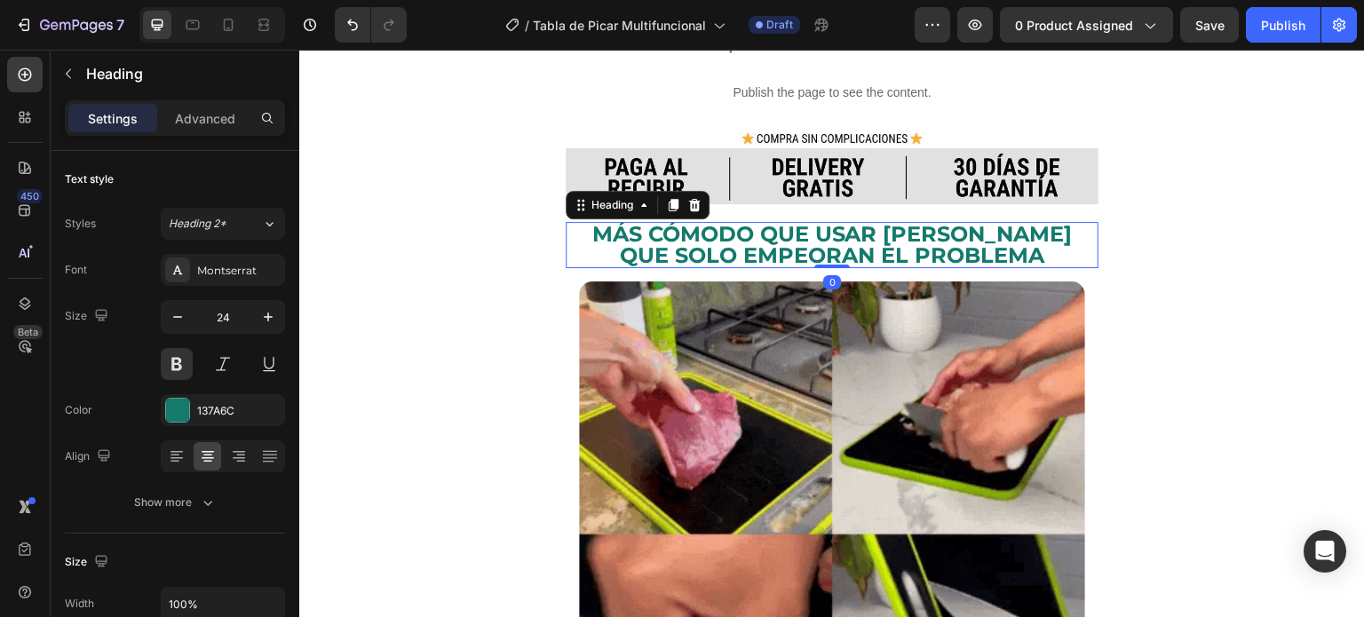
click at [1014, 222] on h2 "Más cómodo que usar [PERSON_NAME] que solo empeoran el problema" at bounding box center [832, 245] width 533 height 46
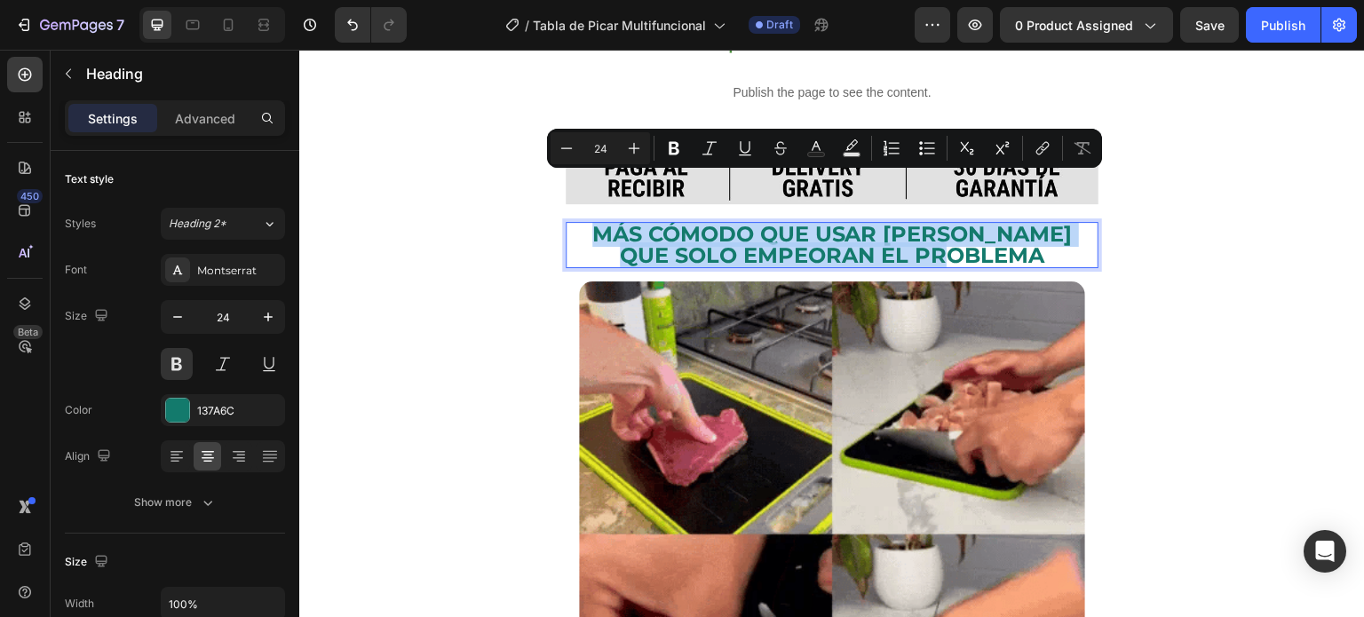
drag, startPoint x: 1022, startPoint y: 213, endPoint x: 581, endPoint y: 190, distance: 441.2
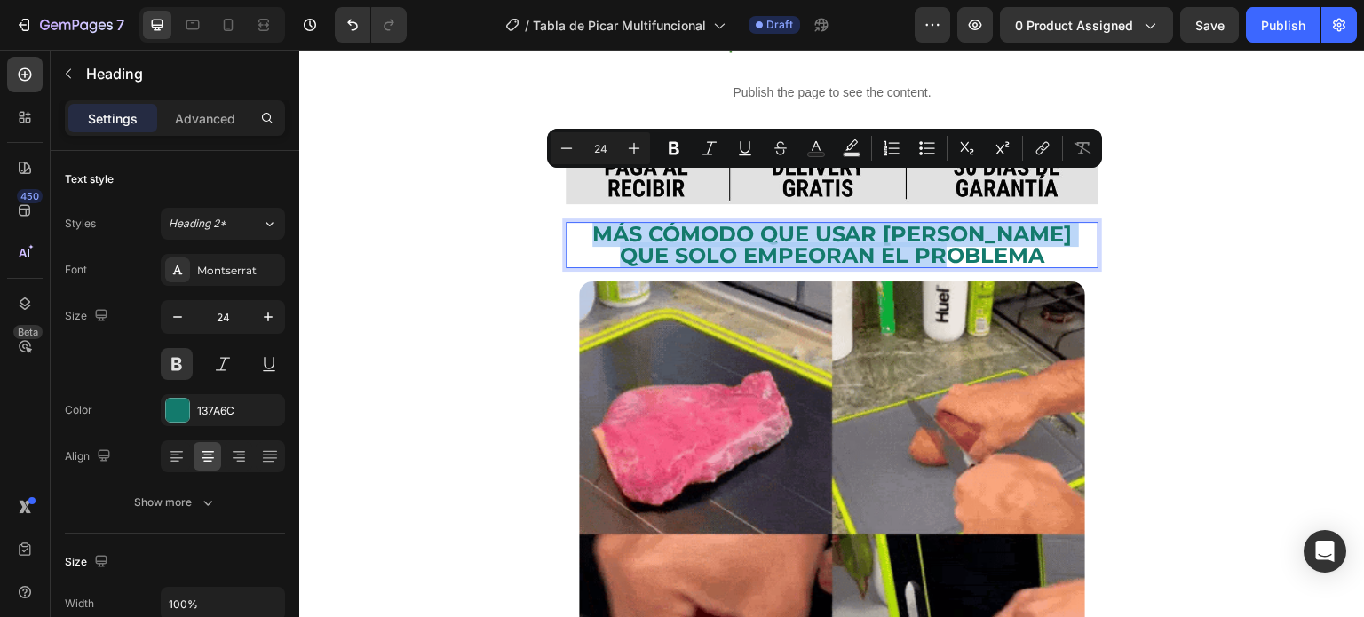
click at [581, 224] on p "Más cómodo que usar [PERSON_NAME] que solo empeoran el problema" at bounding box center [832, 245] width 529 height 43
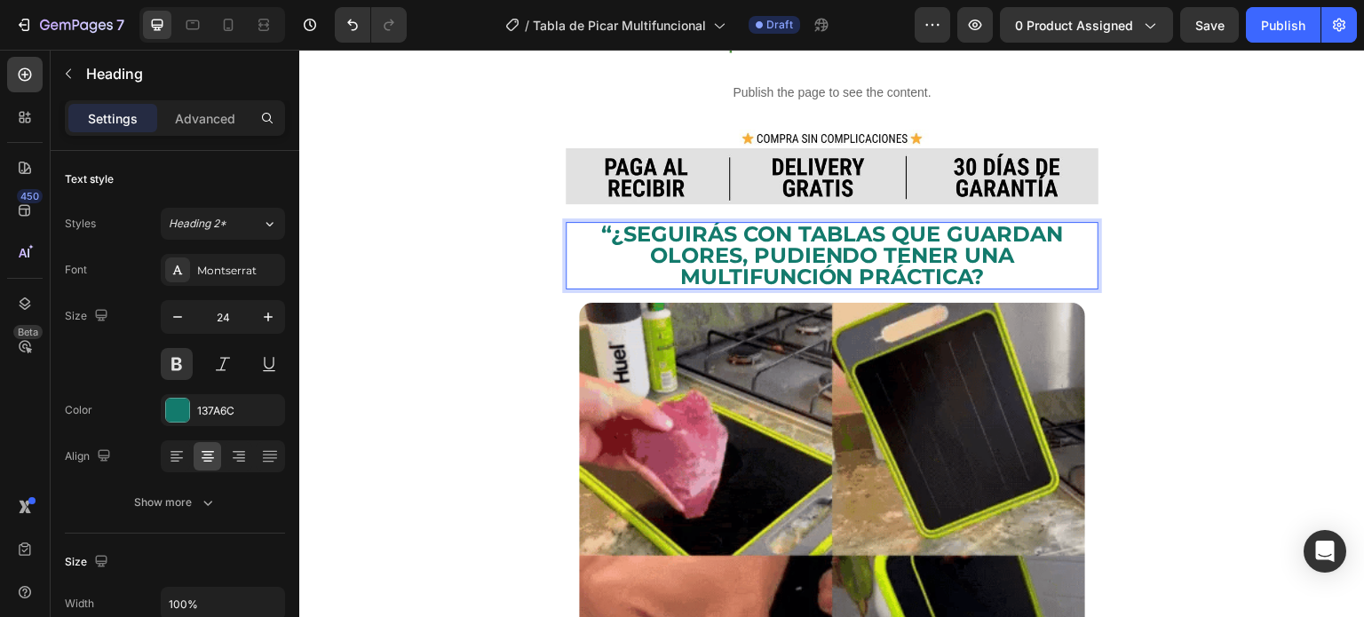
scroll to position [0, 0]
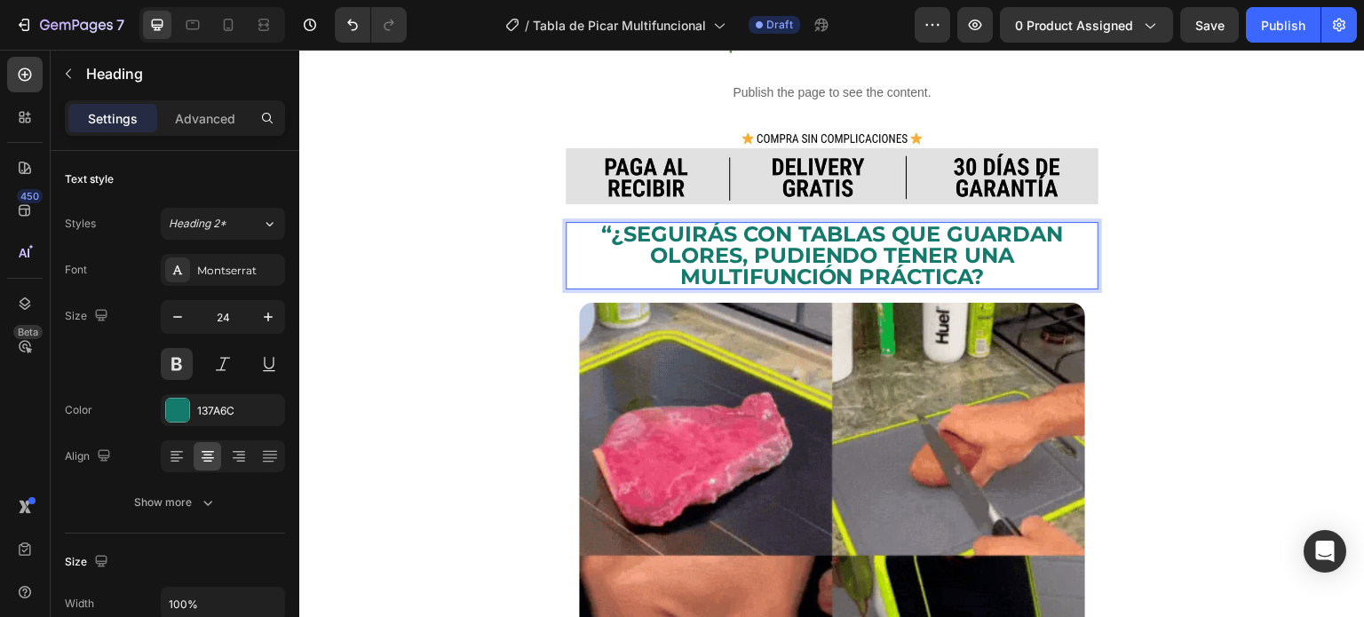
click at [616, 224] on p "“¿Seguirás con tablas que guardan olores, pudiendo tener una multifunción práct…" at bounding box center [832, 256] width 529 height 64
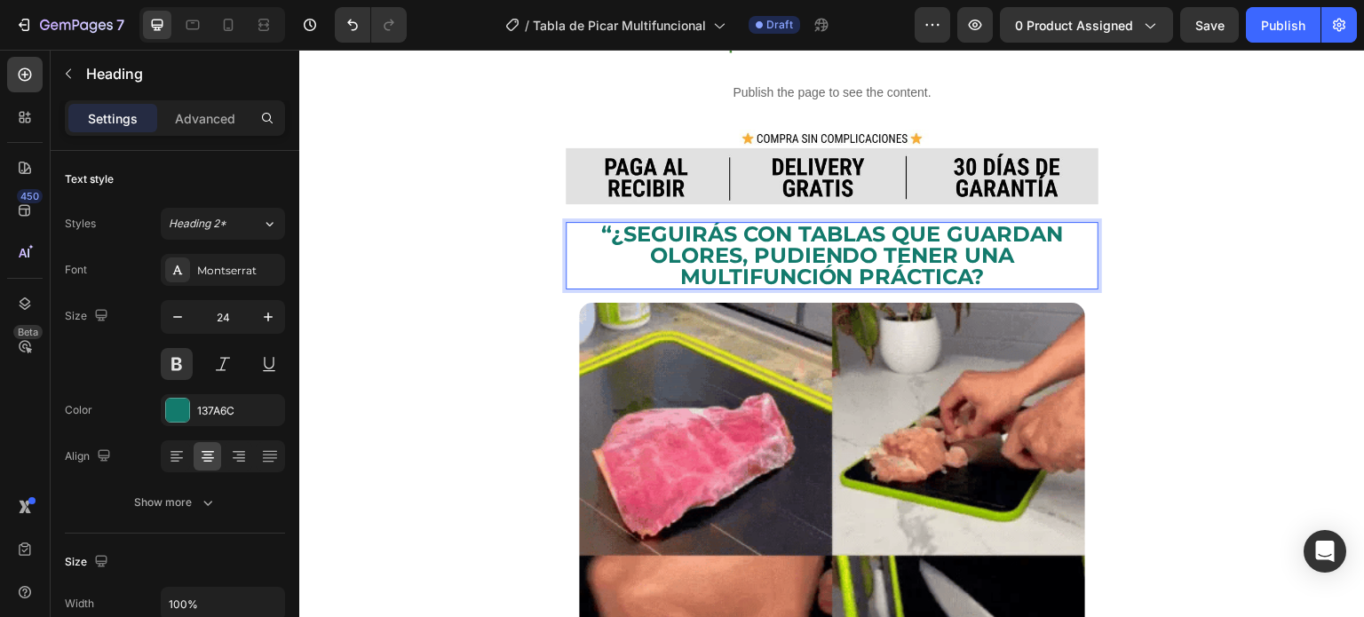
click at [607, 224] on p "“¿Seguirás con tablas que guardan olores, pudiendo tener una multifunción práct…" at bounding box center [832, 256] width 529 height 64
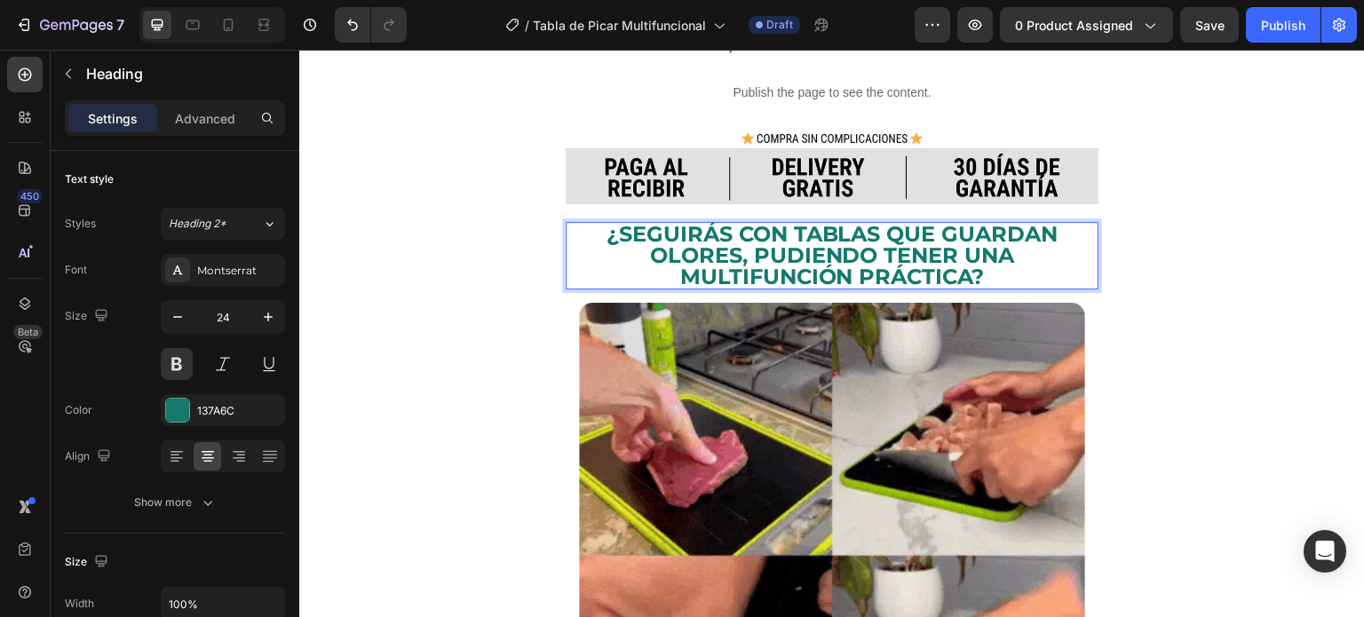
click at [1010, 237] on p "¿Seguirás con tablas que guardan olores, pudiendo tener una multifunción prácti…" at bounding box center [832, 256] width 529 height 64
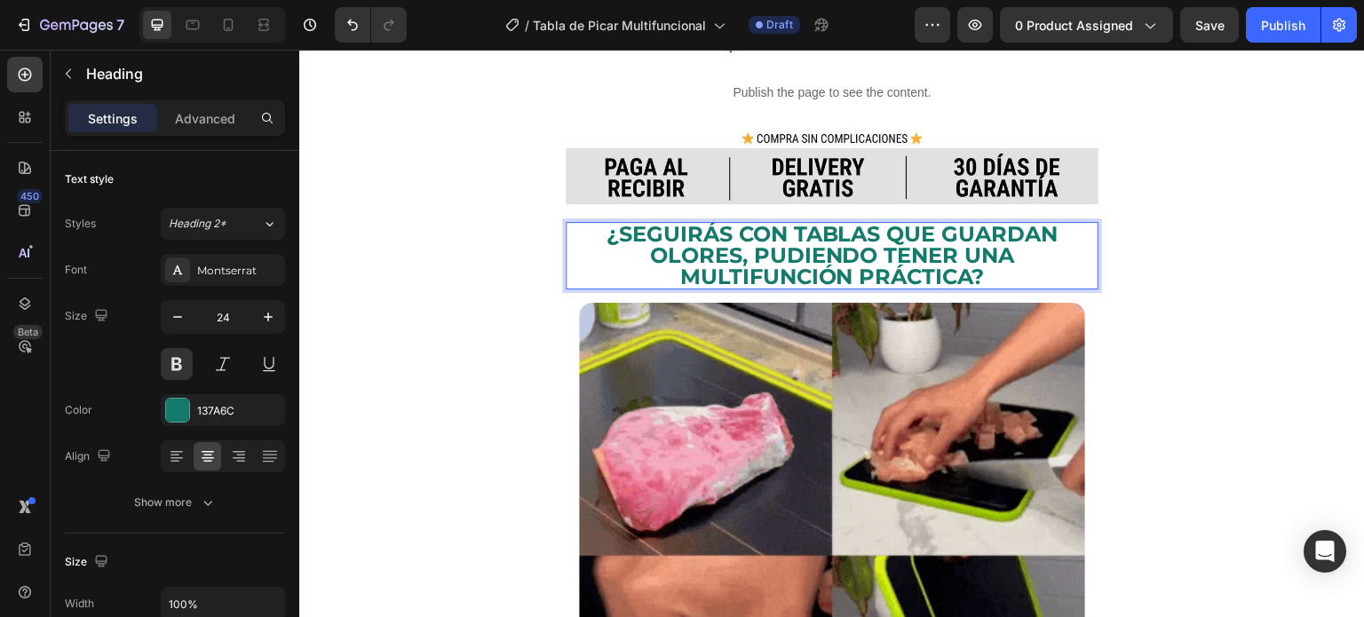
drag, startPoint x: 1004, startPoint y: 237, endPoint x: 1049, endPoint y: 235, distance: 45.4
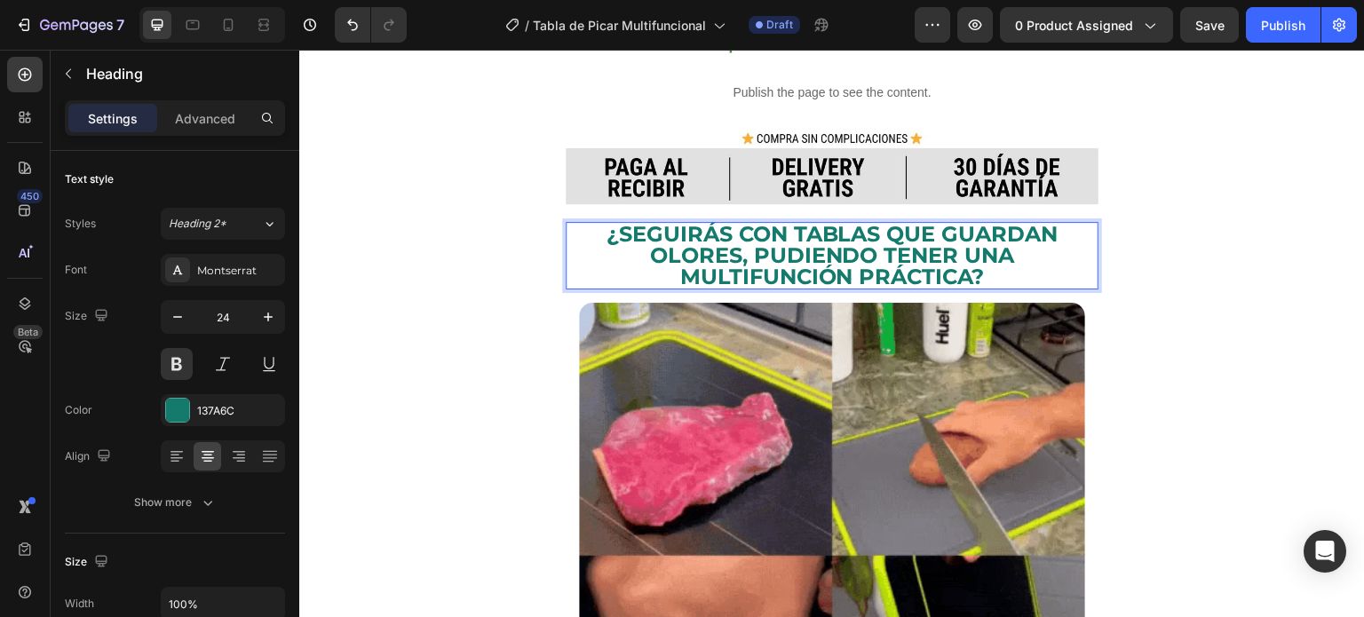
click at [1049, 235] on p "¿Seguirás con tablas que guardan olores, pudiendo tener una multifunción prácti…" at bounding box center [832, 256] width 529 height 64
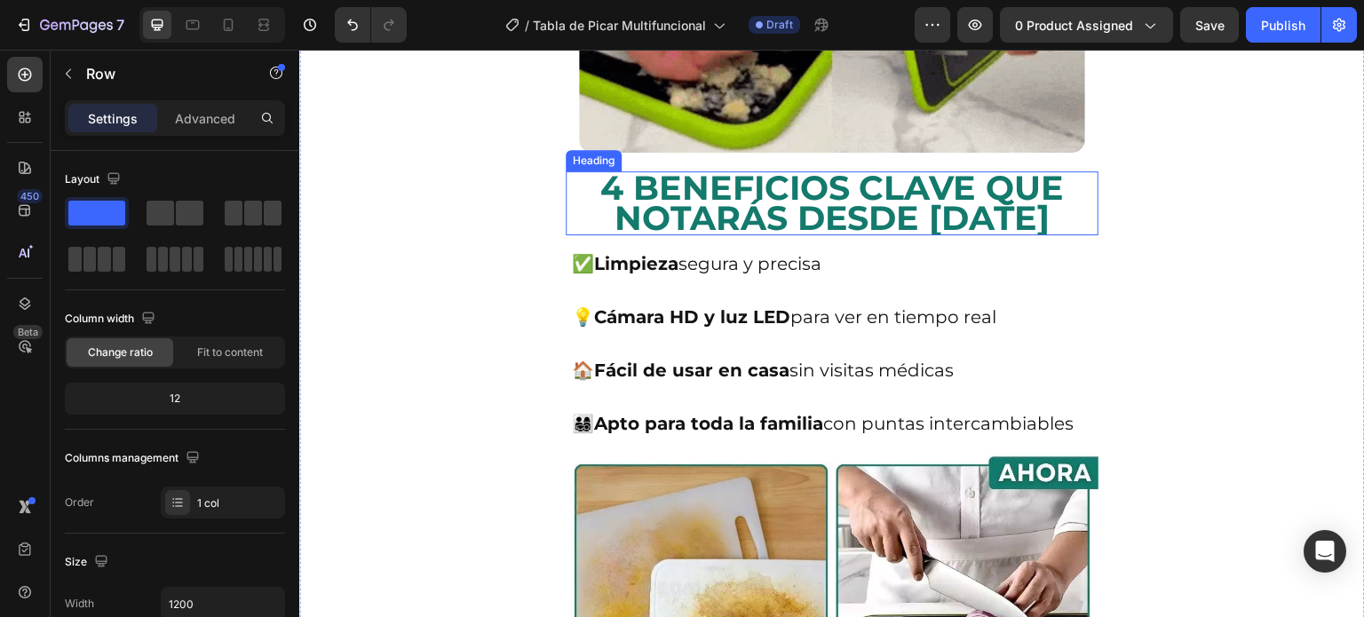
scroll to position [1560, 0]
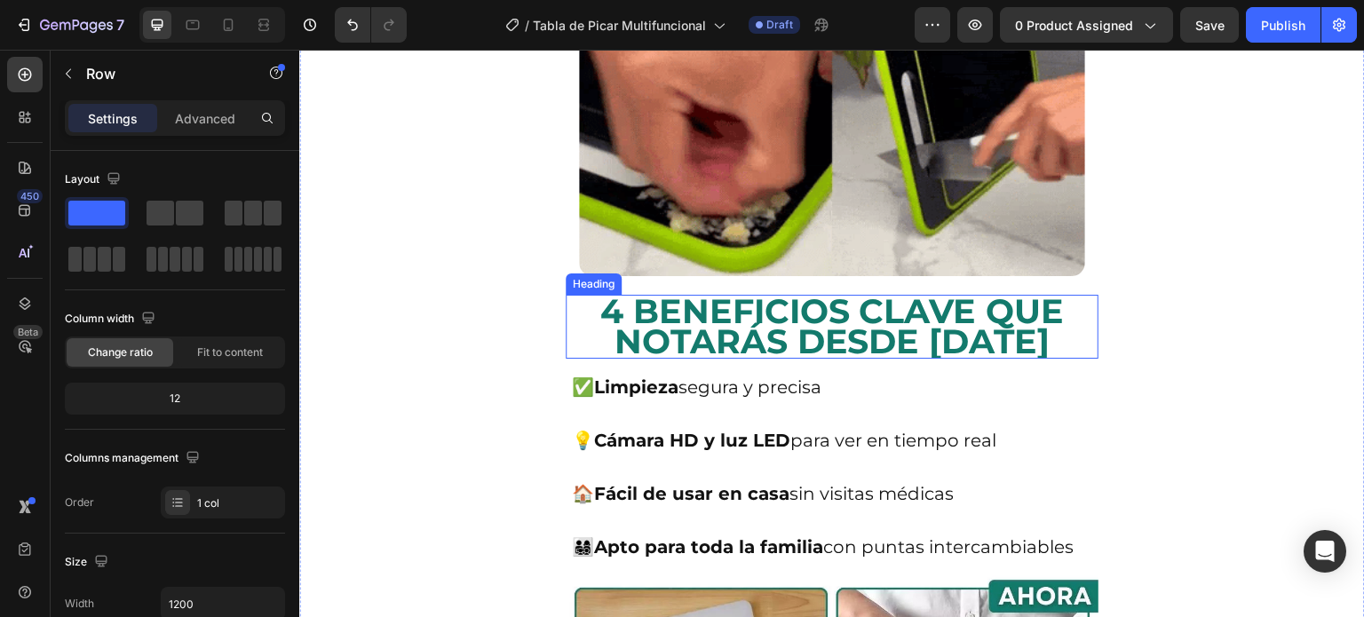
click at [985, 295] on h2 "4 BENEFICIOS CLAVE QUE NOTARÁS DESDE [DATE]" at bounding box center [832, 327] width 533 height 64
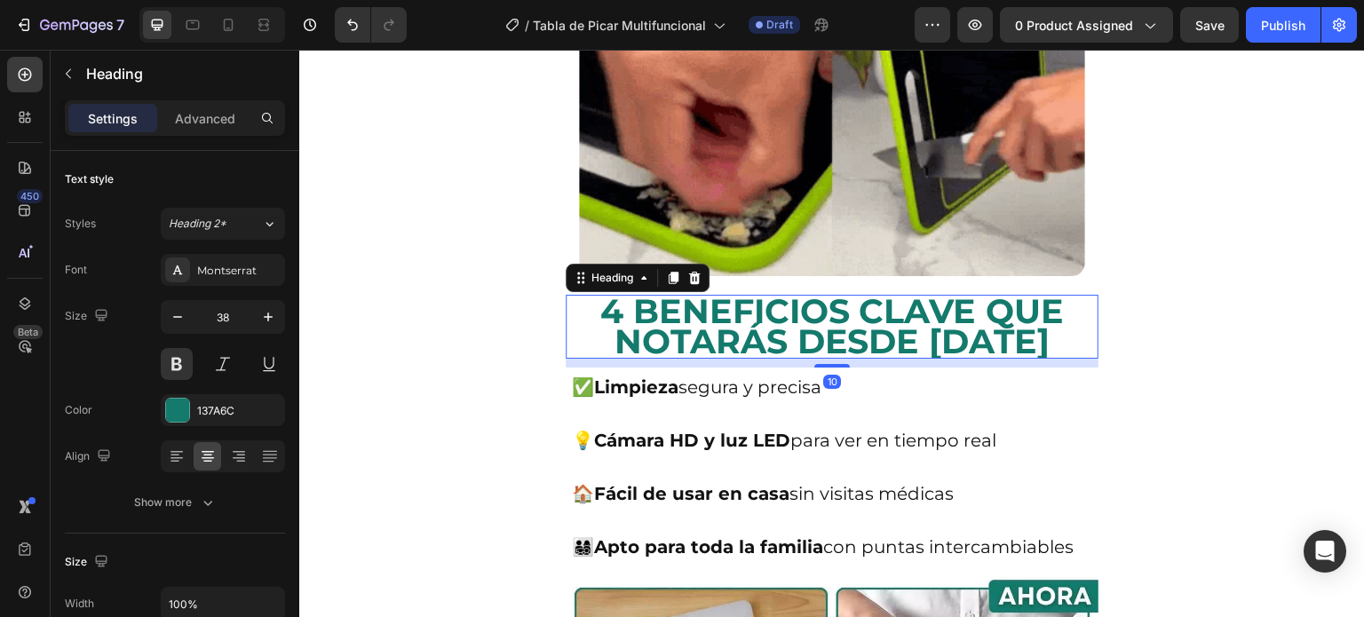
click at [1021, 295] on h2 "4 BENEFICIOS CLAVE QUE NOTARÁS DESDE [DATE]" at bounding box center [832, 327] width 533 height 64
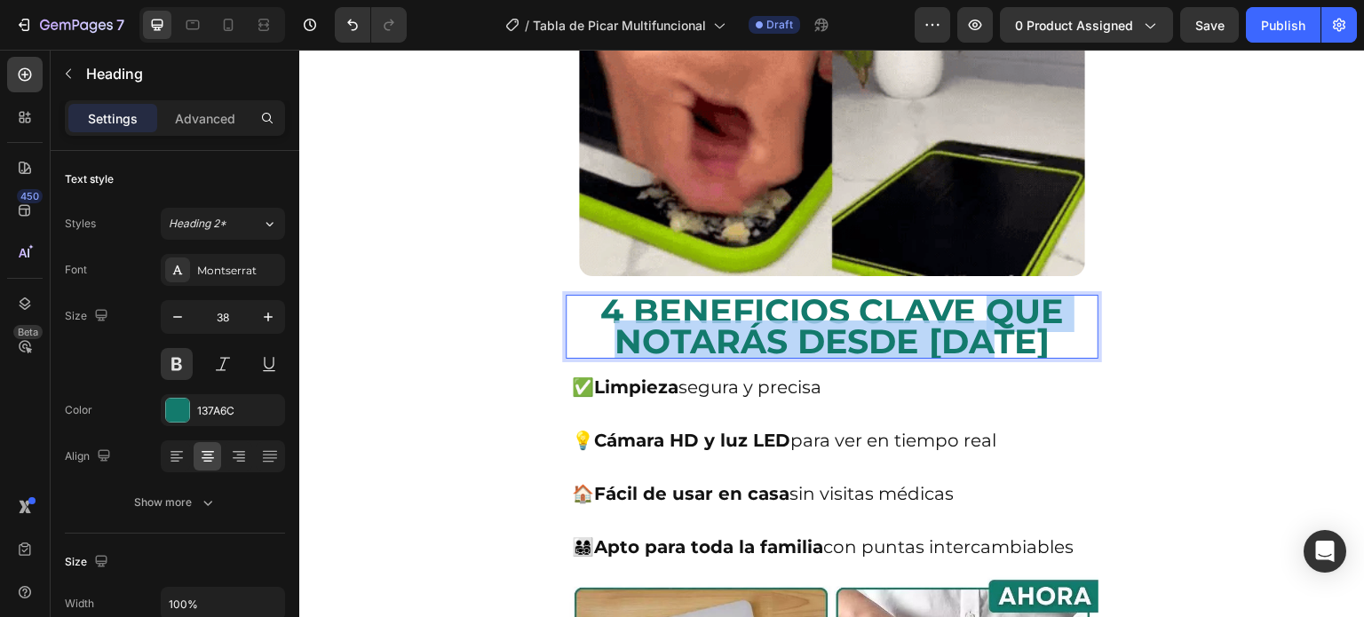
drag, startPoint x: 1026, startPoint y: 283, endPoint x: 985, endPoint y: 248, distance: 54.1
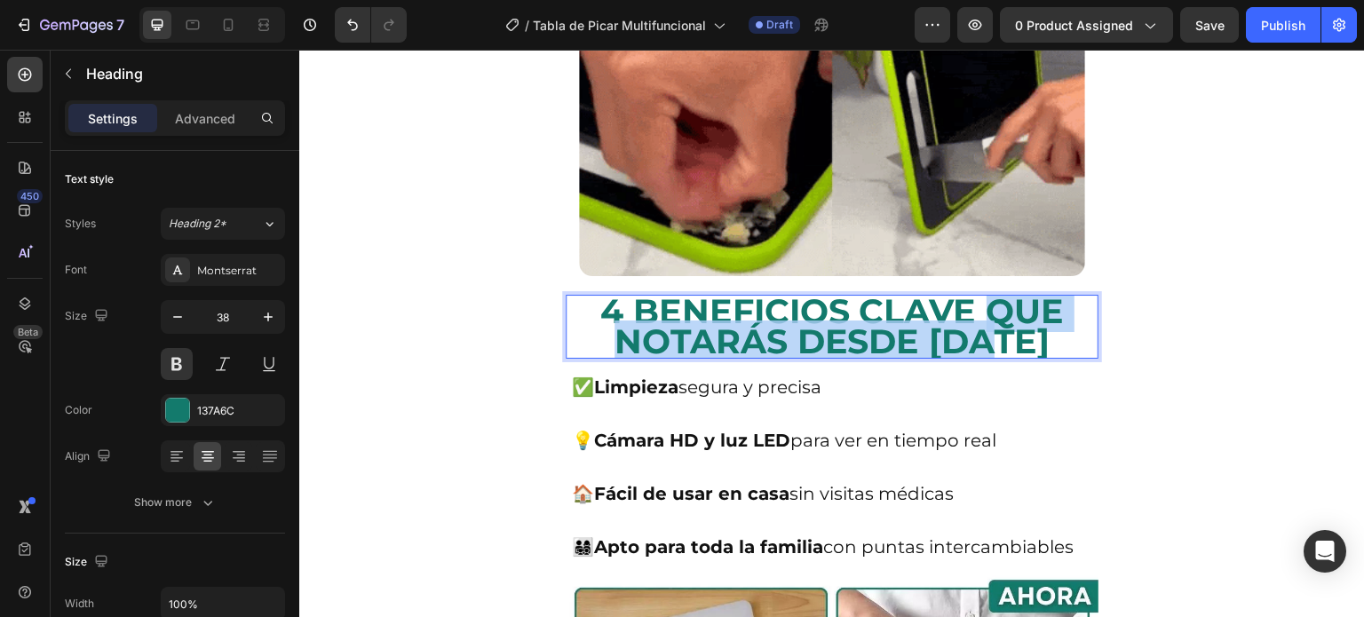
click at [985, 297] on p "4 BENEFICIOS CLAVE QUE NOTARÁS DESDE [DATE]" at bounding box center [832, 327] width 529 height 60
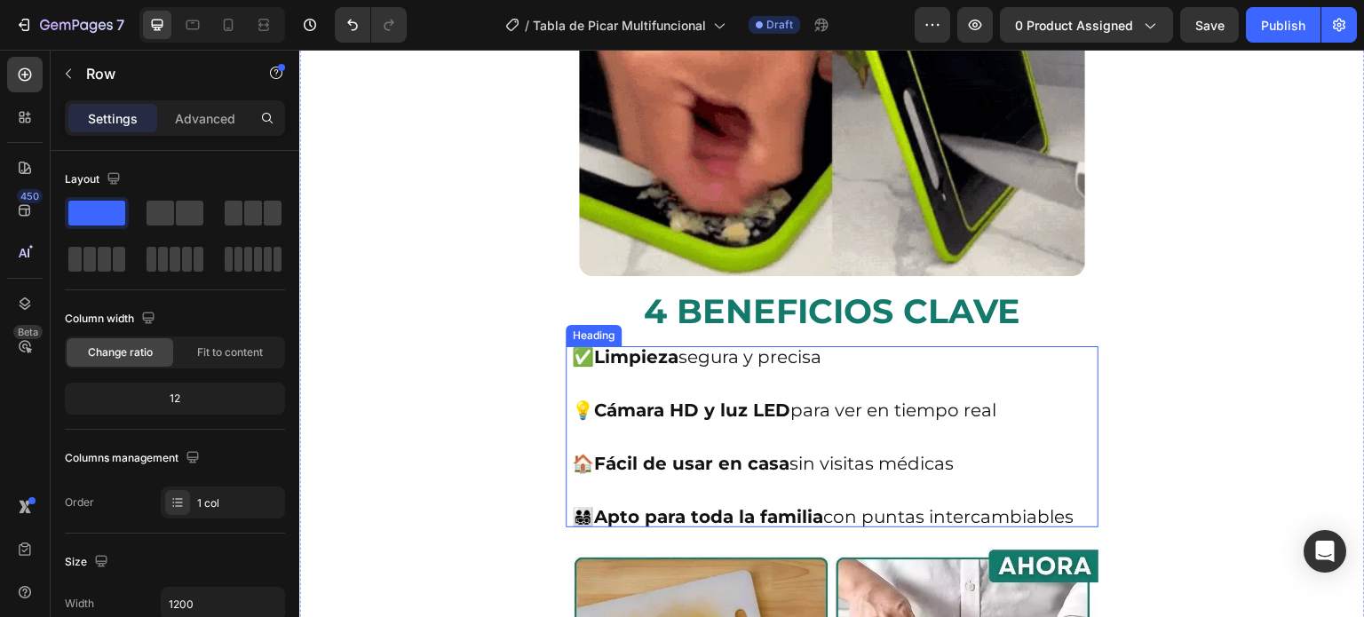
click at [873, 425] on h2 "✅ Limpieza segura y precisa 💡 Cámara HD y luz LED para ver en tiempo real 🏠 Fác…" at bounding box center [832, 436] width 524 height 181
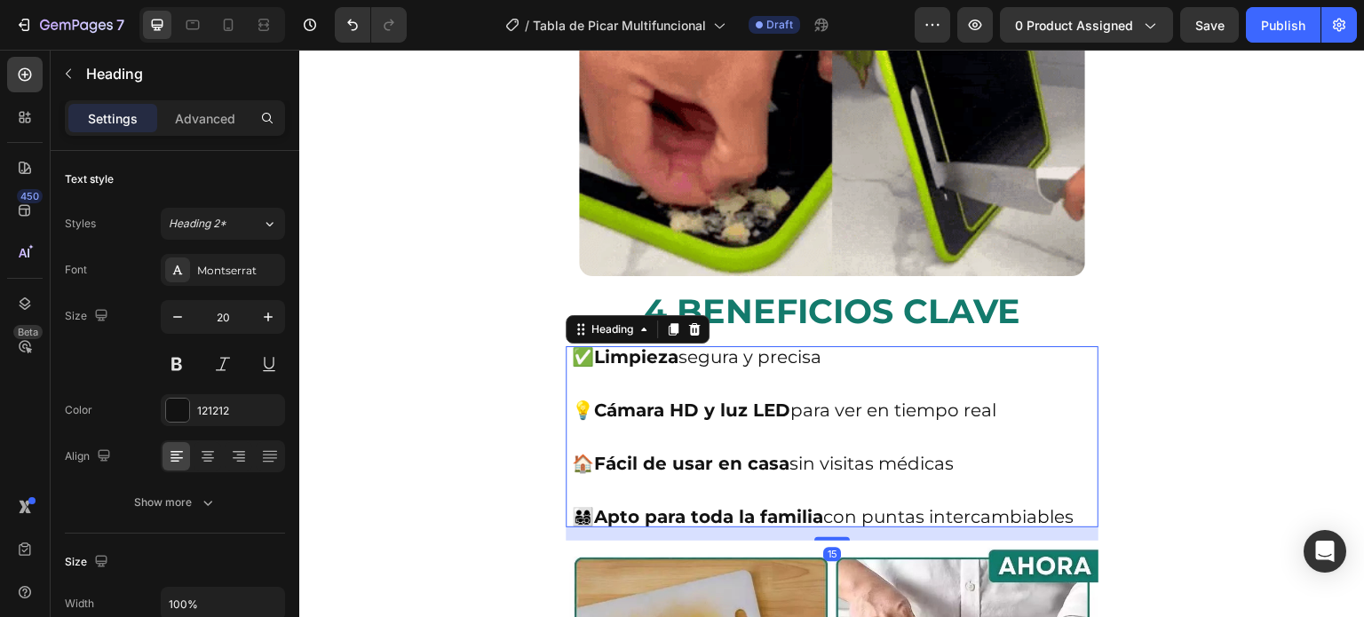
click at [845, 438] on h2 "✅ Limpieza segura y precisa 💡 Cámara HD y luz LED para ver en tiempo real 🏠 Fác…" at bounding box center [832, 436] width 524 height 181
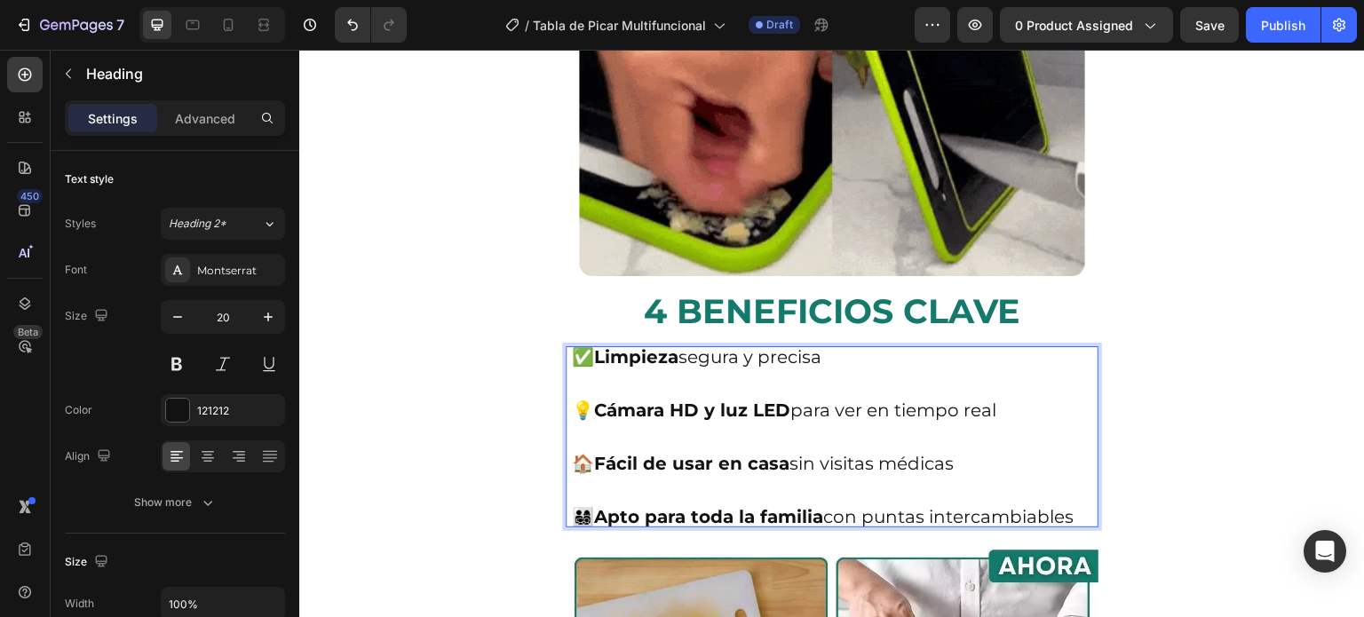
click at [626, 453] on strong "Fácil de usar en casa" at bounding box center [691, 463] width 195 height 21
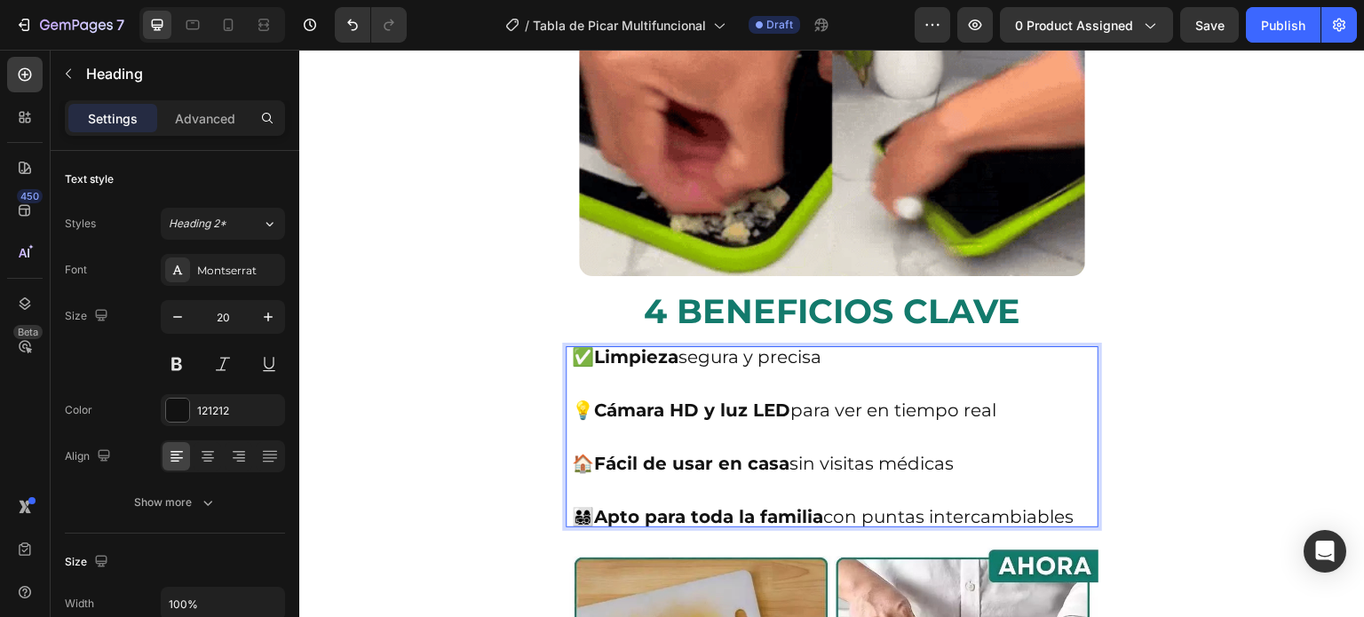
click at [580, 348] on p "✅ Limpieza segura y precisa 💡 Cámara HD y luz LED para ver en tiempo real 🏠 Fác…" at bounding box center [832, 437] width 521 height 178
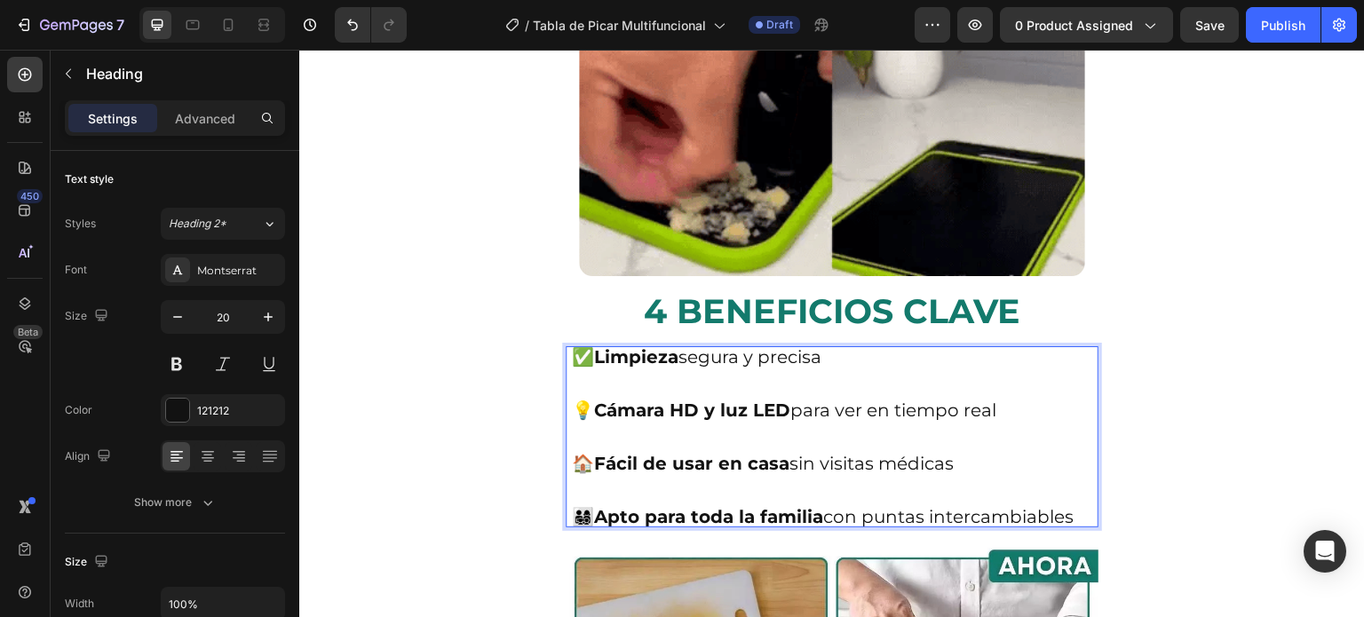
click at [580, 348] on p "✅ Limpieza segura y precisa ⁠⁠⁠⁠⁠⁠⁠ 💡 Cámara HD y luz LED para ver en tiempo re…" at bounding box center [832, 437] width 521 height 178
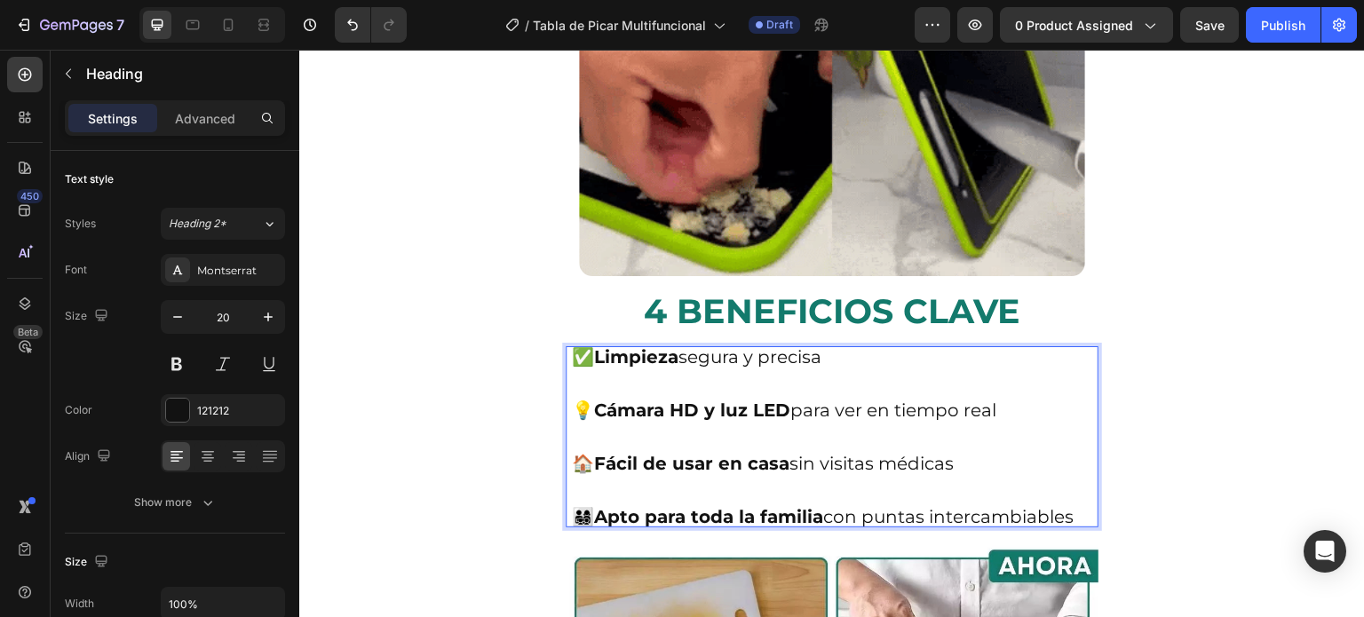
click at [576, 348] on p "✅ Limpieza segura y precisa 💡 Cámara HD y luz LED para ver en tiempo real 🏠 Fác…" at bounding box center [832, 437] width 521 height 178
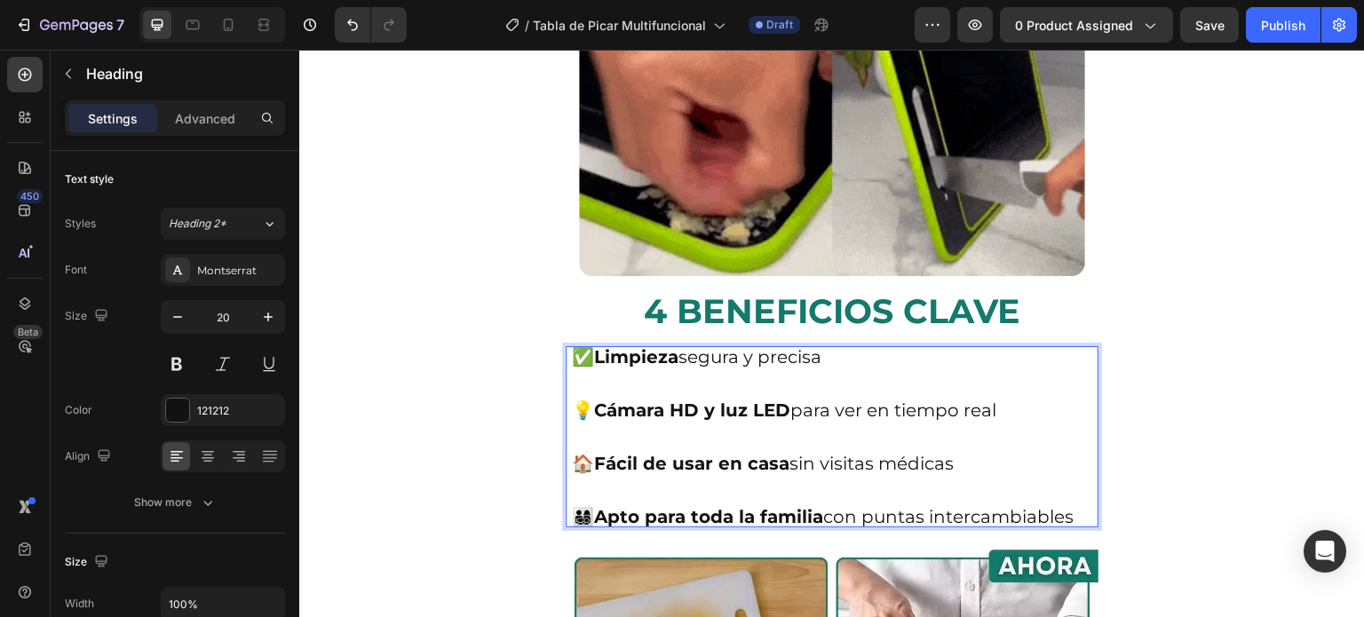
drag, startPoint x: 1026, startPoint y: 478, endPoint x: 975, endPoint y: 492, distance: 52.6
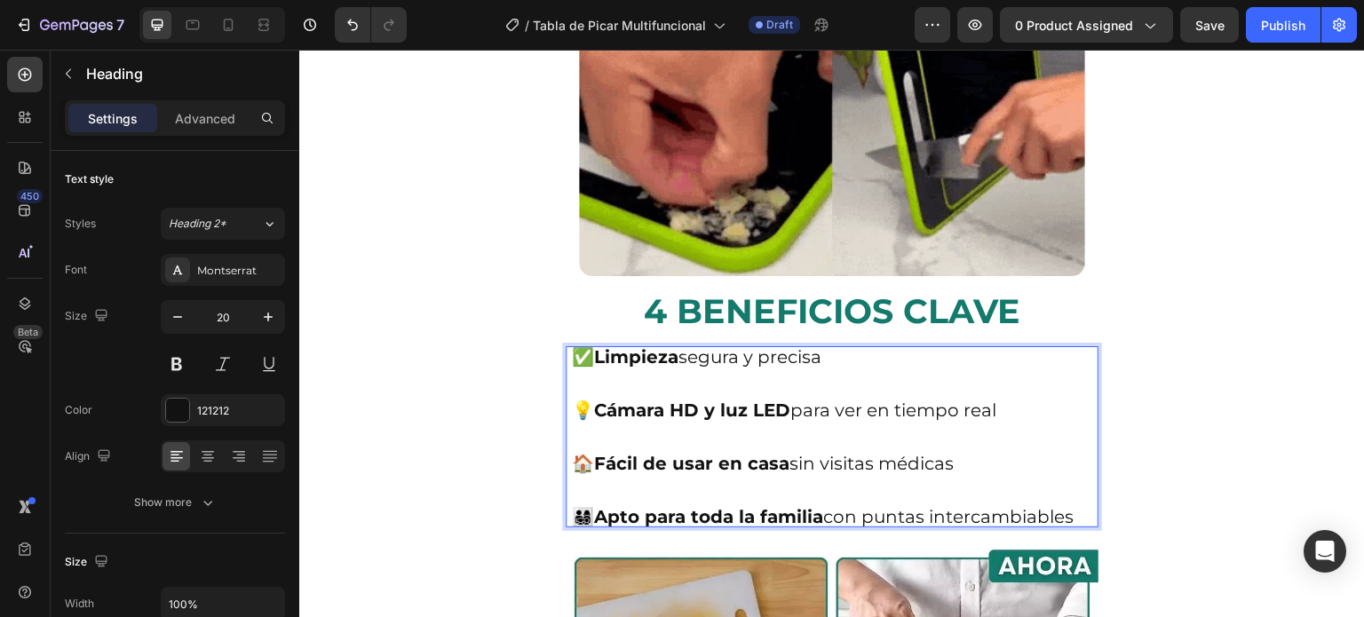
click at [1026, 481] on p "✅ Limpieza segura y precisa 💡 Cámara HD y luz LED para ver en tiempo real 🏠 Fác…" at bounding box center [832, 437] width 521 height 178
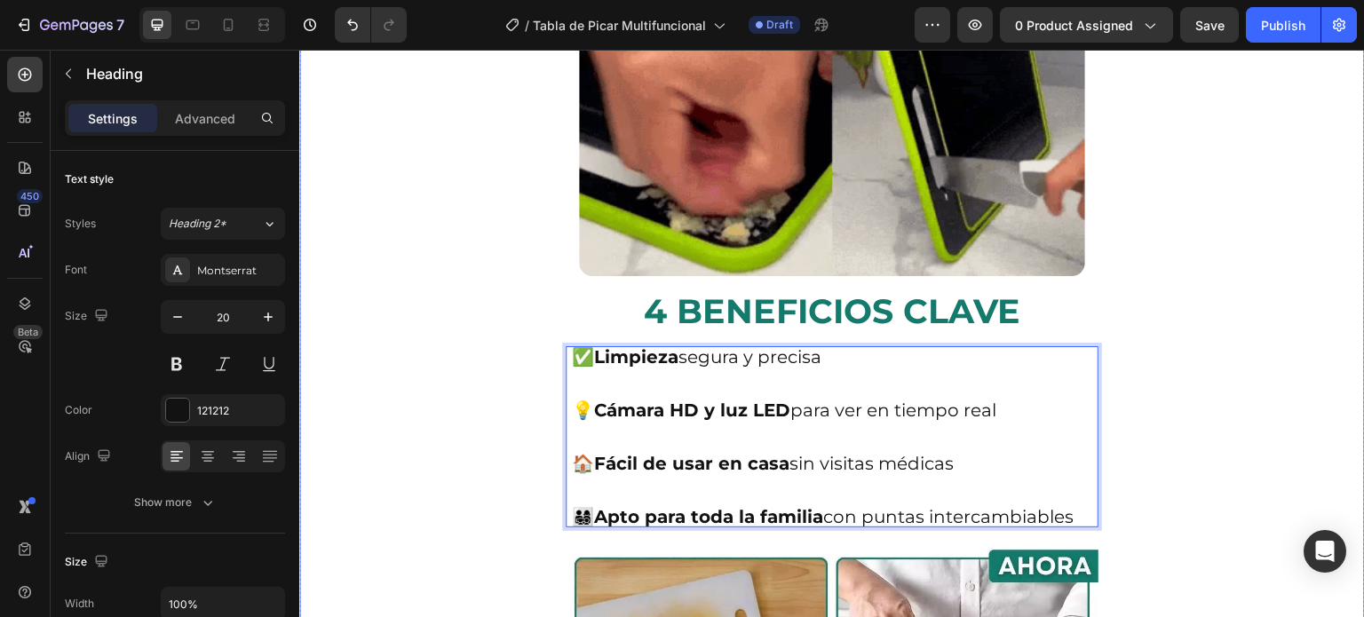
click at [737, 476] on p "✅ Limpieza segura y precisa 💡 Cámara HD y luz LED para ver en tiempo real 🏠 Fác…" at bounding box center [832, 437] width 521 height 178
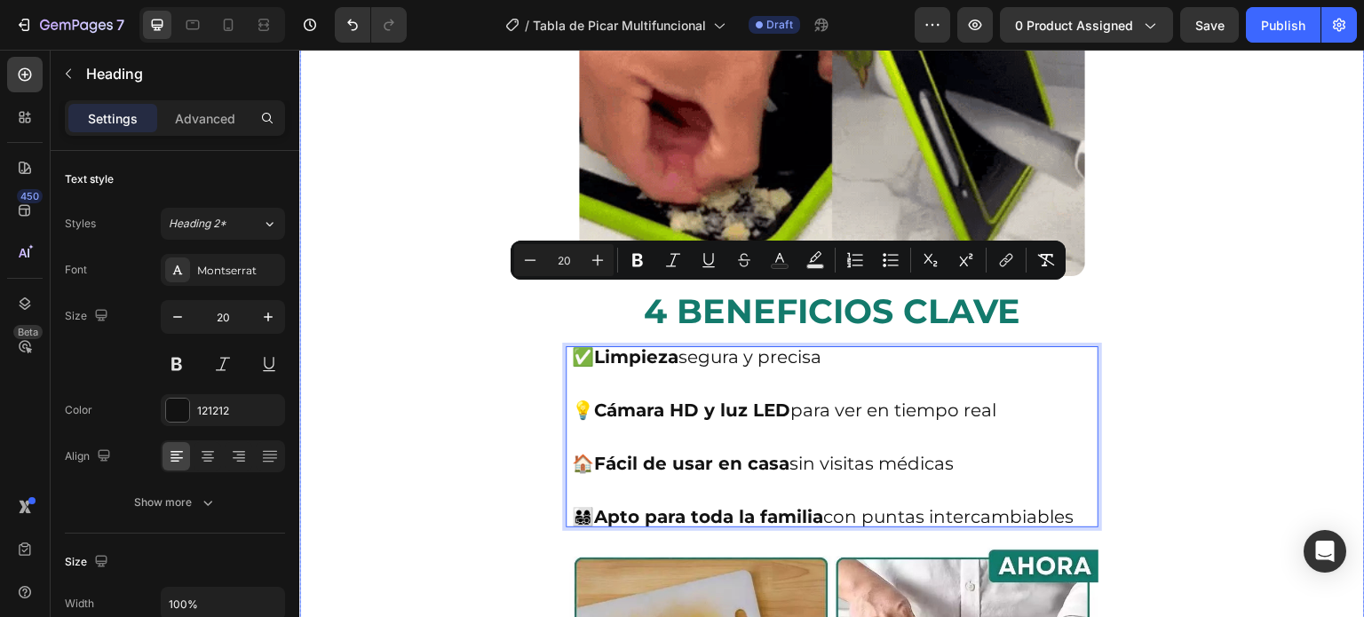
drag, startPoint x: 706, startPoint y: 479, endPoint x: 545, endPoint y: 295, distance: 244.8
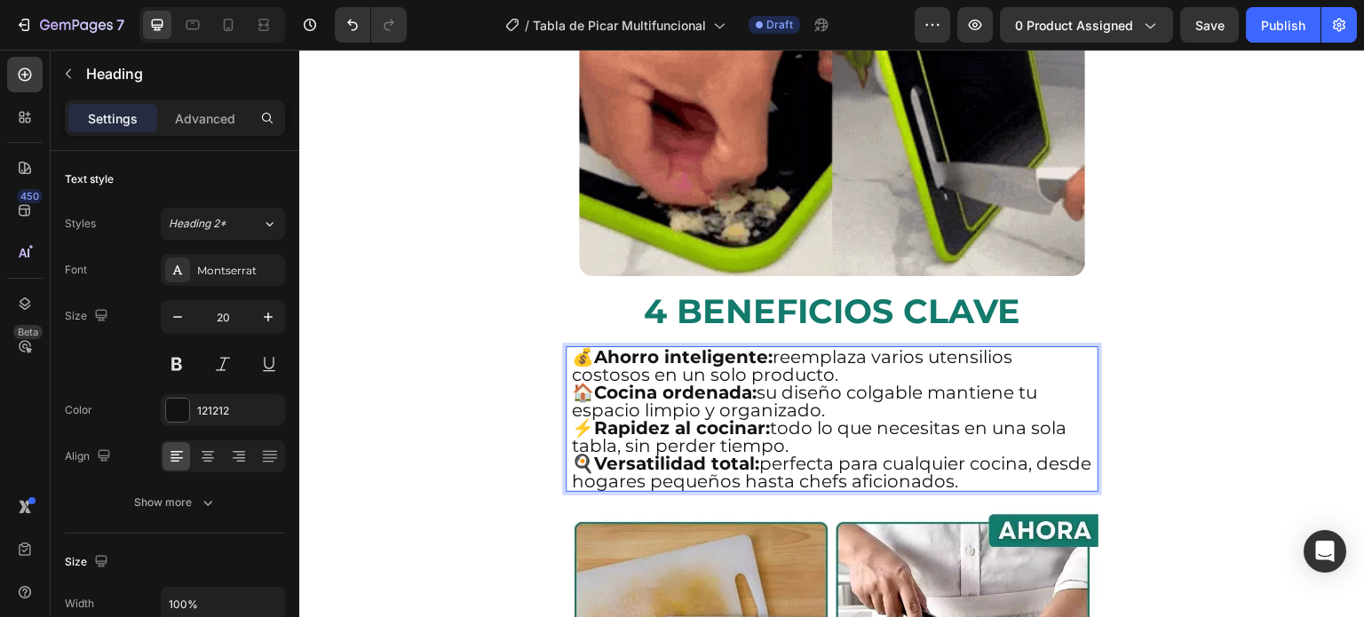
click at [851, 348] on p "💰 Ahorro inteligente: reemplaza varios utensilios costosos en un solo producto." at bounding box center [832, 366] width 521 height 36
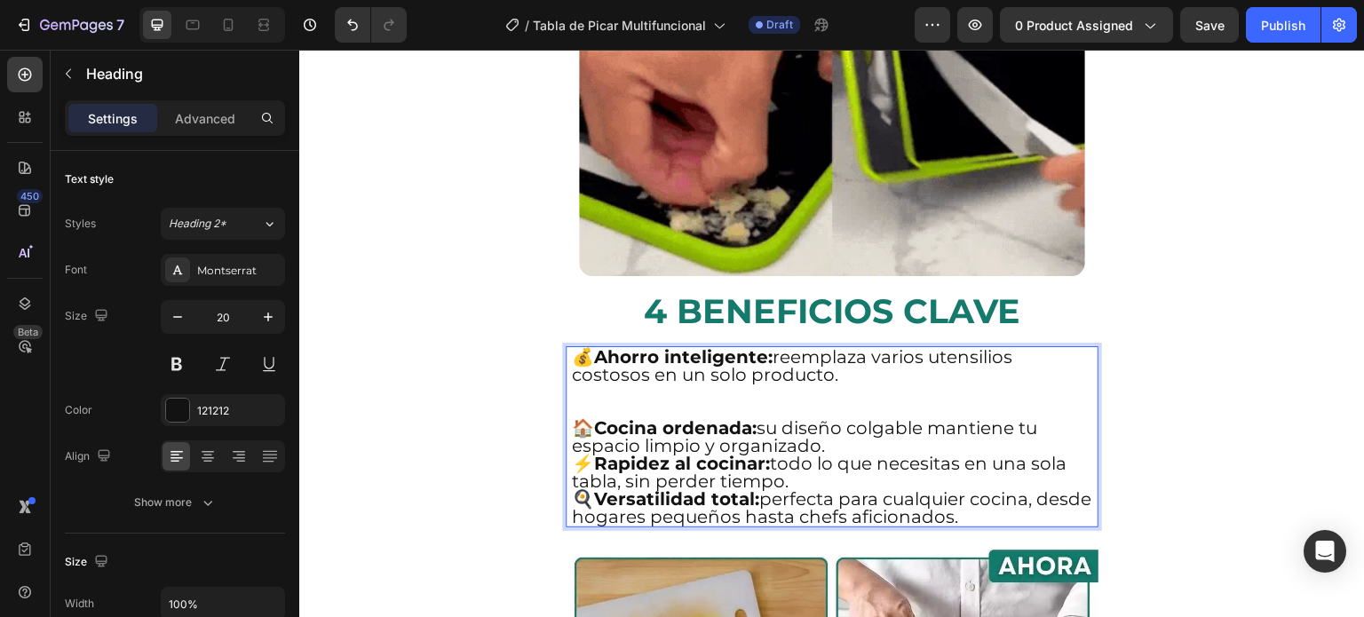
click at [851, 419] on p "🏠 Cocina ordenada: su diseño colgable mantiene tu espacio limpio y organizado." at bounding box center [832, 437] width 521 height 36
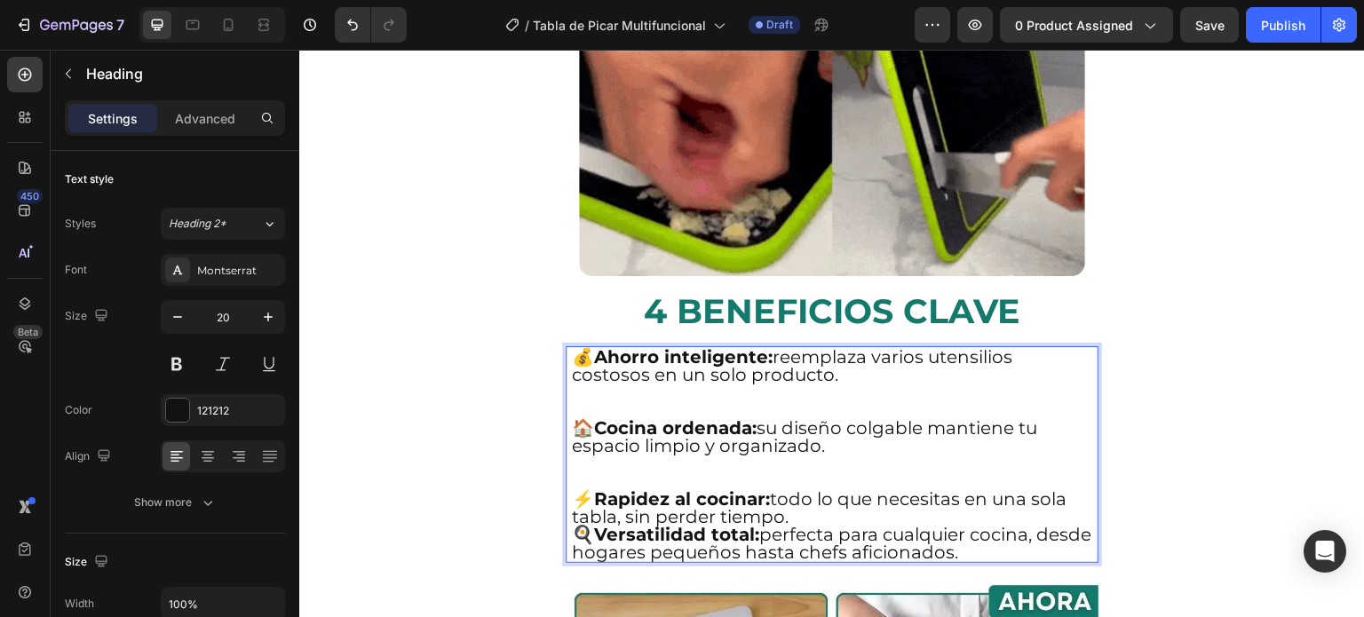
click at [800, 490] on p "⚡ Rapidez al cocinar: todo lo que necesitas en una sola tabla, sin perder tiemp…" at bounding box center [832, 508] width 521 height 36
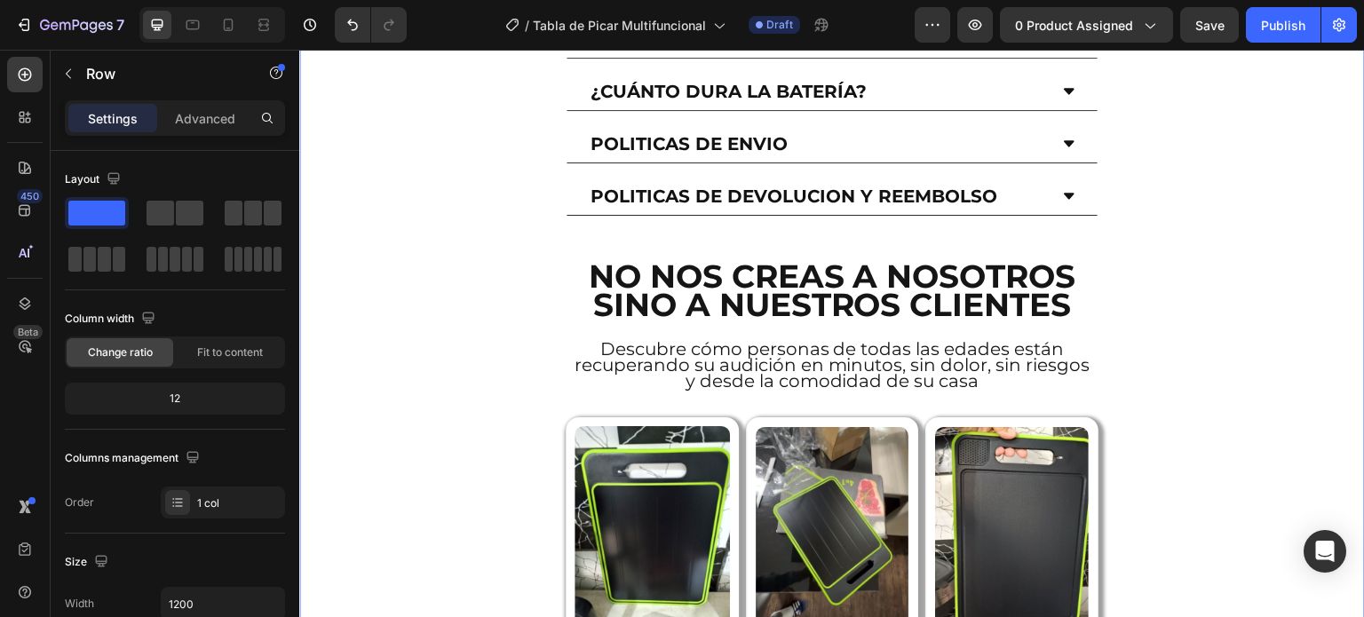
scroll to position [5646, 0]
click at [999, 339] on h2 "Descubre cómo personas de todas las edades están recuperando su audición en min…" at bounding box center [832, 365] width 533 height 52
click at [1001, 339] on h2 "Descubre cómo personas de todas las edades están recuperando su audición en min…" at bounding box center [832, 365] width 533 height 52
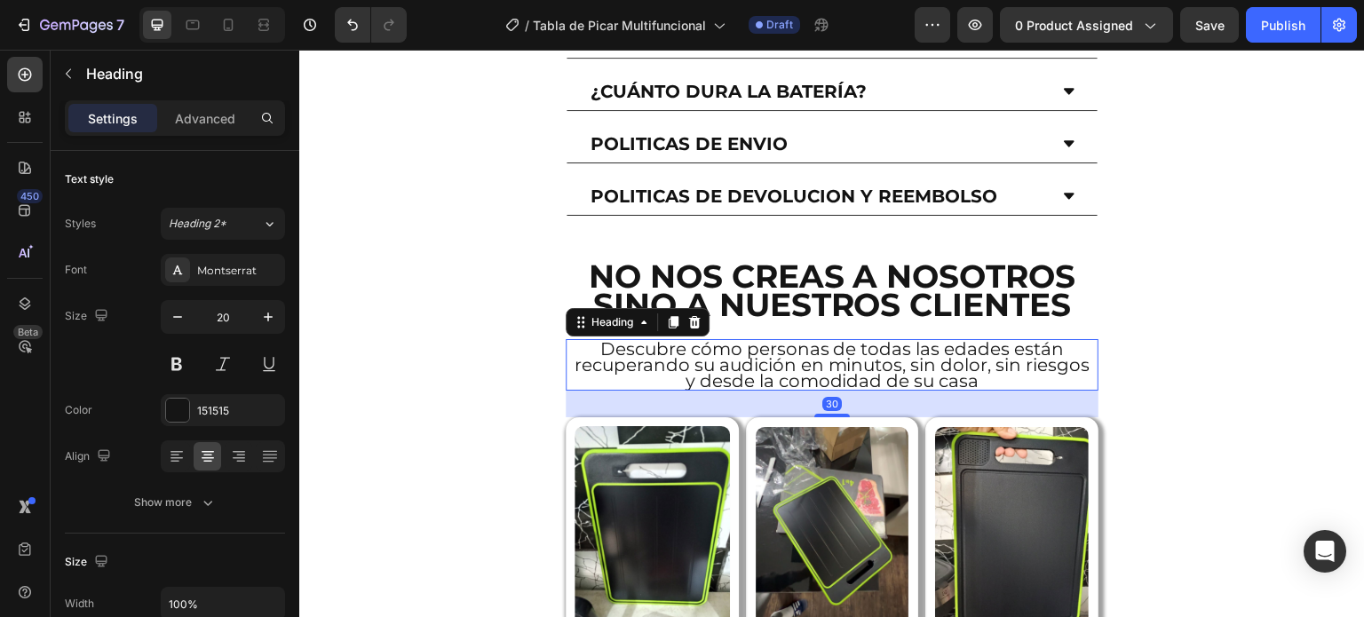
click at [994, 341] on p "Descubre cómo personas de todas las edades están recuperando su audición en min…" at bounding box center [832, 365] width 529 height 48
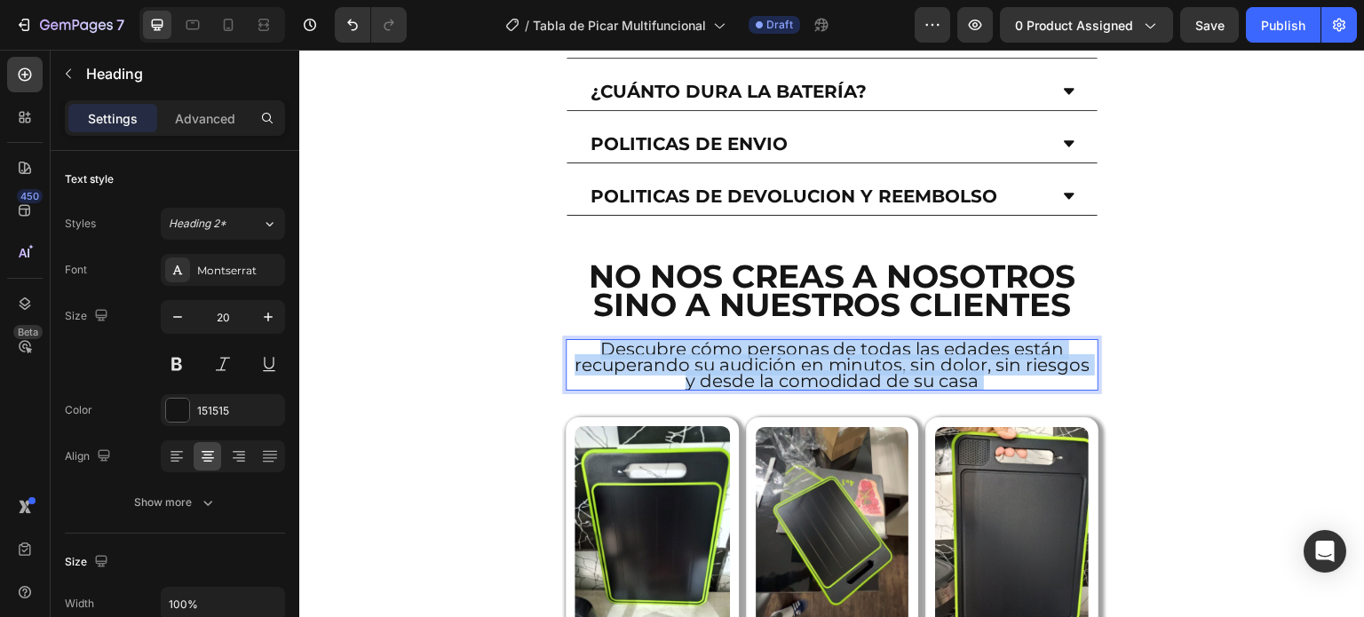
drag, startPoint x: 976, startPoint y: 266, endPoint x: 607, endPoint y: 247, distance: 370.0
click at [607, 341] on p "Descubre cómo personas de todas las edades están recuperando su audición en min…" at bounding box center [832, 365] width 529 height 48
drag, startPoint x: 594, startPoint y: 231, endPoint x: 1054, endPoint y: 270, distance: 461.8
click at [1054, 341] on p "Descubre cómo personas de todas las edades están recuperando su audición en min…" at bounding box center [832, 365] width 529 height 48
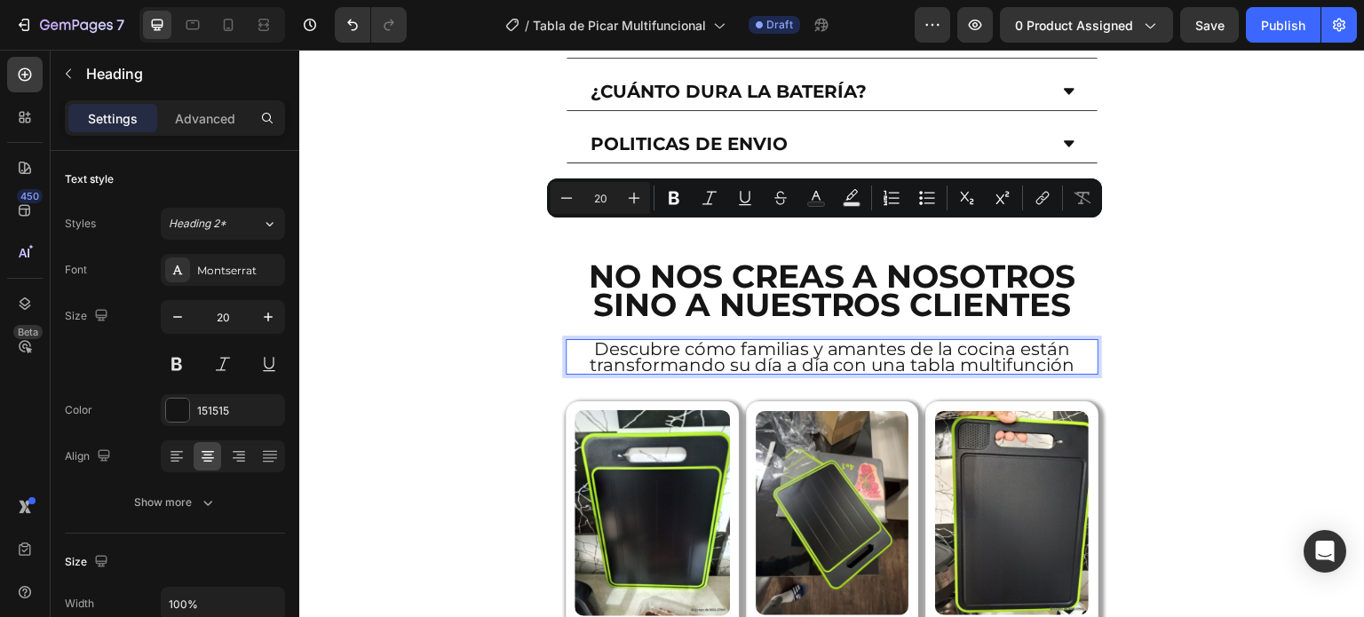
scroll to position [0, 0]
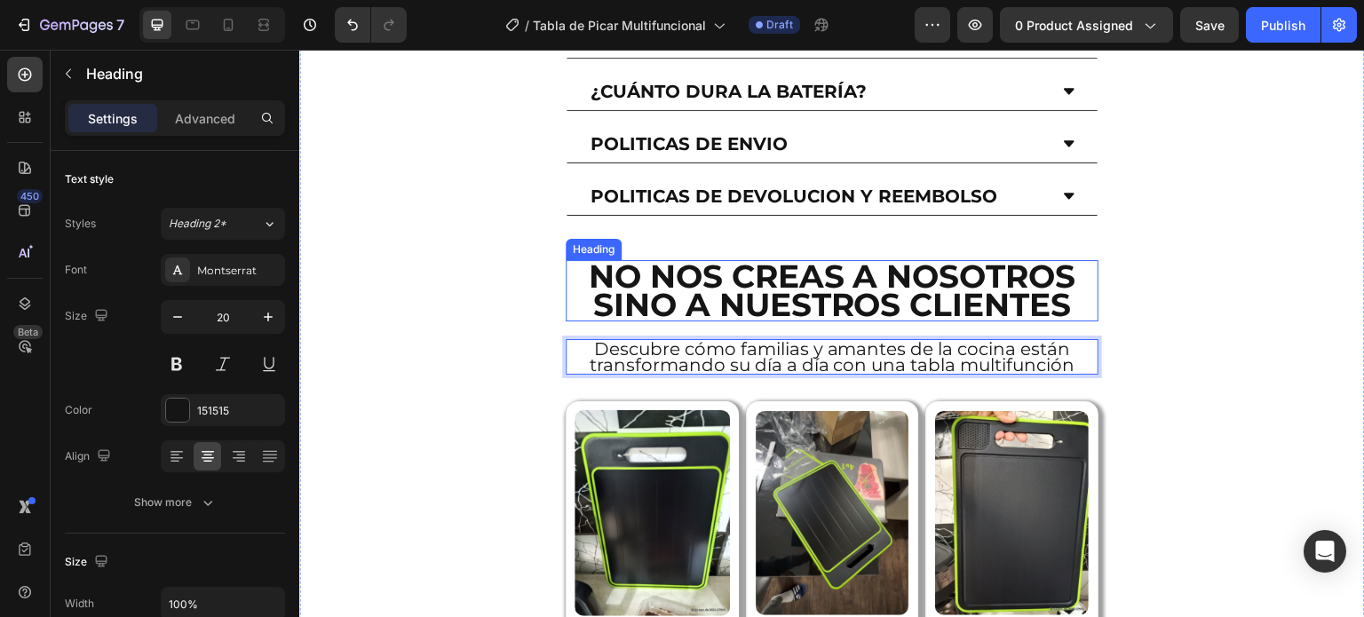
click at [939, 260] on h2 "NO NOS CREAS A NOSOTROS SINO A NUESTROS CLIENTES" at bounding box center [832, 290] width 533 height 61
click at [987, 260] on h2 "NO NOS CREAS A NOSOTROS SINO A NUESTROS CLIENTES" at bounding box center [832, 290] width 533 height 61
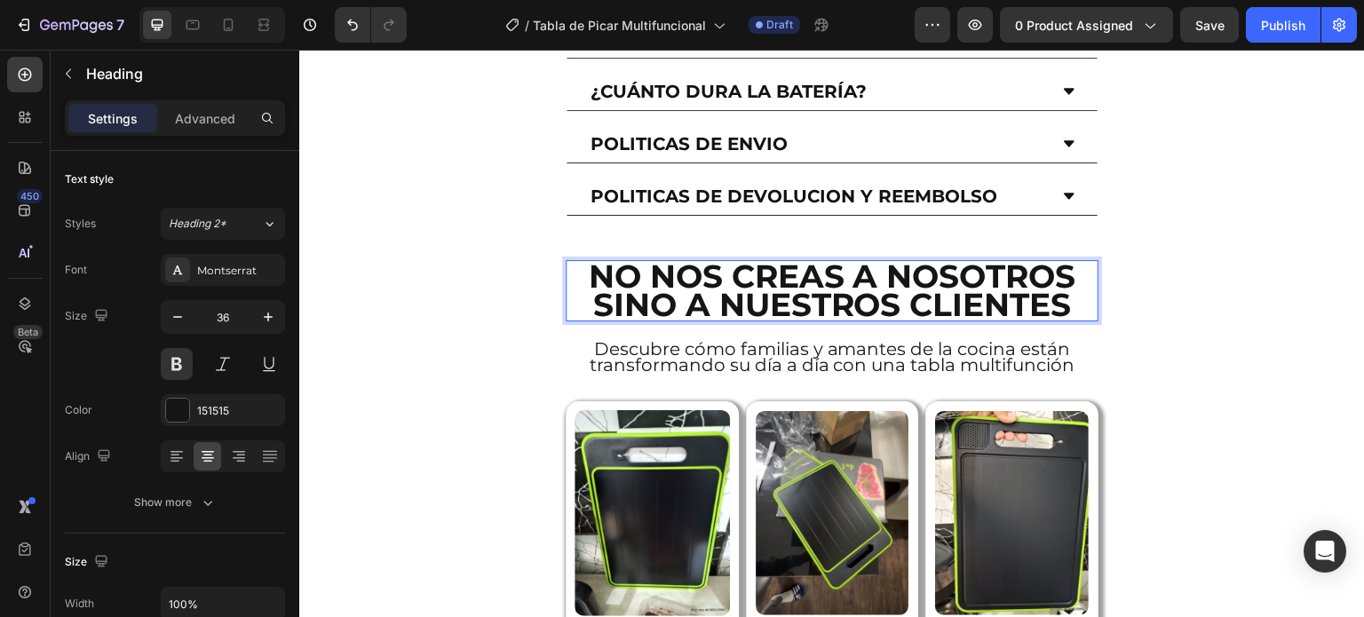
click at [1066, 262] on p "NO NOS CREAS A NOSOTROS SINO A NUESTROS CLIENTES" at bounding box center [832, 291] width 529 height 58
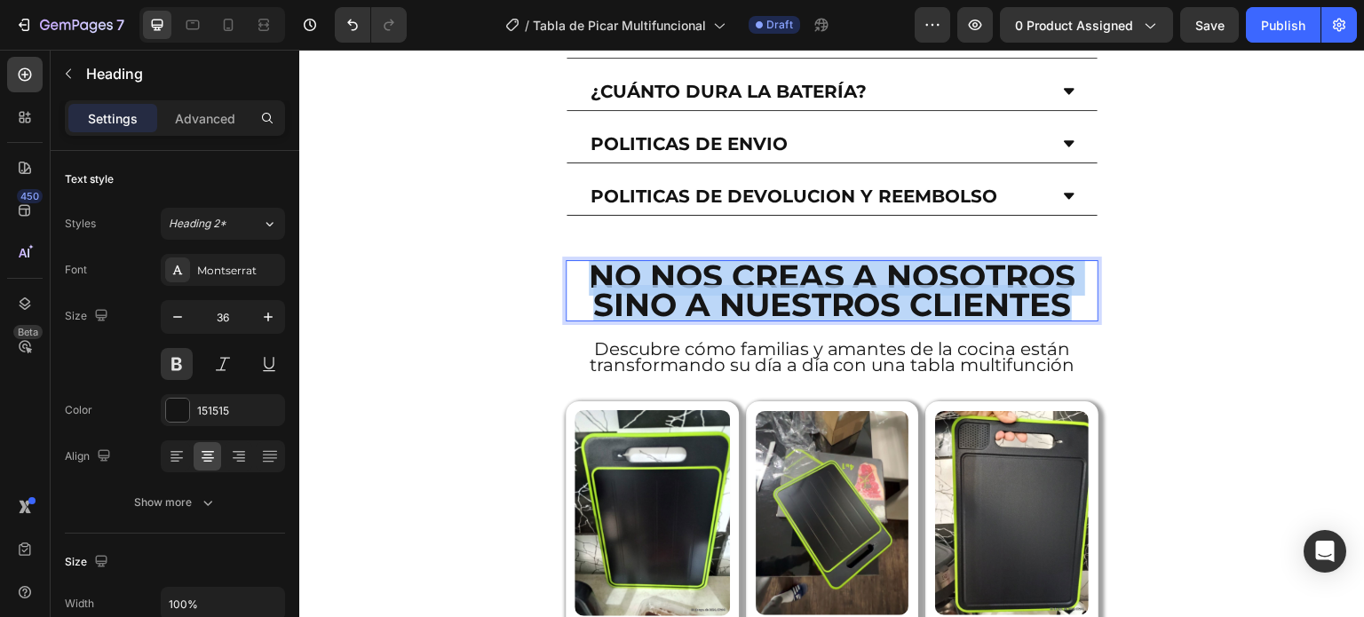
drag, startPoint x: 1067, startPoint y: 195, endPoint x: 578, endPoint y: 171, distance: 489.2
click at [578, 262] on p "NO NOS CREAS A NOSOTROS SINO A NUESTROS CLIENTES" at bounding box center [832, 291] width 529 height 58
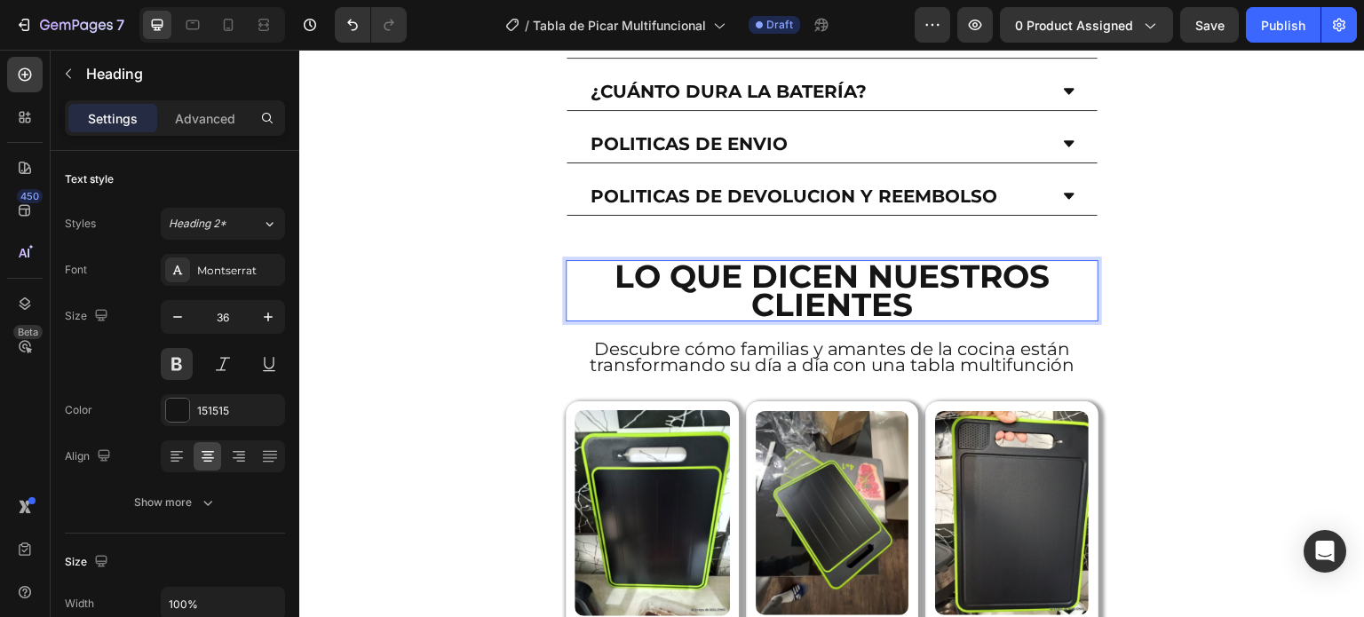
click at [858, 262] on p "LO QUE DICEN NUESTROS CLIENTES" at bounding box center [832, 291] width 529 height 58
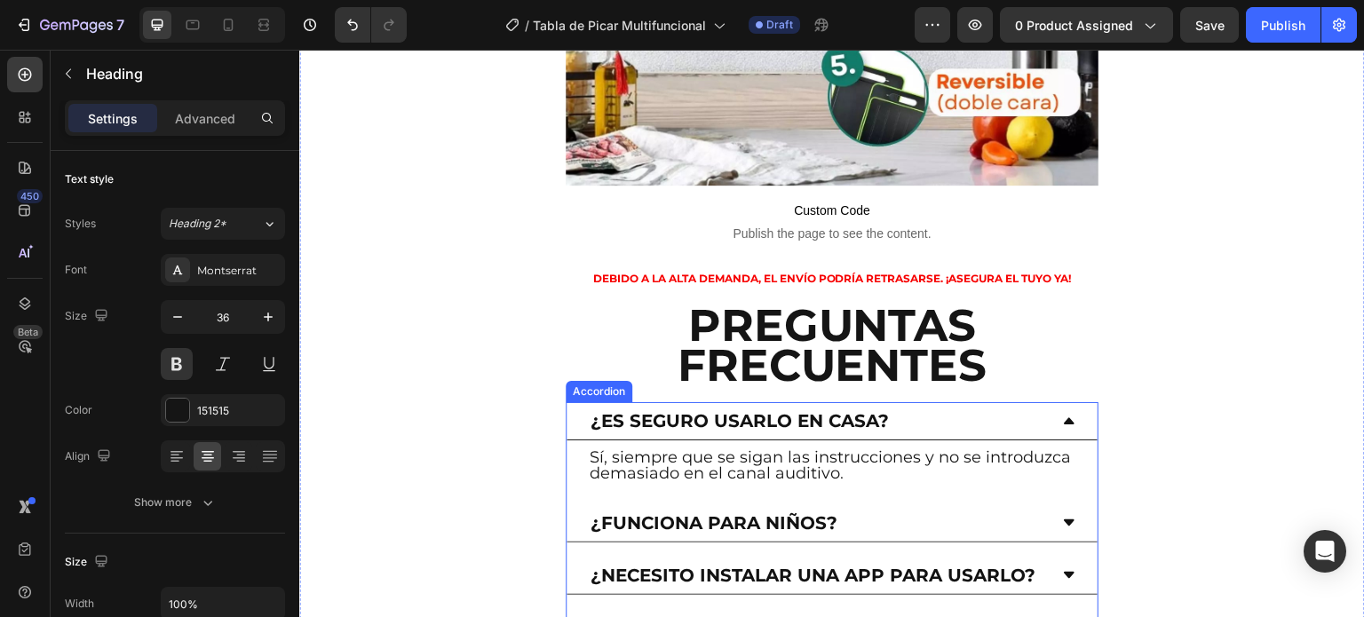
scroll to position [5113, 0]
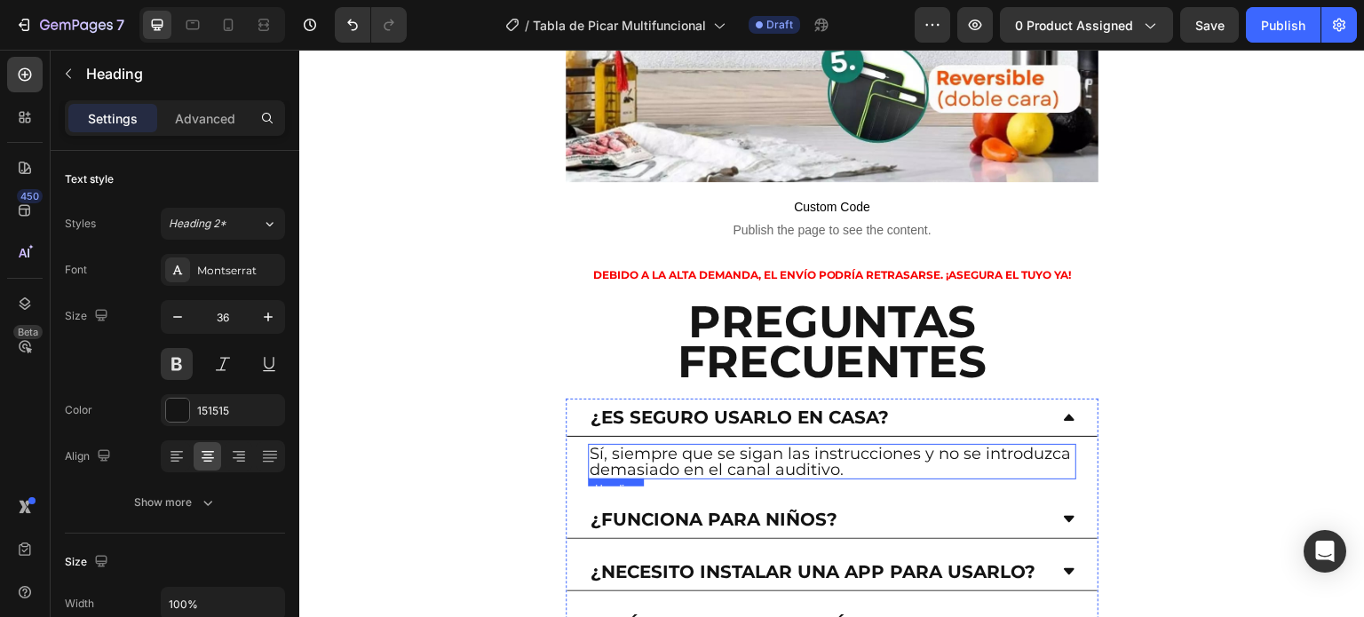
click at [824, 409] on p "¿Es seguro usarlo en casa?" at bounding box center [740, 418] width 298 height 18
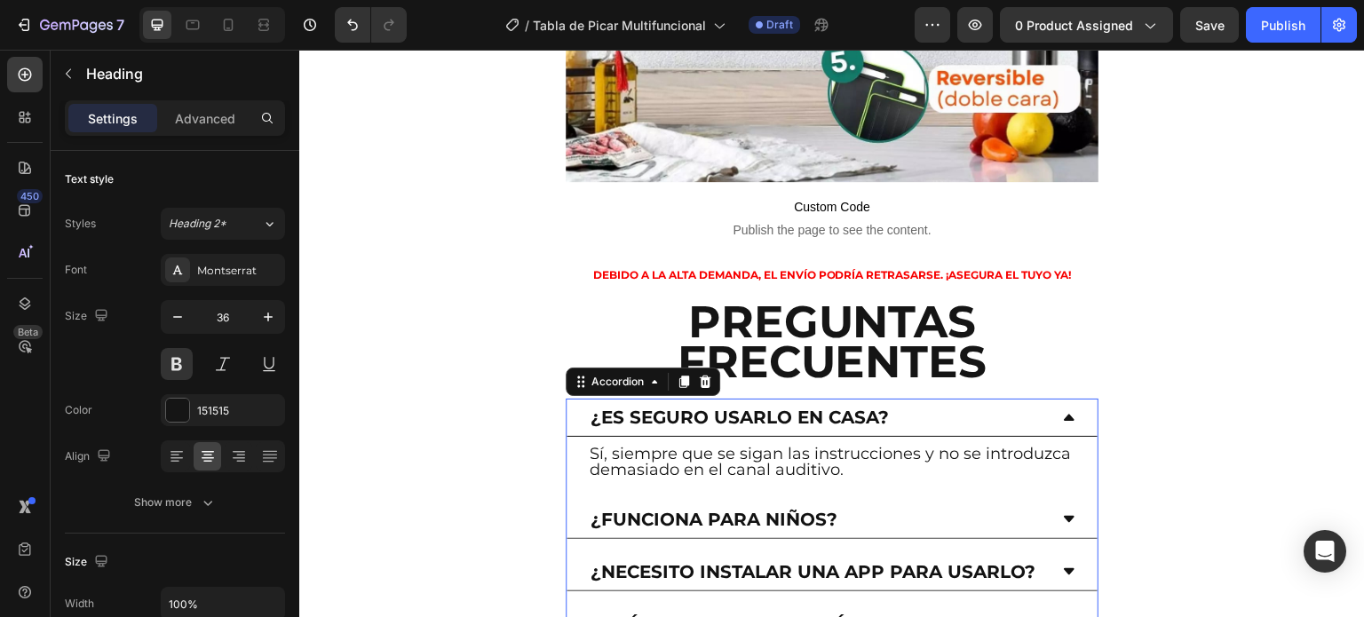
click at [824, 409] on p "¿Es seguro usarlo en casa?" at bounding box center [740, 418] width 298 height 18
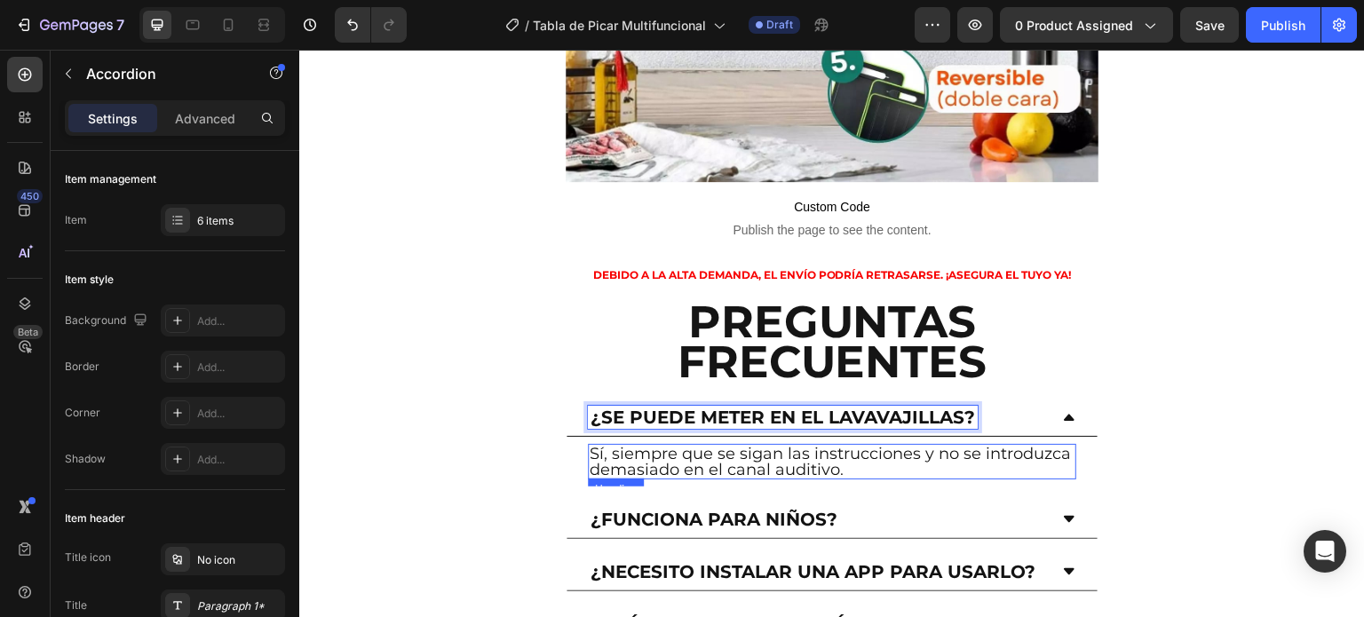
click at [775, 444] on h2 "Sí, siempre que se sigan las instrucciones y no se introduzca demasiado en el c…" at bounding box center [832, 462] width 489 height 36
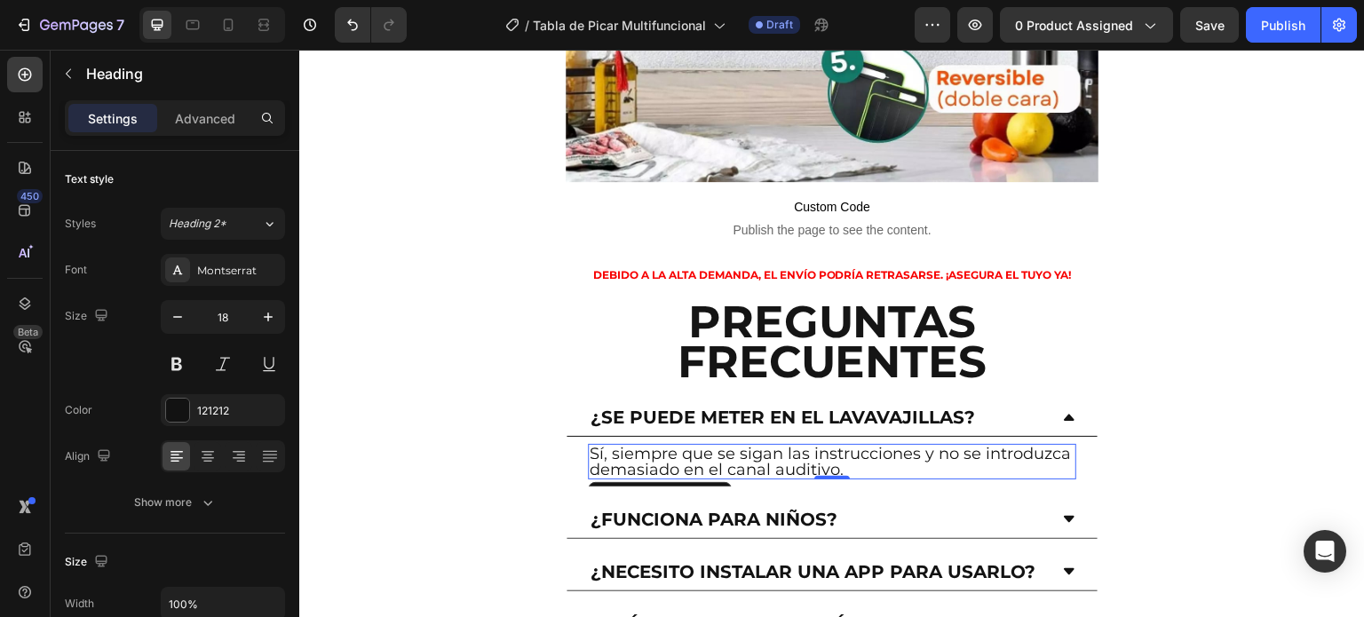
click at [939, 444] on h2 "Sí, siempre que se sigan las instrucciones y no se introduzca demasiado en el c…" at bounding box center [832, 462] width 489 height 36
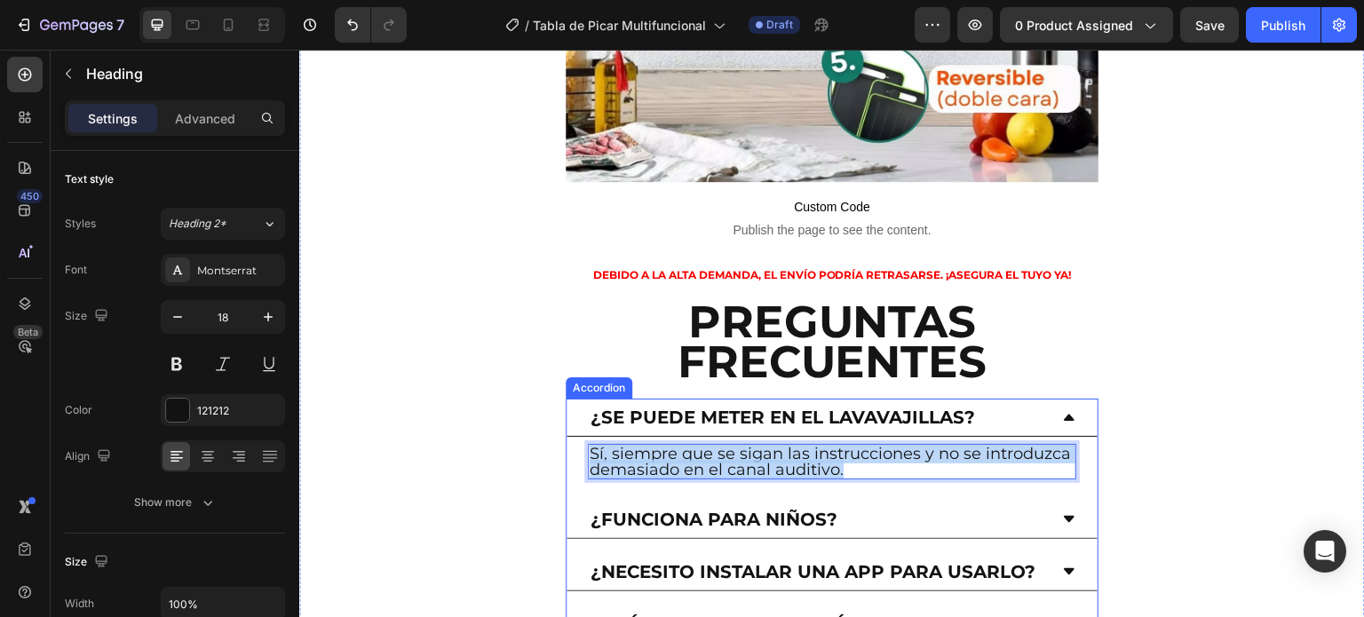
drag, startPoint x: 947, startPoint y: 345, endPoint x: 583, endPoint y: 321, distance: 365.0
click at [583, 437] on div "Sí, siempre que se sigan las instrucciones y no se introduzca demasiado en el c…" at bounding box center [832, 462] width 531 height 50
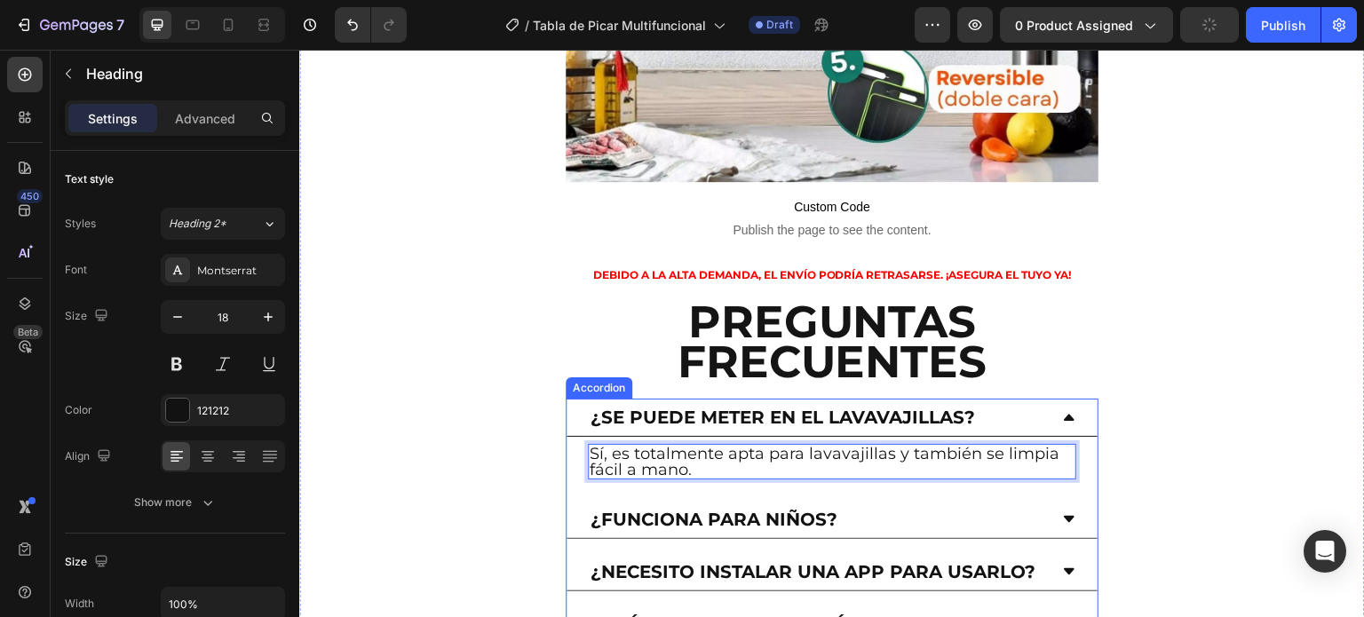
click at [773, 511] on p "¿Funciona para niños?" at bounding box center [714, 520] width 247 height 18
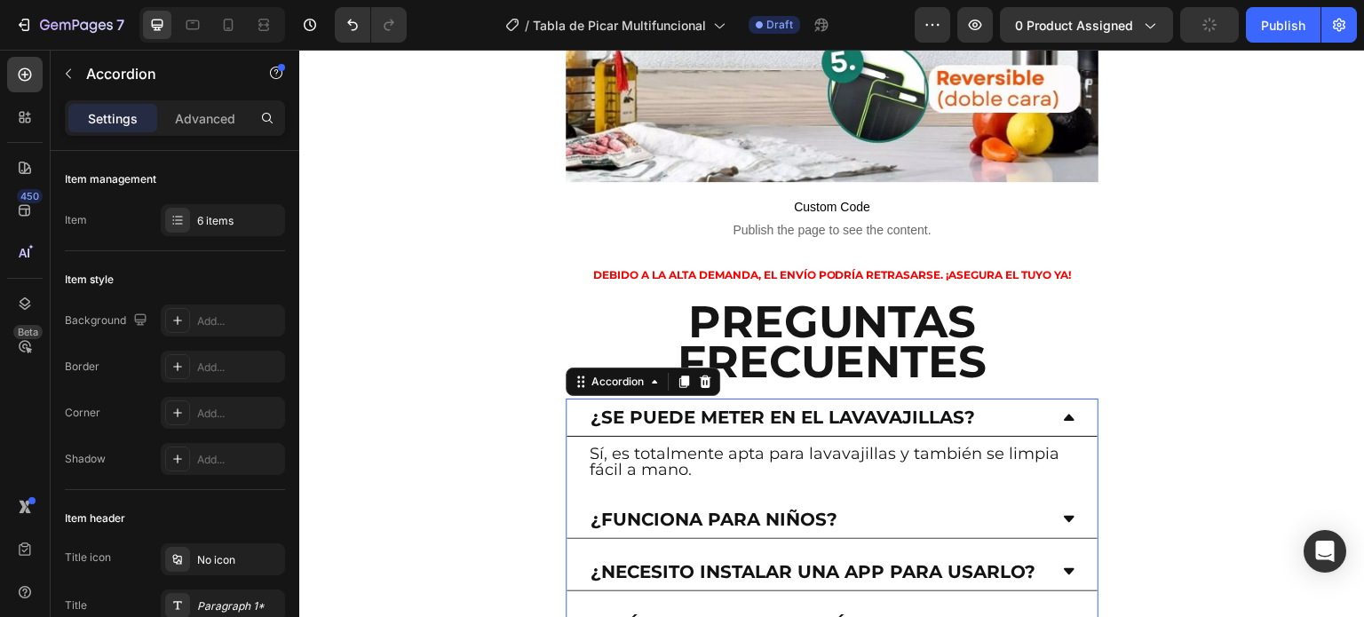
click at [831, 511] on p "¿Funciona para niños?" at bounding box center [714, 520] width 247 height 18
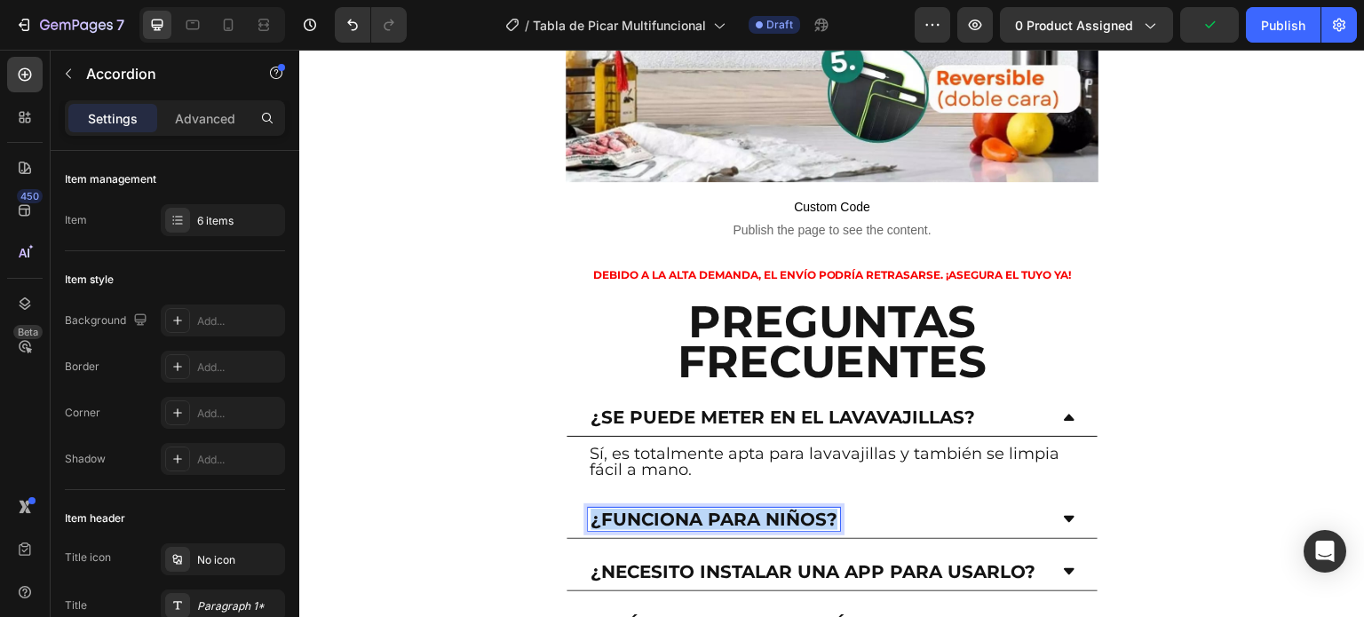
drag, startPoint x: 835, startPoint y: 388, endPoint x: 576, endPoint y: 386, distance: 259.4
click at [576, 501] on div "¿Funciona para niños?" at bounding box center [832, 520] width 531 height 38
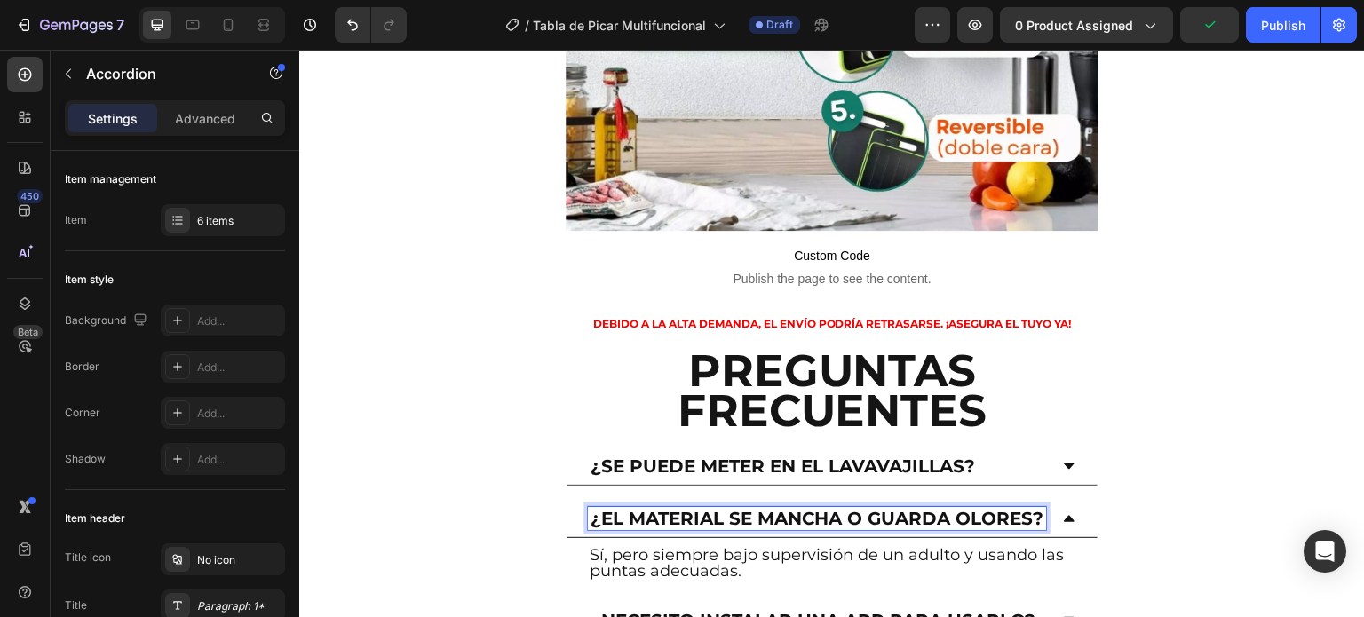
scroll to position [5063, 0]
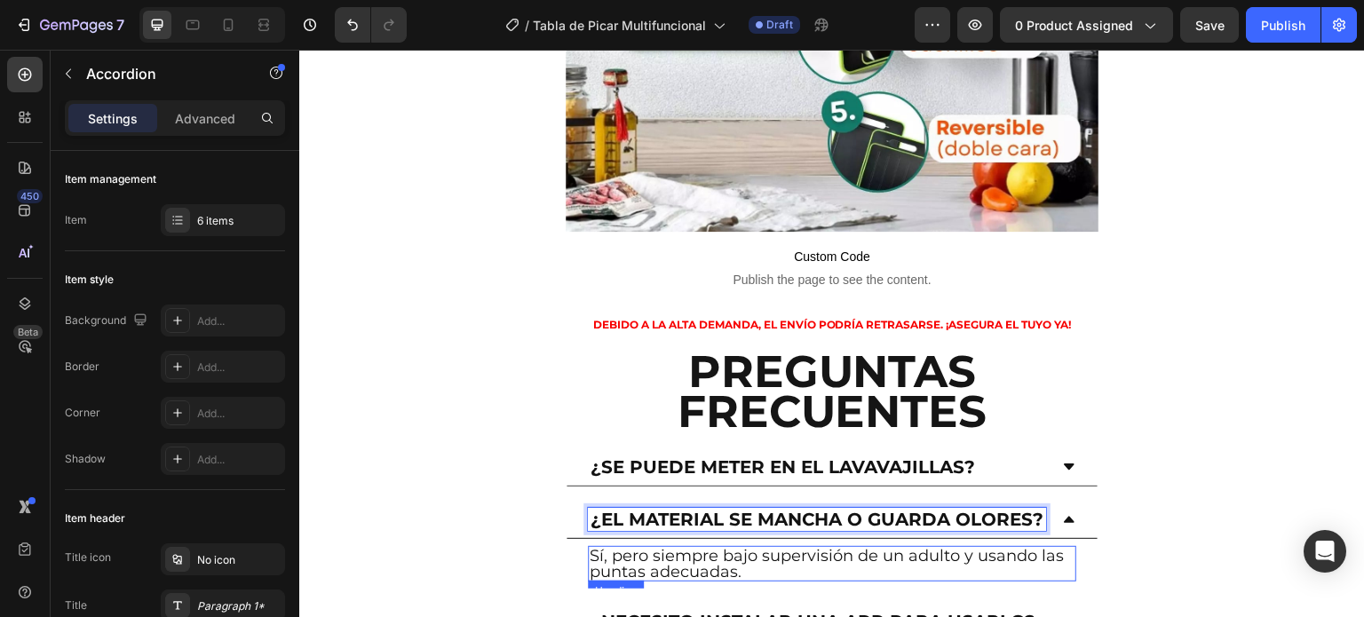
click at [751, 546] on h2 "Sí, pero siempre bajo supervisión de un adulto y usando las puntas adecuadas." at bounding box center [832, 564] width 489 height 36
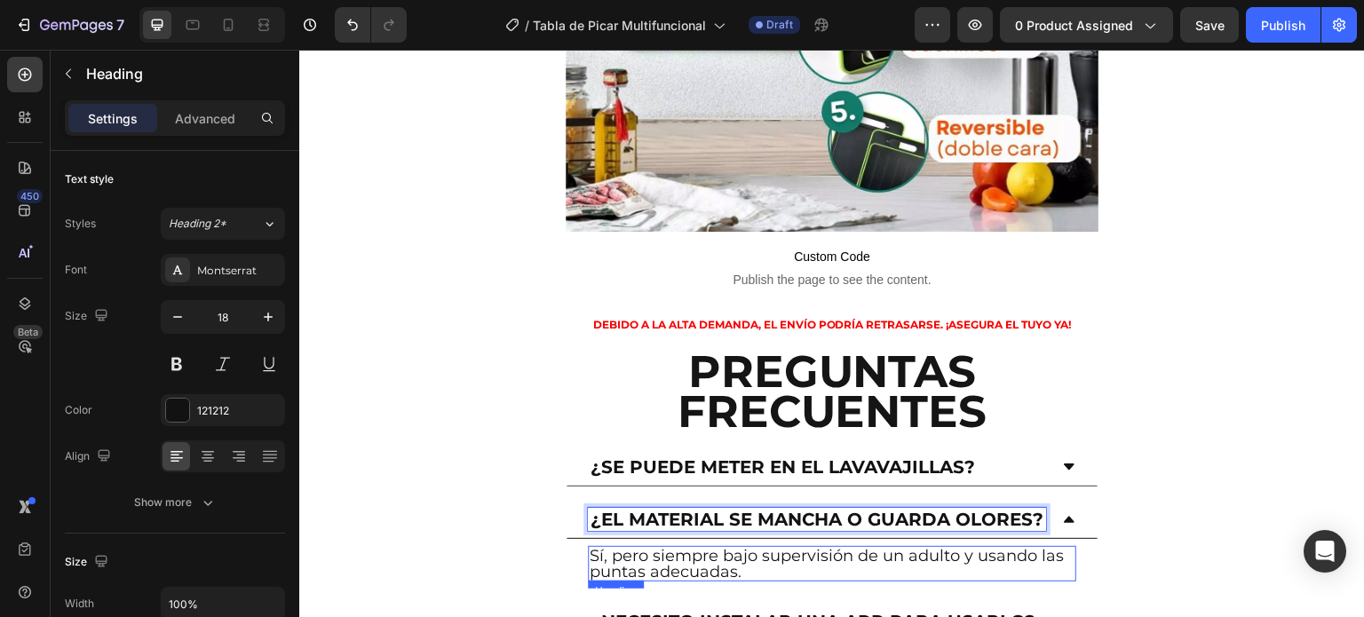
click at [750, 546] on h2 "Sí, pero siempre bajo supervisión de un adulto y usando las puntas adecuadas." at bounding box center [832, 564] width 489 height 36
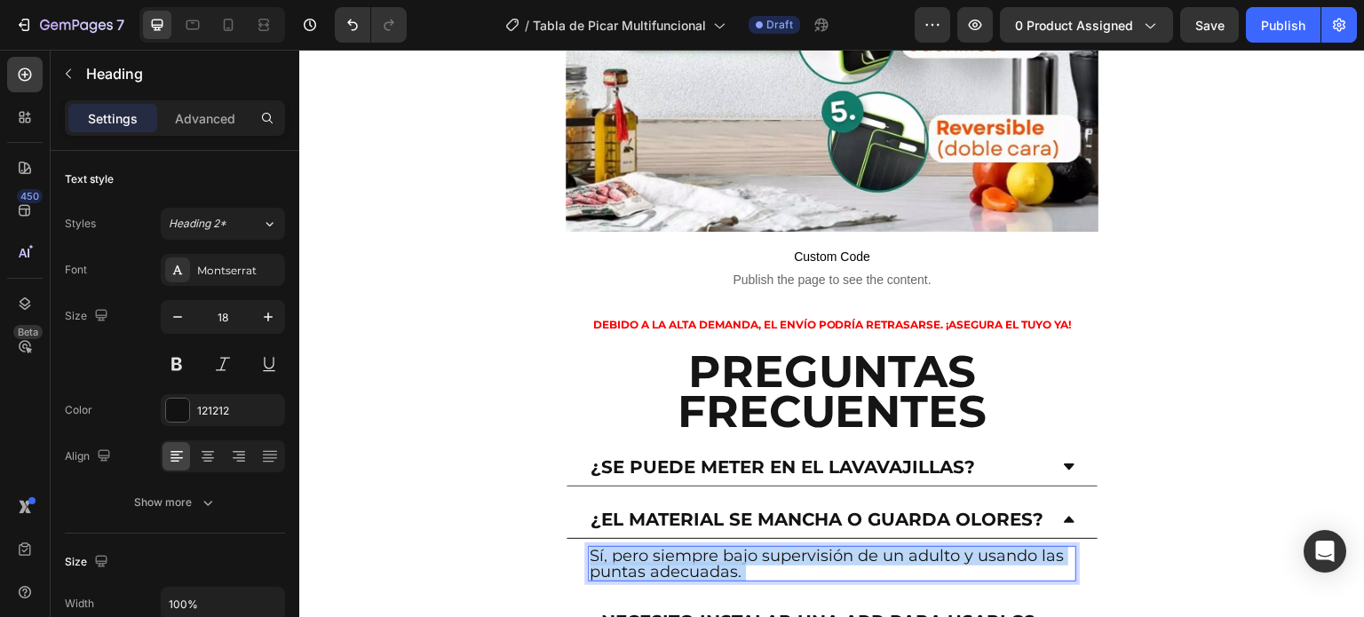
drag, startPoint x: 748, startPoint y: 461, endPoint x: 591, endPoint y: 435, distance: 159.3
click at [591, 548] on p "Sí, pero siempre bajo supervisión de un adulto y usando las puntas adecuadas." at bounding box center [832, 564] width 485 height 32
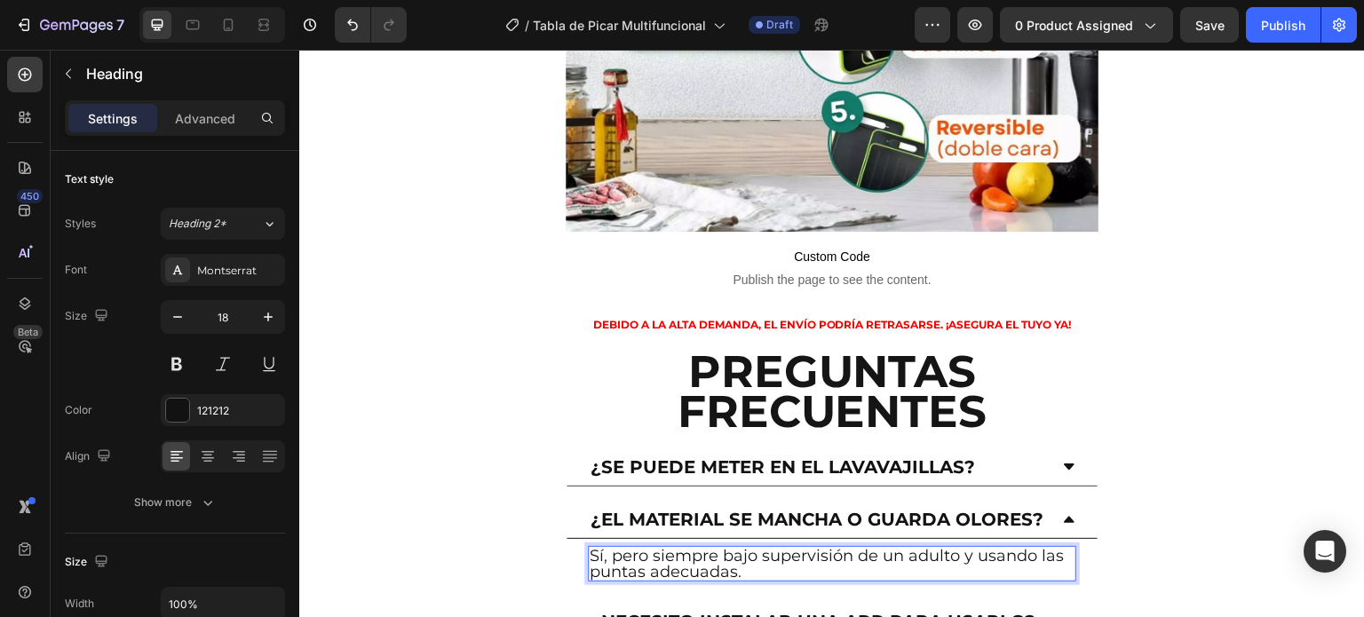
click at [592, 548] on p "Sí, pero siempre bajo supervisión de un adulto y usando las puntas adecuadas." at bounding box center [832, 564] width 485 height 32
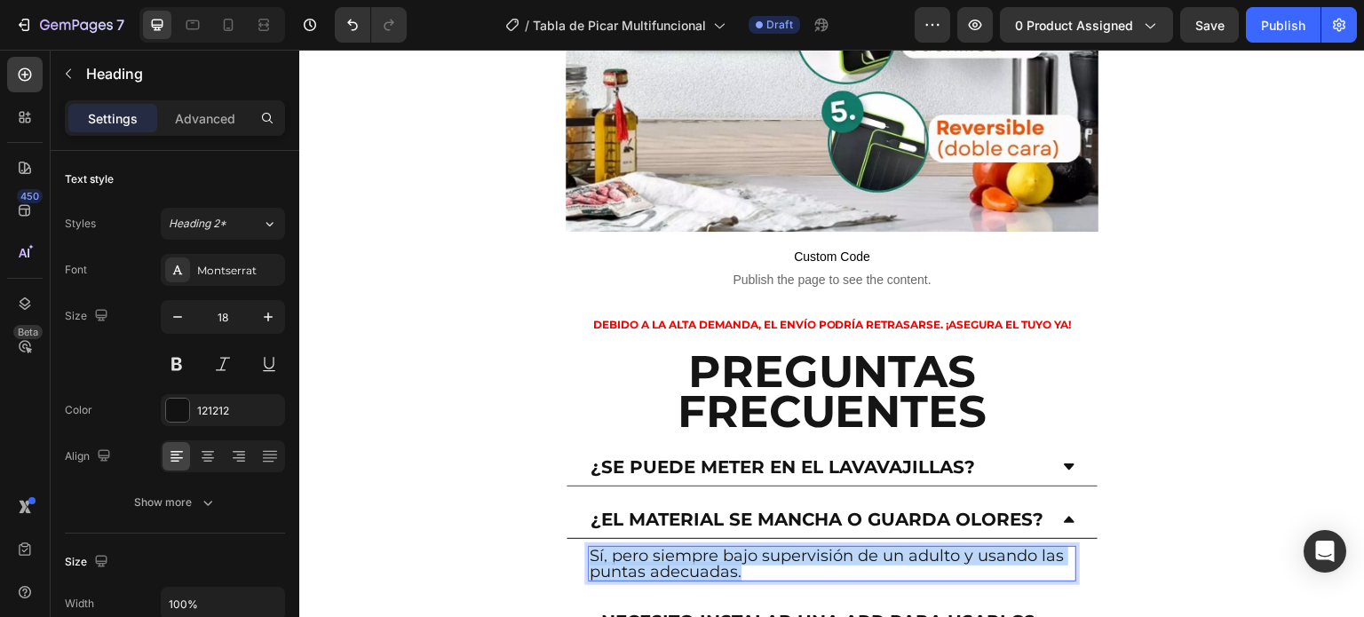
drag, startPoint x: 592, startPoint y: 440, endPoint x: 771, endPoint y: 456, distance: 180.1
click at [771, 548] on p "Sí, pero siempre bajo supervisión de un adulto y usando las puntas adecuadas." at bounding box center [832, 564] width 485 height 32
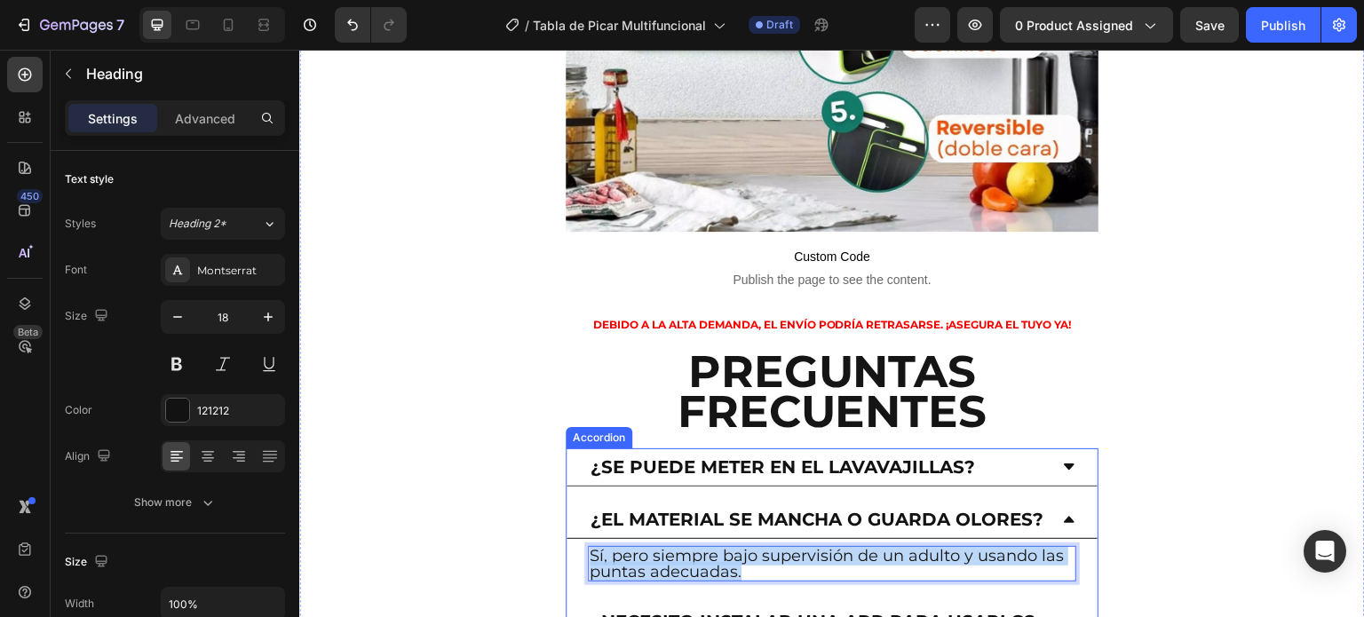
drag, startPoint x: 753, startPoint y: 460, endPoint x: 583, endPoint y: 448, distance: 171.0
click at [583, 539] on div "Sí, pero siempre bajo supervisión de un adulto y usando las puntas adecuadas. H…" at bounding box center [832, 564] width 531 height 50
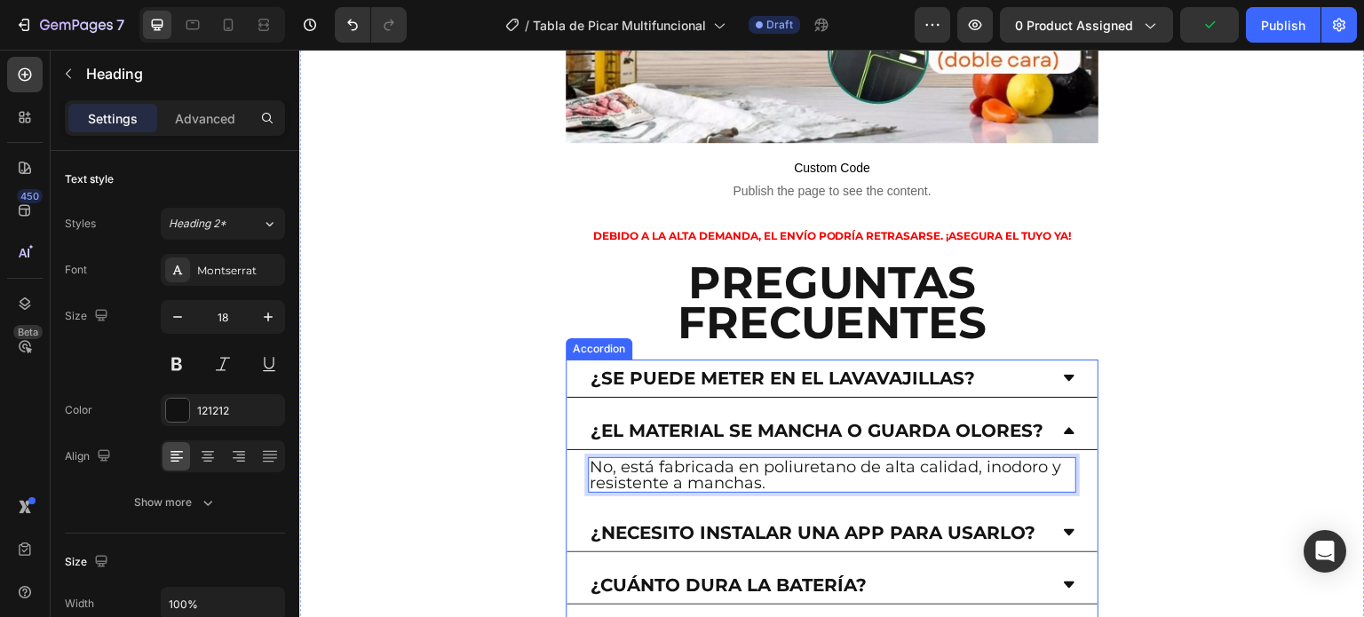
scroll to position [5241, 0]
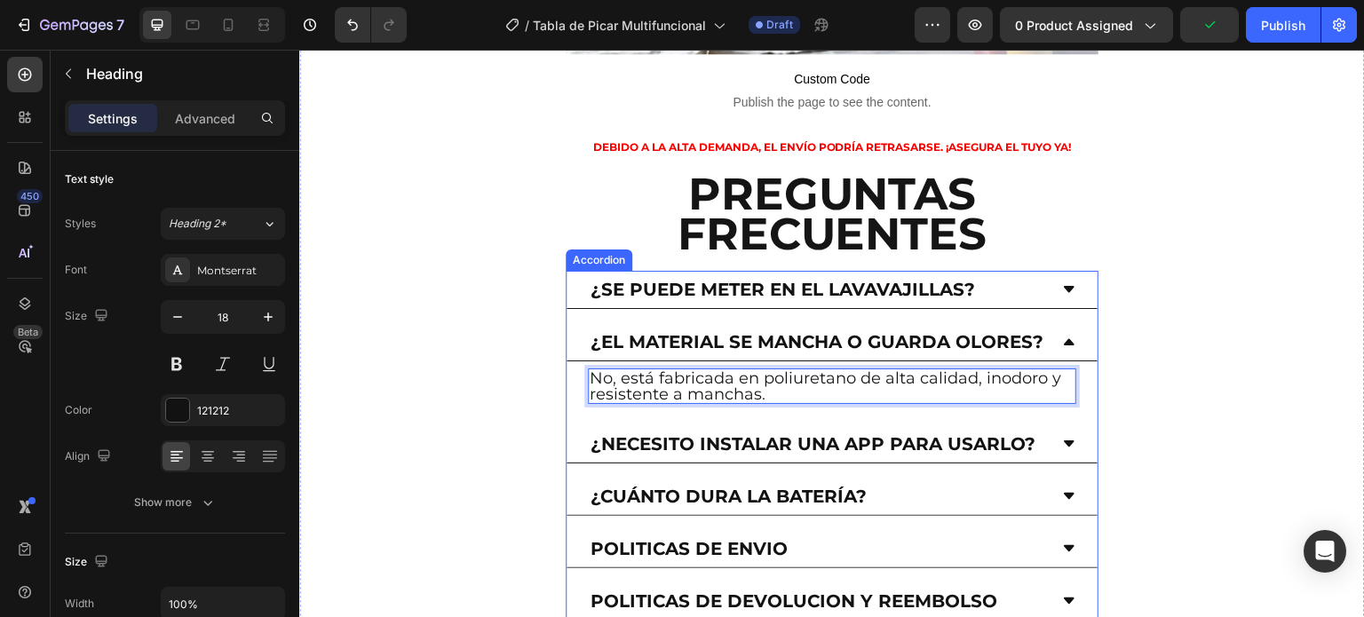
click at [647, 435] on p "¿Necesito instalar una app para usarlo?" at bounding box center [813, 444] width 445 height 18
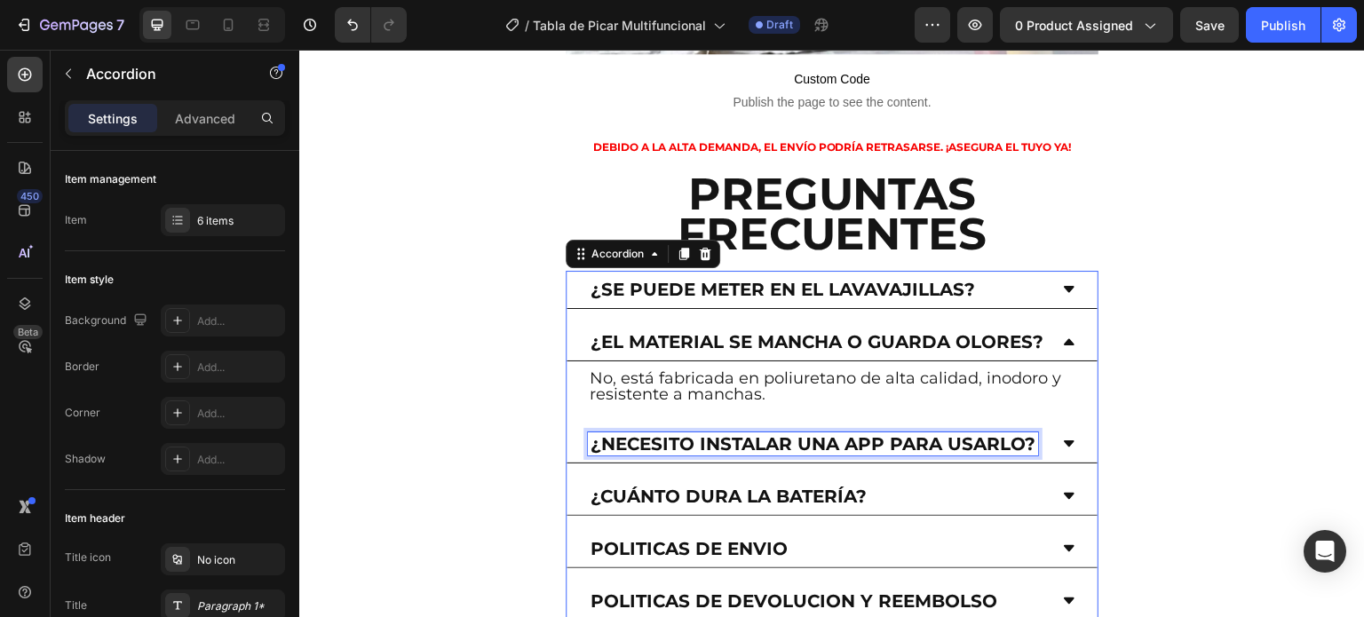
click at [680, 435] on p "¿Necesito instalar una app para usarlo?" at bounding box center [813, 444] width 445 height 18
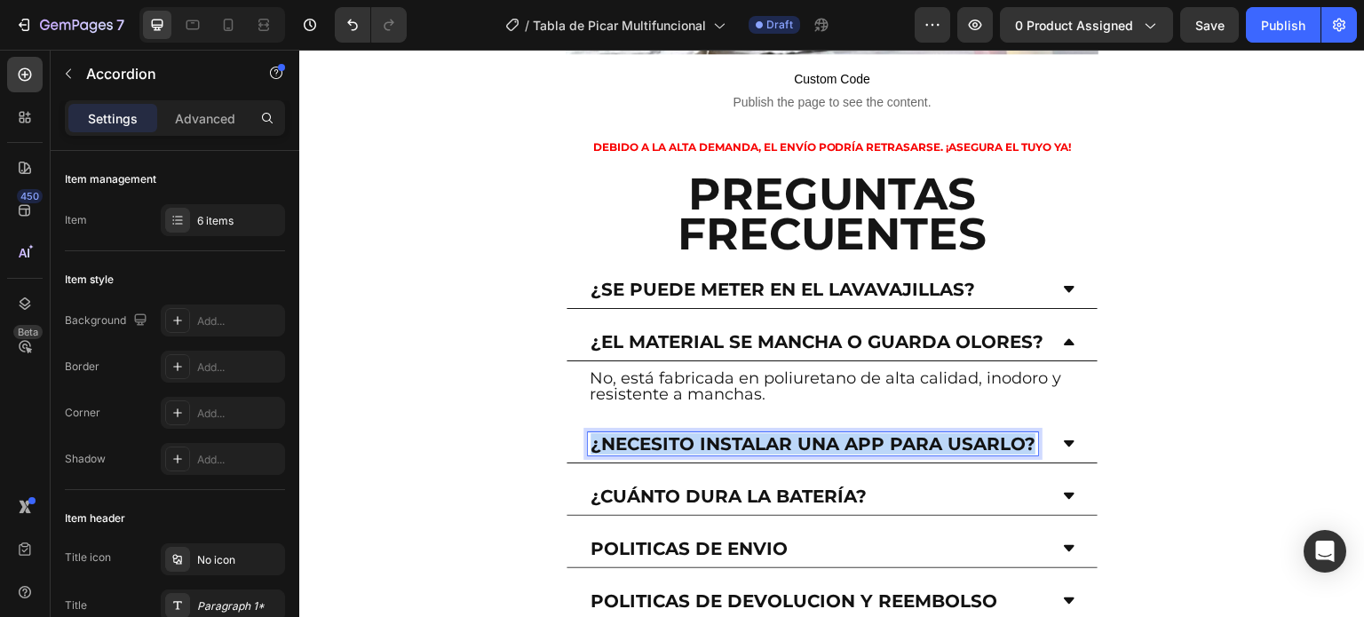
drag, startPoint x: 680, startPoint y: 352, endPoint x: 594, endPoint y: 336, distance: 87.6
click at [594, 435] on p "¿Necesito instalar una app para usarlo?" at bounding box center [813, 444] width 445 height 18
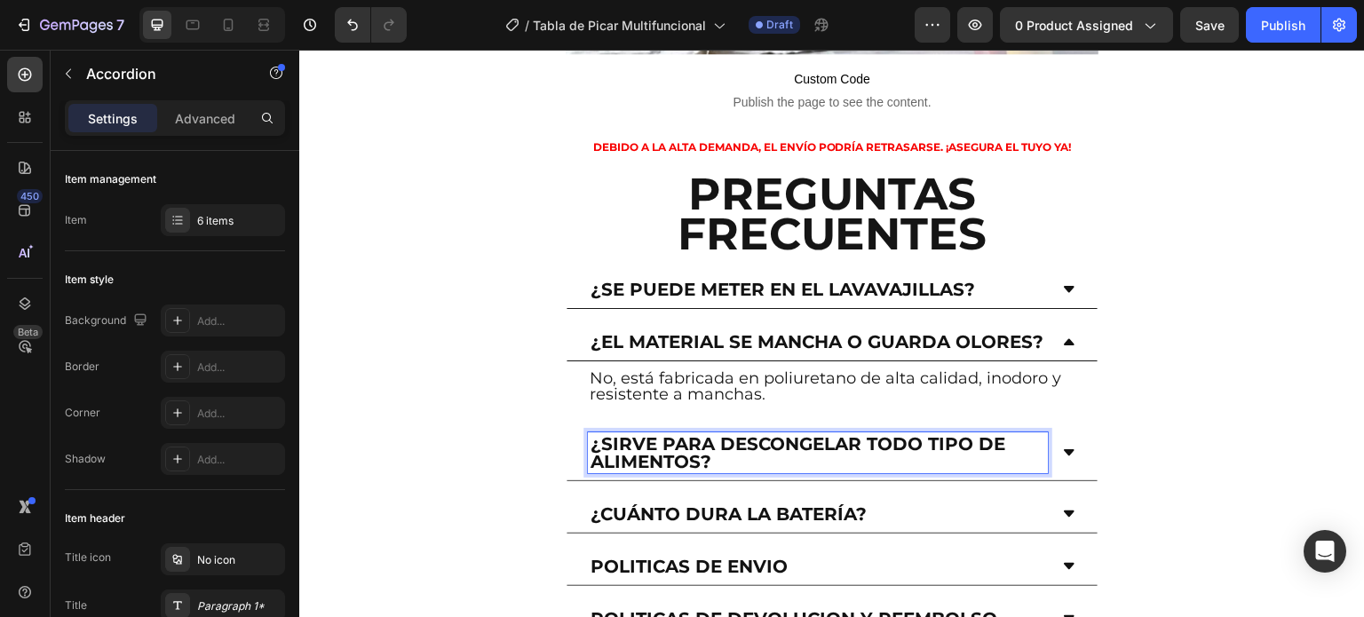
click at [1062, 446] on icon at bounding box center [1069, 453] width 14 height 14
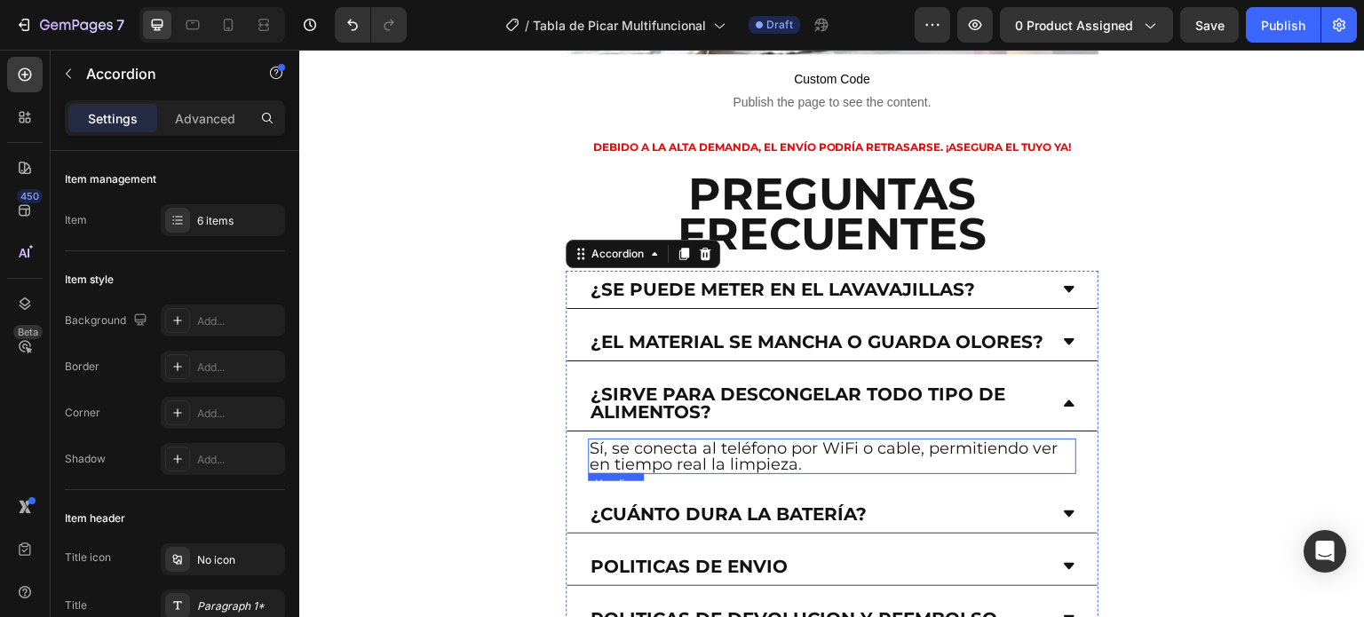
click at [803, 439] on h2 "Sí, se conecta al teléfono por WiFi o cable, permitiendo ver en tiempo real la …" at bounding box center [832, 457] width 489 height 36
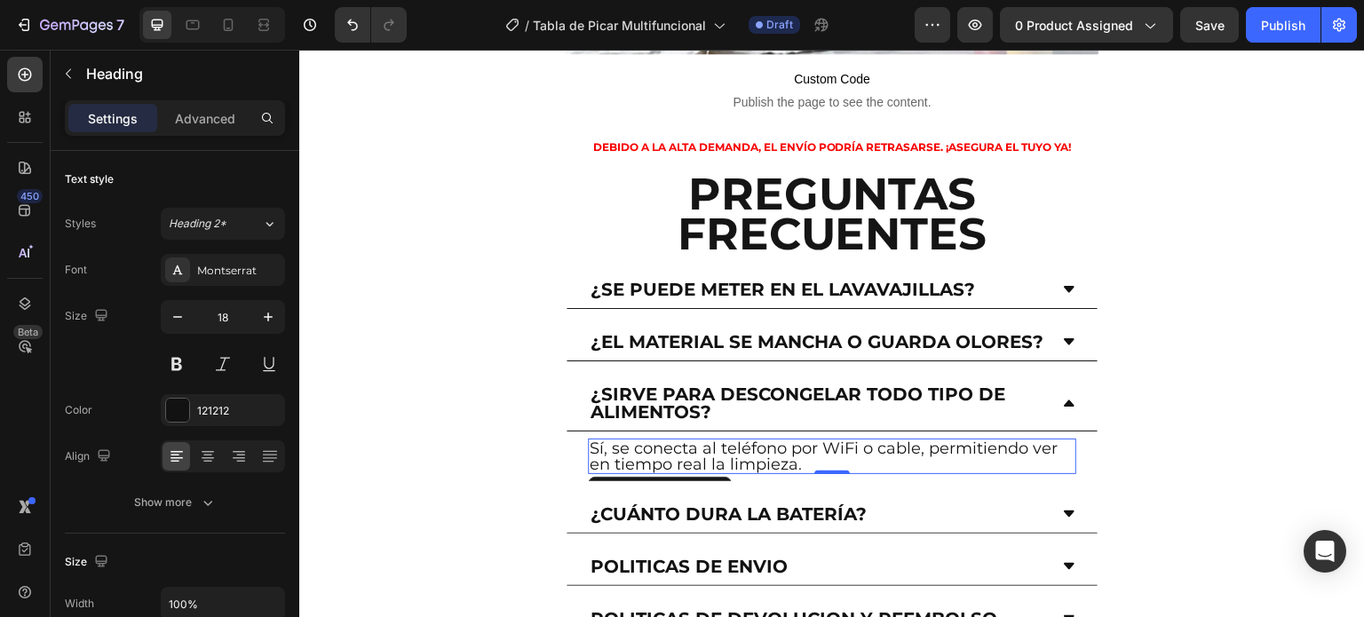
click at [803, 439] on h2 "Sí, se conecta al teléfono por WiFi o cable, permitiendo ver en tiempo real la …" at bounding box center [832, 457] width 489 height 36
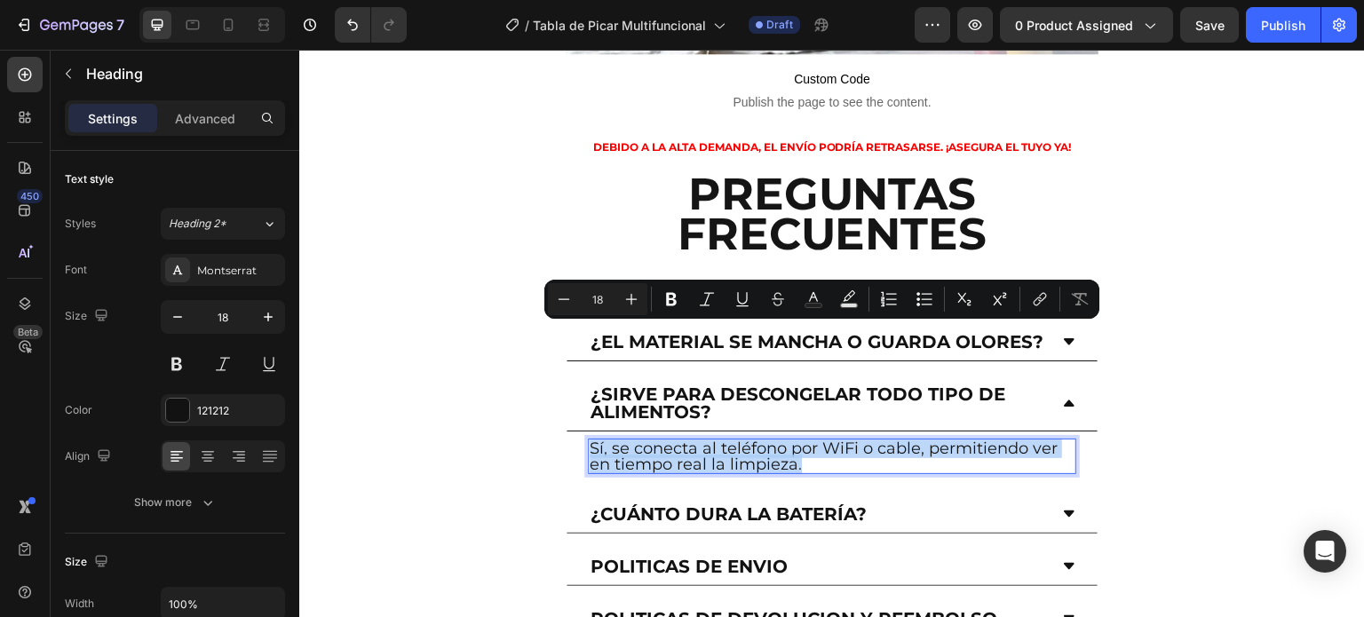
drag, startPoint x: 803, startPoint y: 354, endPoint x: 628, endPoint y: 341, distance: 175.5
click at [628, 441] on p "Sí, se conecta al teléfono por WiFi o cable, permitiendo ver en tiempo real la …" at bounding box center [832, 457] width 485 height 32
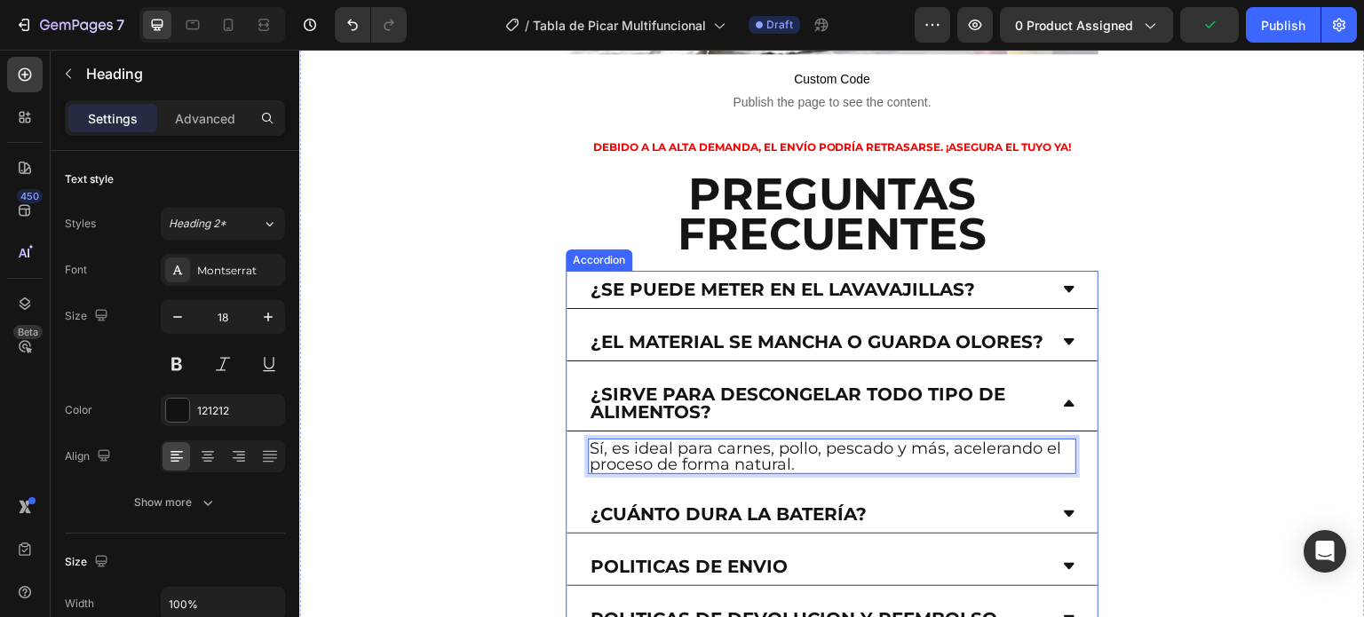
click at [794, 505] on p "¿Cuánto dura la batería?" at bounding box center [729, 514] width 276 height 18
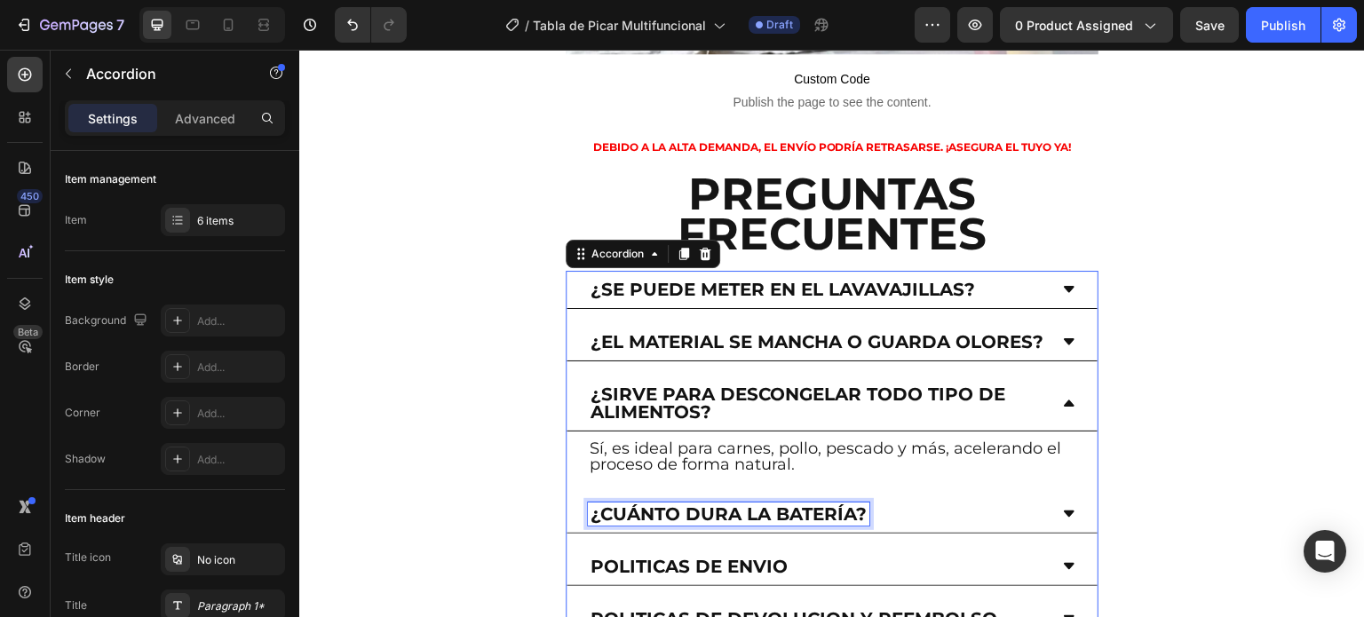
click at [857, 505] on p "¿Cuánto dura la batería?" at bounding box center [729, 514] width 276 height 18
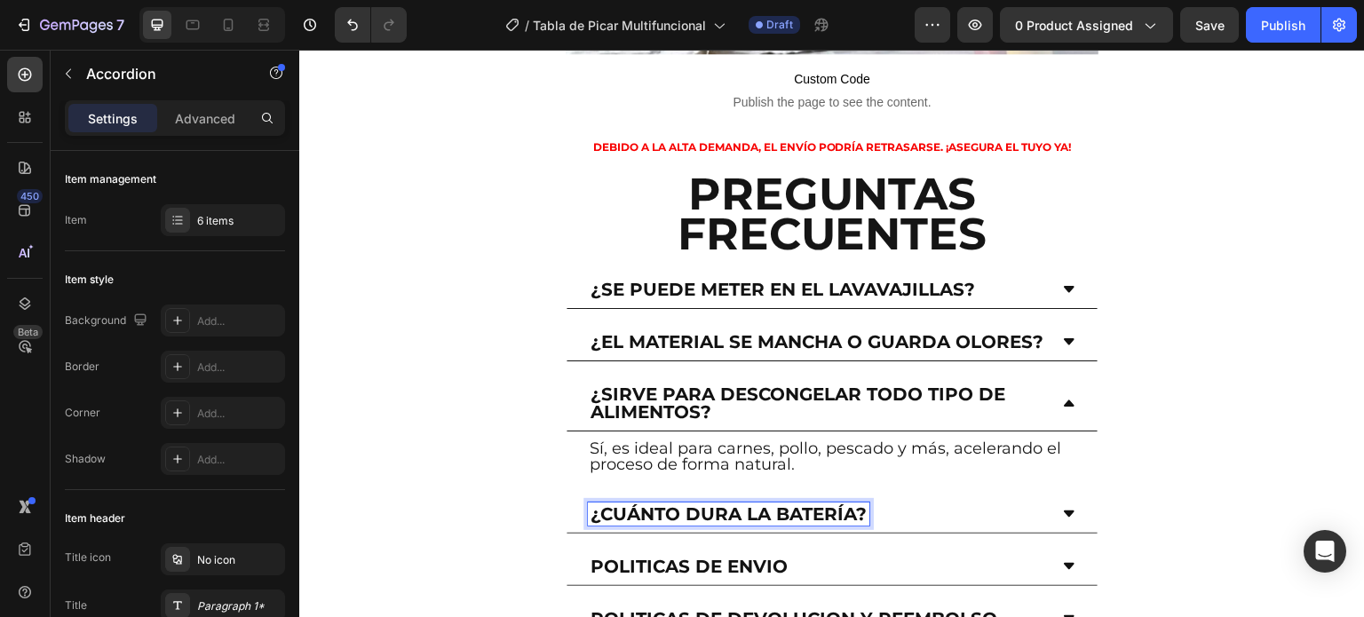
click at [863, 505] on p "¿Cuánto dura la batería?" at bounding box center [729, 514] width 276 height 18
drag, startPoint x: 865, startPoint y: 401, endPoint x: 586, endPoint y: 416, distance: 279.3
click at [586, 496] on div "¿Cuánto dura la batería?" at bounding box center [832, 515] width 531 height 38
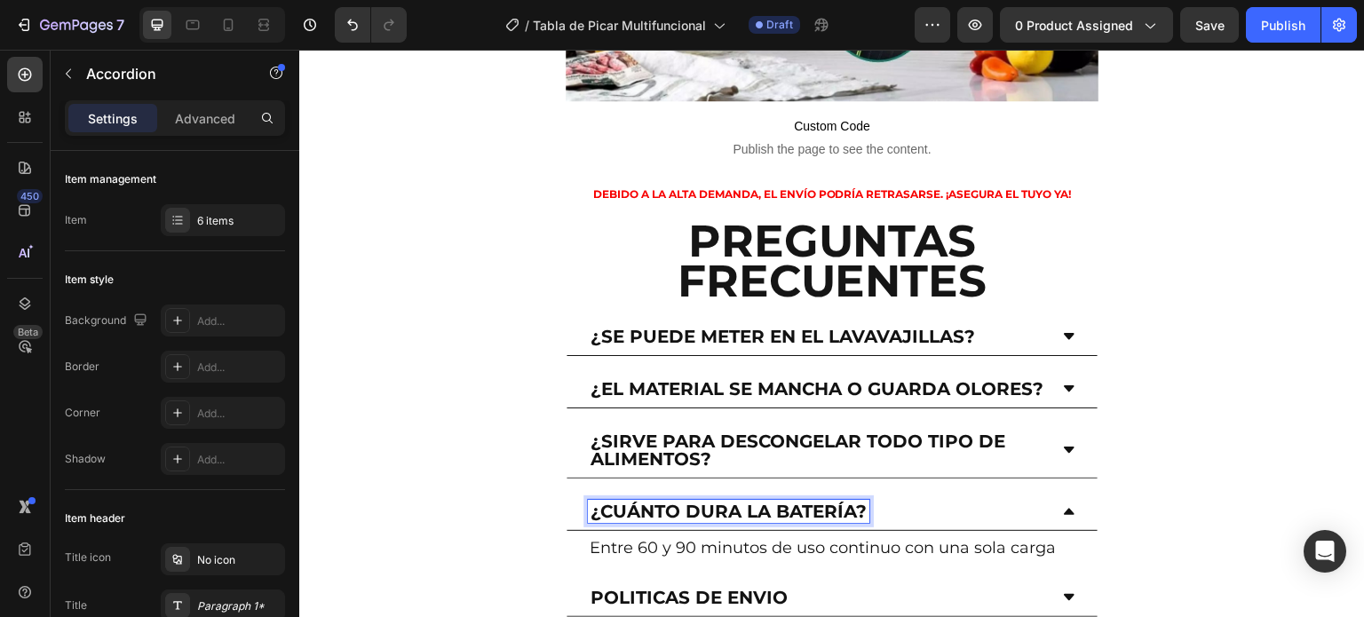
scroll to position [5191, 0]
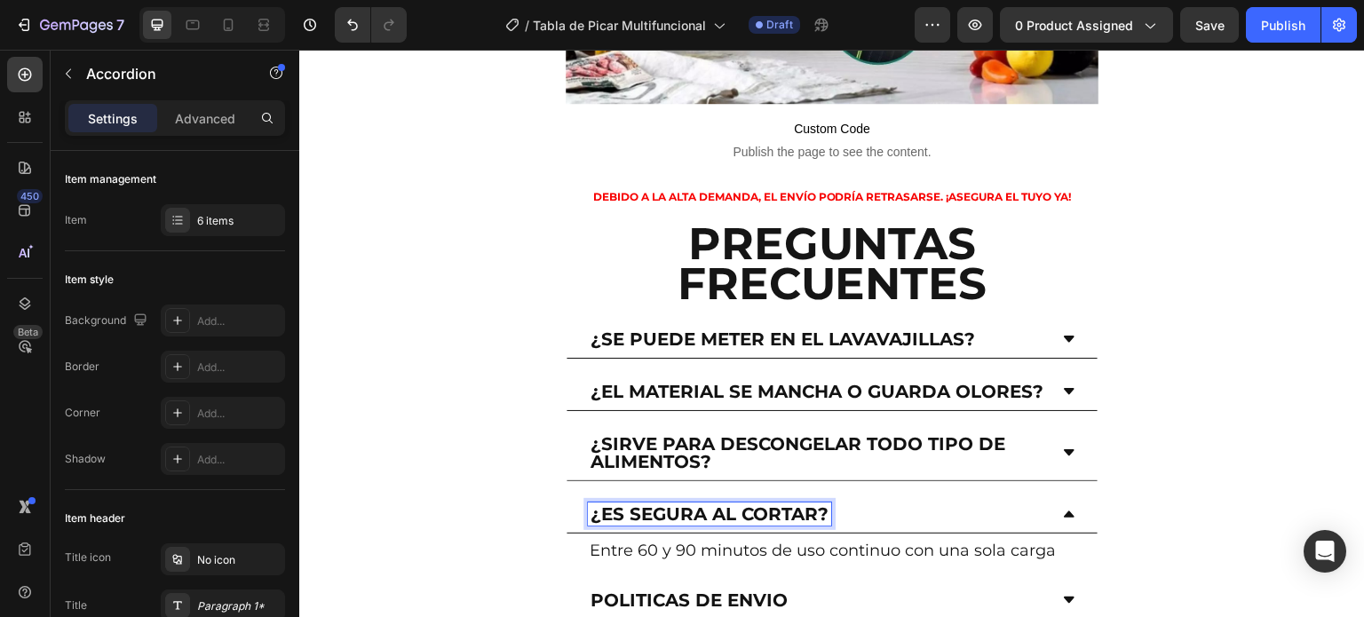
click at [890, 541] on h2 "Entre 60 y 90 minutos de uso continuo con una sola carga" at bounding box center [832, 551] width 489 height 20
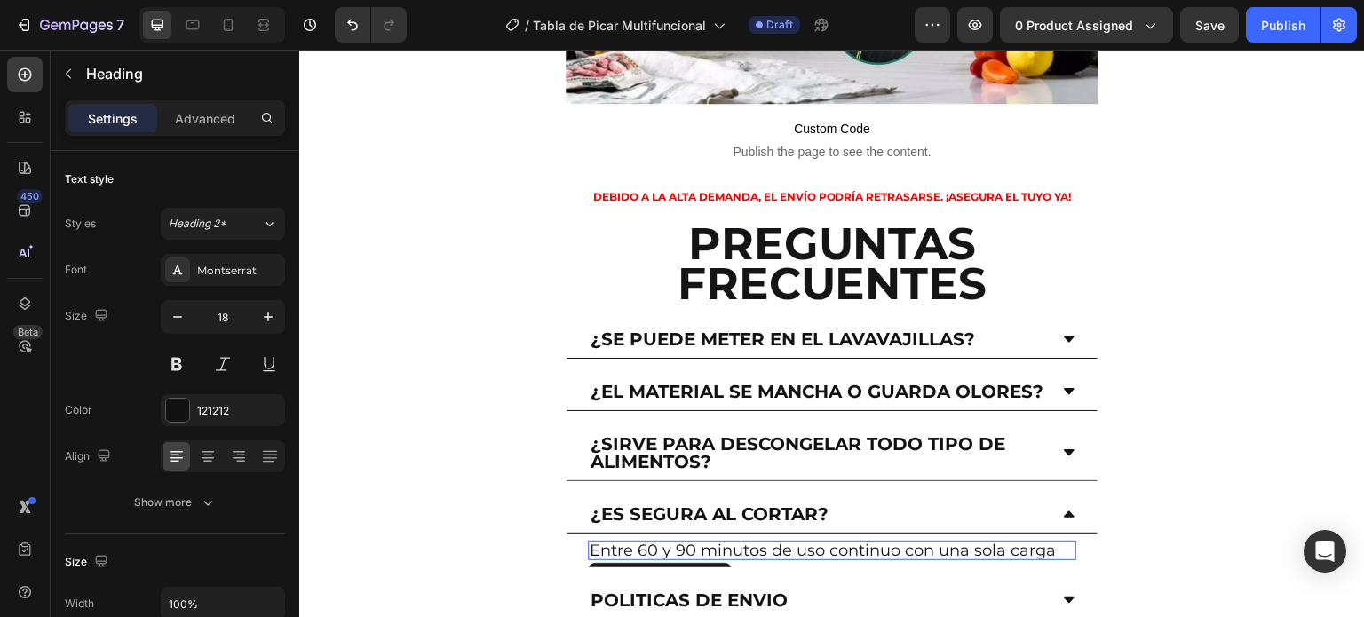
click at [1009, 541] on h2 "Entre 60 y 90 minutos de uso continuo con una sola carga" at bounding box center [832, 551] width 489 height 20
click at [1037, 543] on p "Entre 60 y 90 minutos de uso continuo con una sola carga" at bounding box center [832, 551] width 485 height 16
click at [1050, 543] on p "Entre 60 y 90 minutos de uso continuo con una sola carga" at bounding box center [832, 551] width 485 height 16
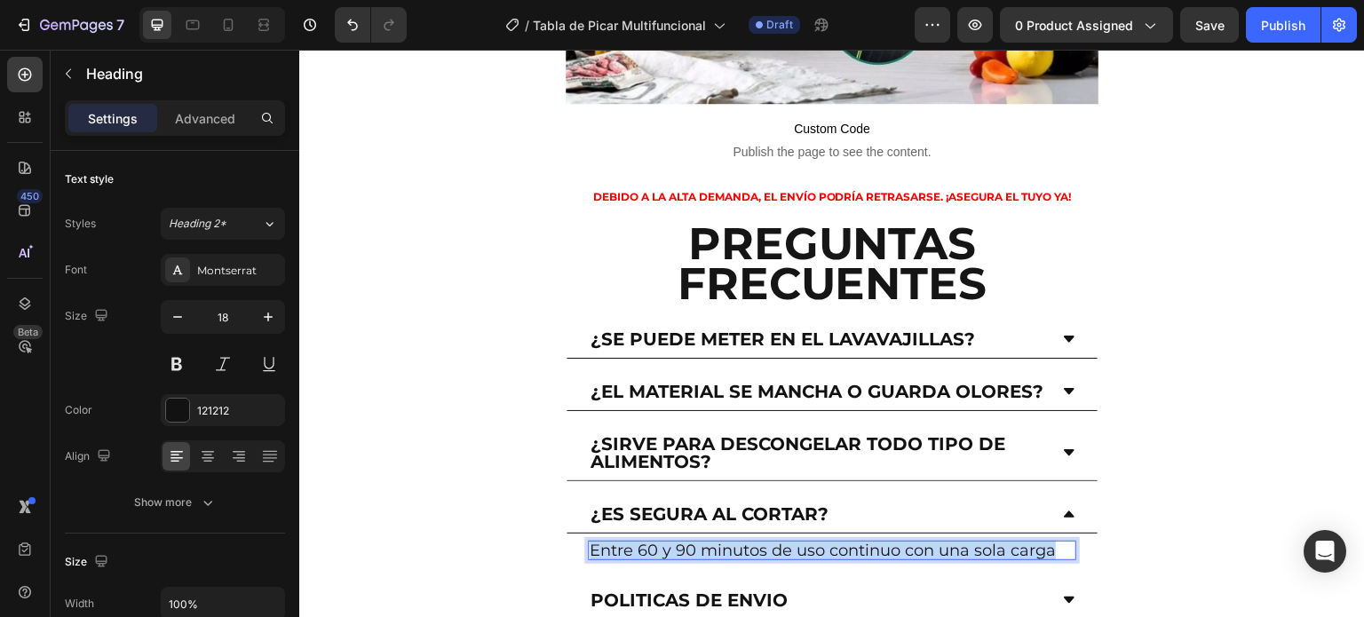
drag, startPoint x: 1054, startPoint y: 437, endPoint x: 560, endPoint y: 441, distance: 494.8
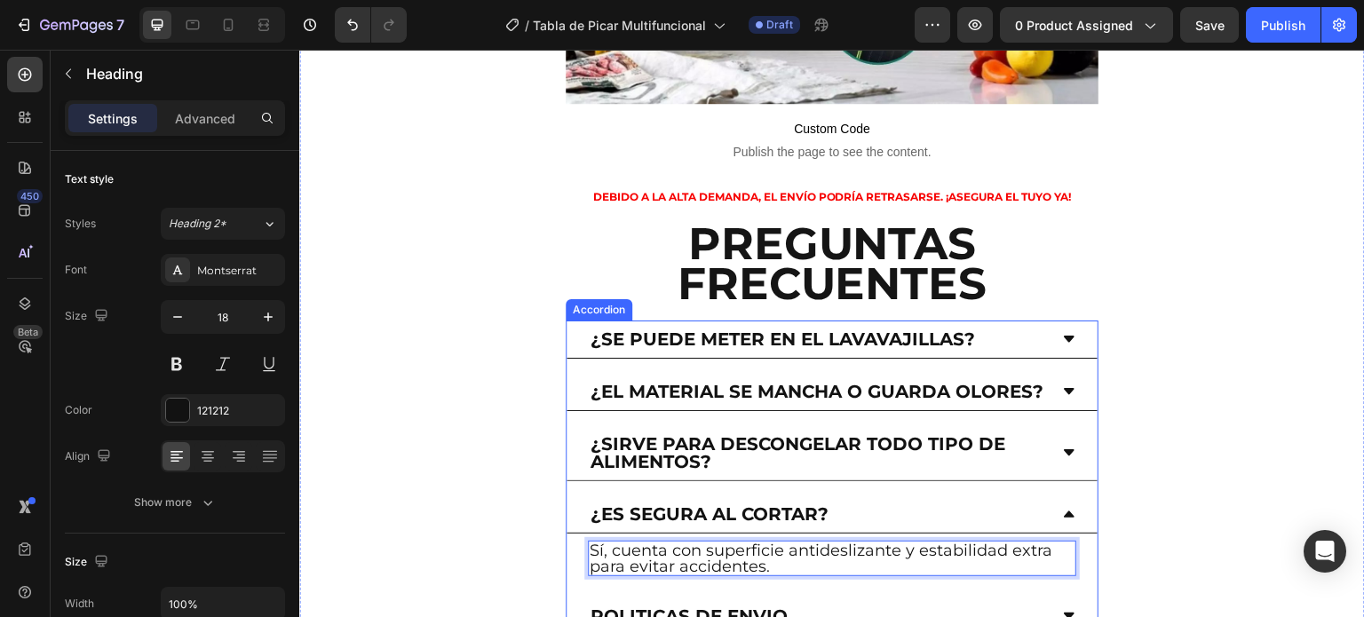
drag, startPoint x: 1060, startPoint y: 400, endPoint x: 1064, endPoint y: 409, distance: 9.9
click at [1062, 507] on icon at bounding box center [1069, 514] width 14 height 14
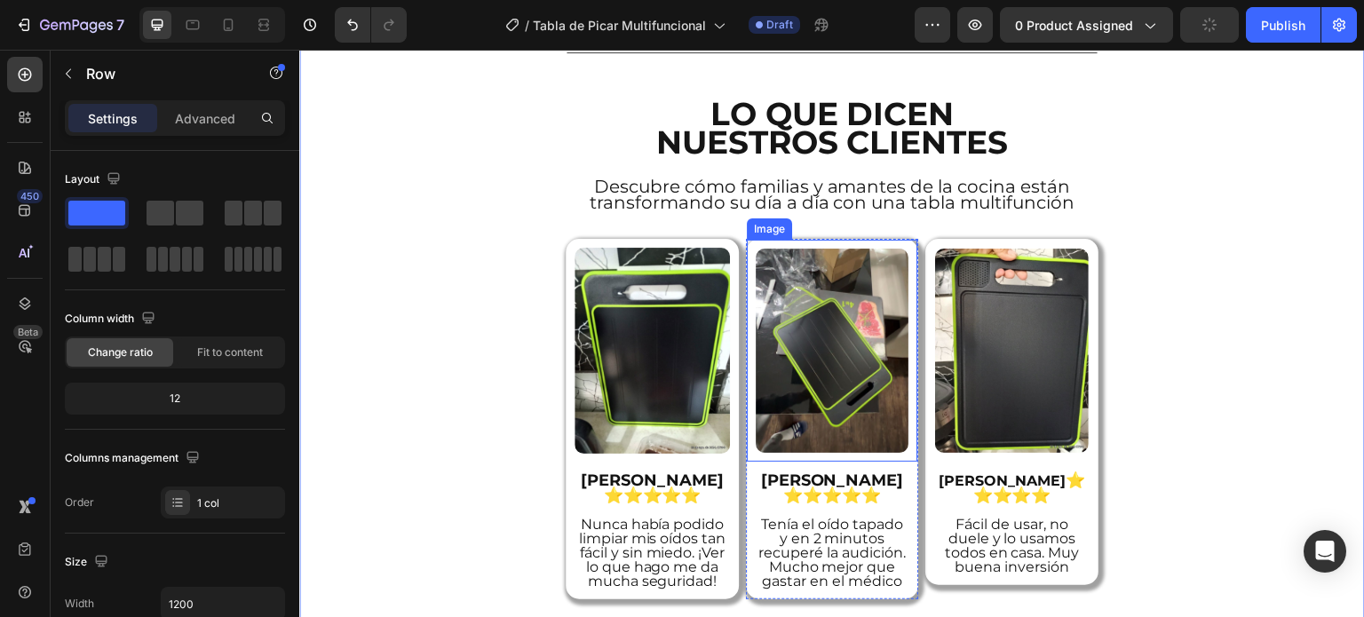
scroll to position [5813, 0]
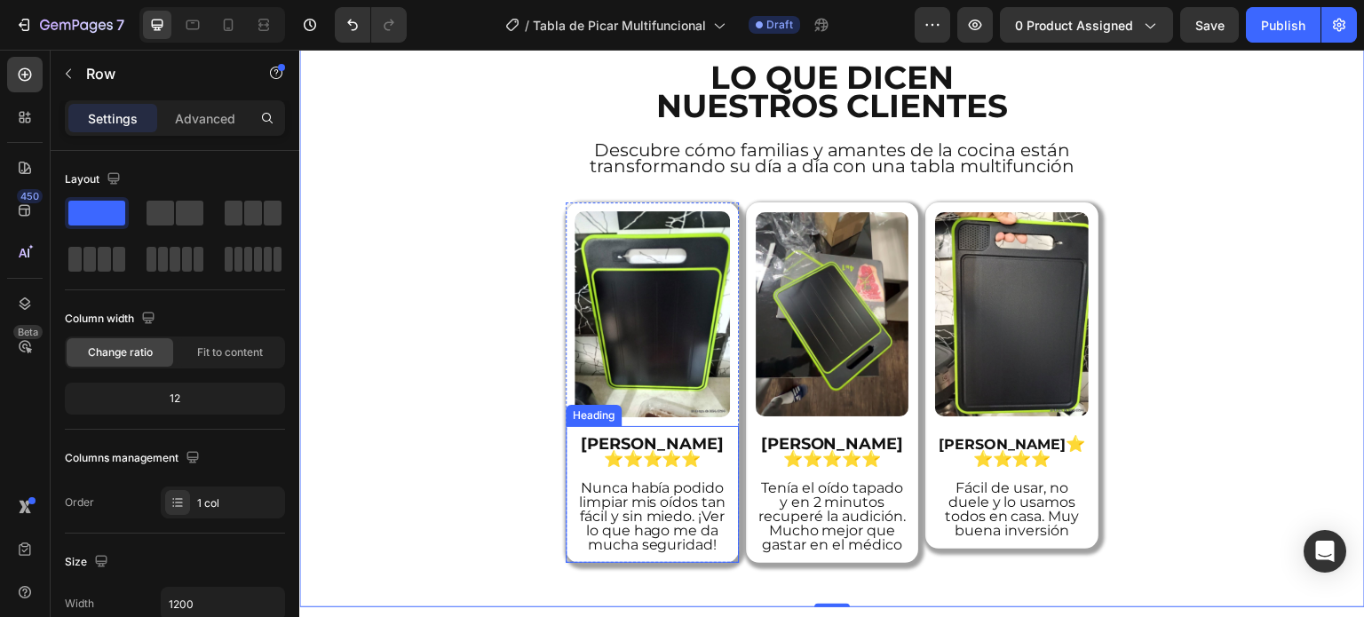
click at [652, 435] on h2 "[PERSON_NAME] ⭐⭐⭐⭐⭐ [PERSON_NAME] había podido limpiar mis oídos tan fácil y si…" at bounding box center [652, 494] width 155 height 119
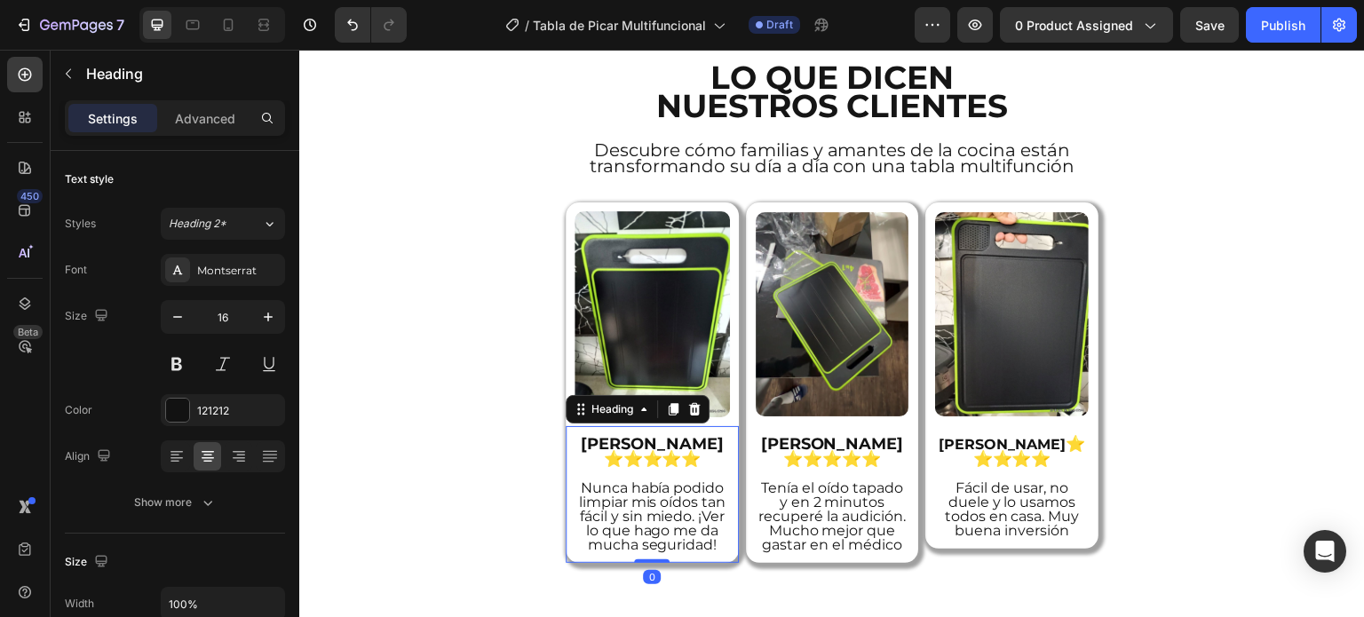
click at [694, 435] on h2 "[PERSON_NAME] ⭐⭐⭐⭐⭐ [PERSON_NAME] había podido limpiar mis oídos tan fácil y si…" at bounding box center [652, 494] width 155 height 119
click at [697, 440] on p "[PERSON_NAME] ⭐⭐⭐⭐⭐ [PERSON_NAME] había podido limpiar mis oídos tan fácil y si…" at bounding box center [652, 494] width 152 height 115
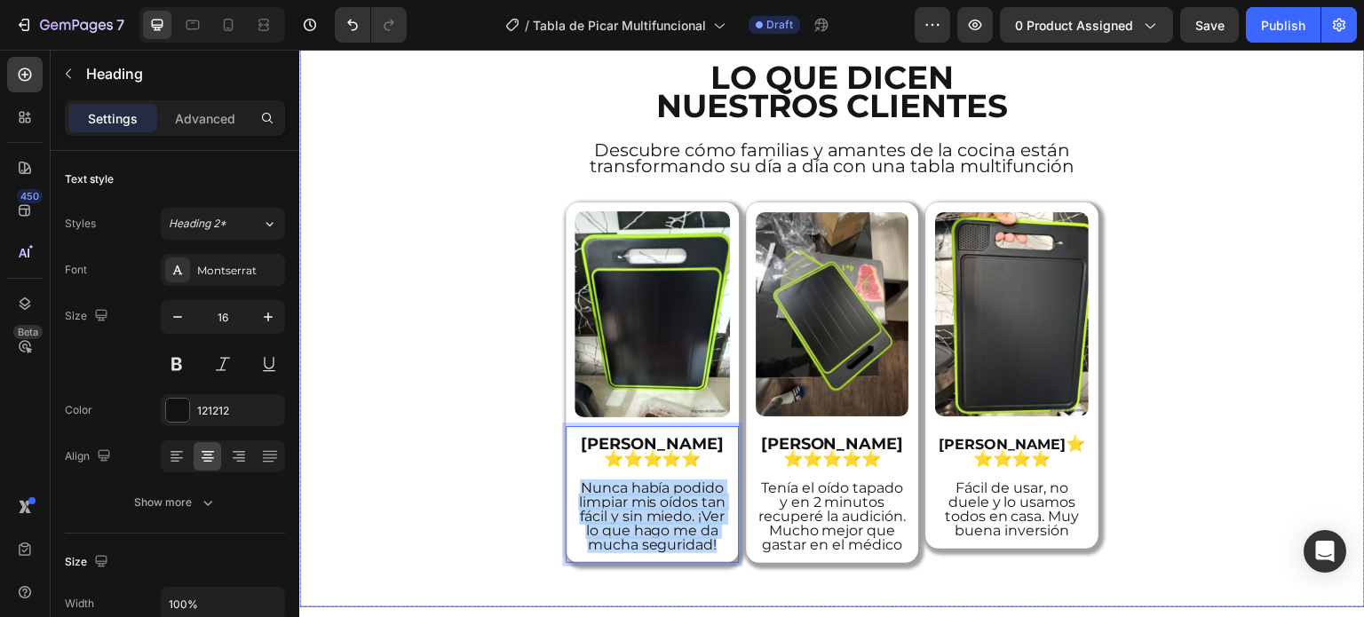
drag, startPoint x: 697, startPoint y: 441, endPoint x: 559, endPoint y: 368, distance: 157.0
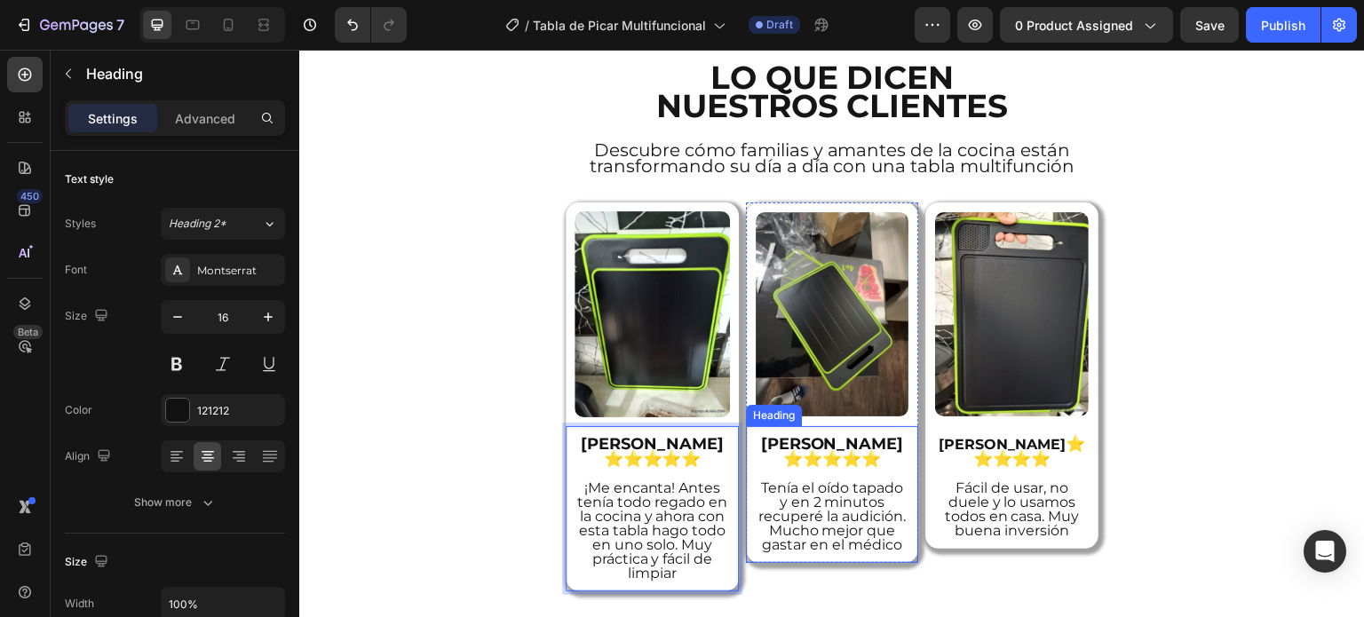
click at [859, 435] on h2 "[PERSON_NAME] ⭐⭐⭐⭐⭐ Tenía el oído tapado y en 2 minutos recuperé la audición. M…" at bounding box center [832, 494] width 155 height 119
click at [890, 437] on h2 "[PERSON_NAME] ⭐⭐⭐⭐⭐ Tenía el oído tapado y en 2 minutos recuperé la audición. M…" at bounding box center [832, 494] width 155 height 119
click at [884, 440] on p "[PERSON_NAME] ⭐⭐⭐⭐⭐ Tenía el oído tapado y en 2 minutos recuperé la audición. M…" at bounding box center [833, 494] width 152 height 115
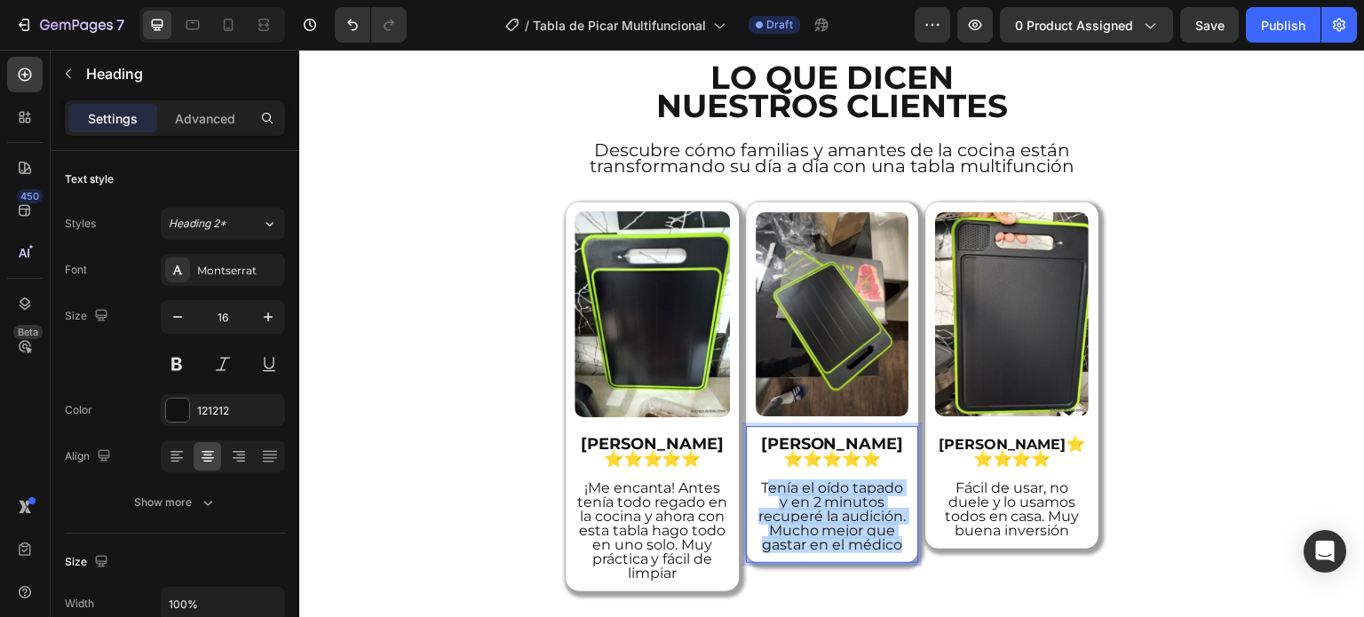
drag, startPoint x: 868, startPoint y: 433, endPoint x: 759, endPoint y: 361, distance: 131.3
click at [759, 437] on p "[PERSON_NAME] ⭐⭐⭐⭐⭐ Tenía el oído tapado y en 2 minutos recuperé la audición. M…" at bounding box center [833, 494] width 152 height 115
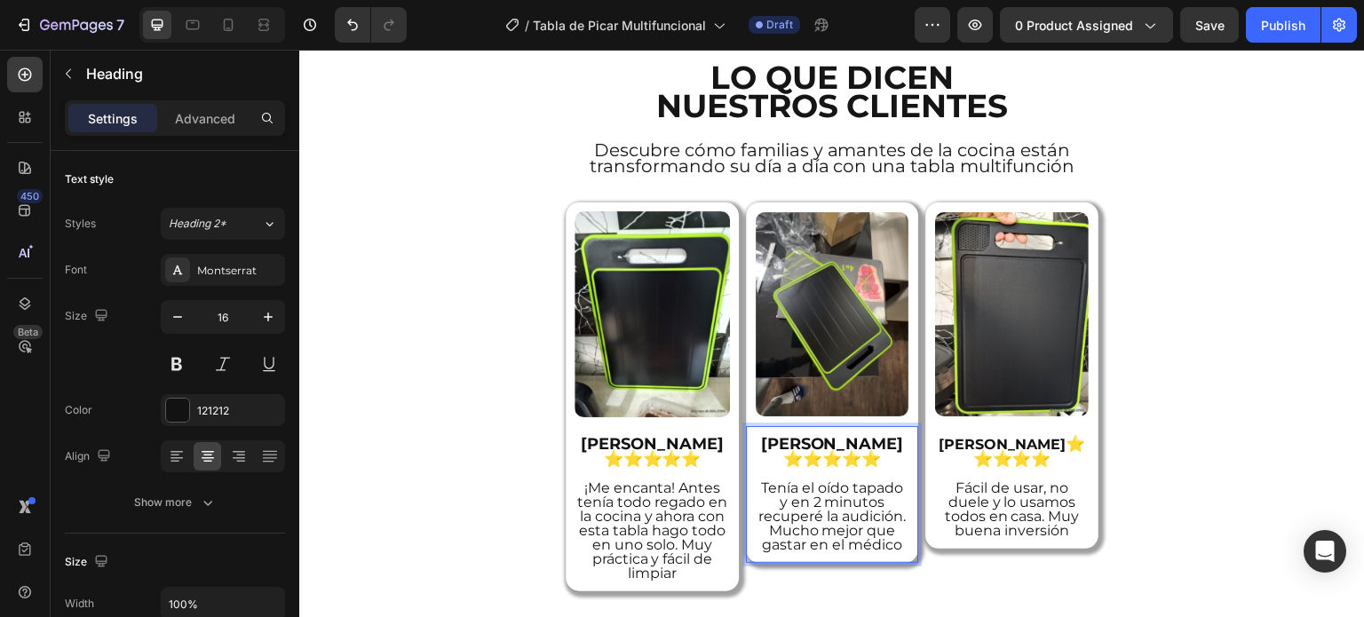
click at [757, 437] on p "[PERSON_NAME] ⭐⭐⭐⭐⭐ Tenía el oído tapado y en 2 minutos recuperé la audición. M…" at bounding box center [833, 494] width 152 height 115
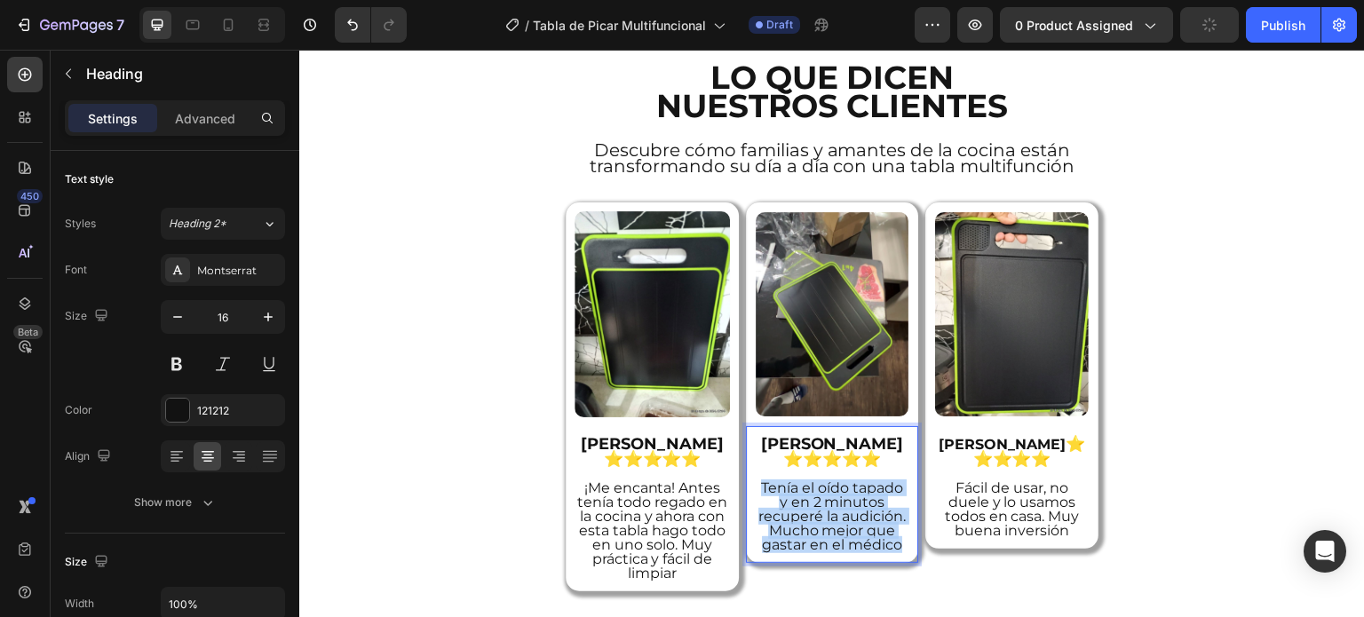
drag, startPoint x: 755, startPoint y: 366, endPoint x: 870, endPoint y: 455, distance: 145.0
click at [870, 455] on div "[PERSON_NAME] ⭐⭐⭐⭐⭐ Tenía el oído tapado y en 2 minutos recuperé la audición. M…" at bounding box center [832, 494] width 173 height 137
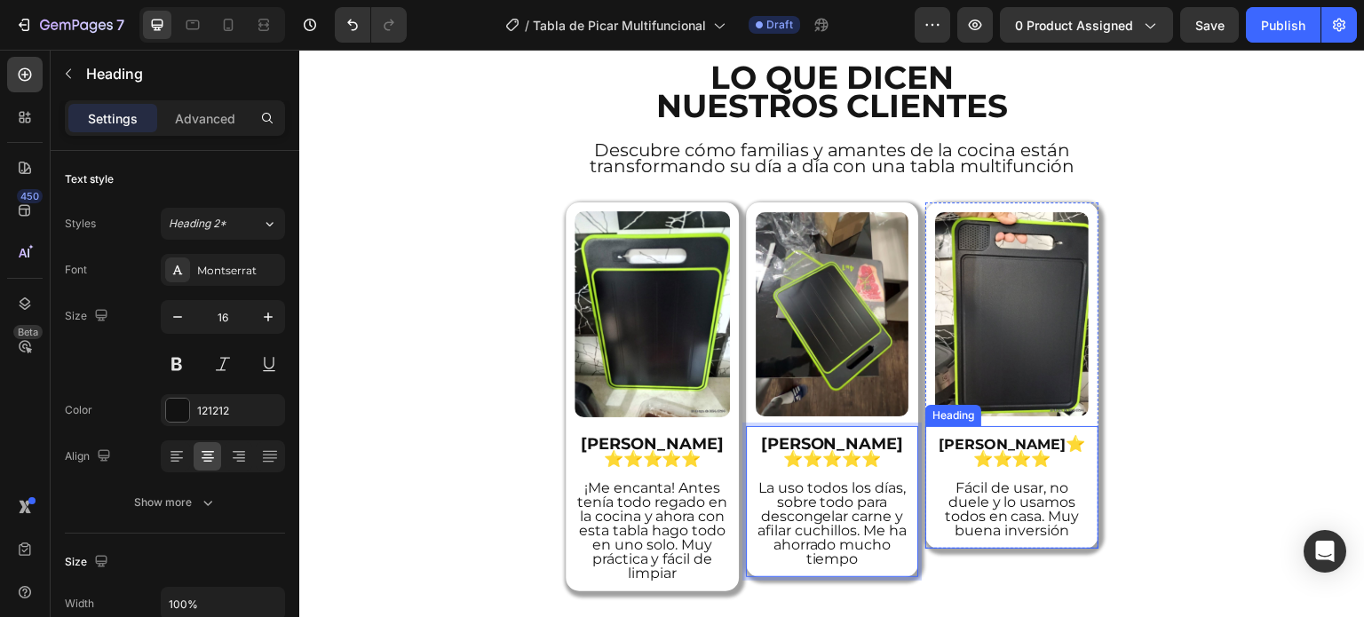
drag, startPoint x: 1020, startPoint y: 394, endPoint x: 1079, endPoint y: 406, distance: 60.6
click at [1022, 435] on h2 "[PERSON_NAME] ⭐⭐⭐⭐⭐ Fácil de usar, no duele y lo usamos todos en casa. Muy buen…" at bounding box center [1011, 487] width 155 height 105
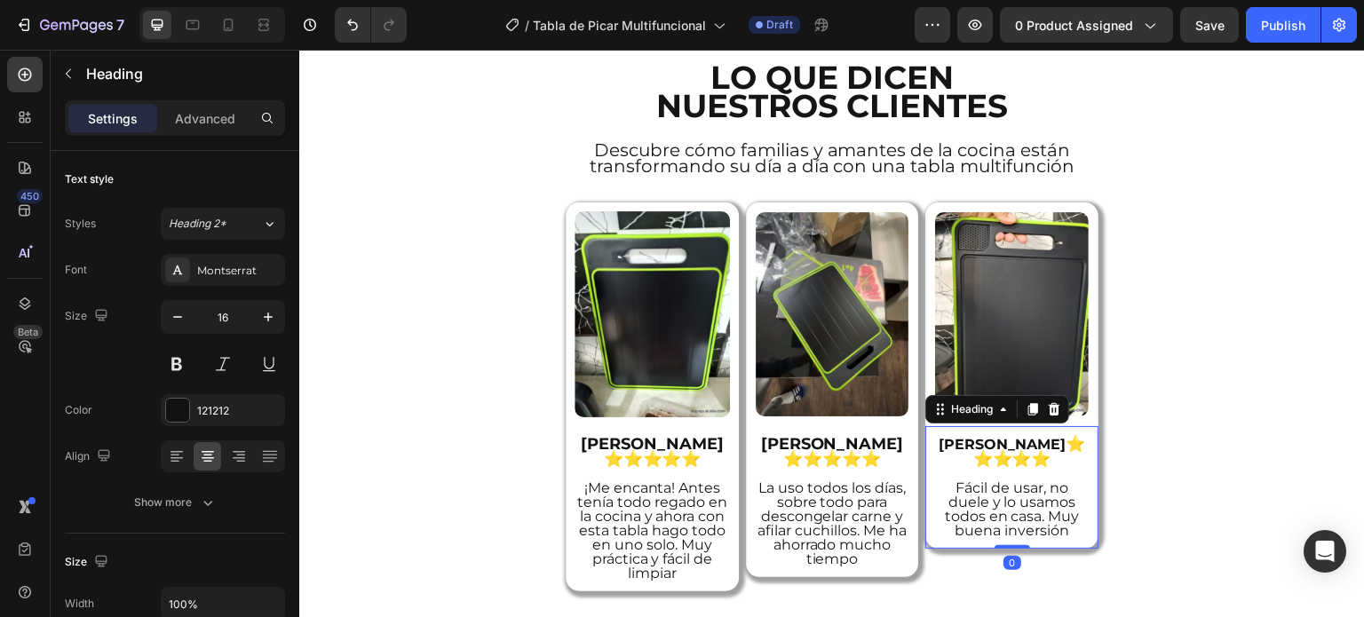
click at [1079, 426] on div "[PERSON_NAME] ⭐⭐⭐⭐⭐ Fácil de usar, no duele y lo usamos todos en casa. Muy buen…" at bounding box center [1012, 487] width 173 height 123
click at [1060, 435] on h2 "[PERSON_NAME] ⭐⭐⭐⭐⭐ Fácil de usar, no duele y lo usamos todos en casa. Muy buen…" at bounding box center [1011, 487] width 155 height 105
click at [1064, 437] on p "[PERSON_NAME] ⭐⭐⭐⭐⭐ Fácil de usar, no duele y lo usamos todos en casa. Muy buen…" at bounding box center [1012, 487] width 152 height 101
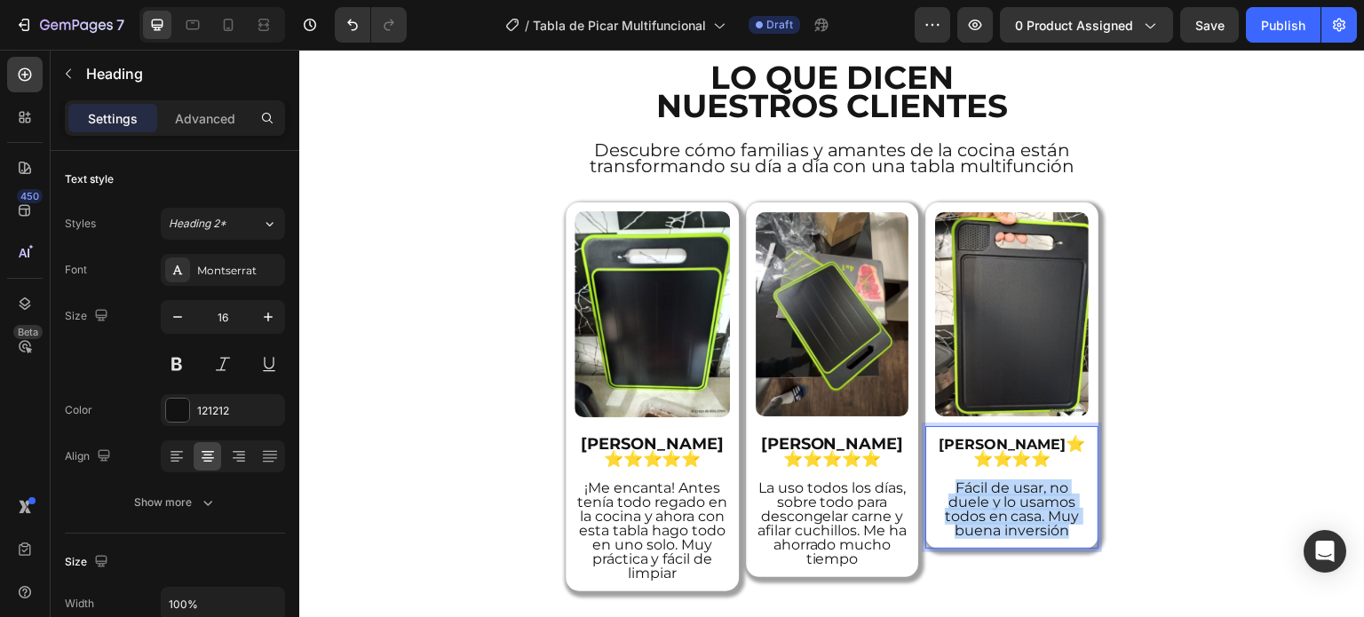
drag, startPoint x: 1058, startPoint y: 412, endPoint x: 929, endPoint y: 364, distance: 137.4
click at [936, 437] on p "[PERSON_NAME] ⭐⭐⭐⭐⭐ Fácil de usar, no duele y lo usamos todos en casa. Muy buen…" at bounding box center [1012, 487] width 152 height 101
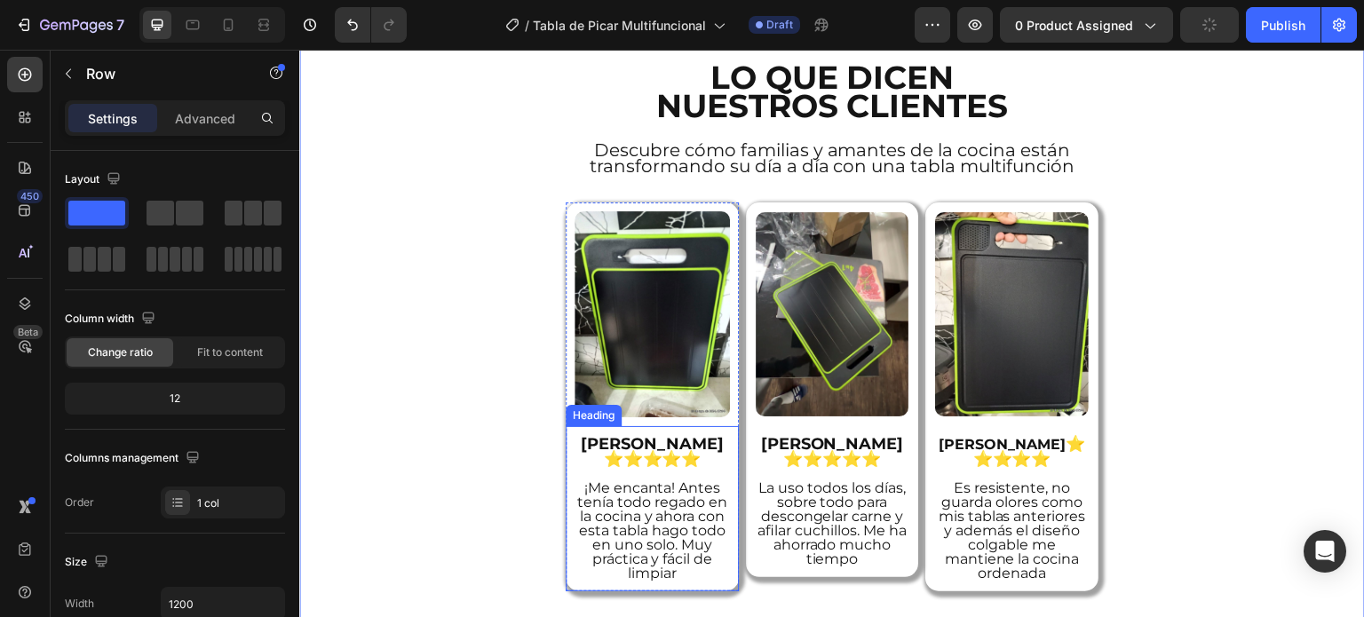
click at [661, 434] on strong "[PERSON_NAME]" at bounding box center [652, 444] width 143 height 20
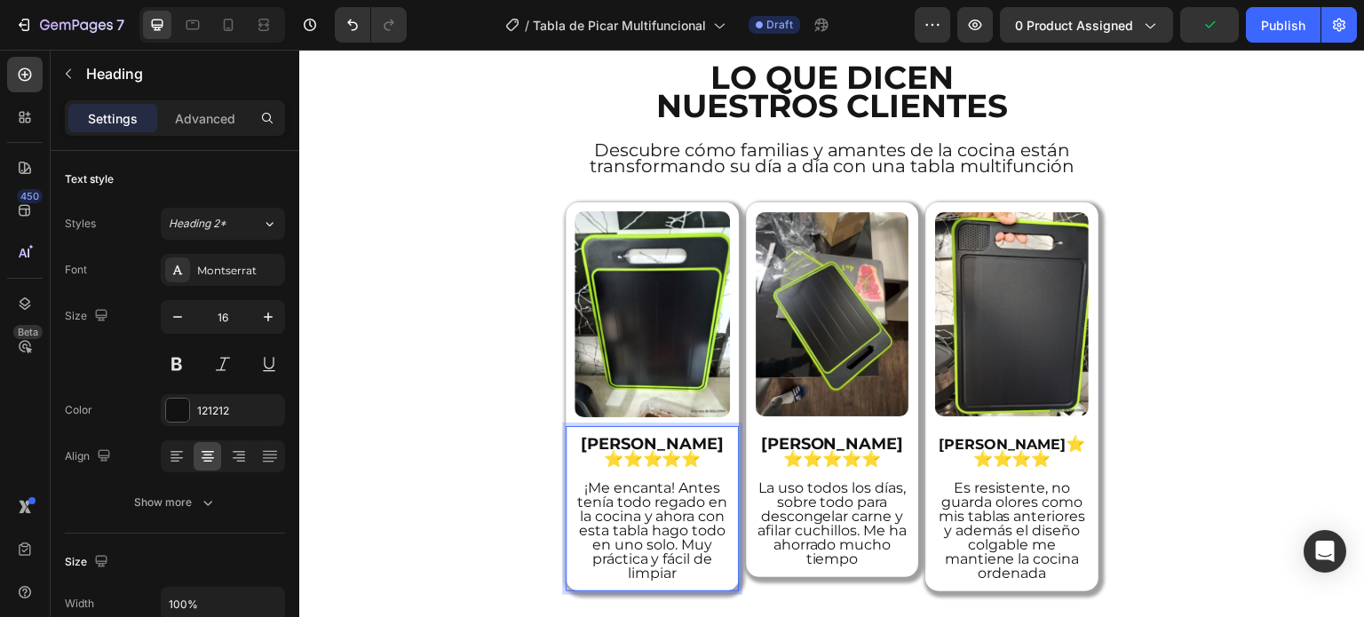
click at [658, 434] on strong "[PERSON_NAME]" at bounding box center [652, 444] width 143 height 20
click at [820, 434] on strong "[PERSON_NAME] ⭐⭐⭐⭐⭐" at bounding box center [831, 451] width 143 height 35
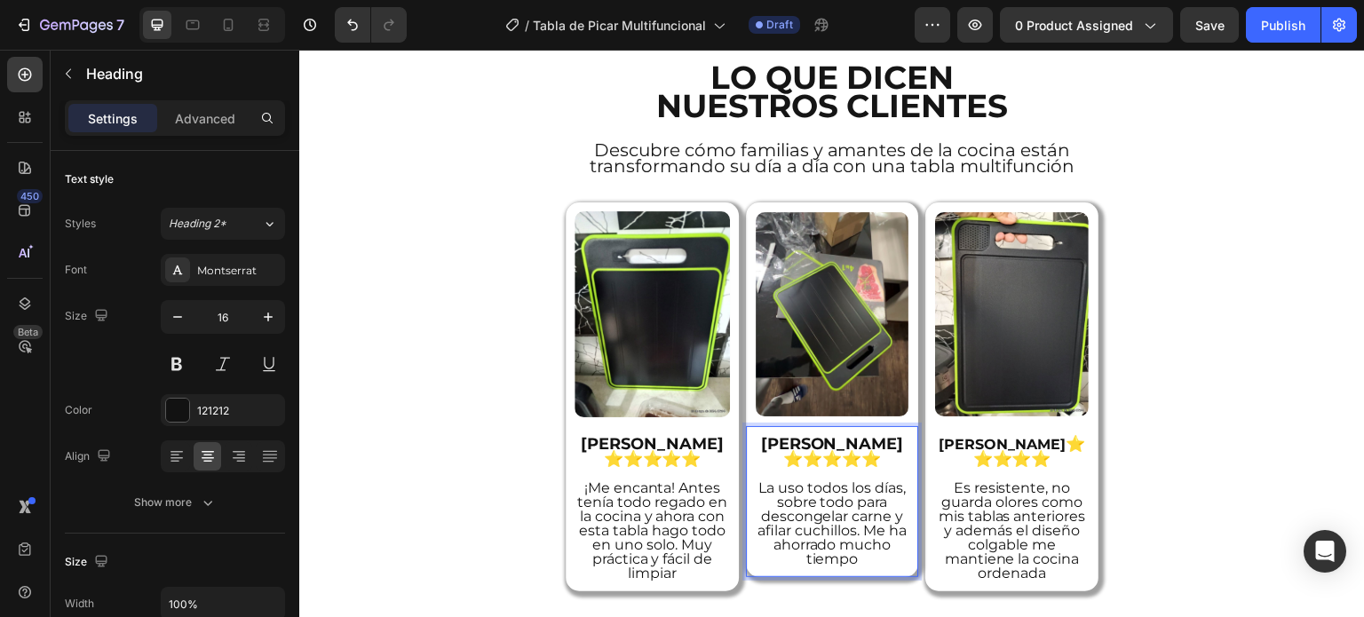
click at [845, 434] on strong "[PERSON_NAME] ⭐⭐⭐⭐⭐" at bounding box center [831, 451] width 143 height 35
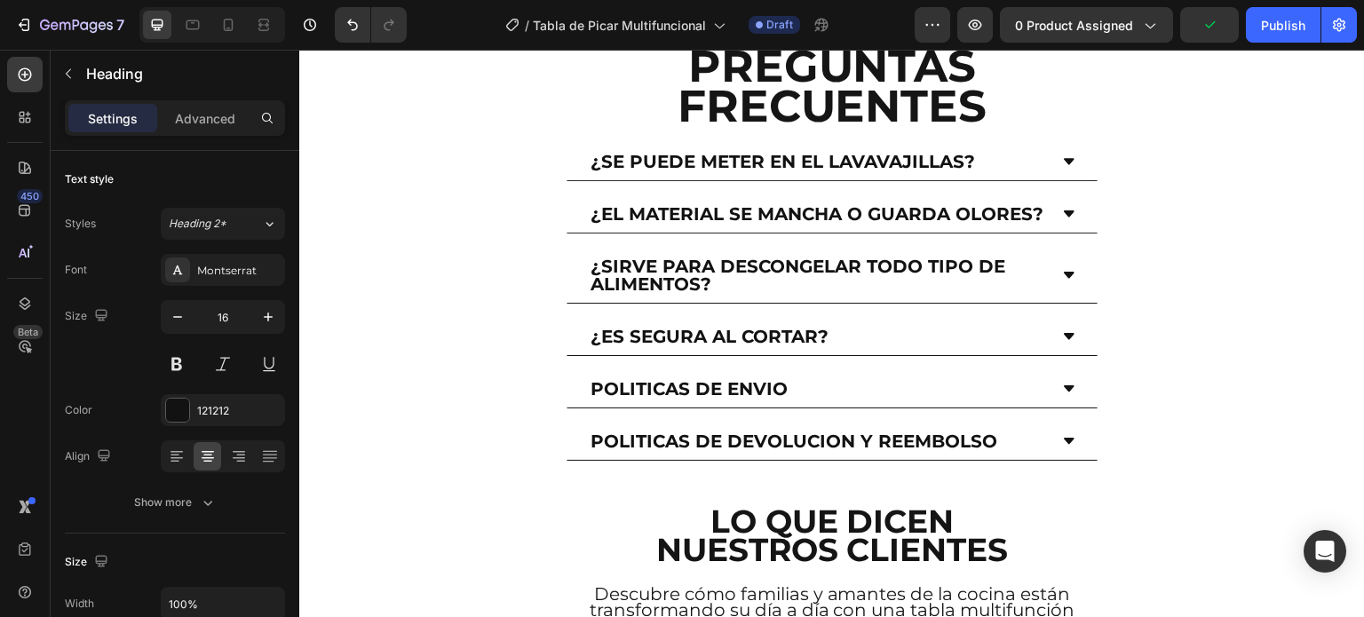
scroll to position [5724, 0]
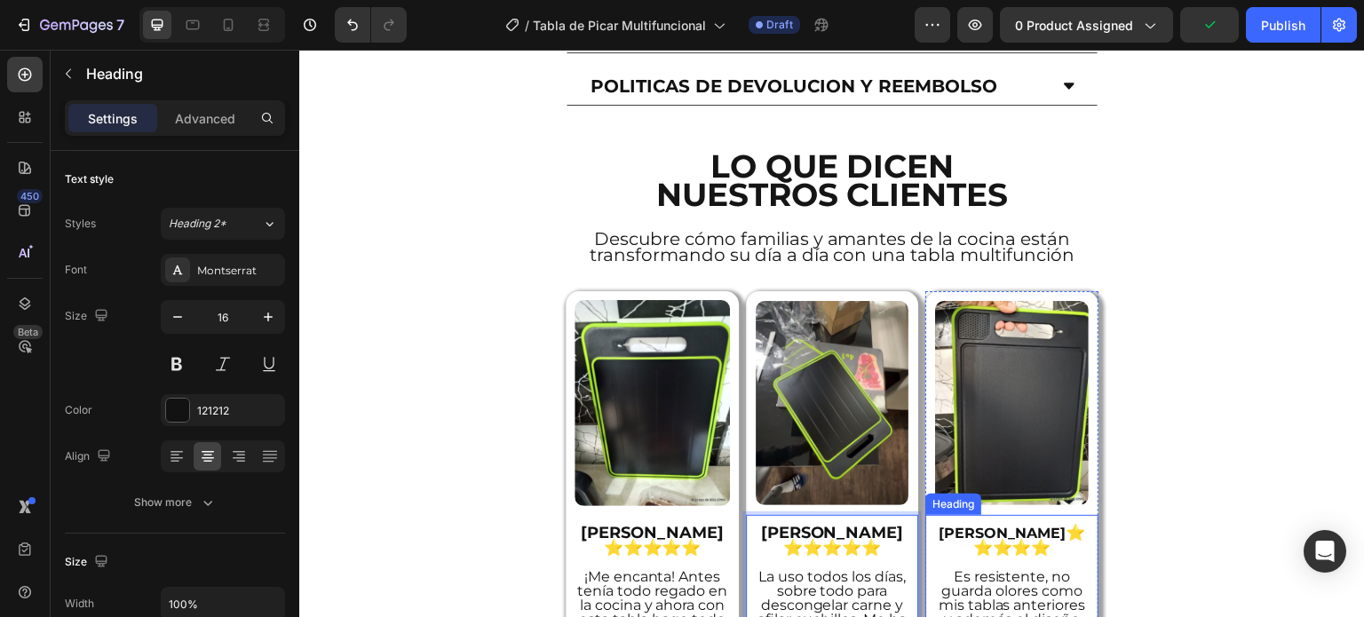
click at [1010, 523] on strong "⭐⭐⭐⭐⭐" at bounding box center [1030, 540] width 113 height 35
click at [1010, 525] on strong "[PERSON_NAME]" at bounding box center [1002, 533] width 127 height 17
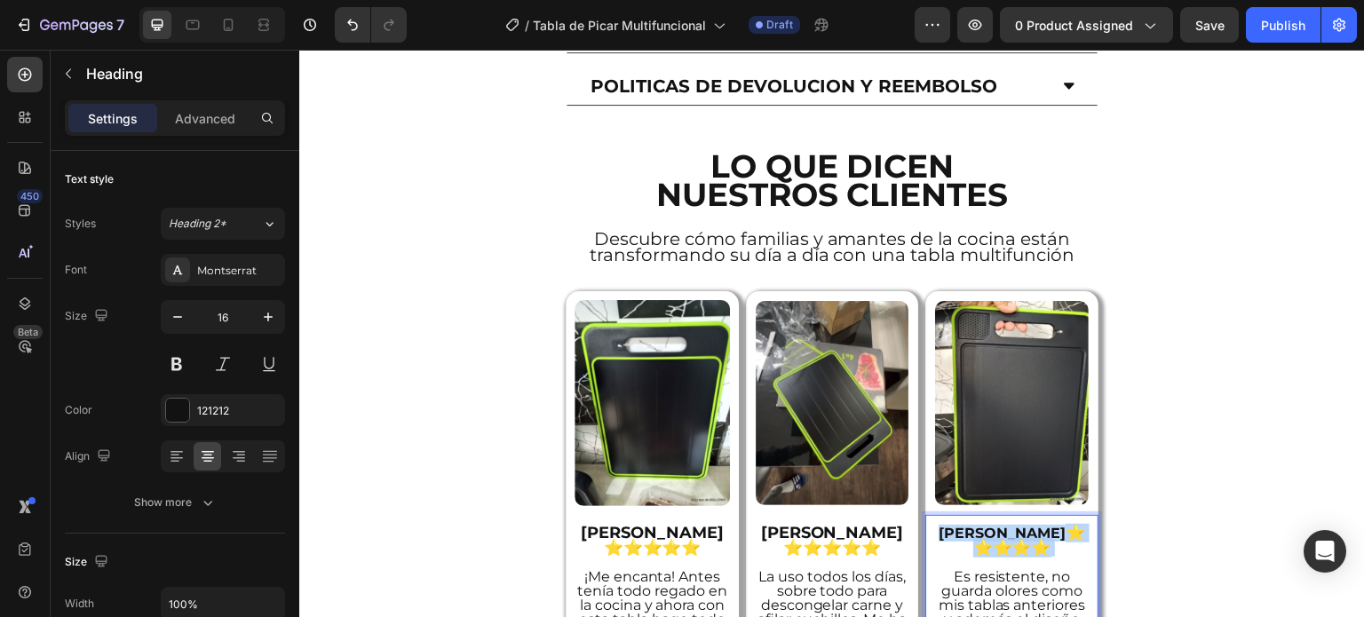
drag, startPoint x: 1010, startPoint y: 414, endPoint x: 994, endPoint y: 413, distance: 16.0
click at [994, 525] on strong "[PERSON_NAME]" at bounding box center [1002, 533] width 127 height 17
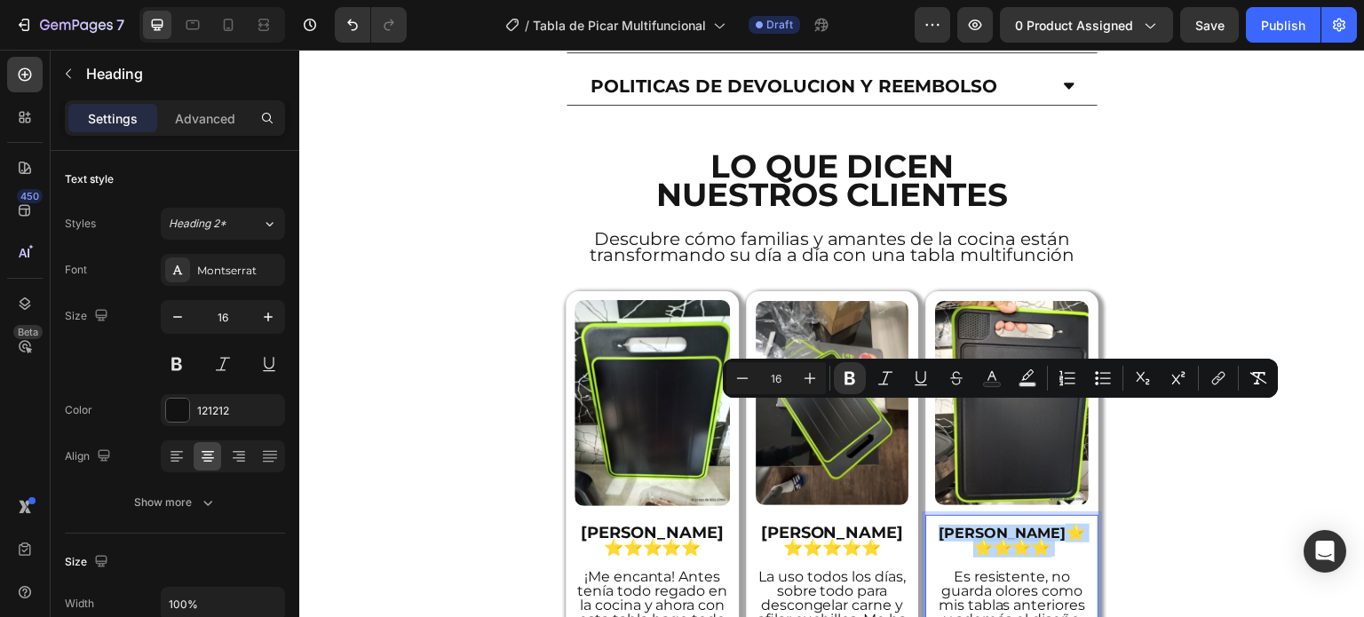
click at [994, 525] on strong "[PERSON_NAME]" at bounding box center [1002, 533] width 127 height 17
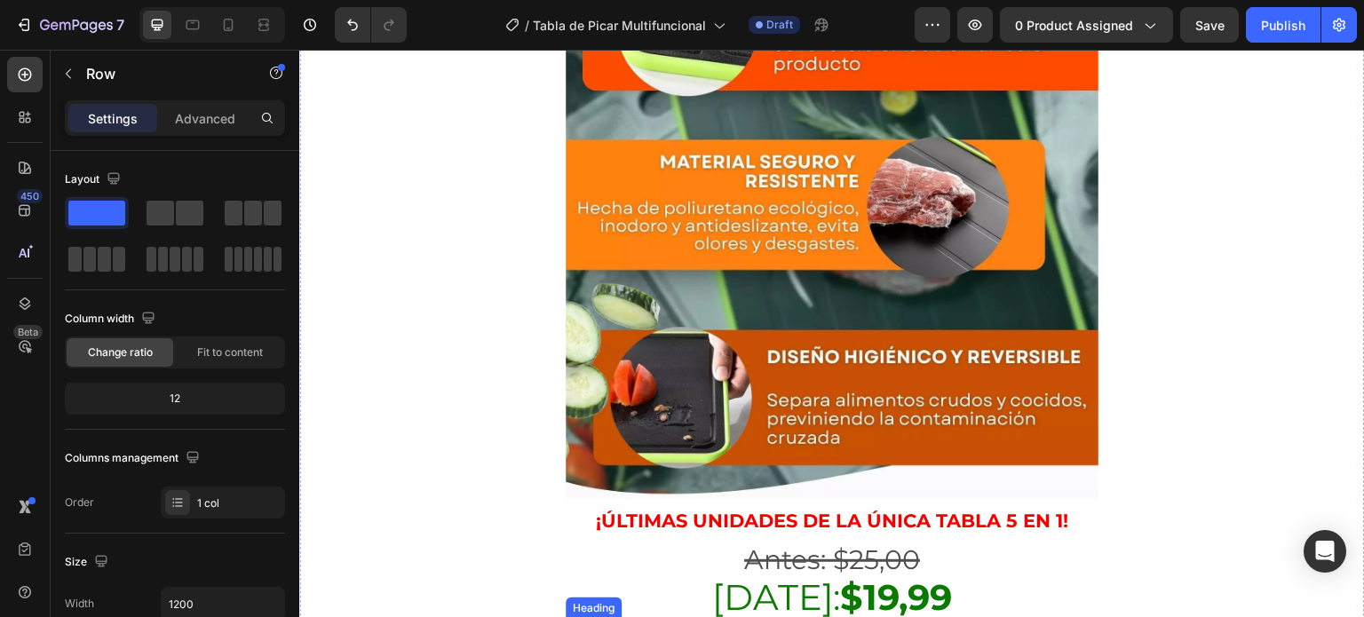
scroll to position [2526, 0]
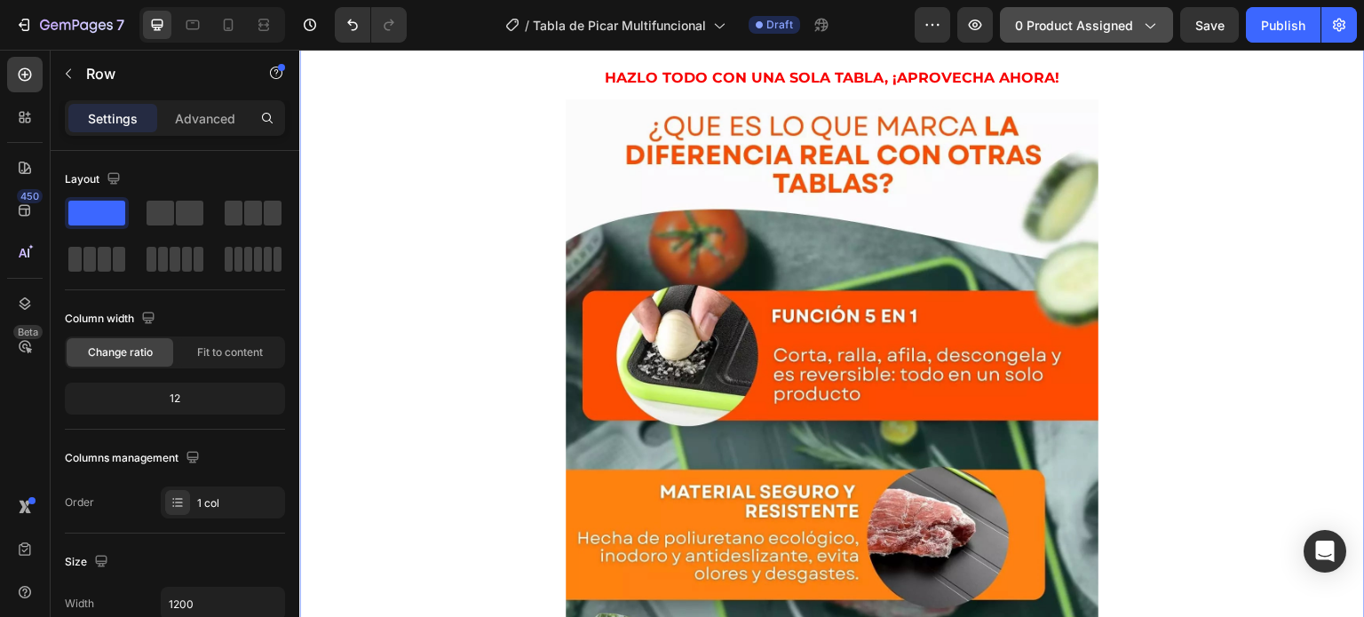
click at [1113, 39] on button "0 product assigned" at bounding box center [1086, 25] width 173 height 36
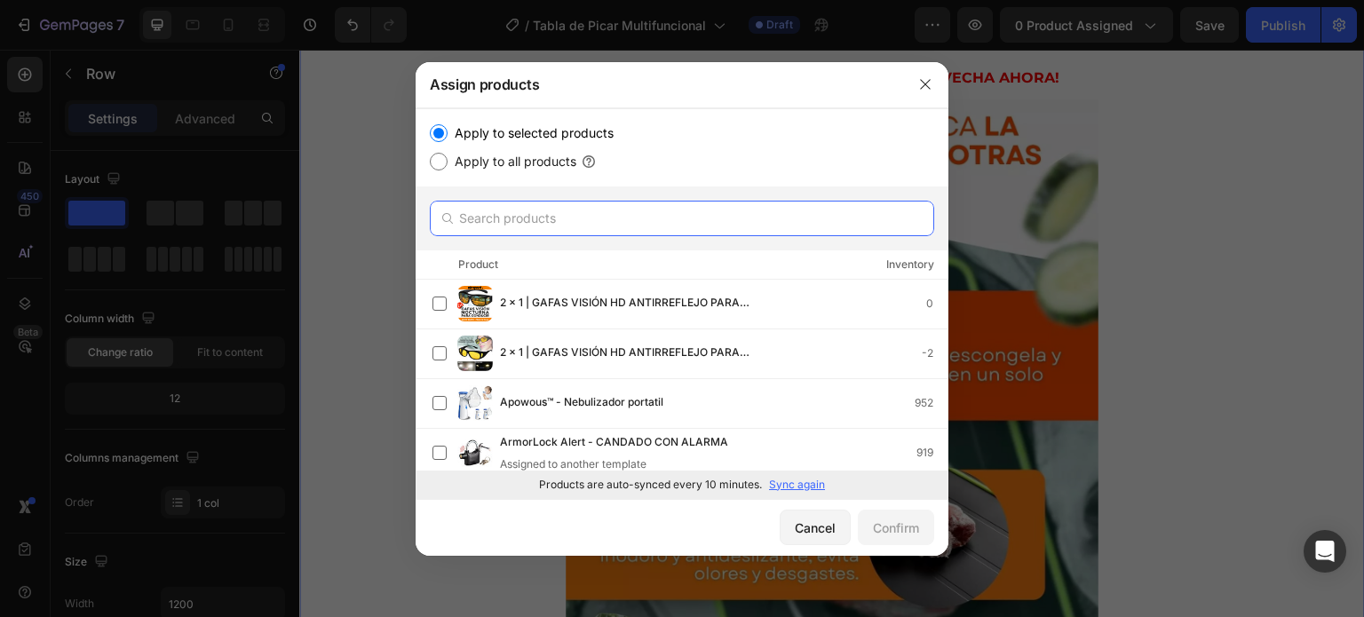
click at [622, 216] on input "text" at bounding box center [682, 219] width 505 height 36
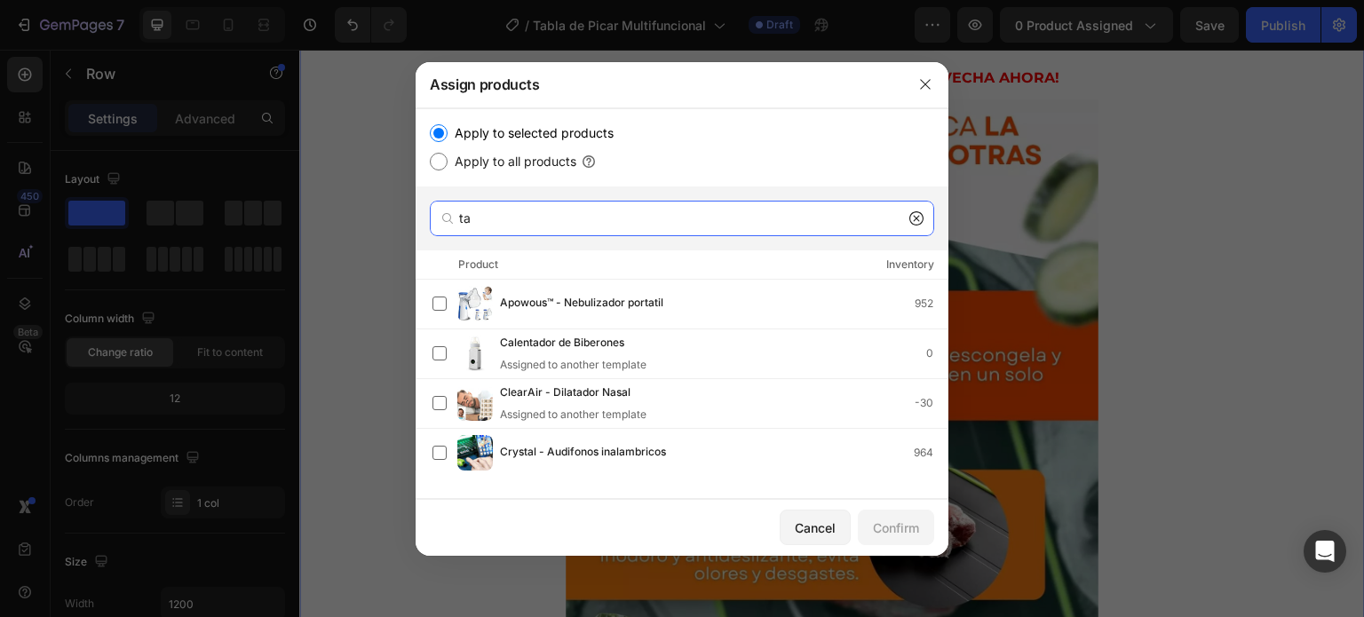
scroll to position [341, 0]
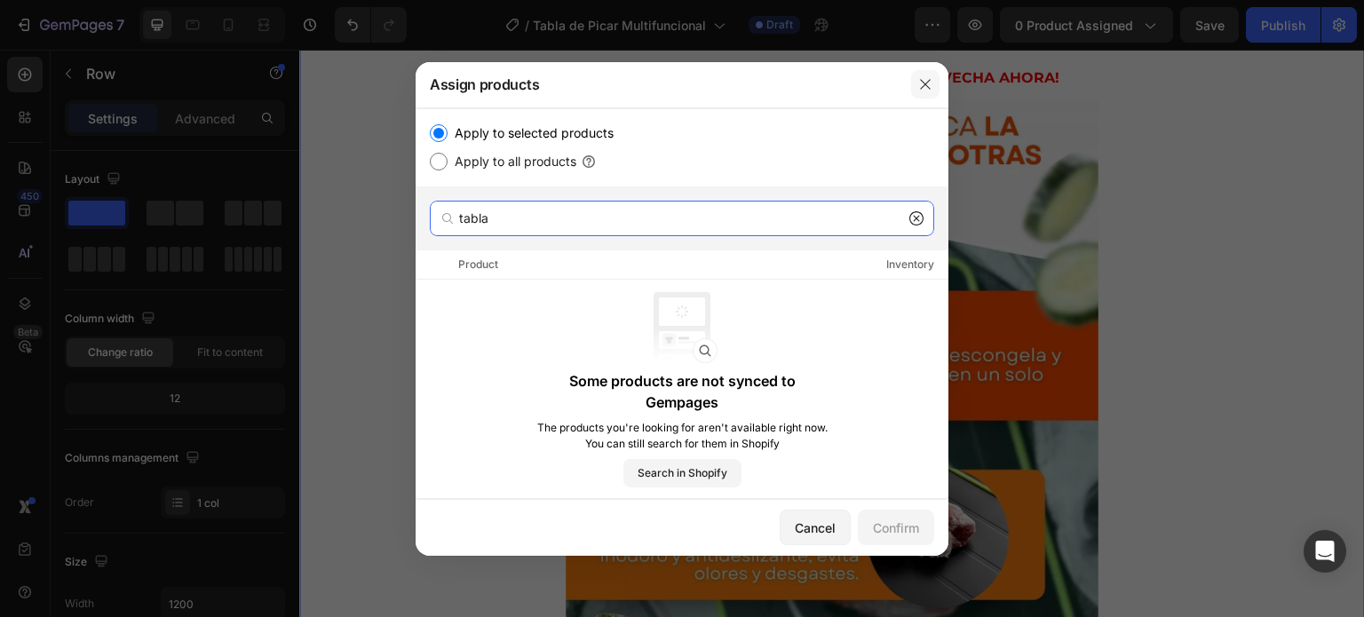
type input "tabla"
click at [931, 81] on icon "button" at bounding box center [925, 84] width 14 height 14
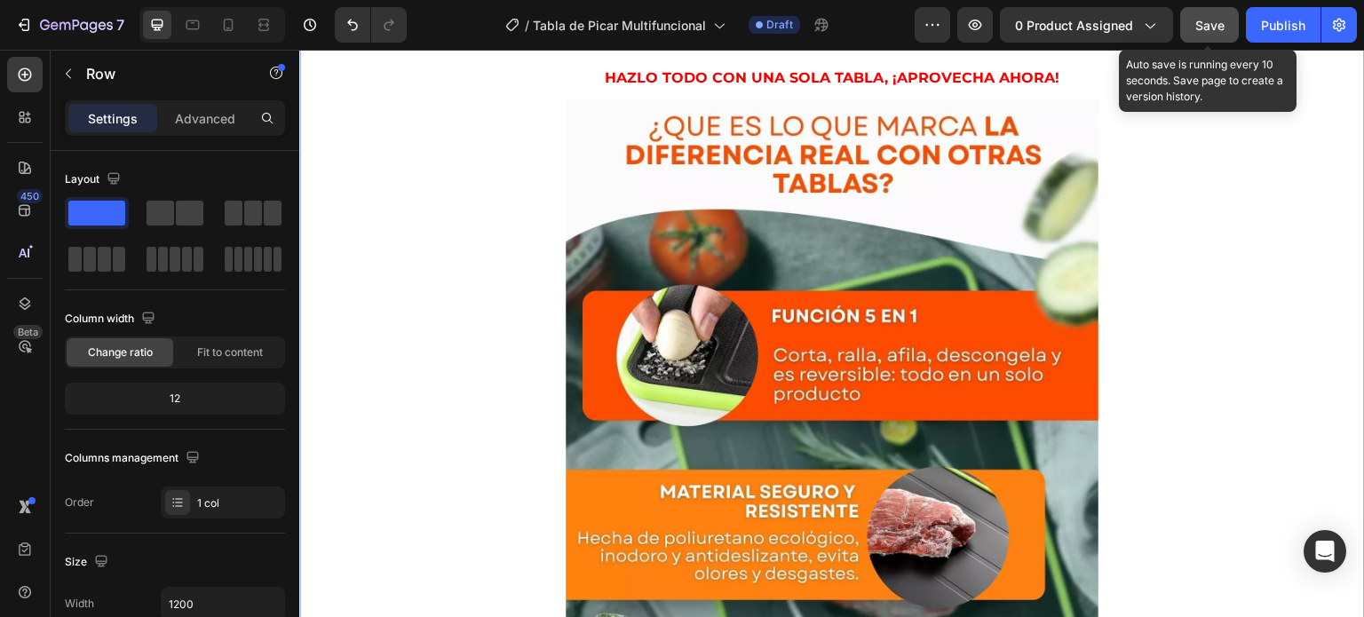
click at [1201, 35] on button "Save" at bounding box center [1210, 25] width 59 height 36
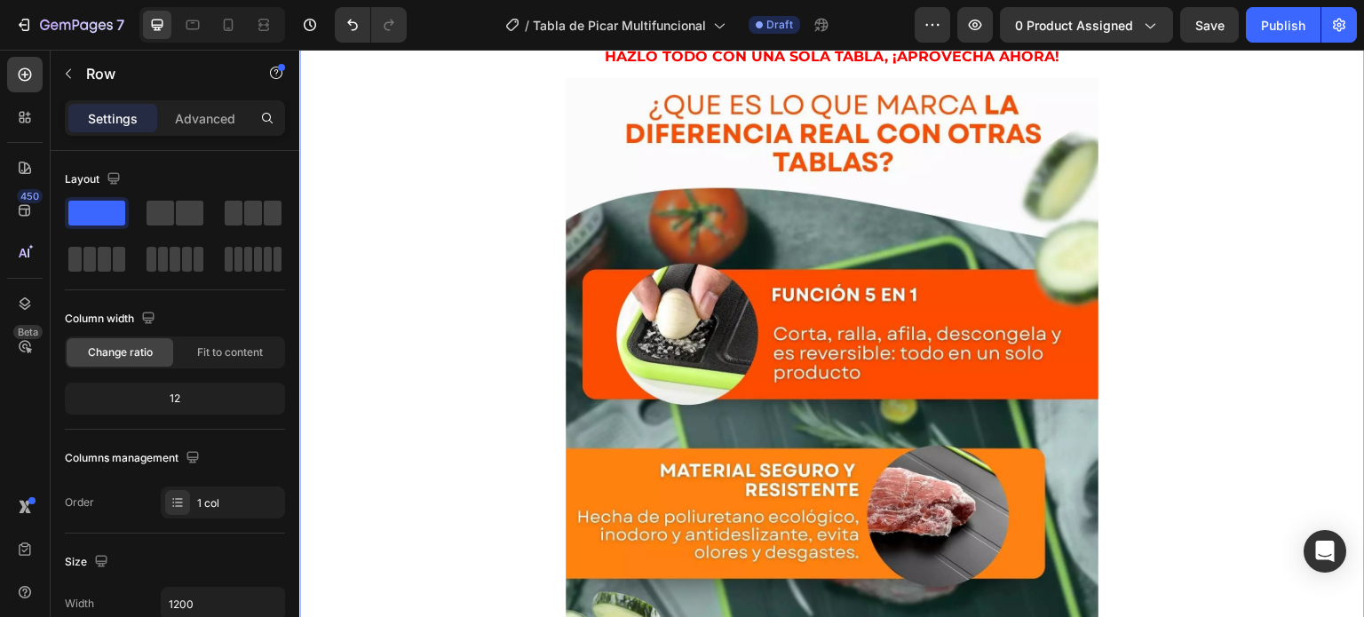
scroll to position [2526, 0]
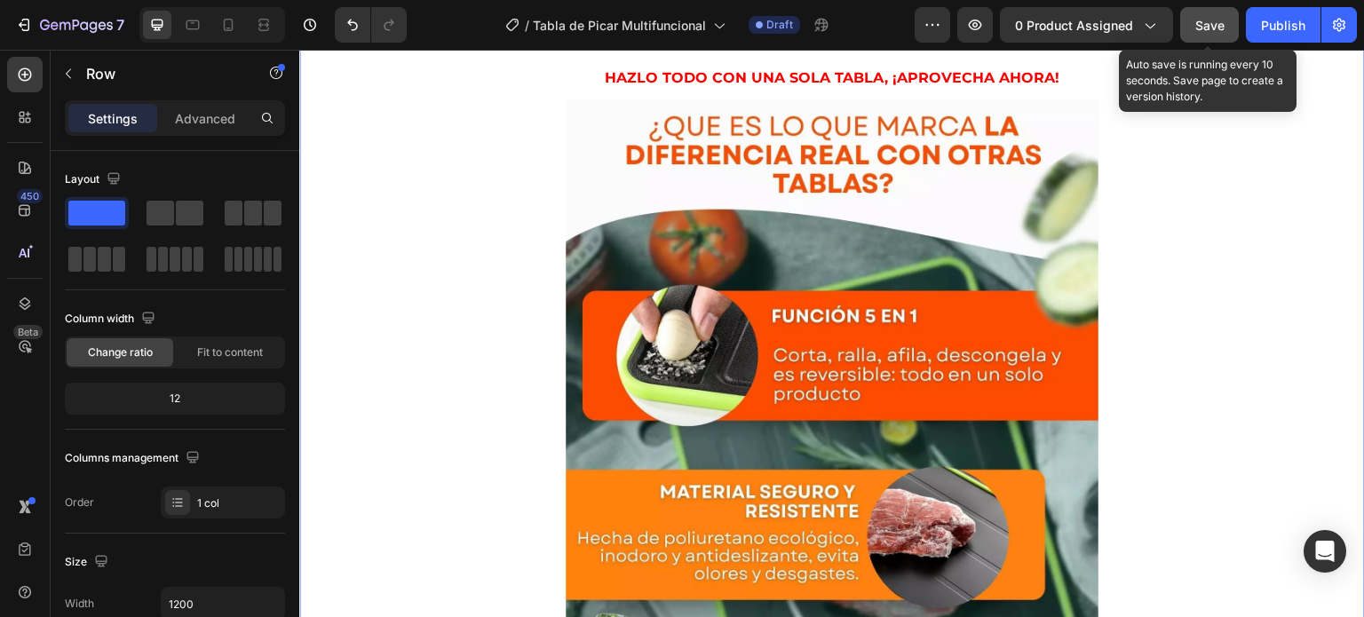
click at [1216, 24] on span "Save" at bounding box center [1210, 25] width 29 height 15
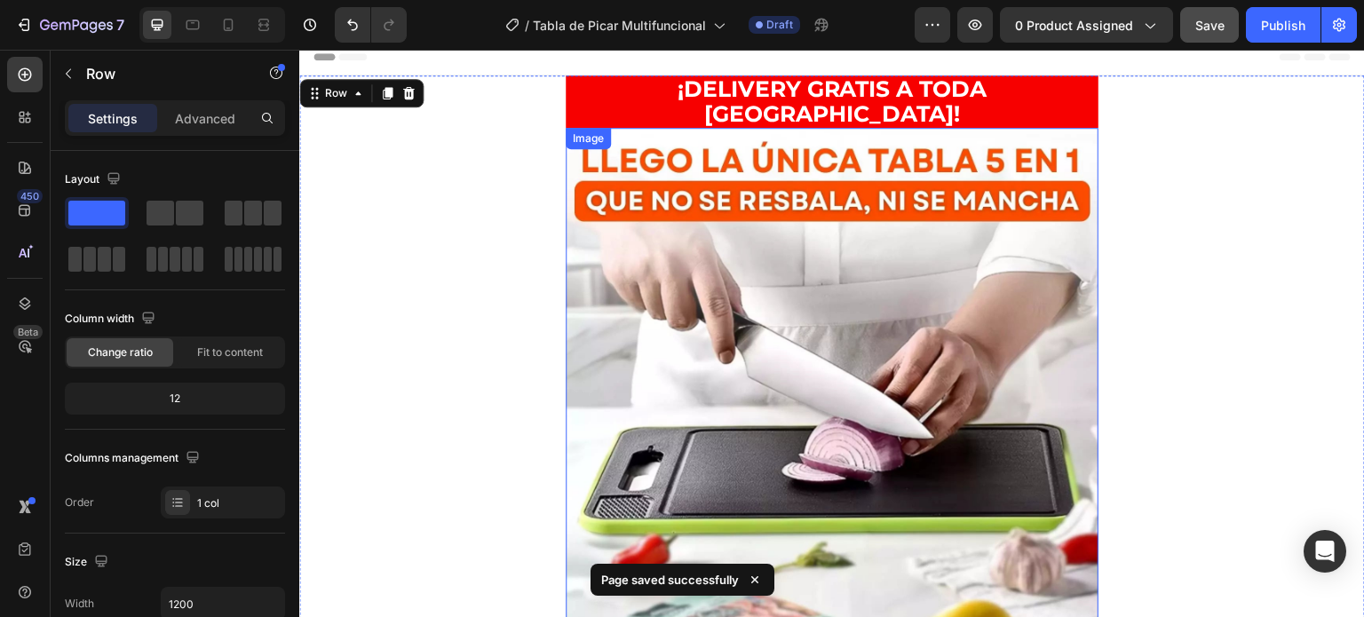
scroll to position [0, 0]
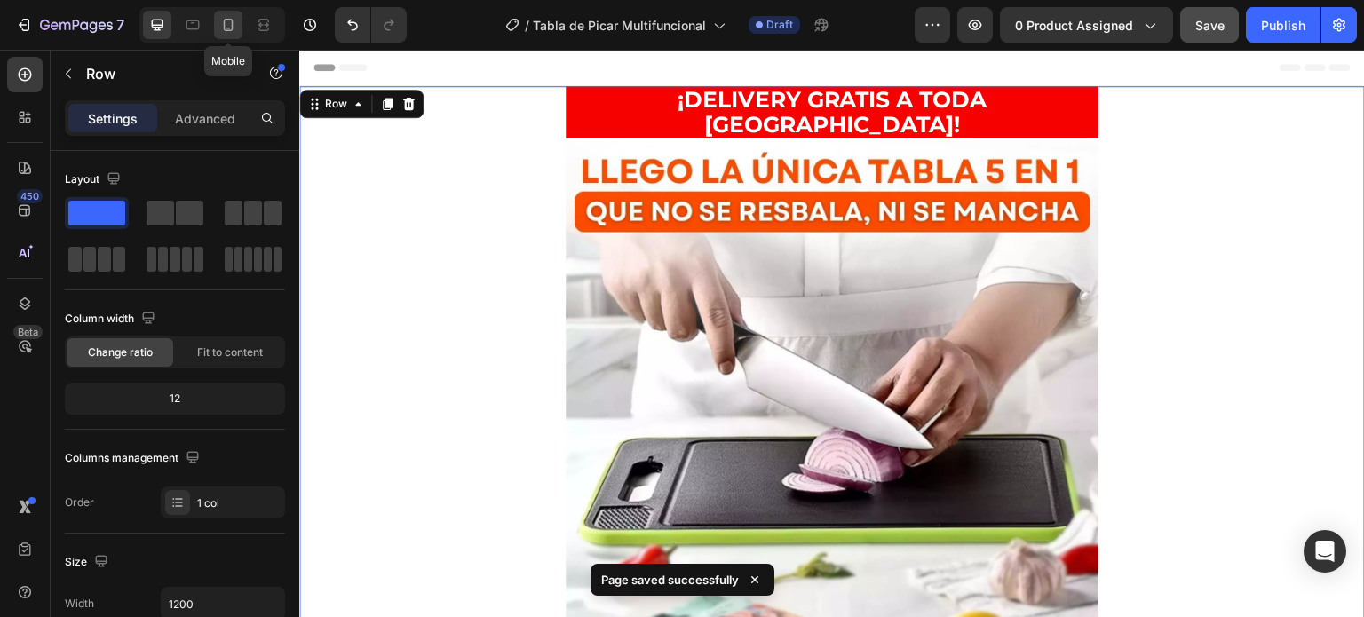
click at [231, 24] on icon at bounding box center [228, 25] width 18 height 18
type input "100%"
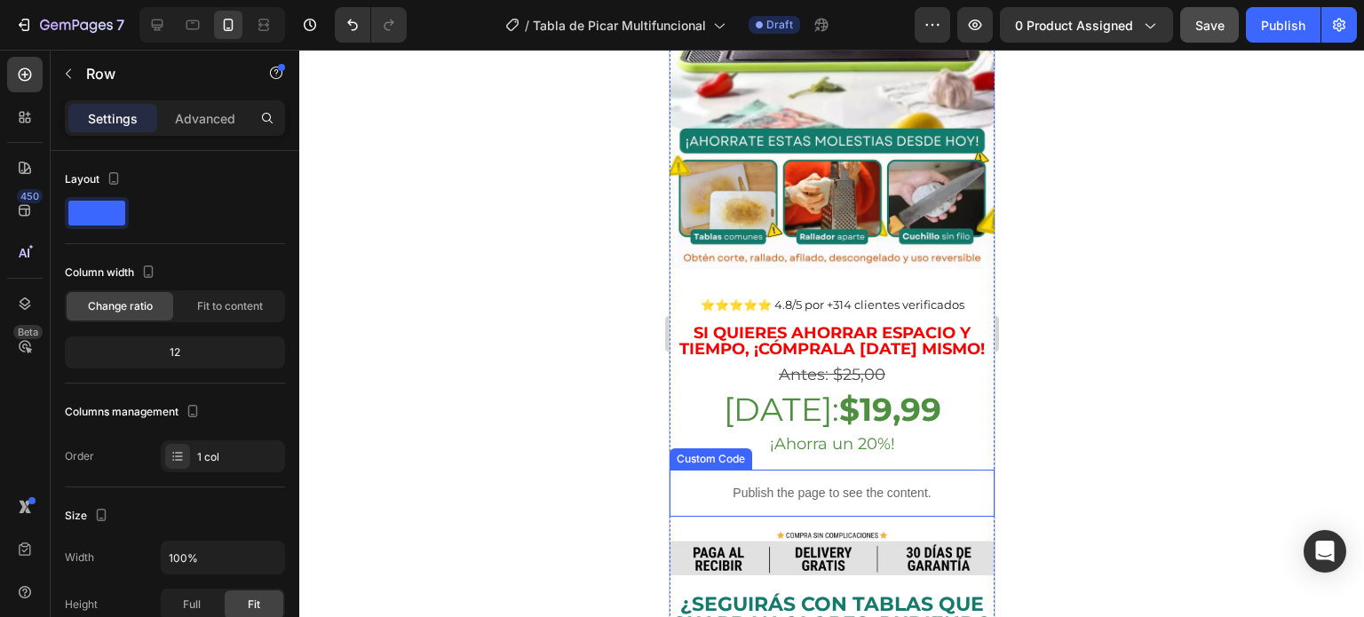
scroll to position [355, 0]
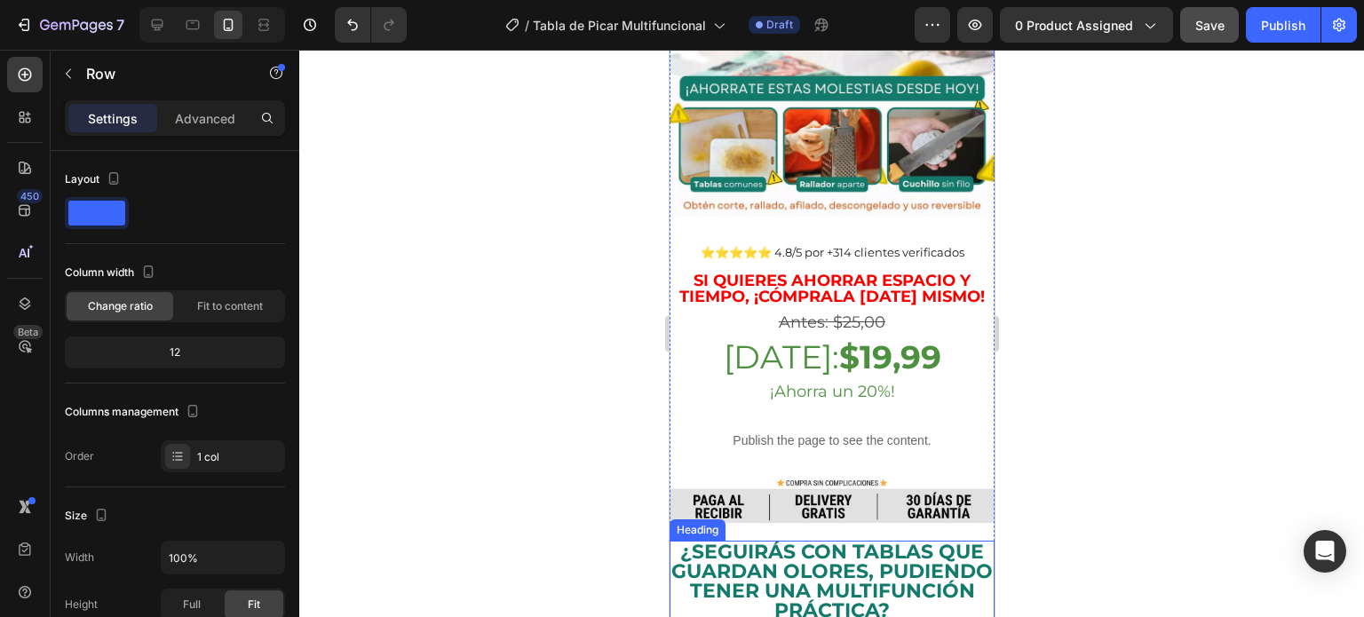
click at [901, 543] on p "¿Seguirás con tablas que guardan olores, pudiendo tener una multifunción prácti…" at bounding box center [832, 582] width 322 height 78
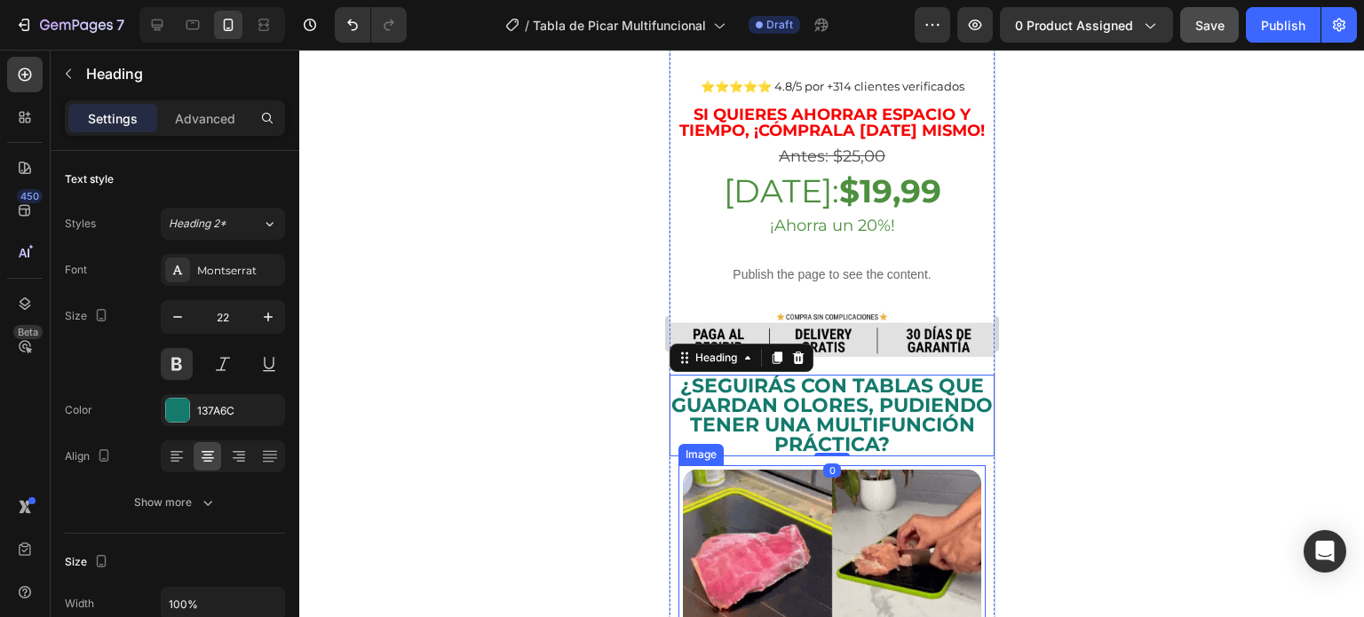
scroll to position [533, 0]
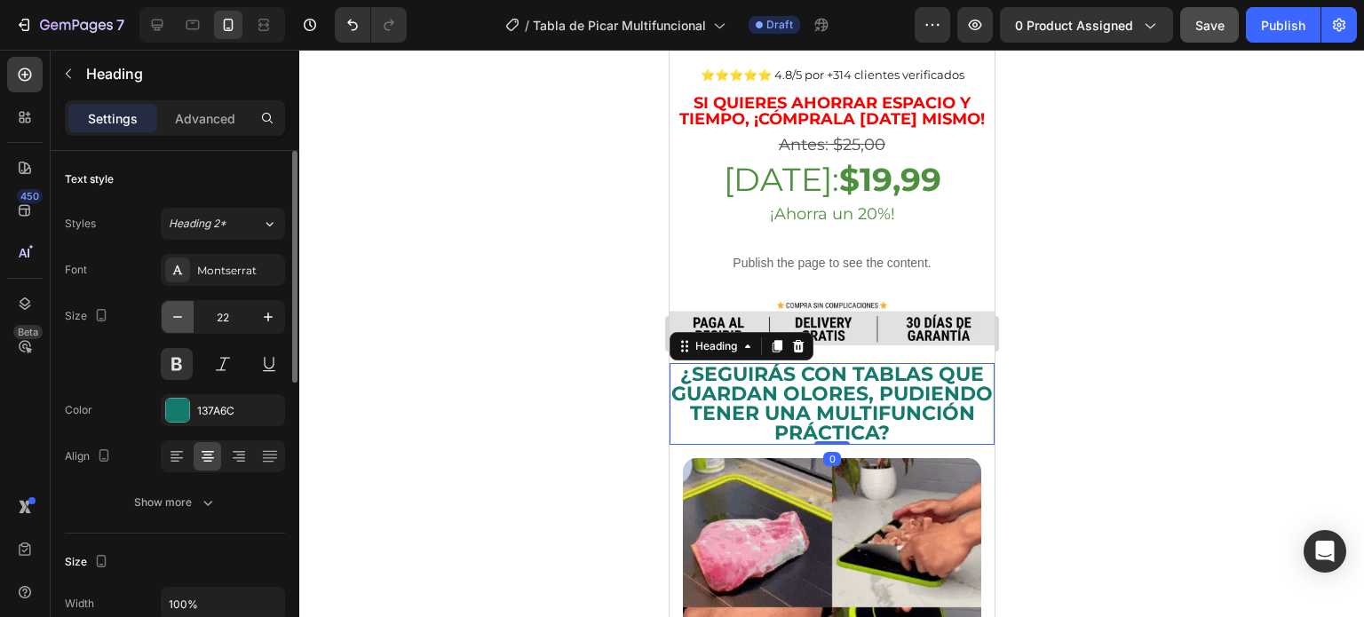
click at [173, 308] on icon "button" at bounding box center [178, 317] width 18 height 18
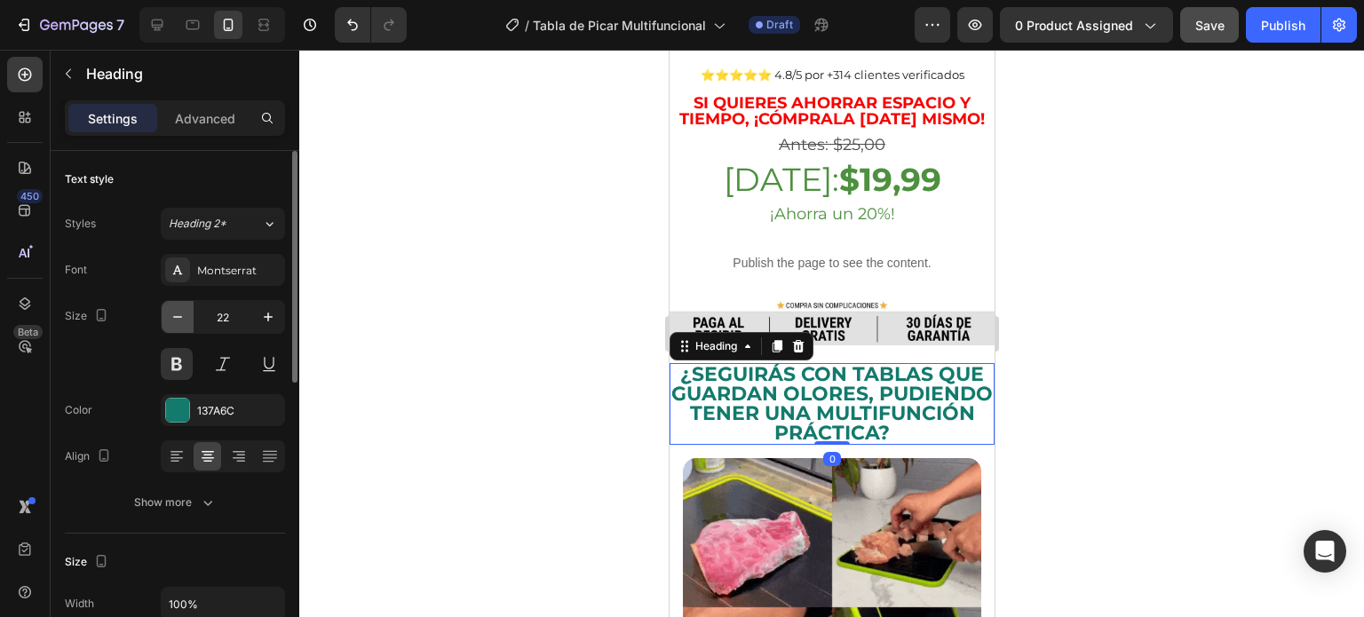
click at [172, 308] on icon "button" at bounding box center [178, 317] width 18 height 18
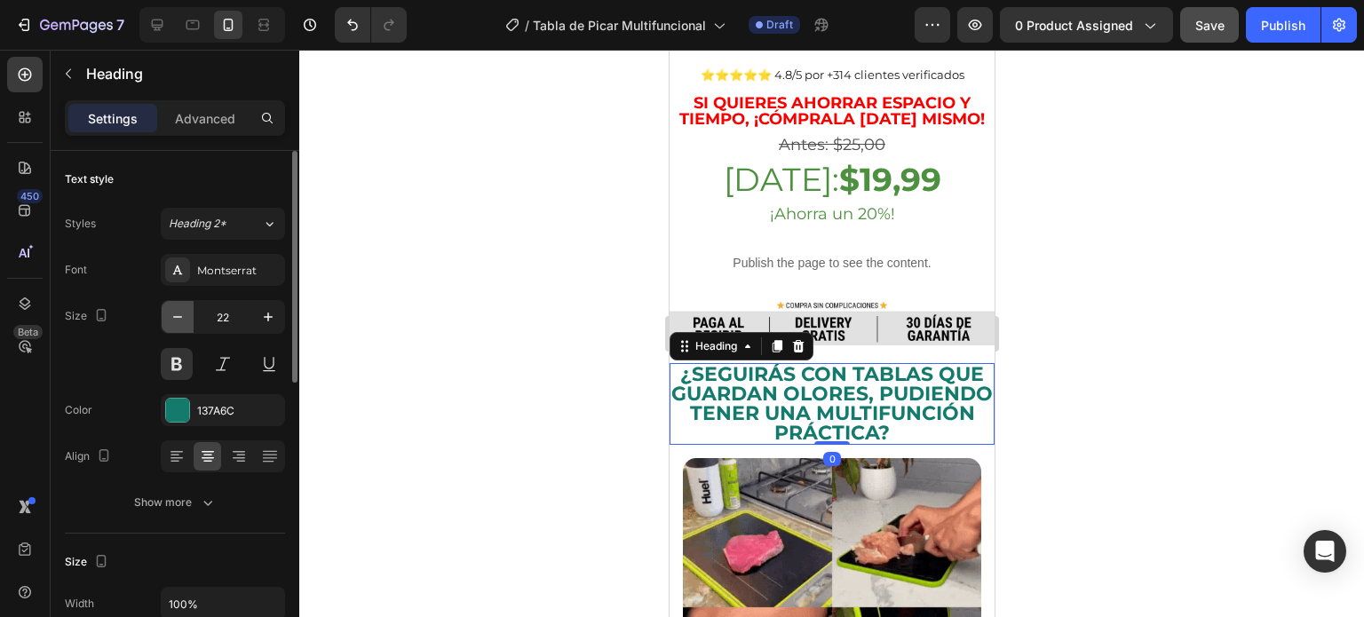
click at [172, 308] on icon "button" at bounding box center [178, 317] width 18 height 18
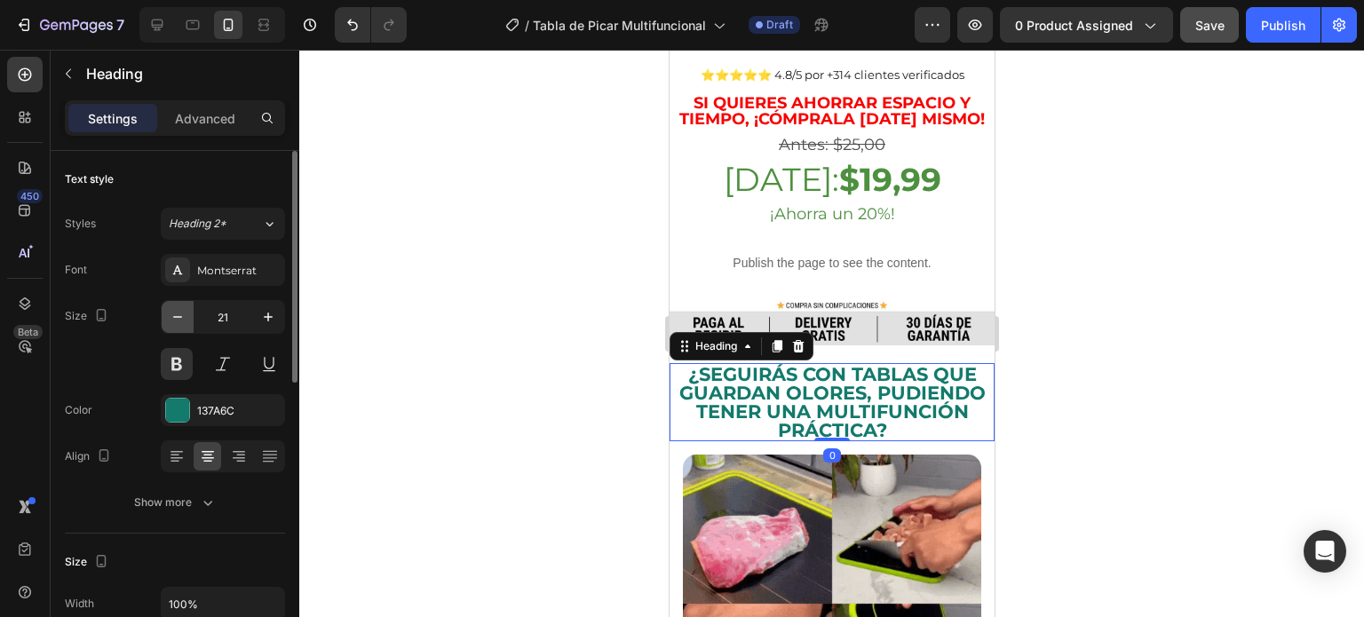
click at [172, 308] on icon "button" at bounding box center [178, 317] width 18 height 18
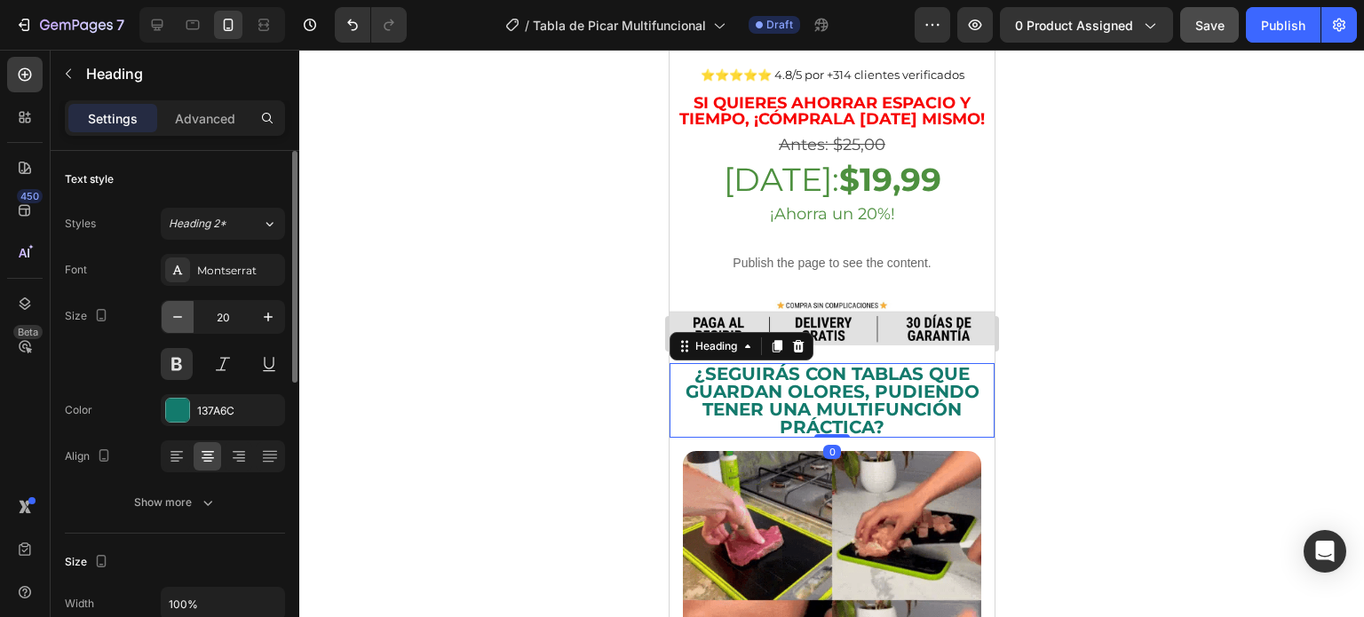
click at [172, 308] on icon "button" at bounding box center [178, 317] width 18 height 18
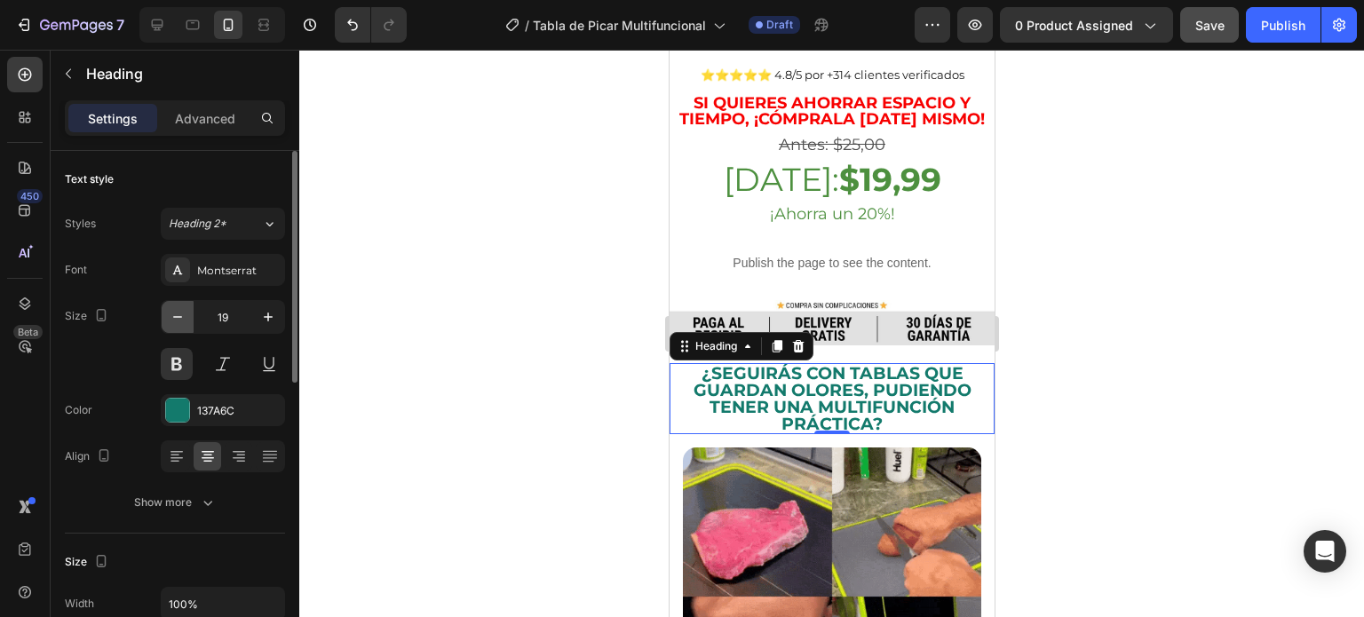
click at [172, 308] on icon "button" at bounding box center [178, 317] width 18 height 18
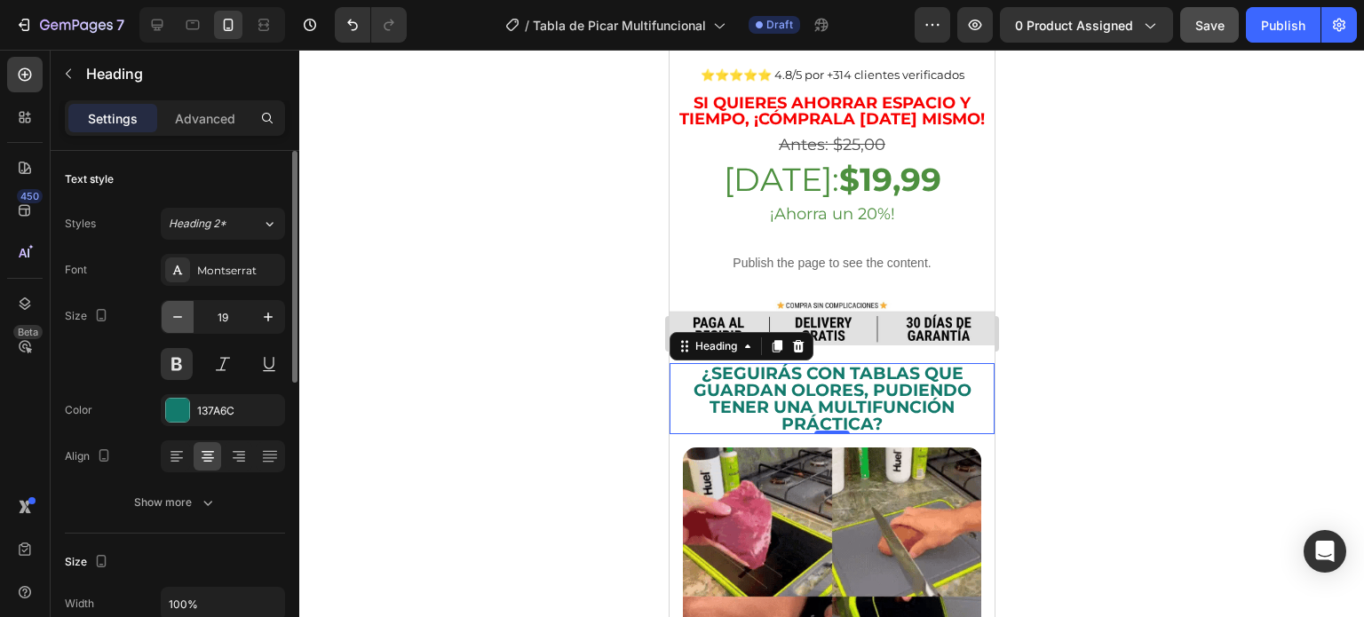
click at [172, 308] on icon "button" at bounding box center [178, 317] width 18 height 18
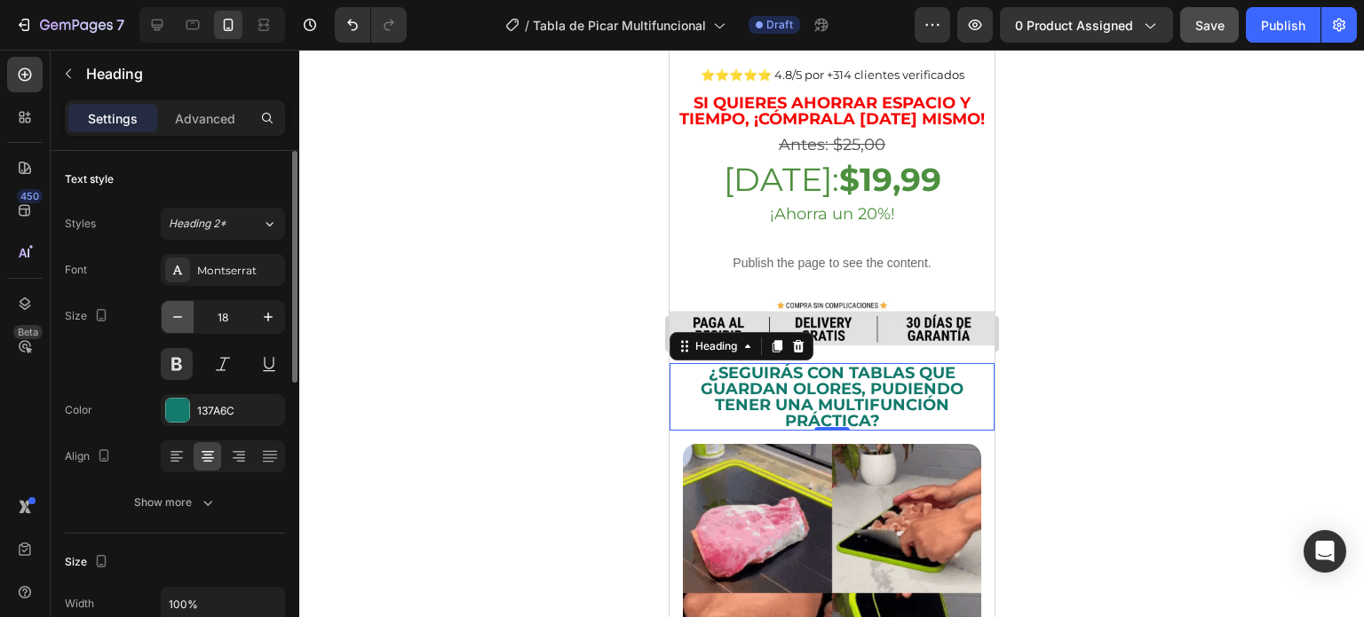
click at [172, 308] on icon "button" at bounding box center [178, 317] width 18 height 18
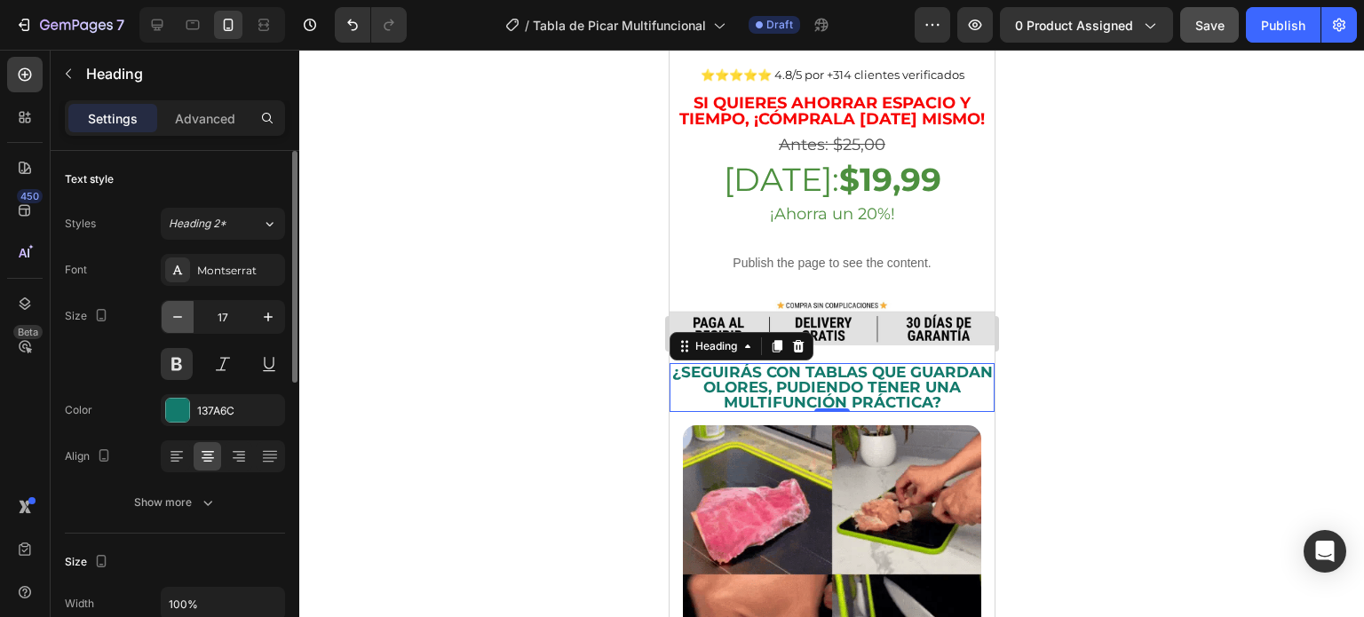
click at [172, 308] on icon "button" at bounding box center [178, 317] width 18 height 18
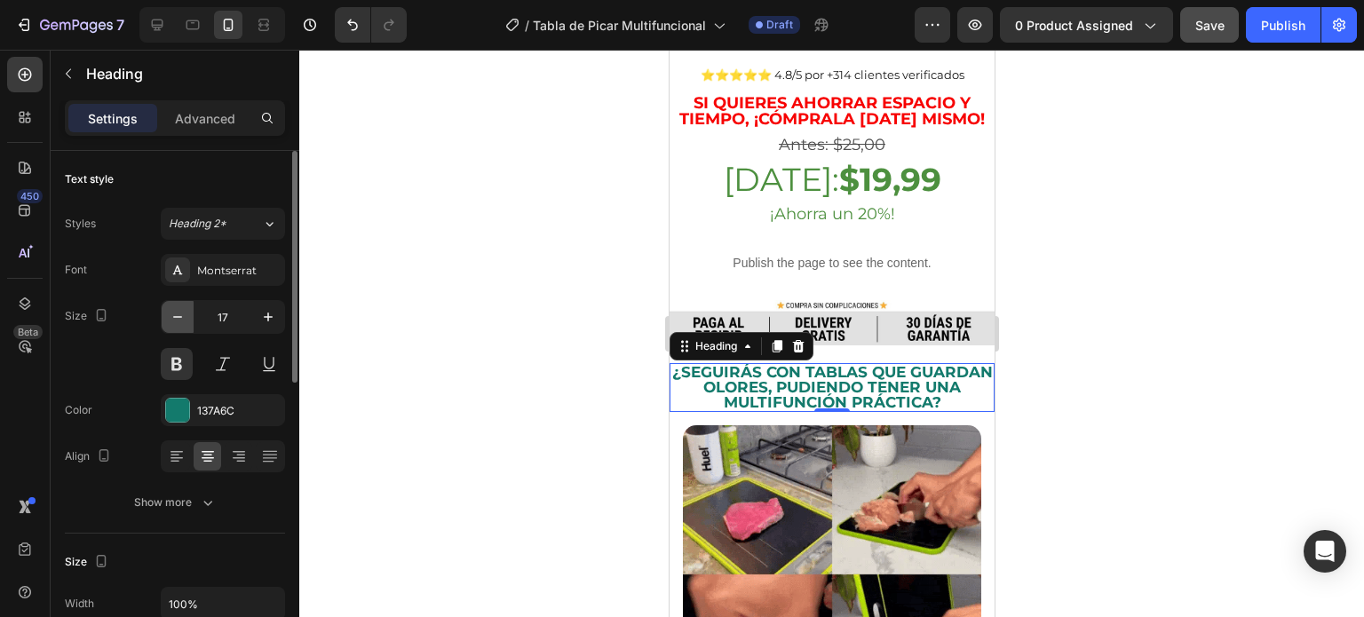
type input "16"
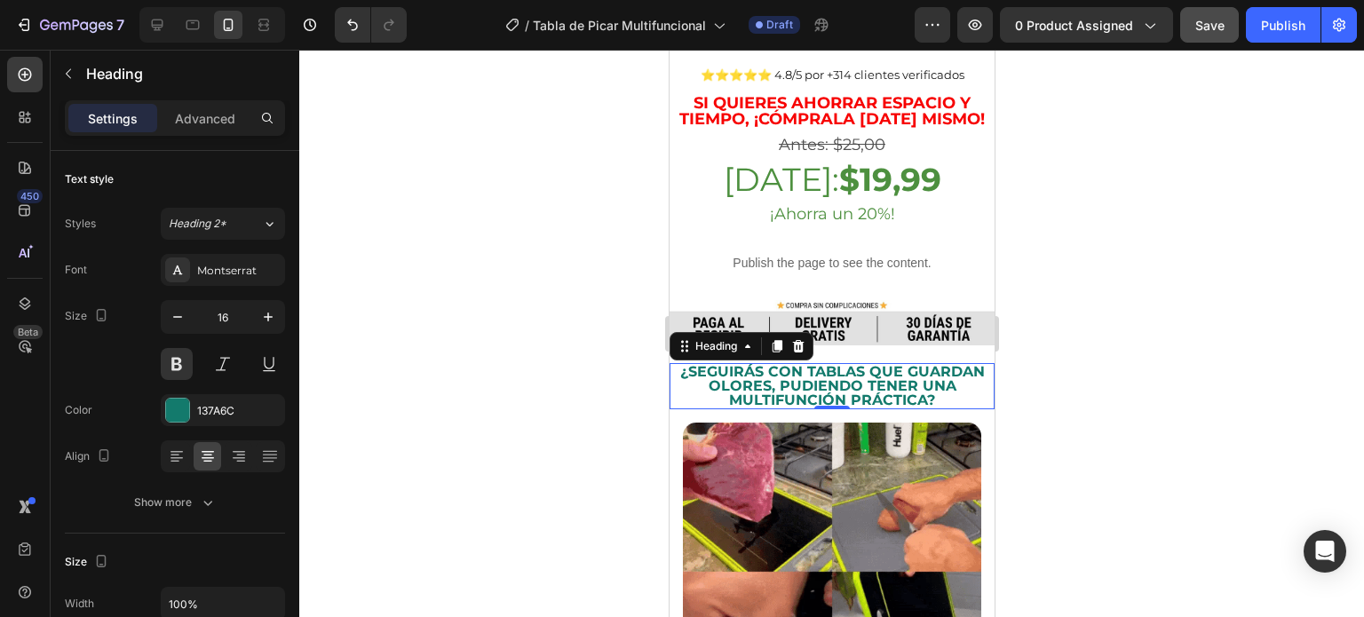
click at [1061, 364] on div at bounding box center [831, 334] width 1065 height 568
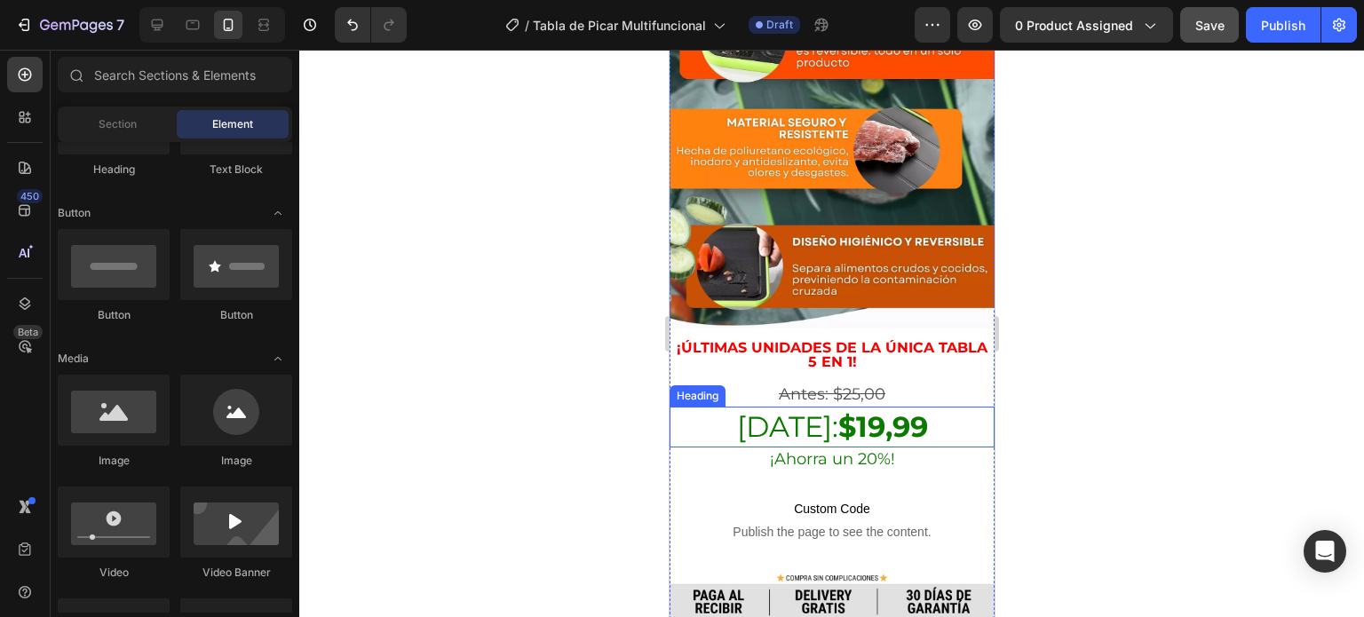
scroll to position [2043, 0]
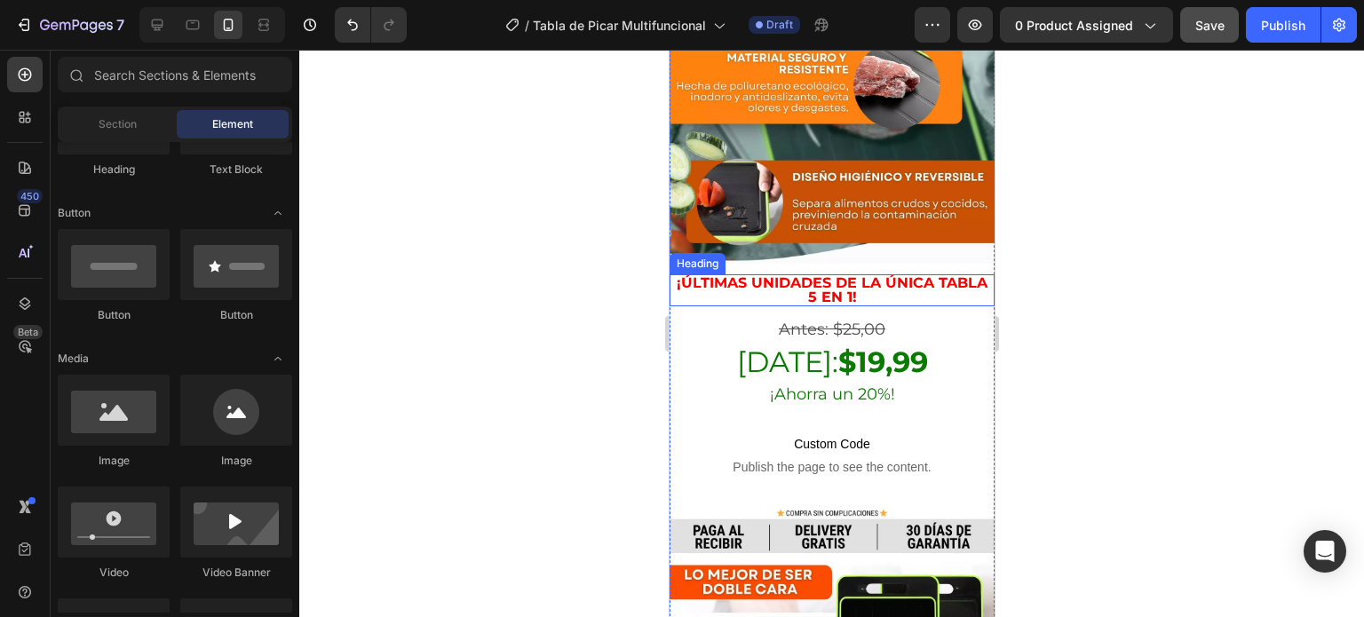
click at [900, 276] on p "¡Últimas unidades de la única tabla 5 en 1!" at bounding box center [832, 290] width 322 height 28
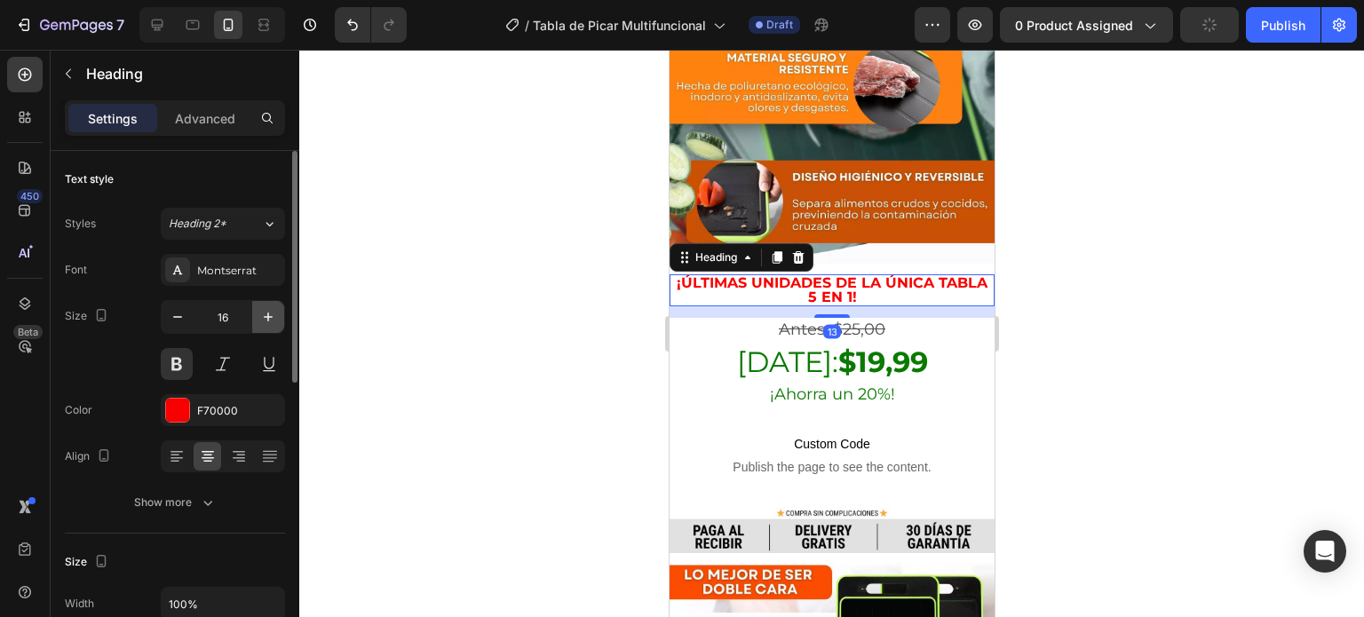
click at [256, 312] on button "button" at bounding box center [268, 317] width 32 height 32
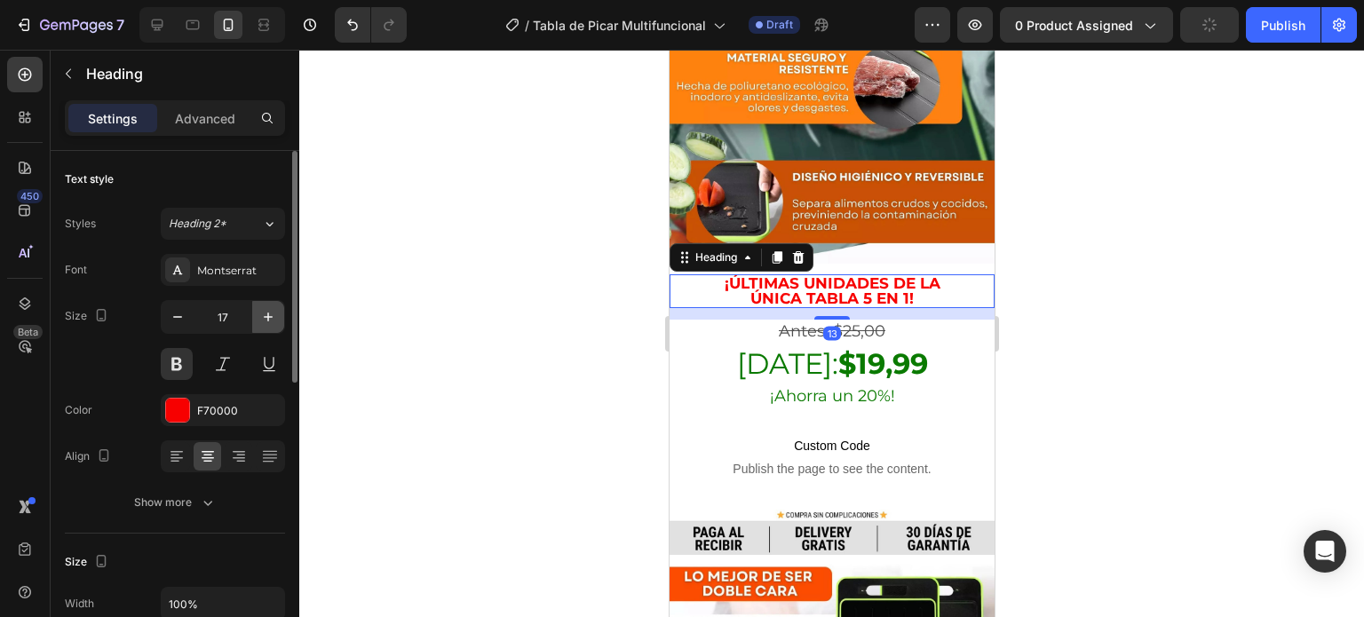
click at [256, 312] on button "button" at bounding box center [268, 317] width 32 height 32
click at [257, 312] on button "button" at bounding box center [268, 317] width 32 height 32
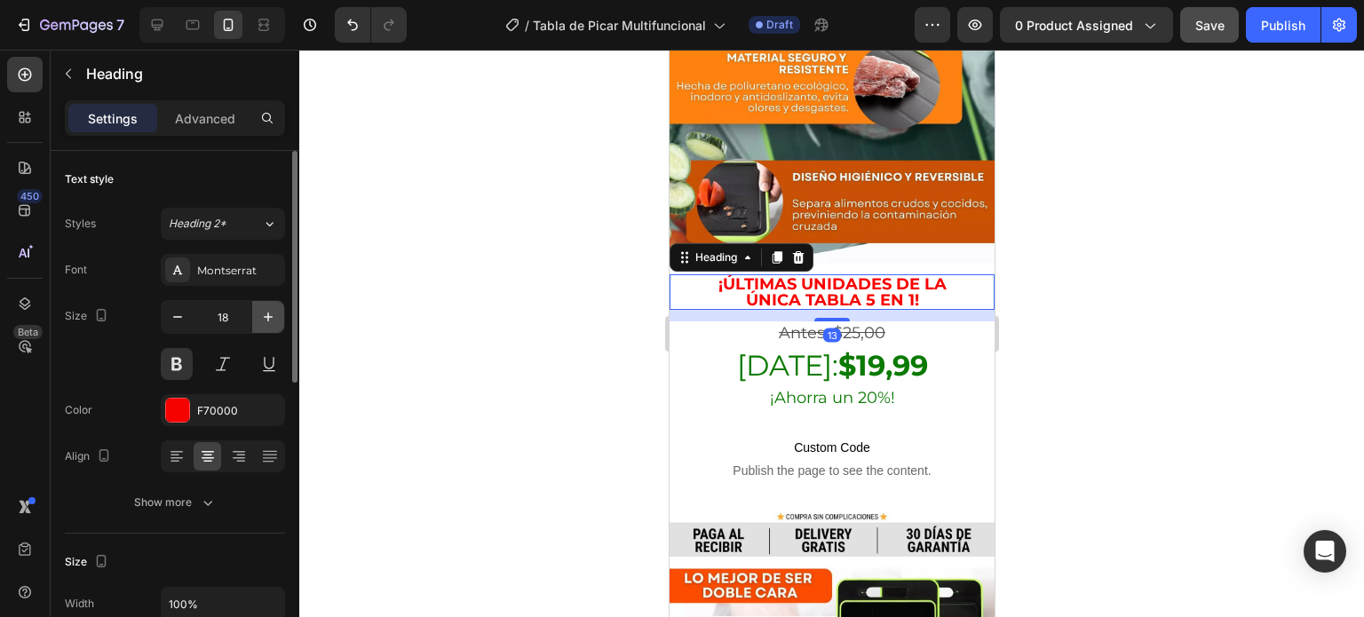
click at [257, 312] on button "button" at bounding box center [268, 317] width 32 height 32
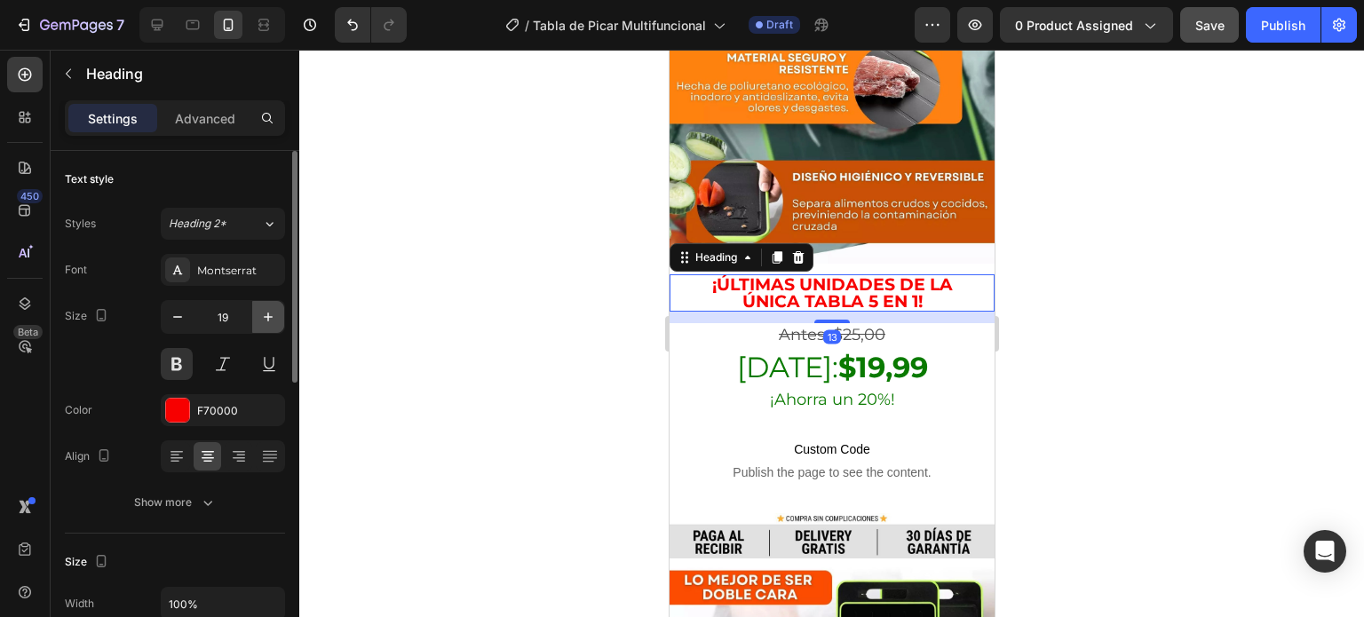
click at [257, 312] on button "button" at bounding box center [268, 317] width 32 height 32
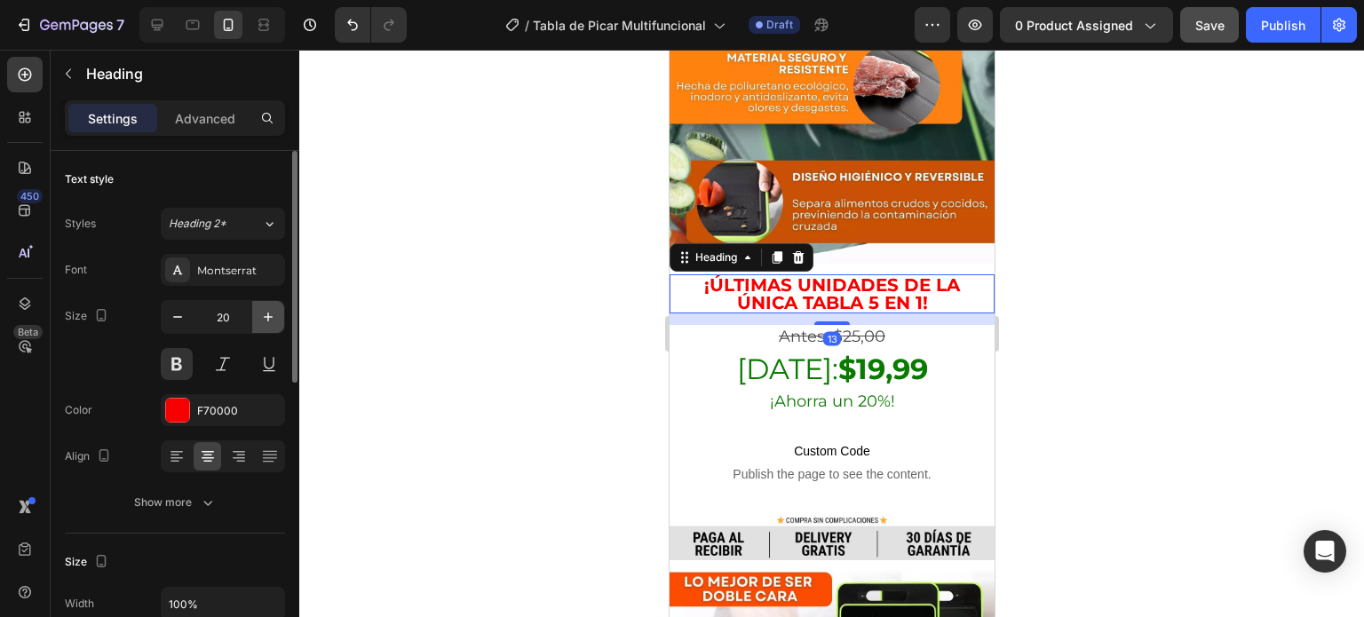
type input "21"
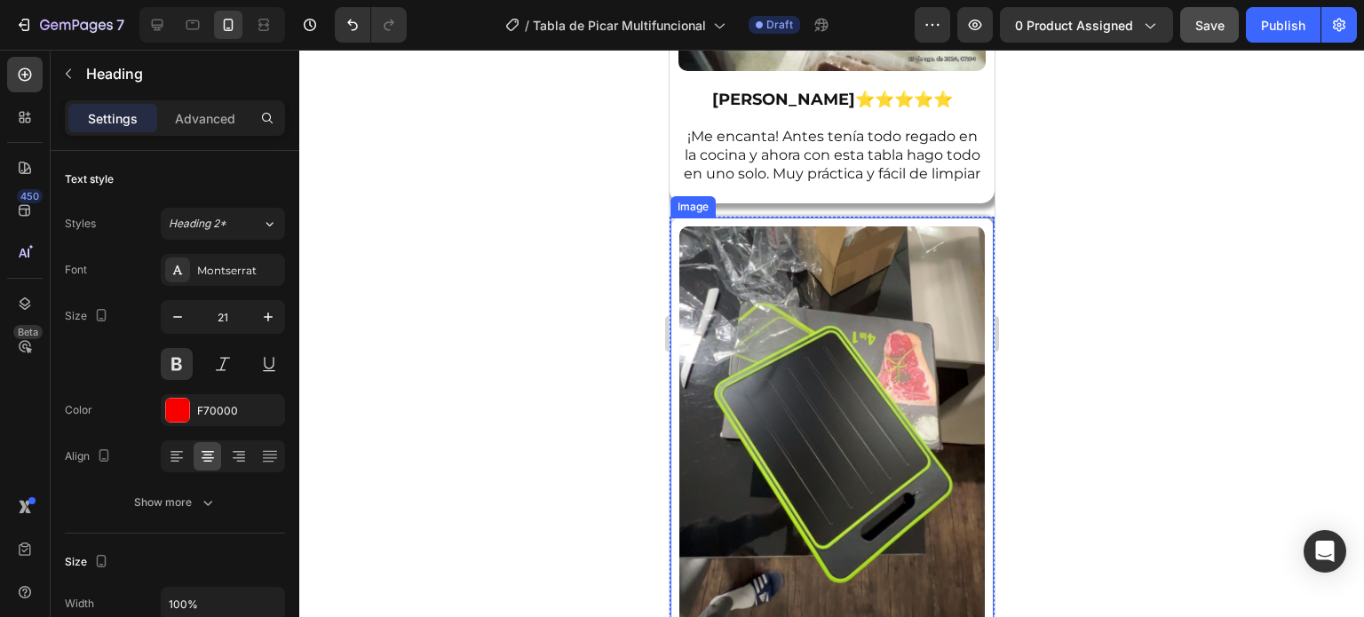
scroll to position [5152, 0]
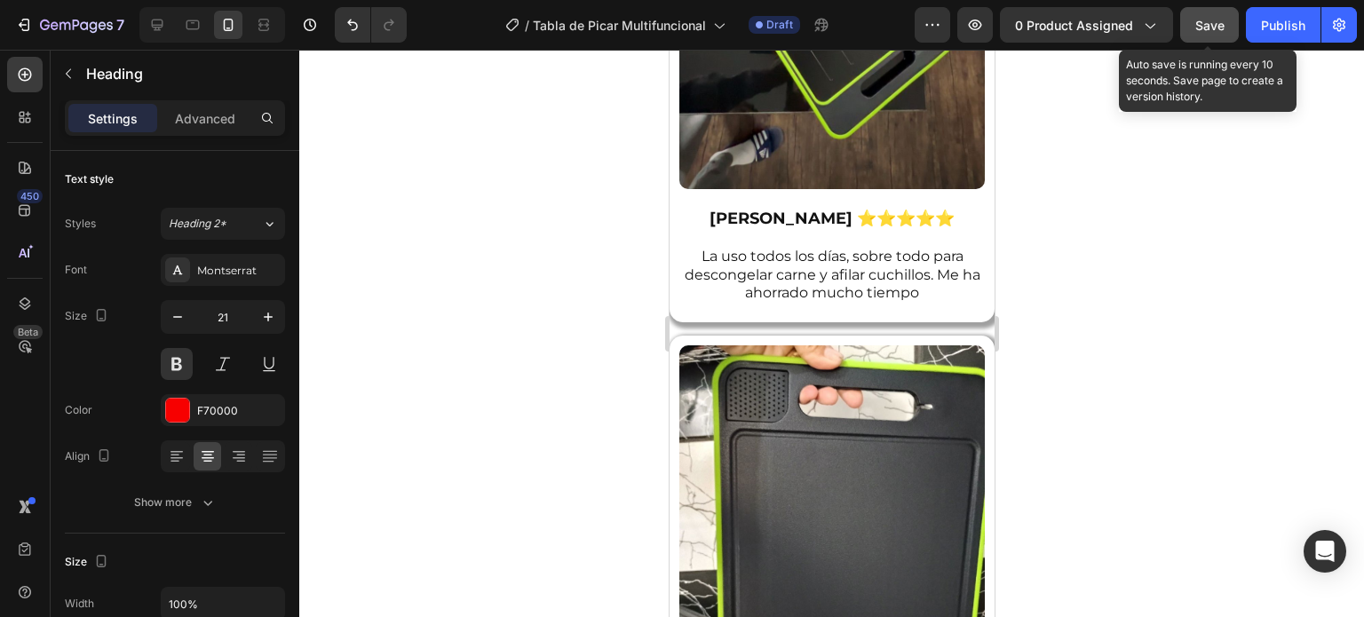
click at [1201, 28] on span "Save" at bounding box center [1210, 25] width 29 height 15
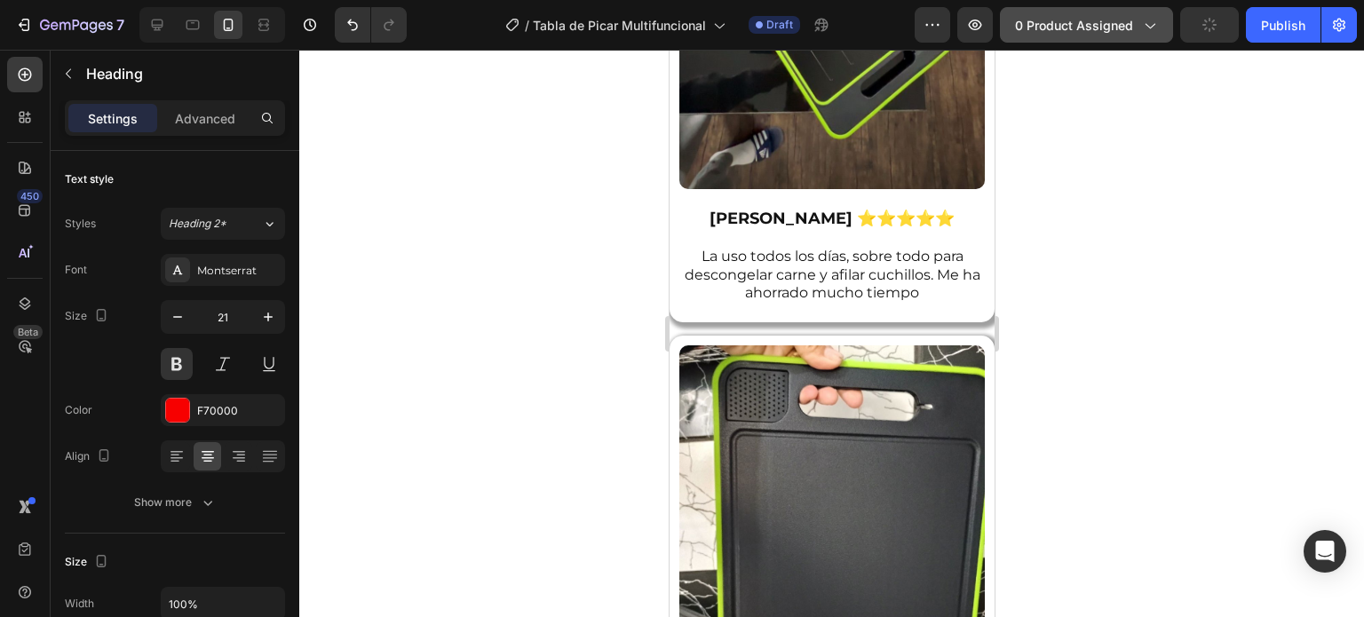
click at [1108, 28] on span "0 product assigned" at bounding box center [1074, 25] width 118 height 19
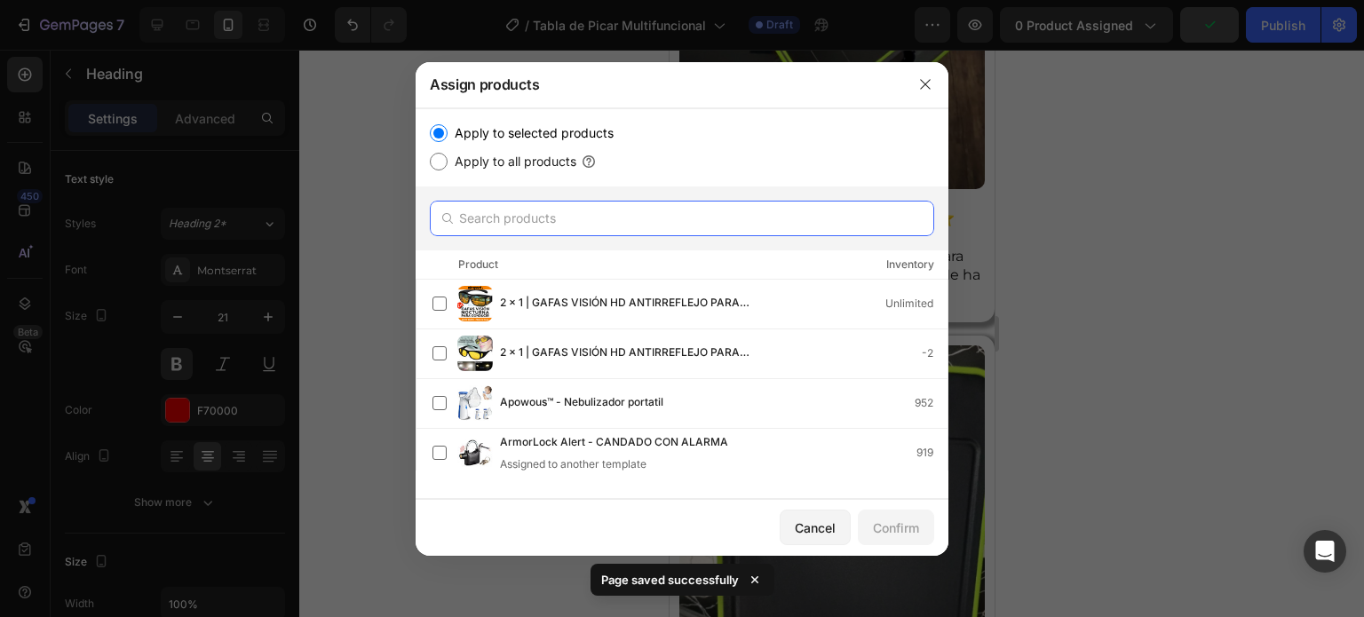
click at [471, 227] on input "text" at bounding box center [682, 219] width 505 height 36
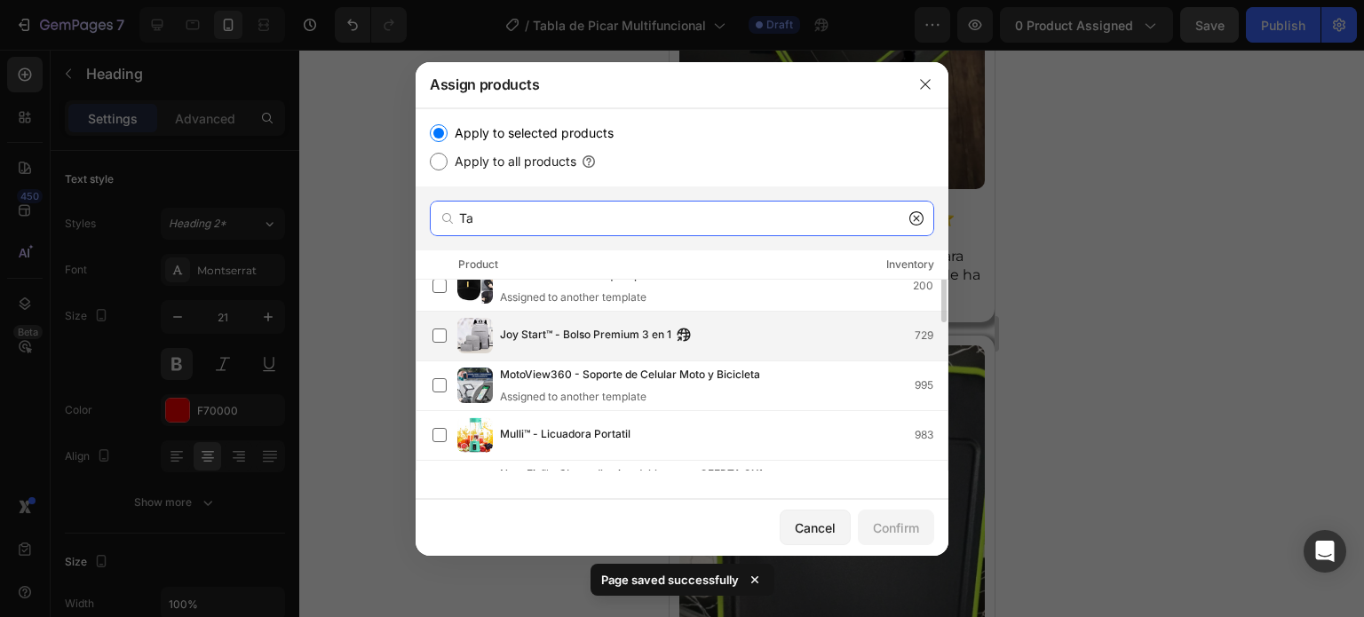
scroll to position [341, 0]
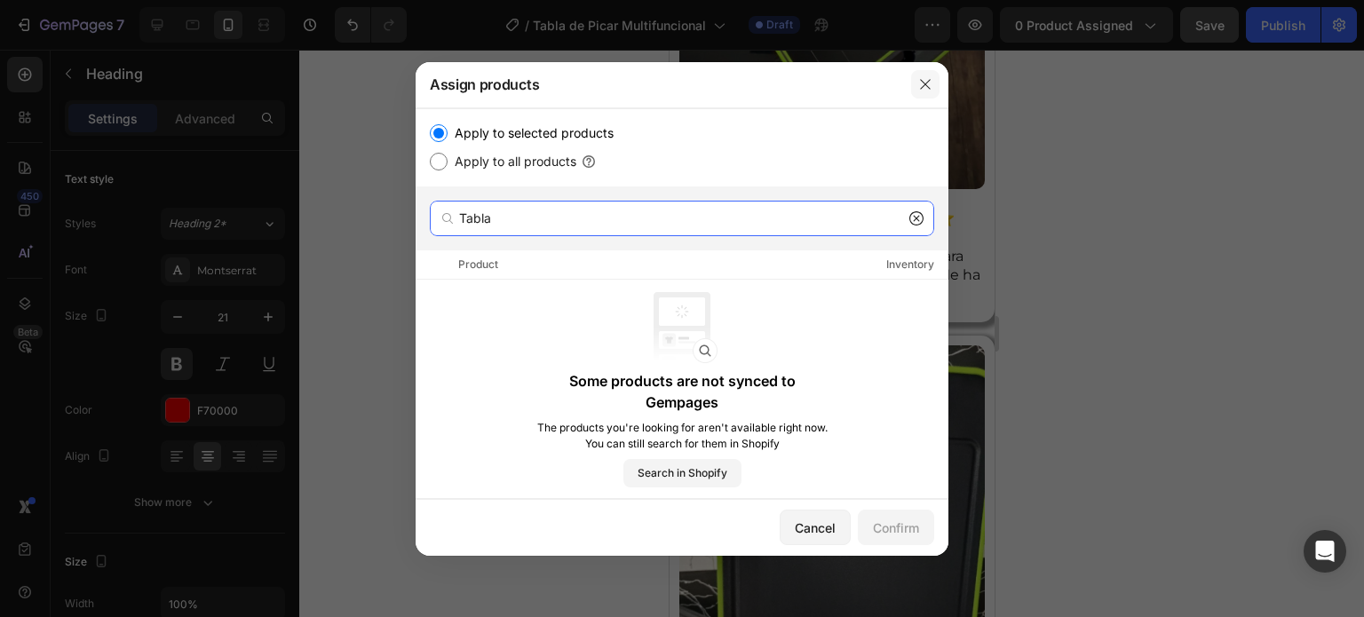
type input "Tabla"
click at [920, 83] on icon "button" at bounding box center [925, 84] width 14 height 14
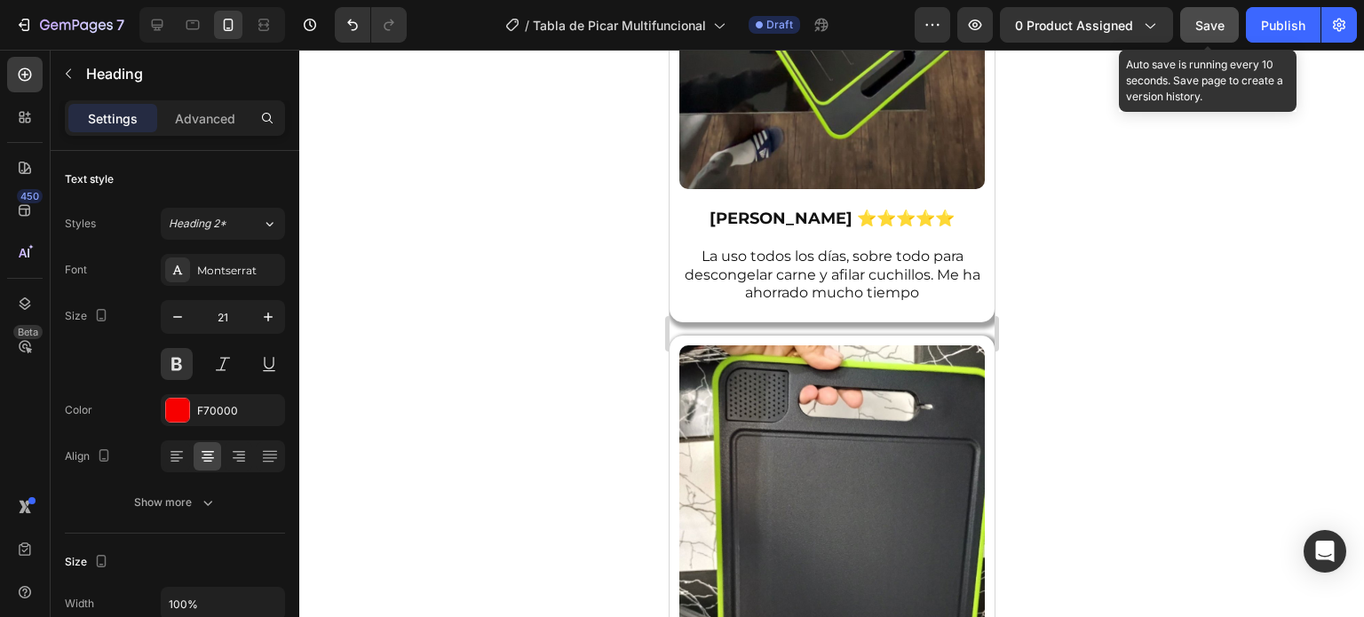
click at [1197, 32] on div "Save" at bounding box center [1210, 25] width 29 height 19
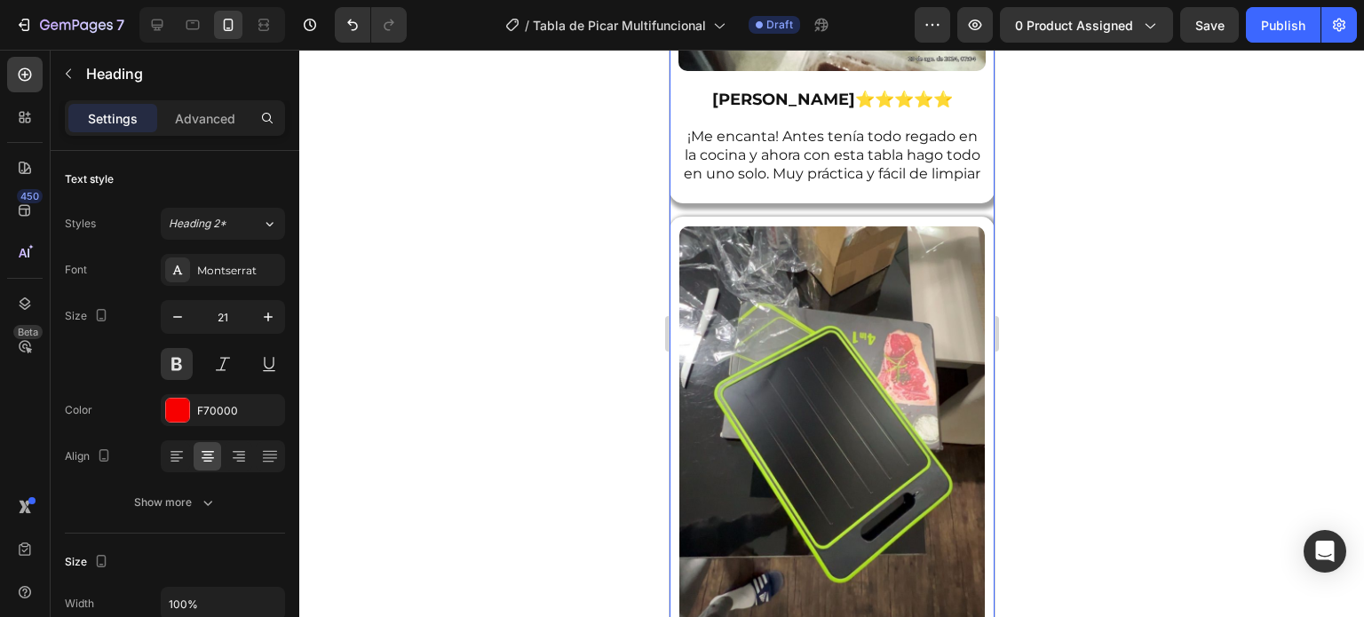
scroll to position [4708, 0]
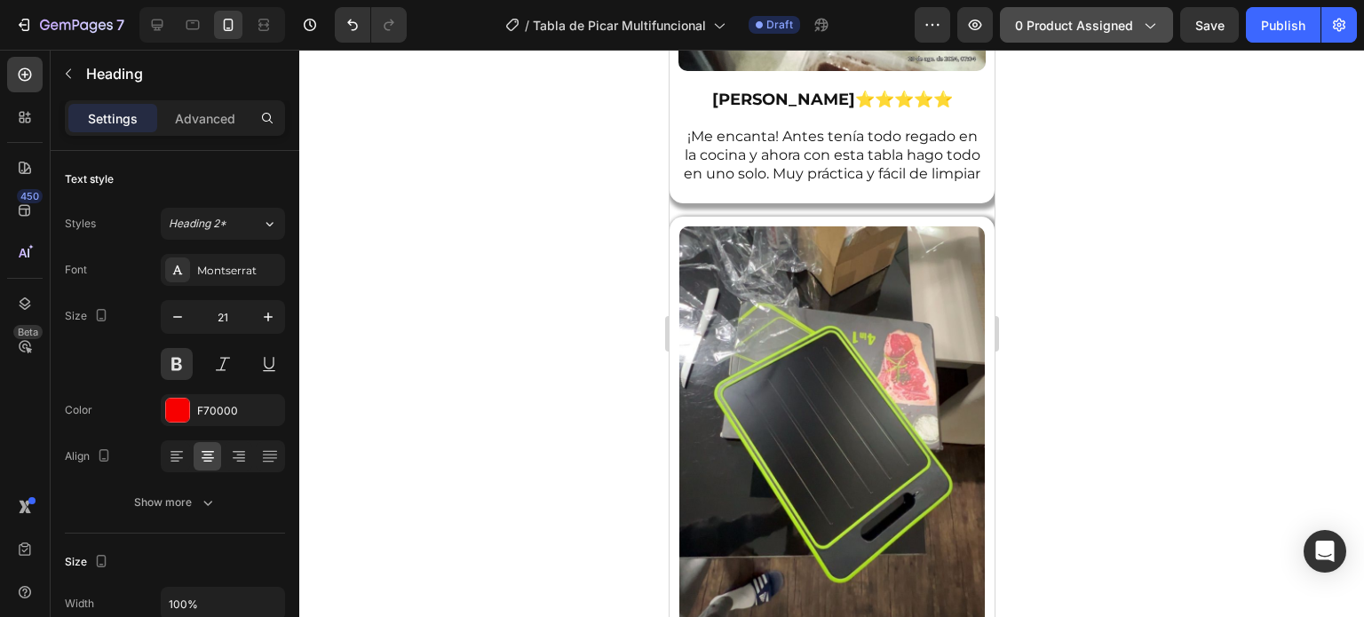
click at [1067, 39] on button "0 product assigned" at bounding box center [1086, 25] width 173 height 36
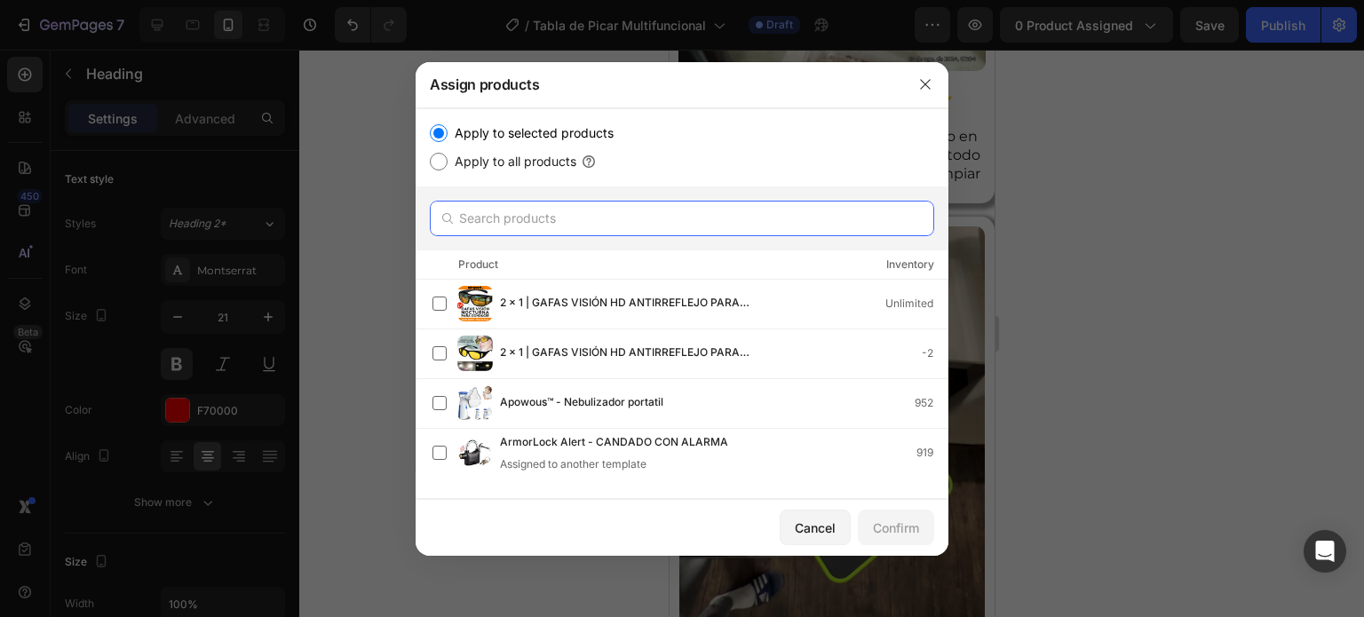
click at [630, 227] on input "text" at bounding box center [682, 219] width 505 height 36
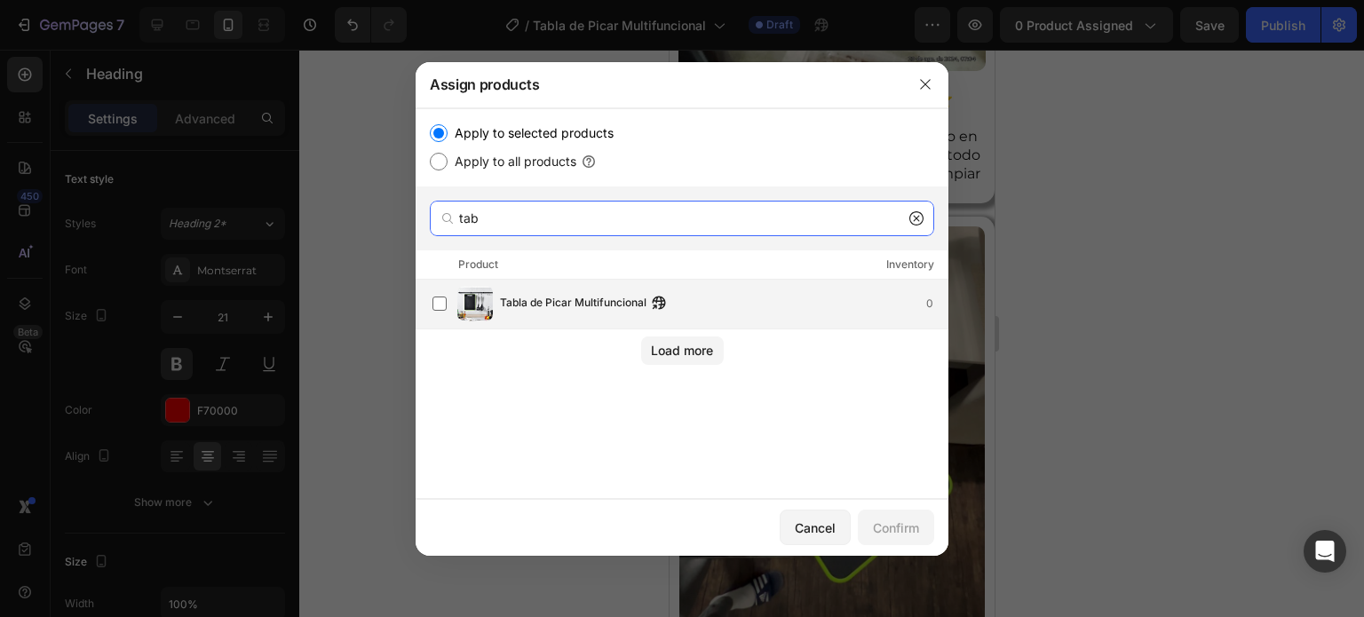
type input "tab"
click at [719, 310] on div "Tabla de Picar Multifuncional 0" at bounding box center [724, 304] width 448 height 20
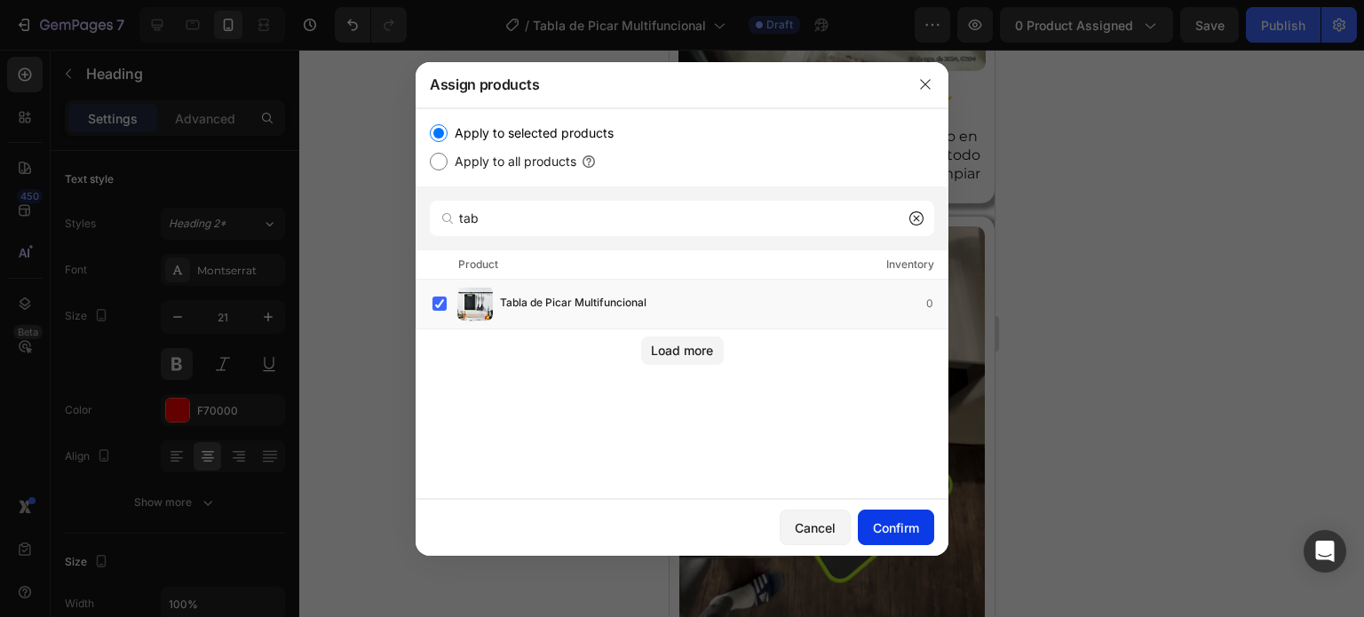
click at [897, 532] on div "Confirm" at bounding box center [896, 528] width 46 height 19
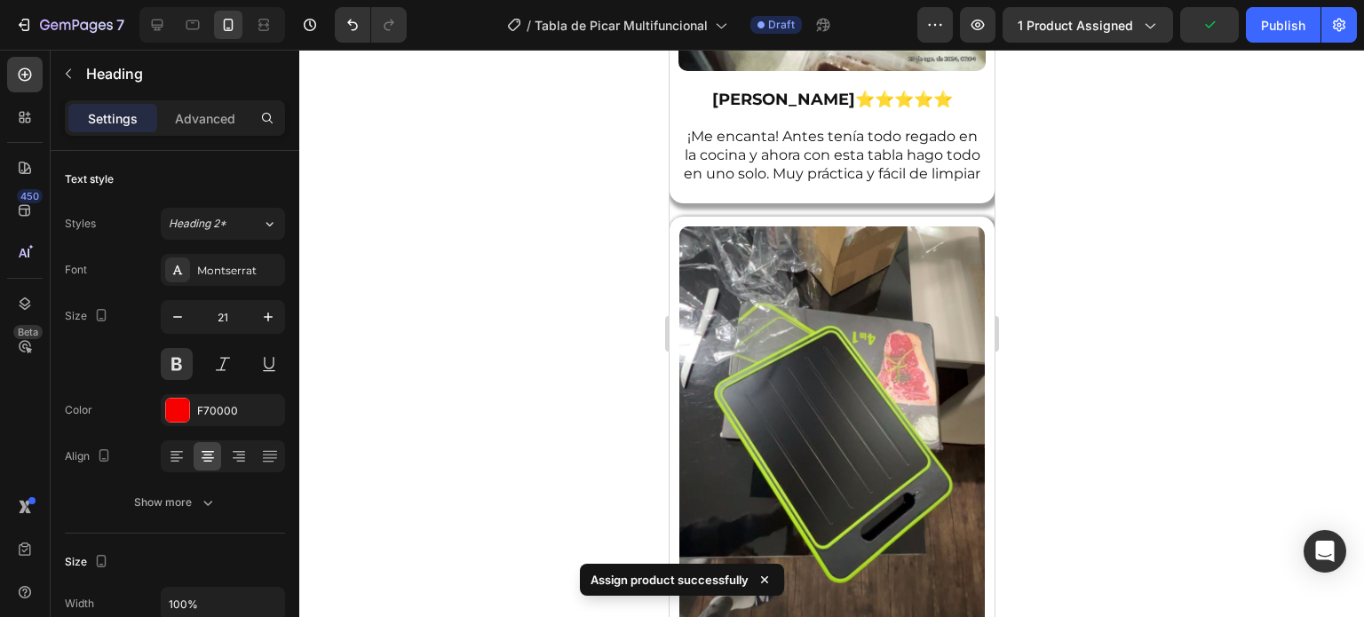
click at [1286, 44] on div "7 Version history / Tabla de Picar Multifuncional Draft Preview 1 product assig…" at bounding box center [682, 25] width 1364 height 51
click at [1286, 42] on button "Publish" at bounding box center [1283, 25] width 75 height 36
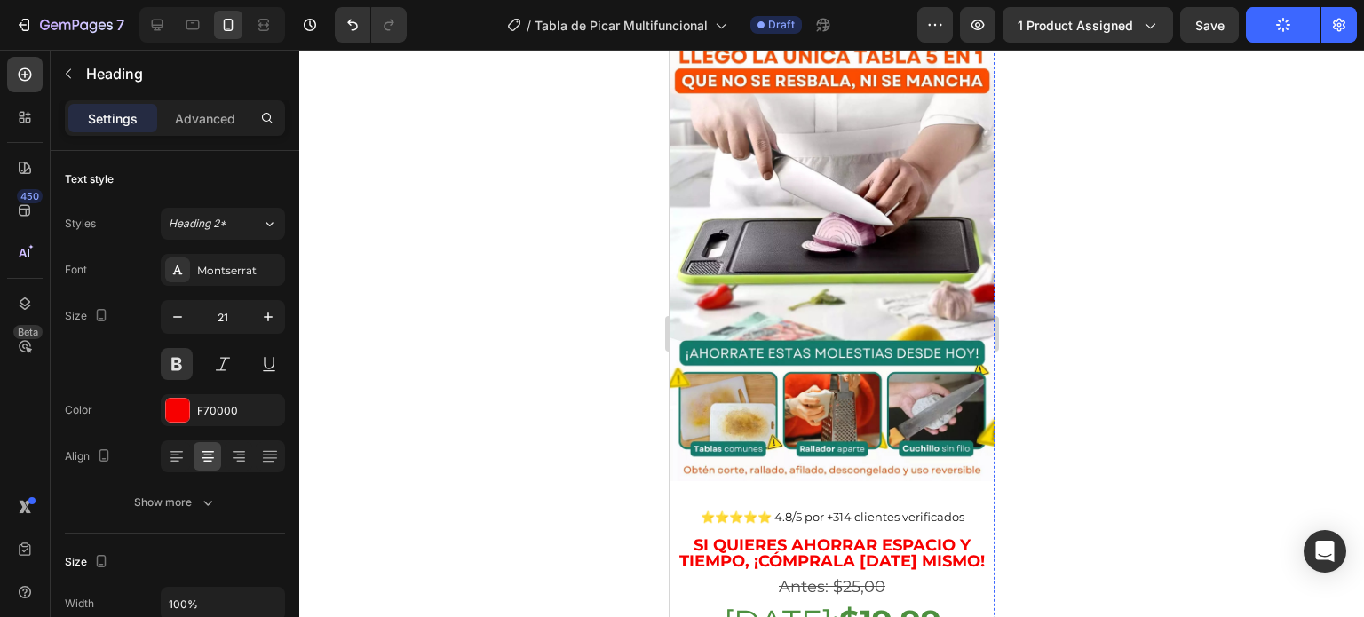
scroll to position [0, 0]
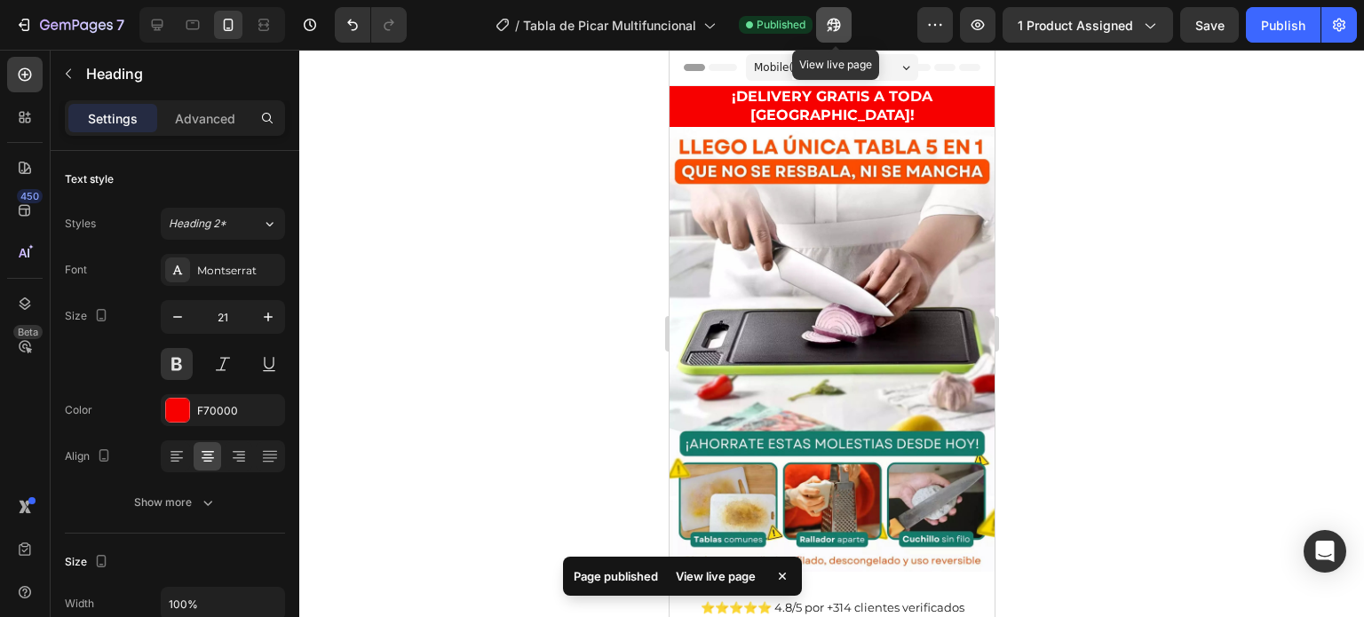
click at [827, 16] on icon "button" at bounding box center [834, 25] width 18 height 18
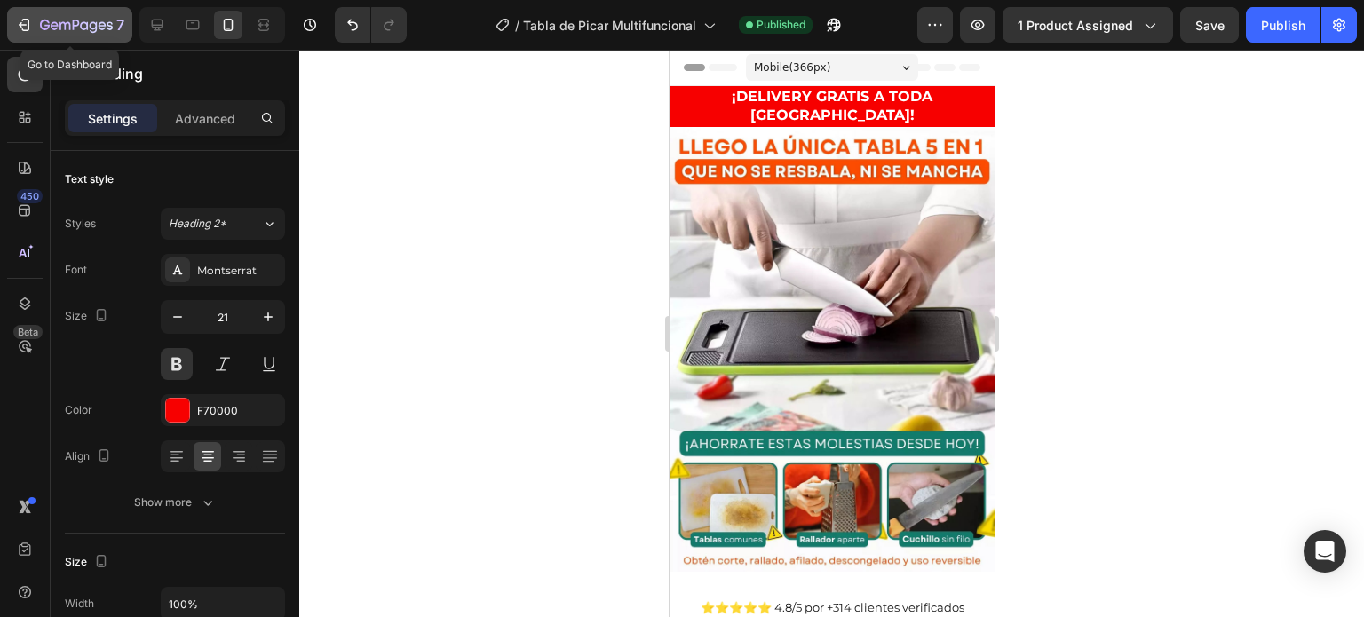
click at [12, 32] on button "7" at bounding box center [69, 25] width 125 height 36
